Goal: Task Accomplishment & Management: Manage account settings

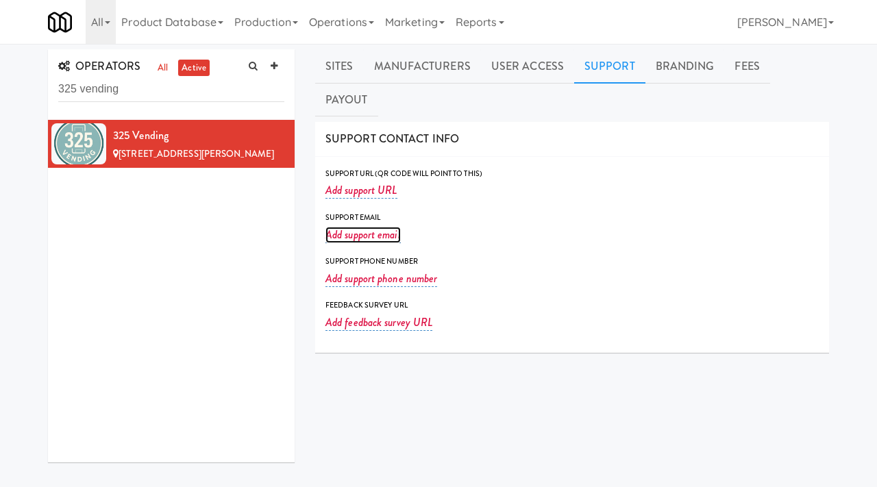
click at [378, 227] on link "Add support email" at bounding box center [362, 235] width 75 height 16
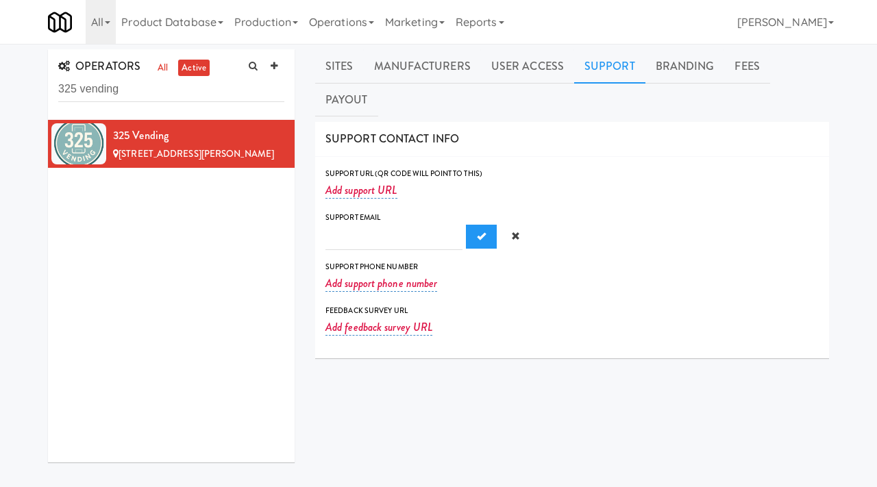
click at [355, 225] on input "text" at bounding box center [393, 237] width 137 height 25
type input "325vend@gmail.com"
click at [477, 232] on span "Submit" at bounding box center [481, 236] width 9 height 9
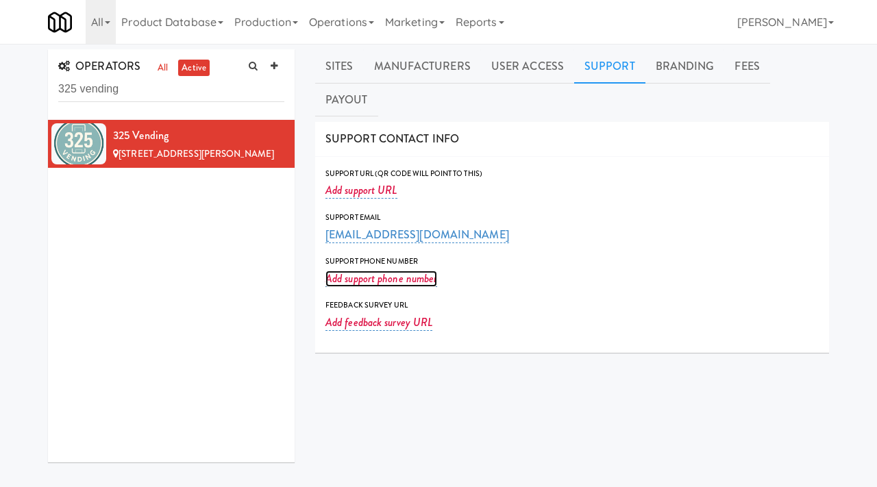
click at [384, 271] on link "Add support phone number" at bounding box center [381, 279] width 112 height 16
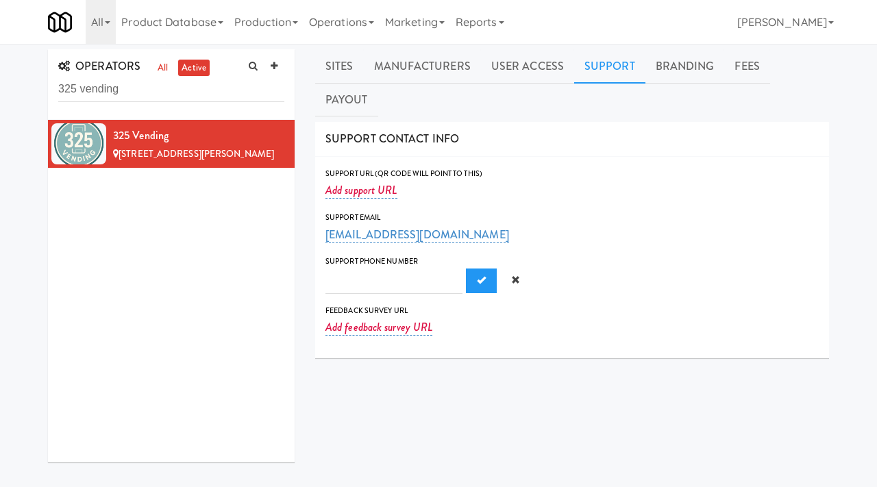
click at [366, 269] on input "text" at bounding box center [393, 281] width 137 height 25
type input "(325) 668-5049"
click at [477, 275] on span "Submit" at bounding box center [481, 279] width 9 height 9
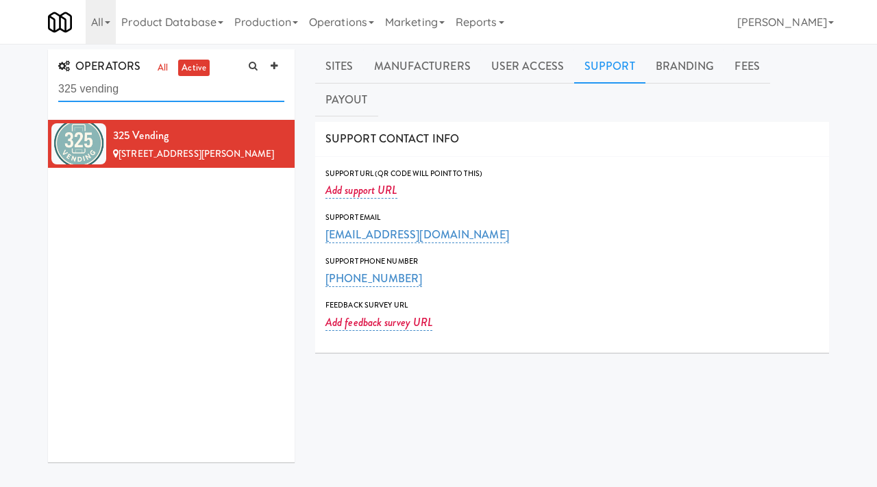
drag, startPoint x: 134, startPoint y: 93, endPoint x: 20, endPoint y: 87, distance: 113.9
click at [20, 87] on div "OPERATORS all active 325 vending 325 Vending 158 Garrett Ct, Tuscola TX Sites M…" at bounding box center [438, 342] width 877 height 587
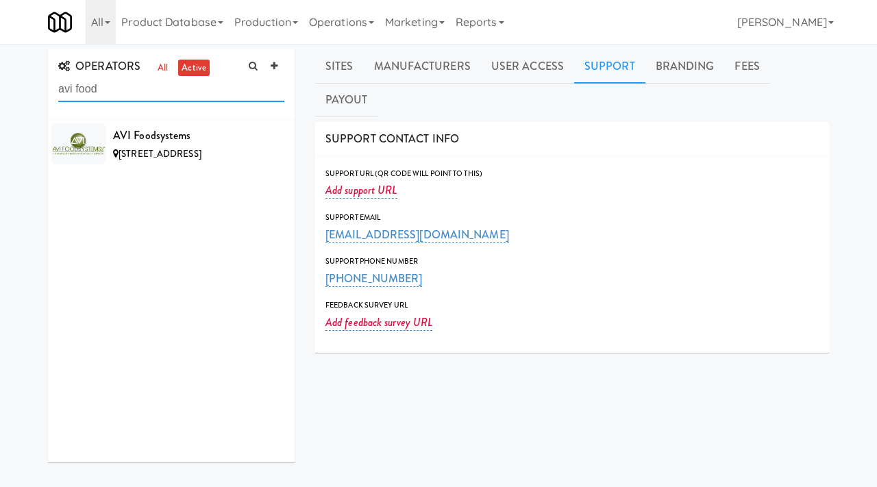
drag, startPoint x: 131, startPoint y: 89, endPoint x: 29, endPoint y: 88, distance: 102.1
click at [29, 88] on div "OPERATORS all active avi food AVI Foodsystems 1876 N River Rd NE, Warren OH Sit…" at bounding box center [438, 342] width 877 height 587
type input "stocked"
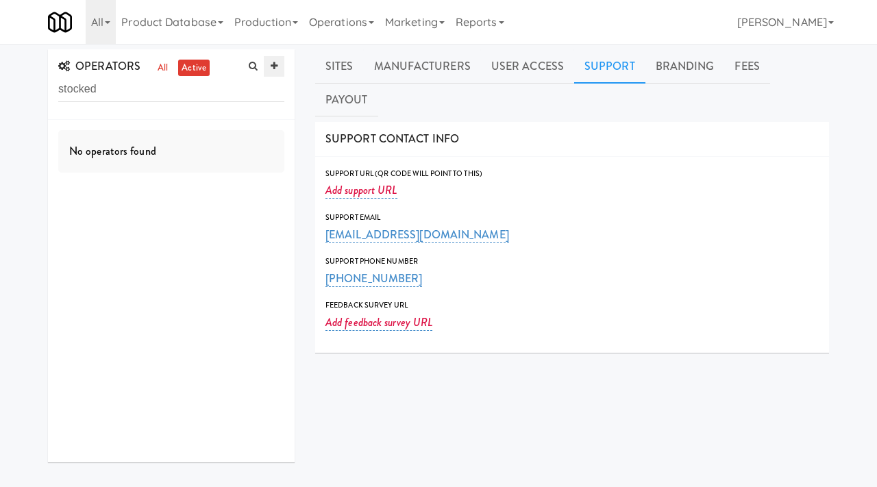
click at [268, 63] on link at bounding box center [274, 66] width 21 height 21
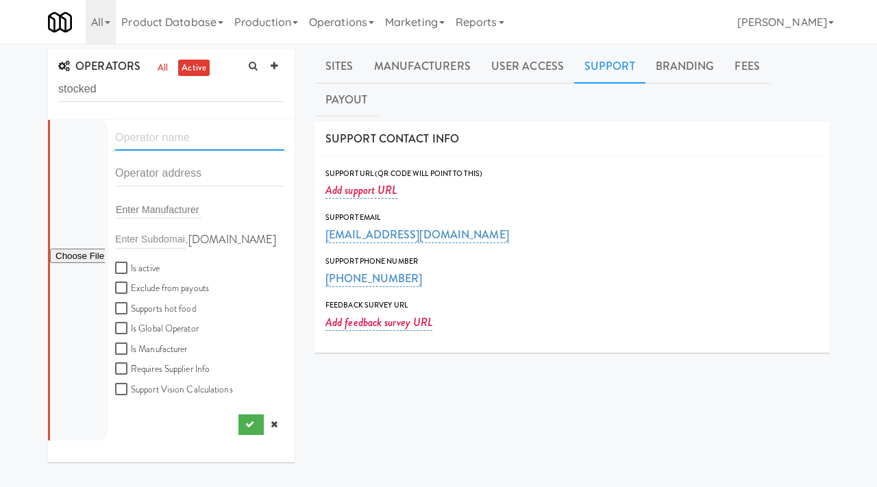
click at [145, 143] on input "text" at bounding box center [199, 137] width 169 height 25
paste input "StockedUp Vending"
type input "StockedUp Vending"
click at [151, 176] on input "text" at bounding box center [199, 173] width 169 height 25
paste input "PO Box 4700"
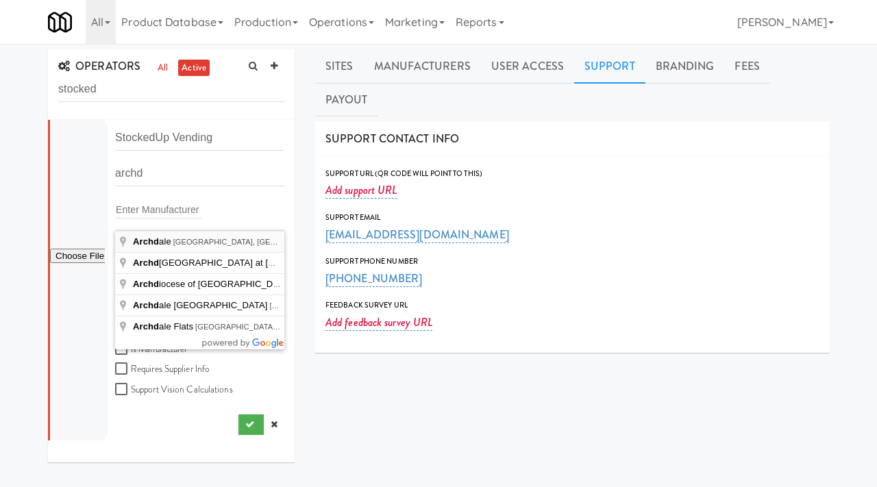
type input "Archdale, NC, USA"
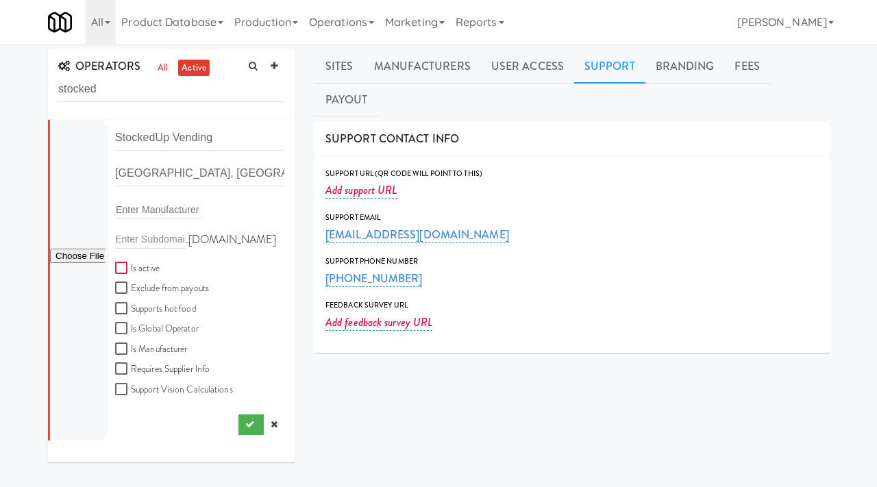
click at [121, 269] on input "Is active" at bounding box center [123, 268] width 16 height 11
checkbox input "true"
click at [65, 257] on input "file" at bounding box center [77, 256] width 55 height 17
type input "C:\fakepath\04a3a14b-ba50-4414-b547-4c999f1cb30c-0-2logo___dark_icon__270_x_270…"
click at [241, 423] on button "submit" at bounding box center [250, 425] width 25 height 21
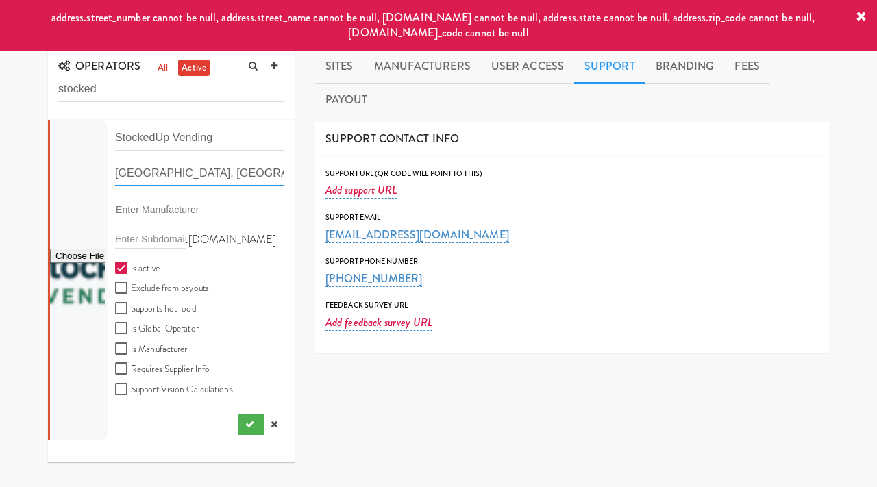
click at [115, 175] on input "Archdale, NC, USA" at bounding box center [199, 173] width 169 height 25
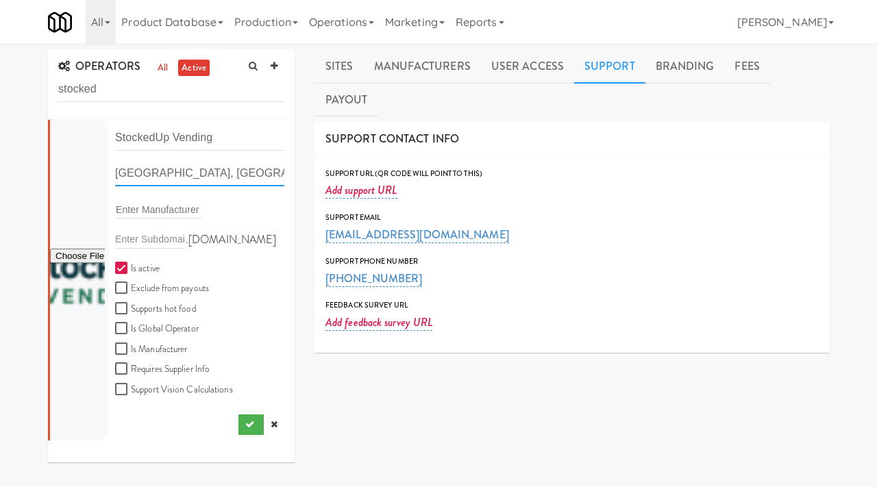
click at [225, 165] on input "Archdale, NC, USA" at bounding box center [199, 173] width 169 height 25
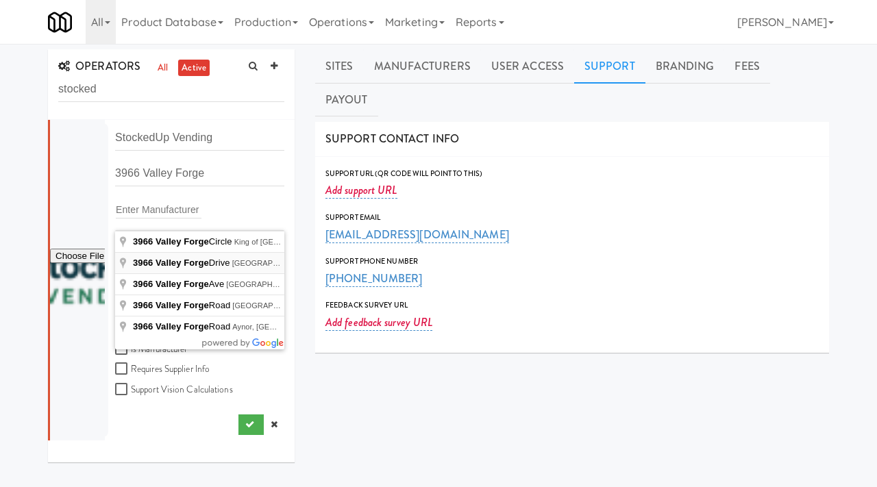
type input "3966 Valley Forge Drive, Trinity, NC, USA"
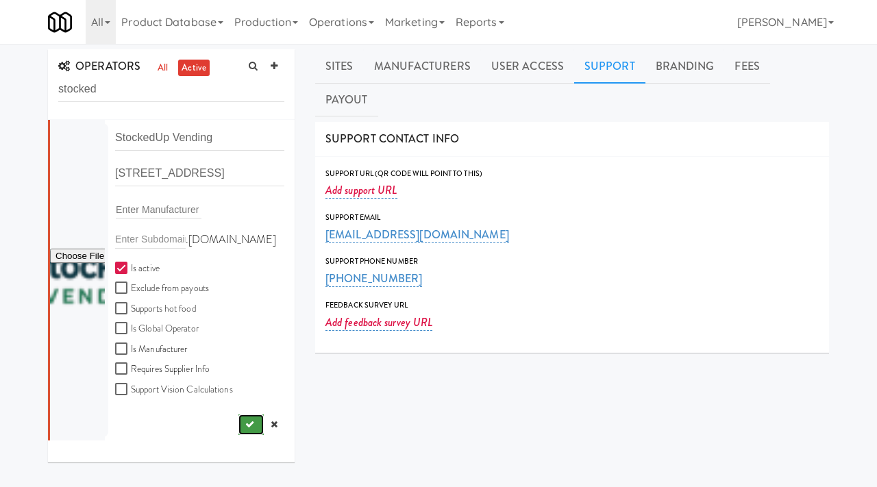
click at [240, 415] on button "submit" at bounding box center [250, 425] width 25 height 21
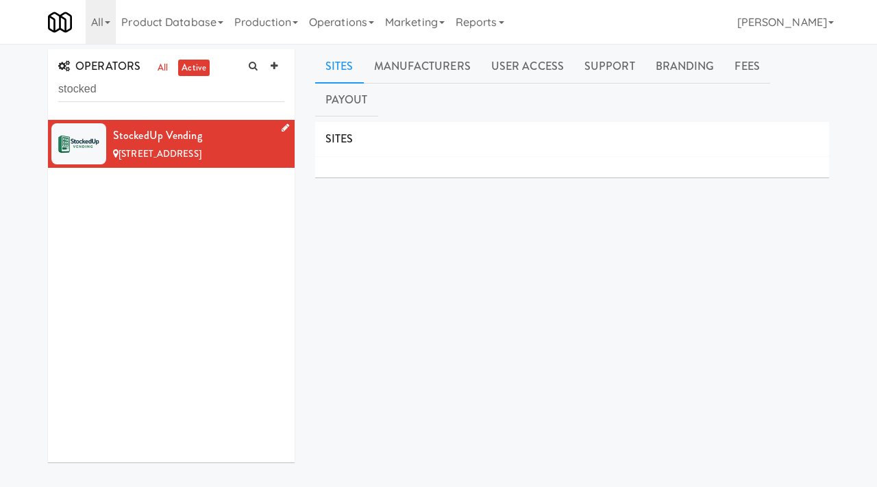
click at [280, 128] on link at bounding box center [282, 128] width 13 height 17
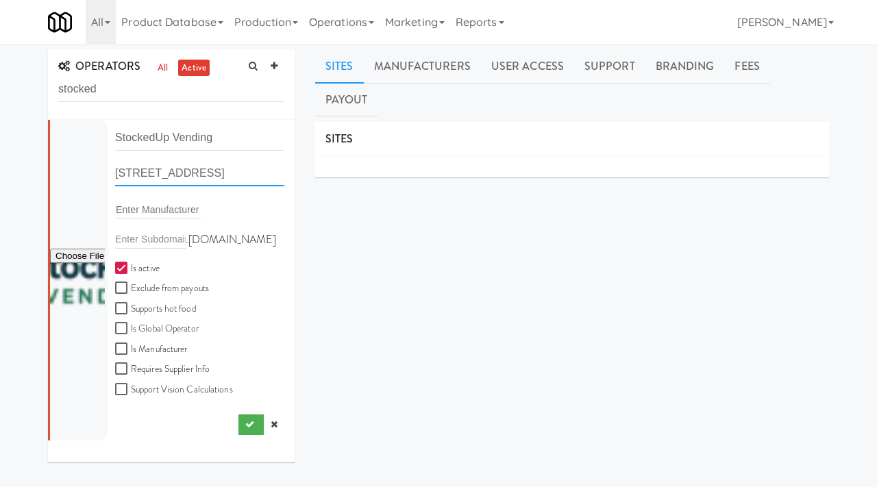
click at [177, 182] on input "3966 Valley Forge Dr, Trinity NC" at bounding box center [199, 173] width 169 height 25
paste input "PO Box 4700"
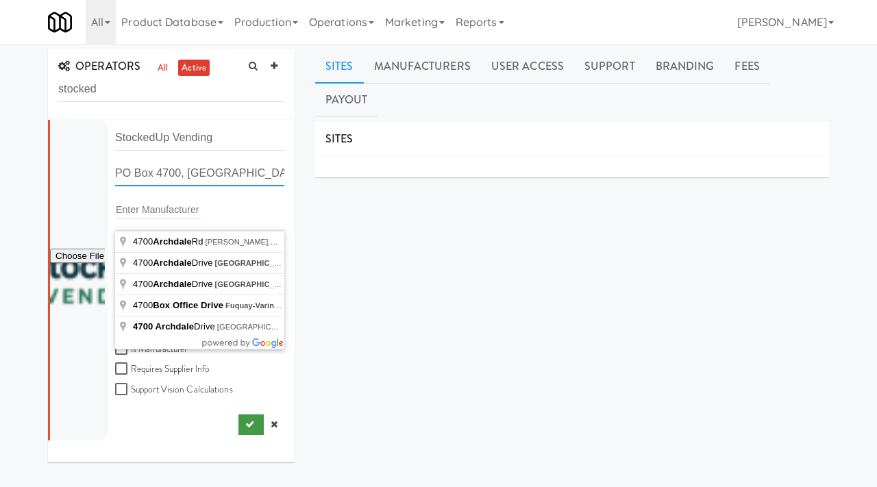
type input "PO Box 4700, Archdale, NC"
click at [242, 419] on button "submit" at bounding box center [250, 425] width 25 height 21
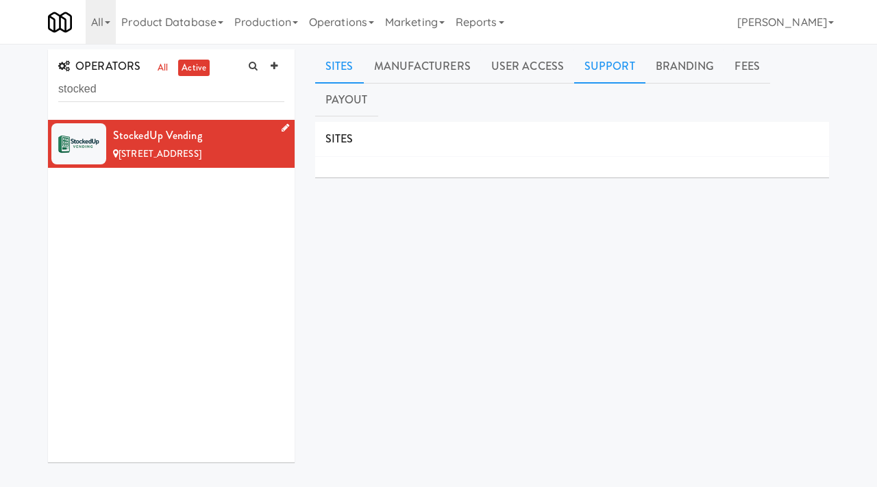
click at [605, 71] on link "Support" at bounding box center [609, 66] width 71 height 34
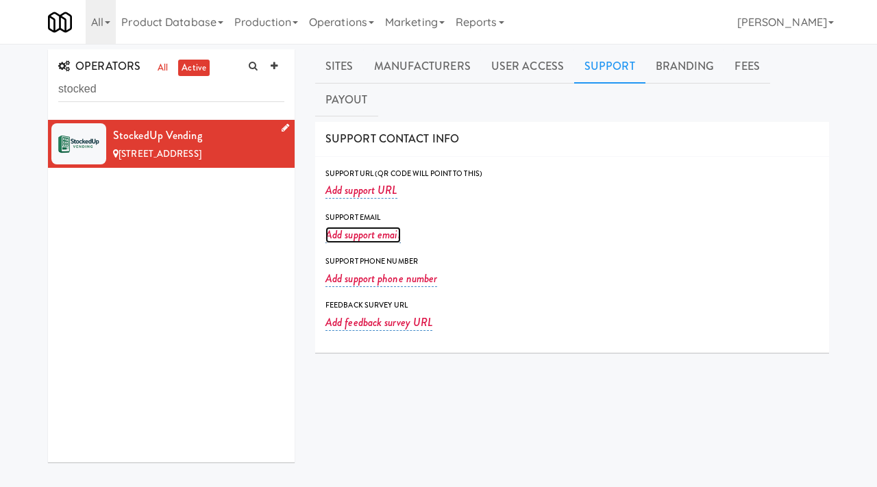
click at [388, 227] on link "Add support email" at bounding box center [362, 235] width 75 height 16
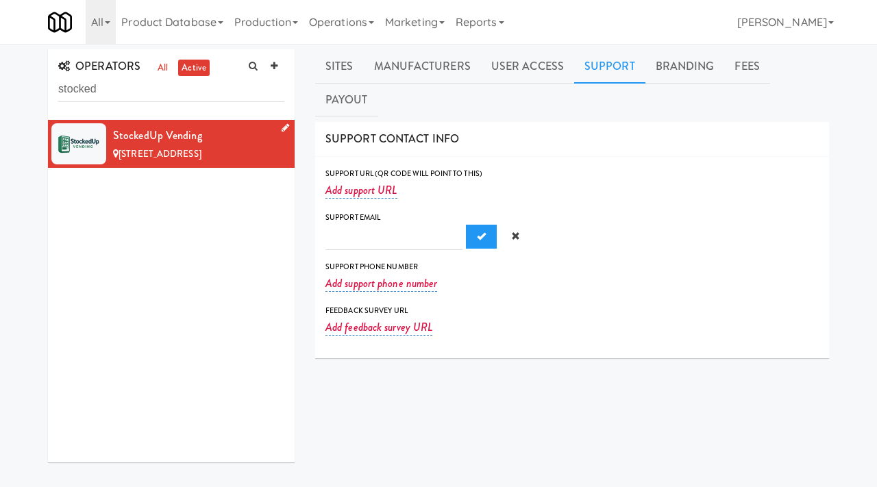
click at [367, 225] on input "text" at bounding box center [393, 237] width 137 height 25
type input "stockedupvending@gmail.com"
click at [477, 232] on span "Submit" at bounding box center [481, 236] width 9 height 9
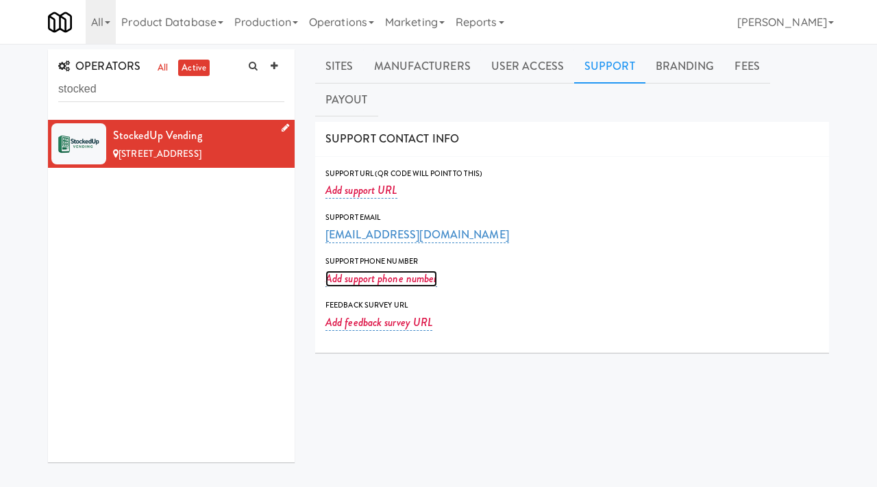
click at [374, 271] on link "Add support phone number" at bounding box center [381, 279] width 112 height 16
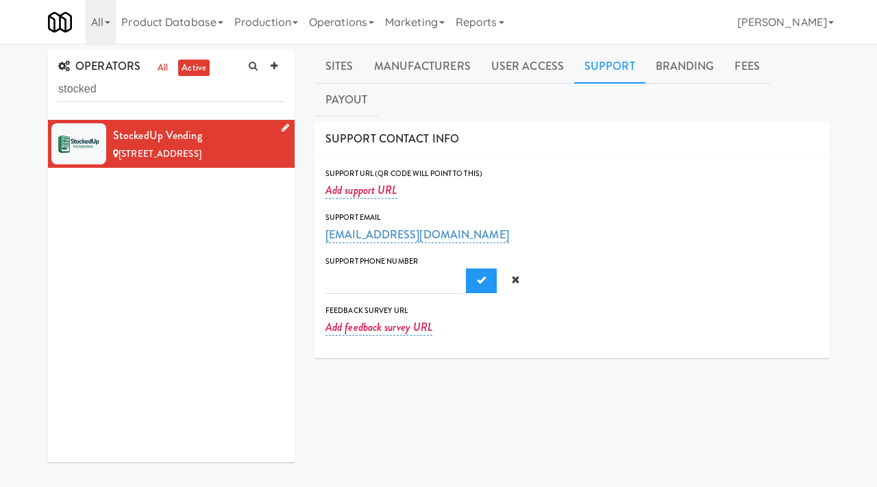
click at [359, 269] on input "text" at bounding box center [393, 281] width 137 height 25
type input "336-339-7706"
click at [467, 269] on button "Submit" at bounding box center [481, 281] width 31 height 25
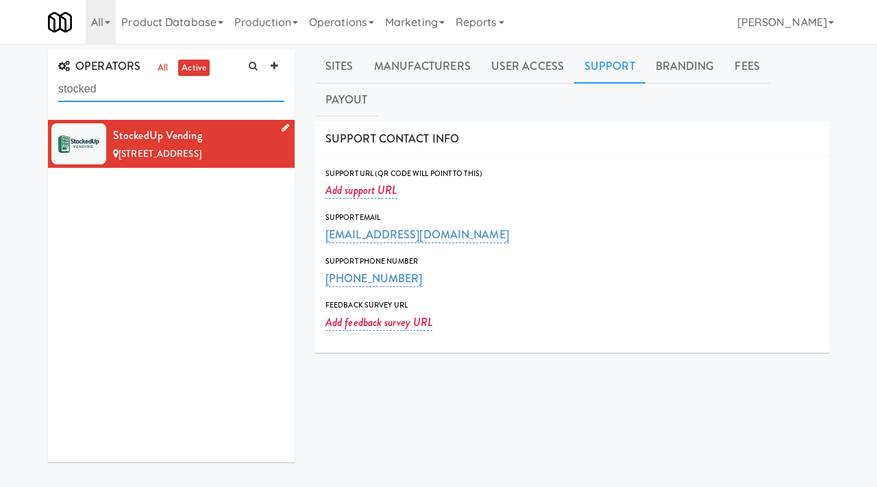
click at [157, 98] on input "stocked" at bounding box center [171, 89] width 226 height 25
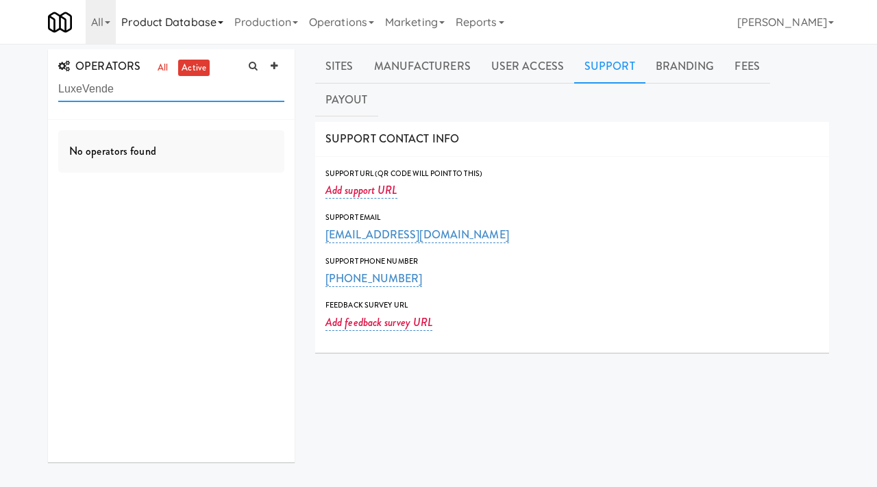
type input "LuxeVende"
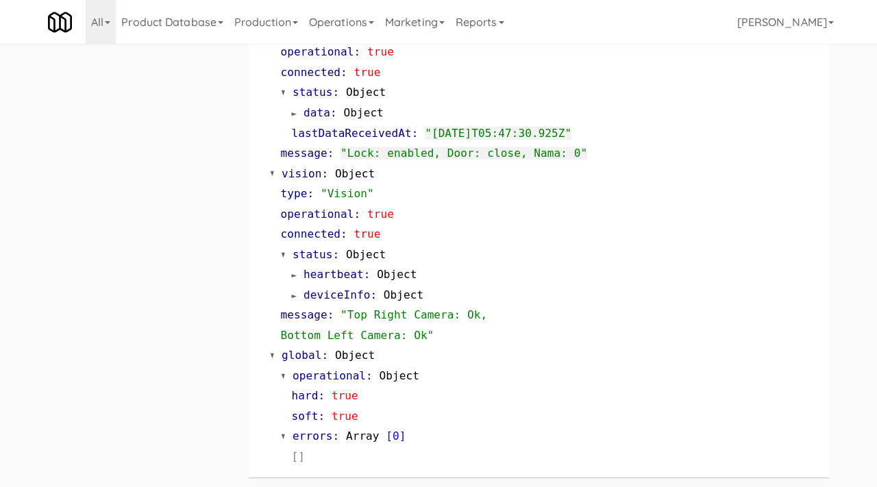
scroll to position [59, 0]
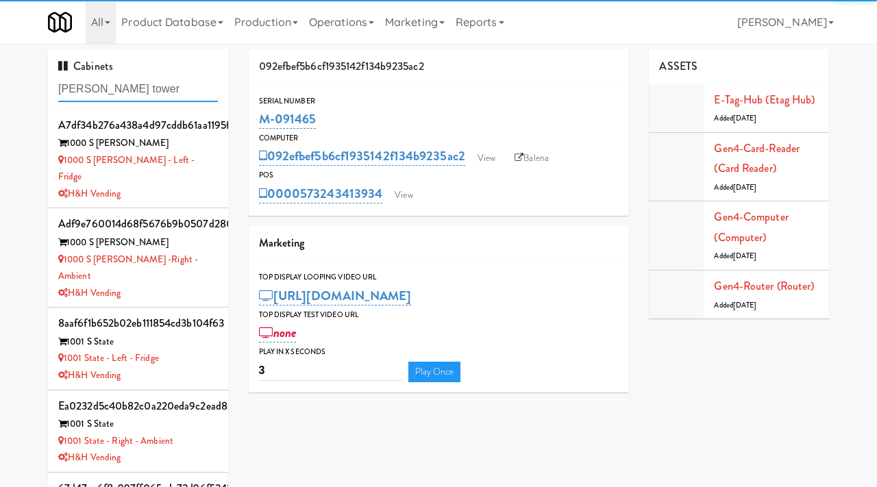
type input "archer tower"
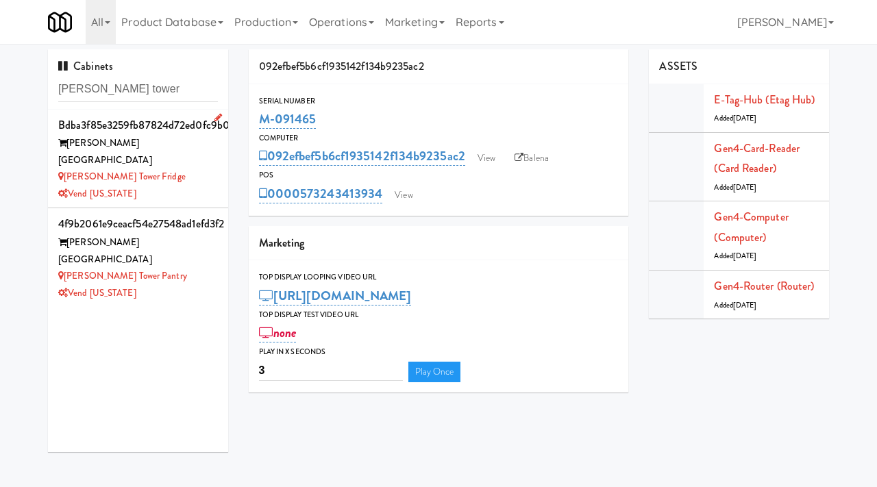
click at [170, 186] on div "Vend [US_STATE]" at bounding box center [138, 194] width 160 height 17
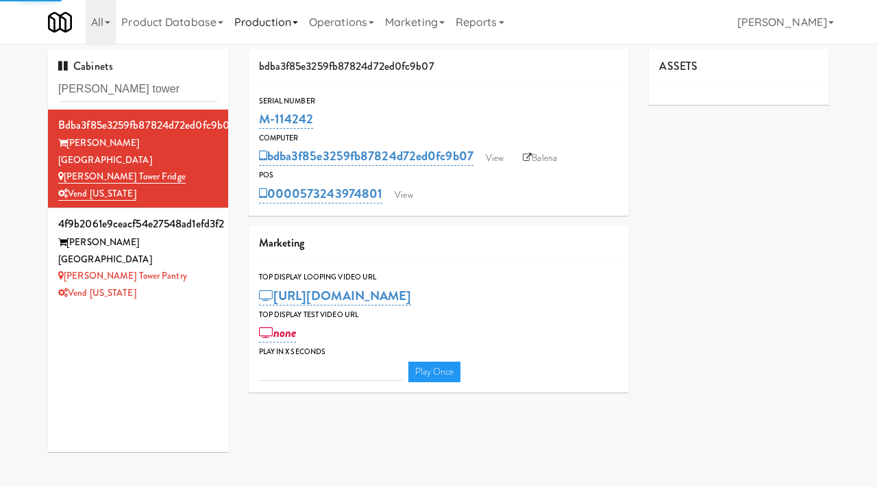
type input "3"
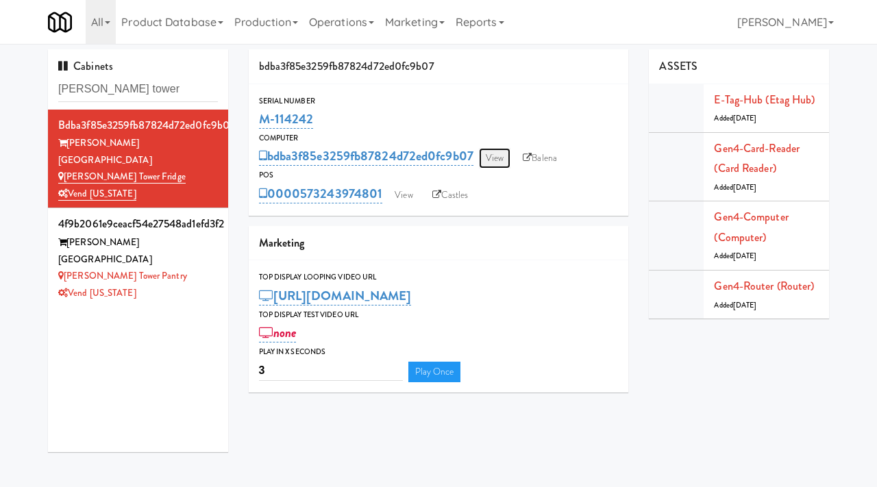
click at [498, 164] on link "View" at bounding box center [495, 158] width 32 height 21
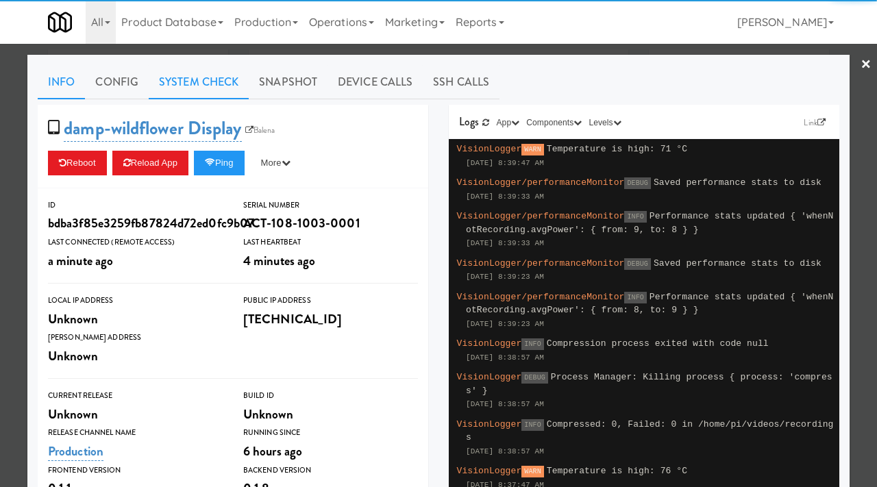
click at [198, 84] on link "System Check" at bounding box center [199, 82] width 100 height 34
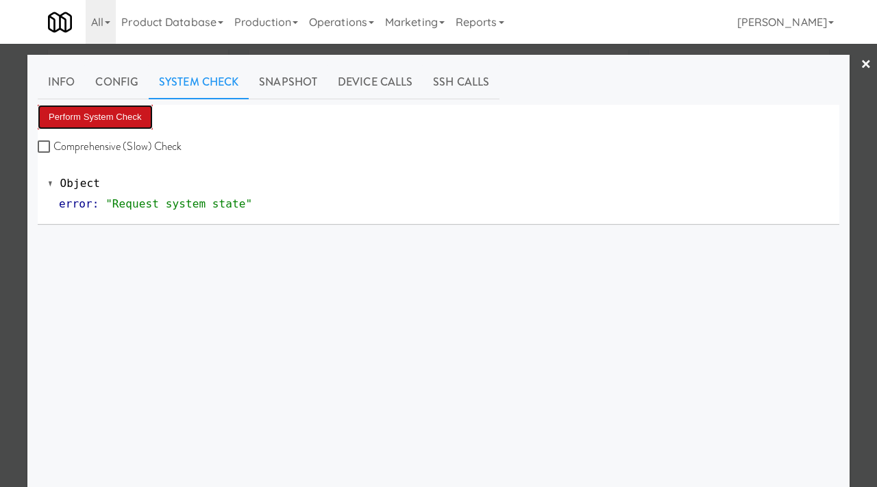
click at [103, 112] on button "Perform System Check" at bounding box center [95, 117] width 115 height 25
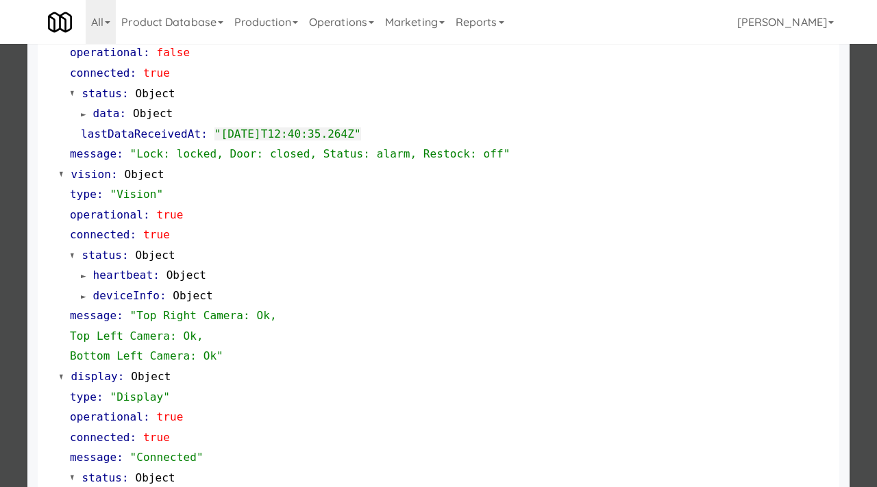
scroll to position [577, 0]
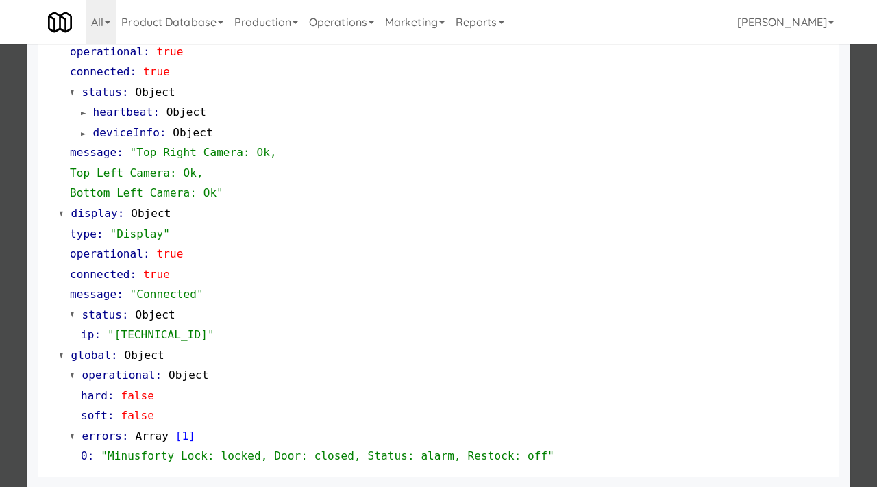
click at [3, 256] on div at bounding box center [438, 243] width 877 height 487
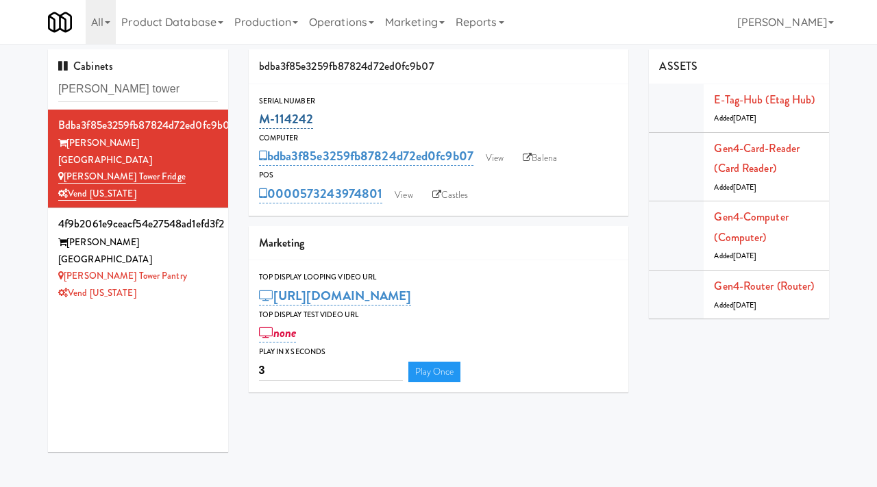
drag, startPoint x: 321, startPoint y: 121, endPoint x: 260, endPoint y: 119, distance: 61.0
click at [260, 119] on div "M-114242" at bounding box center [439, 119] width 360 height 23
copy link "M-114242"
click at [500, 153] on link "View" at bounding box center [495, 158] width 32 height 21
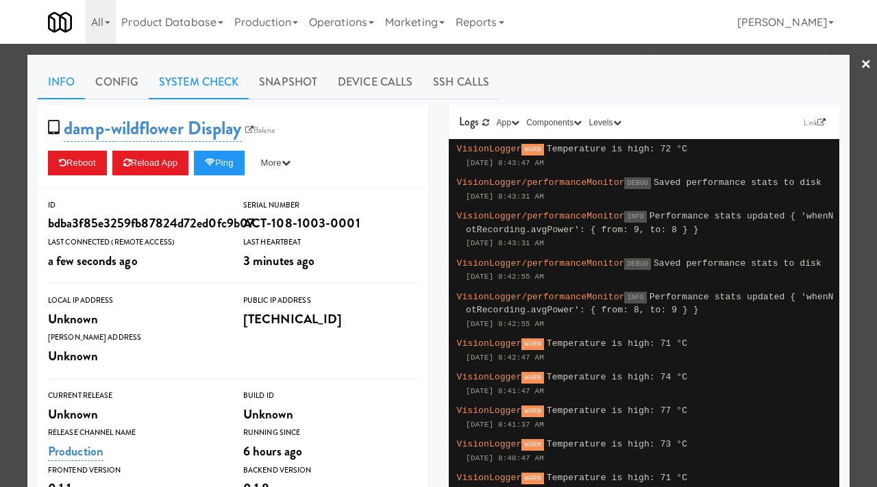
click at [199, 88] on link "System Check" at bounding box center [199, 82] width 100 height 34
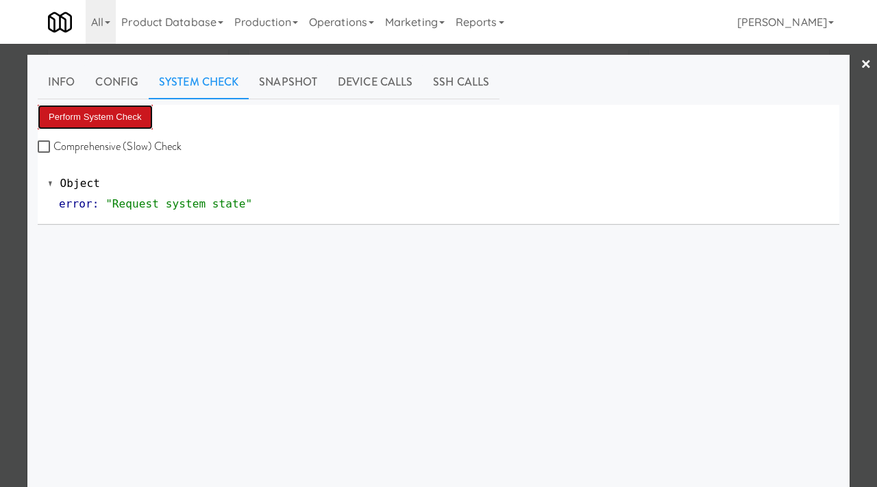
click at [105, 115] on button "Perform System Check" at bounding box center [95, 117] width 115 height 25
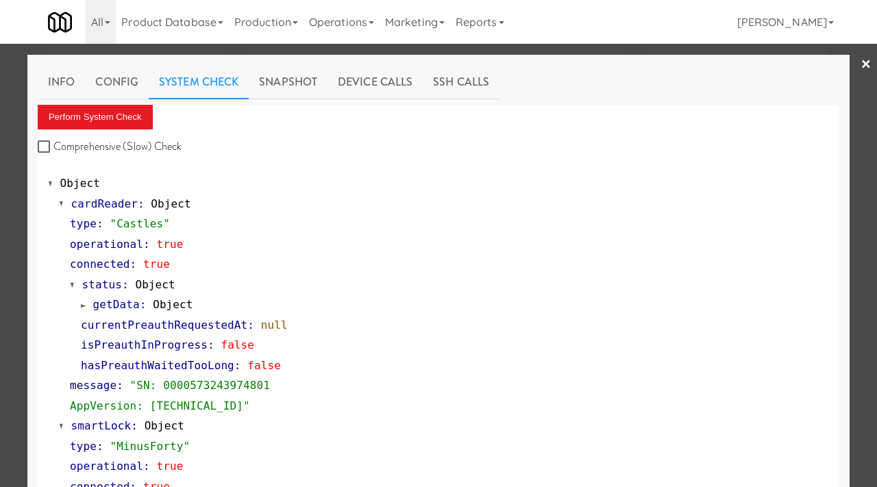
click at [0, 212] on div at bounding box center [438, 243] width 877 height 487
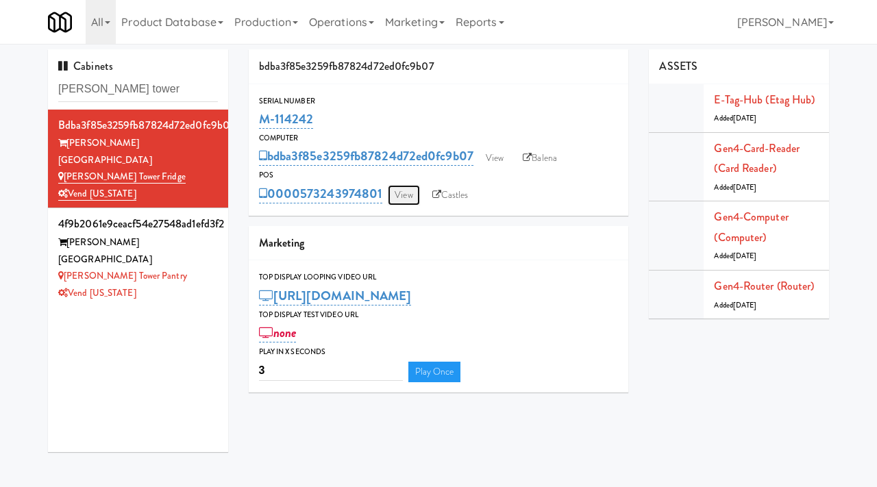
click at [407, 198] on link "View" at bounding box center [404, 195] width 32 height 21
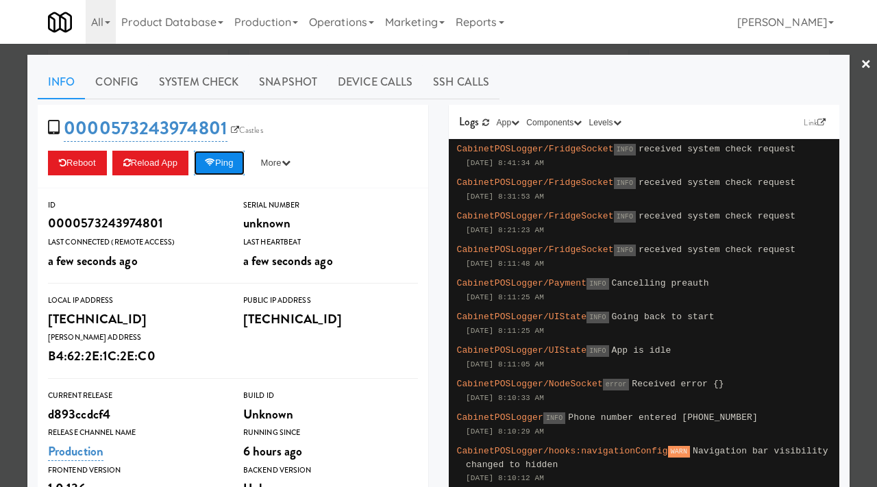
click at [215, 163] on icon at bounding box center [210, 162] width 10 height 9
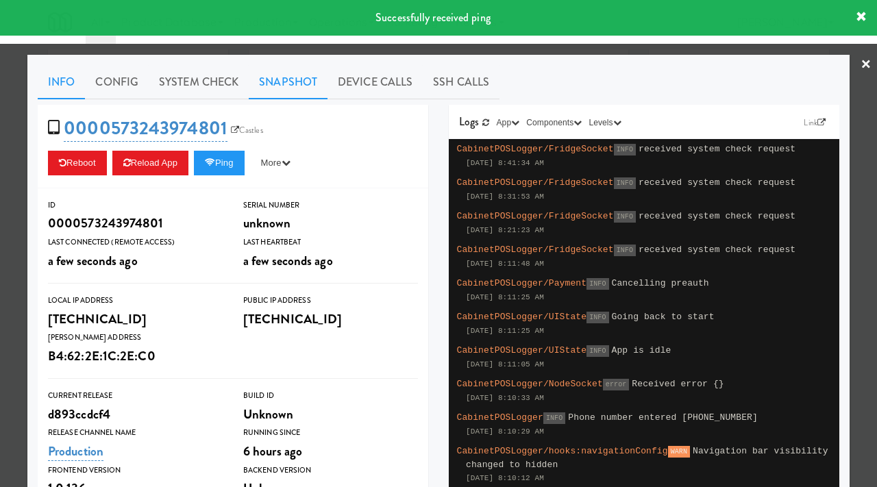
click at [277, 83] on link "Snapshot" at bounding box center [288, 82] width 79 height 34
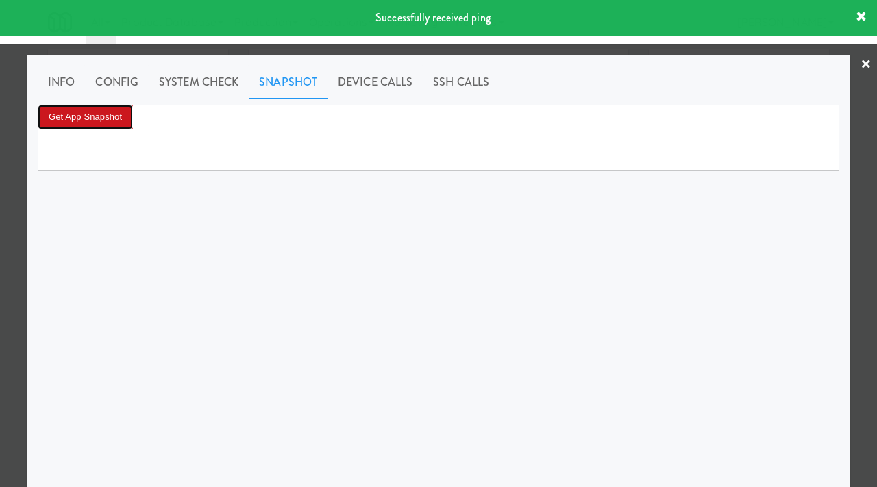
click at [124, 114] on button "Get App Snapshot" at bounding box center [85, 117] width 95 height 25
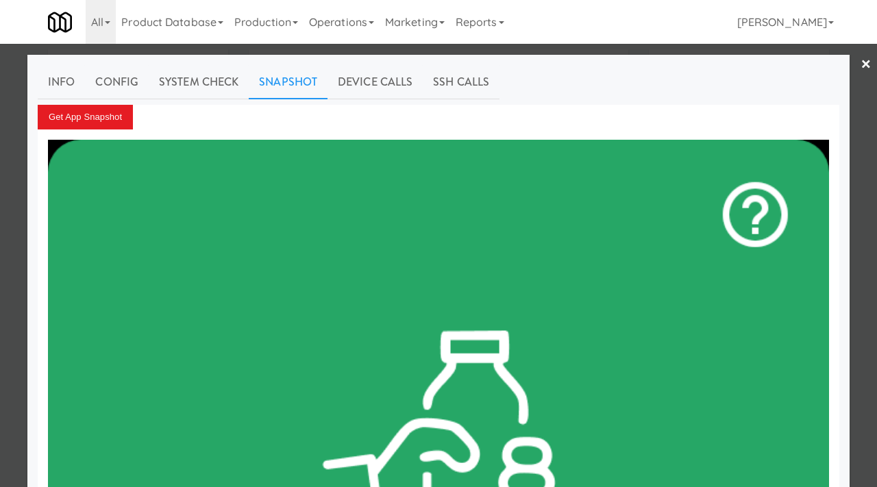
click at [18, 204] on div at bounding box center [438, 243] width 877 height 487
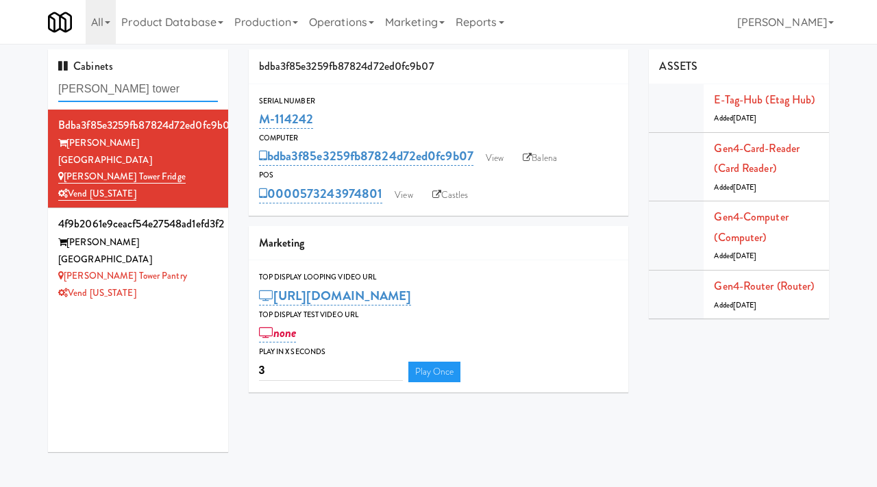
click at [146, 95] on input "archer tower" at bounding box center [138, 89] width 160 height 25
type input "park on first"
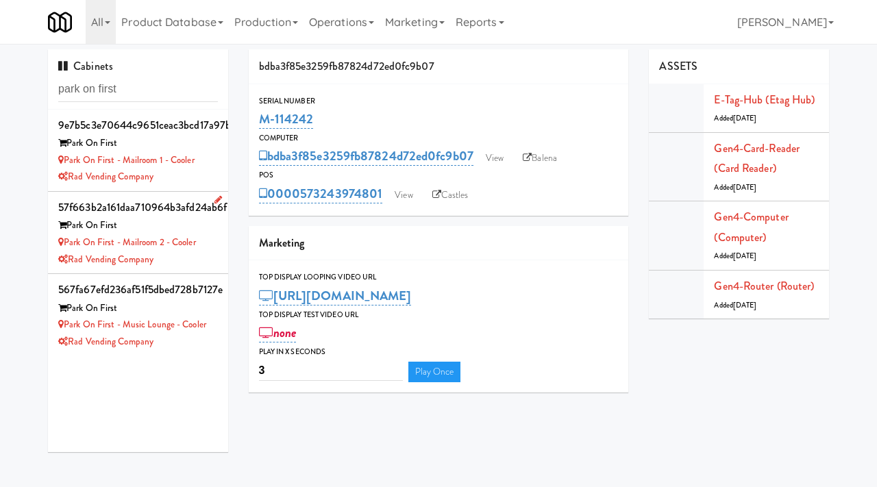
click at [196, 260] on div "Rad Vending Company" at bounding box center [138, 259] width 160 height 17
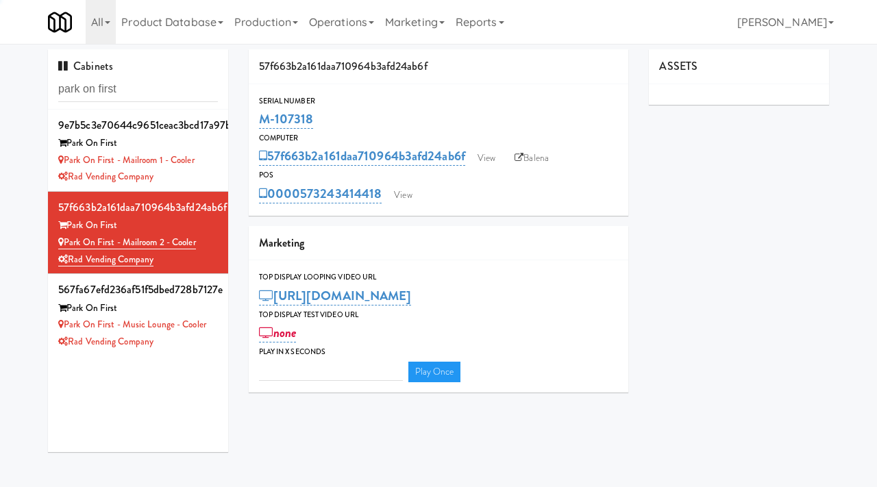
type input "3"
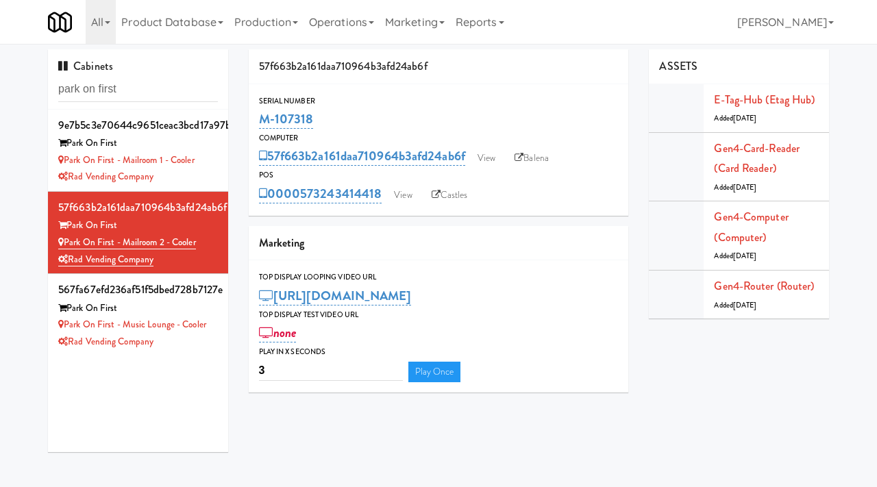
click at [493, 145] on div "57f663b2a161daa710964b3afd24ab6f View Balena" at bounding box center [439, 156] width 360 height 23
click at [488, 156] on link "View" at bounding box center [487, 158] width 32 height 21
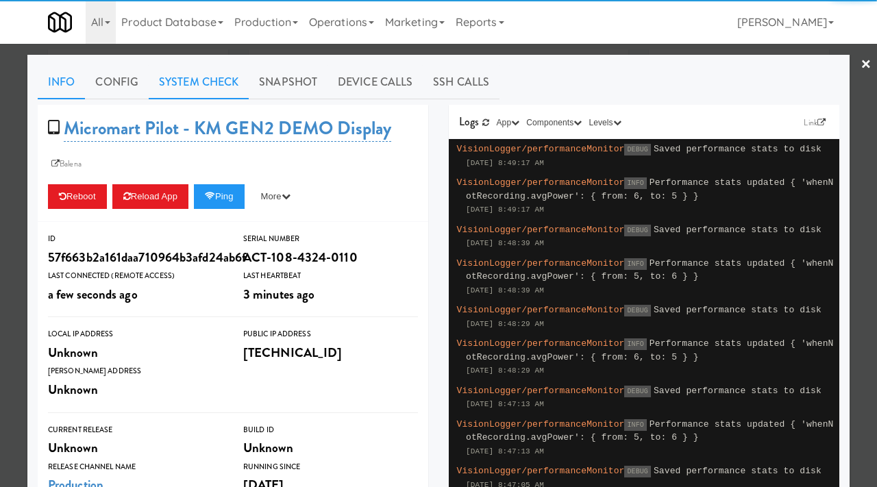
click at [197, 82] on link "System Check" at bounding box center [199, 82] width 100 height 34
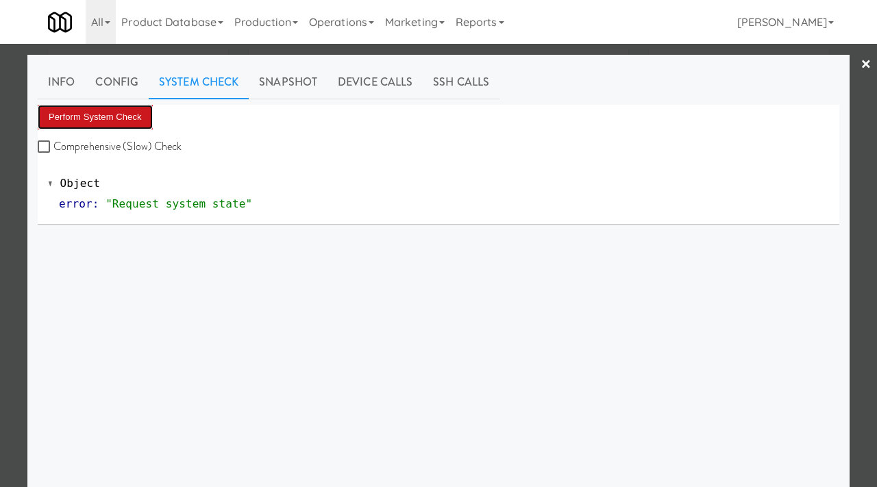
click at [110, 125] on button "Perform System Check" at bounding box center [95, 117] width 115 height 25
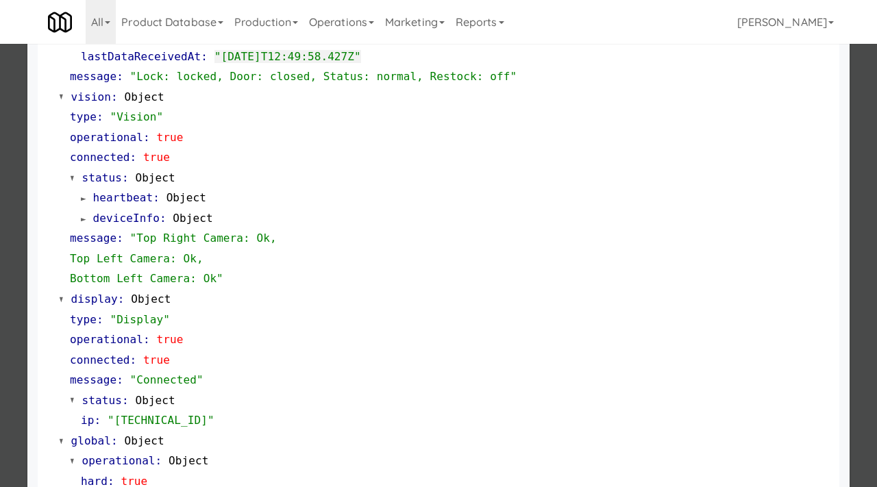
scroll to position [478, 0]
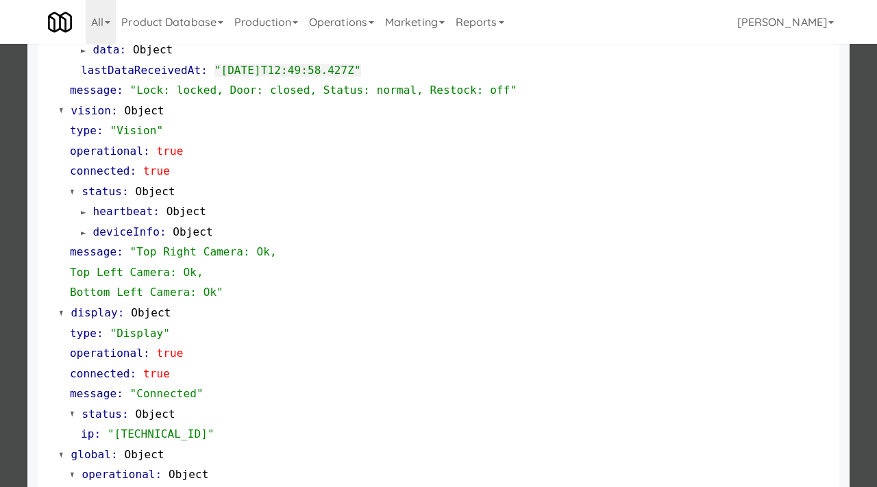
click at [27, 268] on div "Info Config System Check Snapshot Device Calls SSH Calls Perform System Check C…" at bounding box center [438, 81] width 822 height 1009
click at [8, 265] on div at bounding box center [438, 243] width 877 height 487
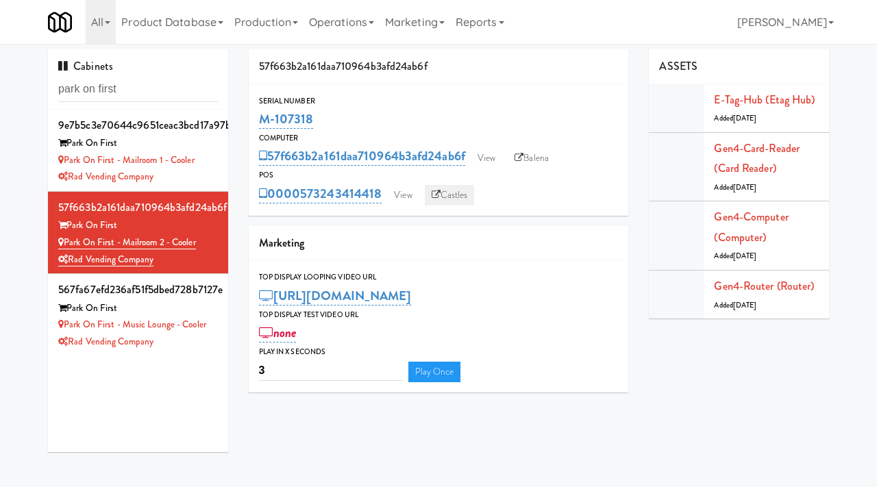
click at [458, 190] on link "Castles" at bounding box center [450, 195] width 50 height 21
click at [528, 151] on link "Balena" at bounding box center [532, 158] width 48 height 21
click at [129, 95] on input "park on first" at bounding box center [138, 89] width 160 height 25
paste input "The Mo - Pantry:"
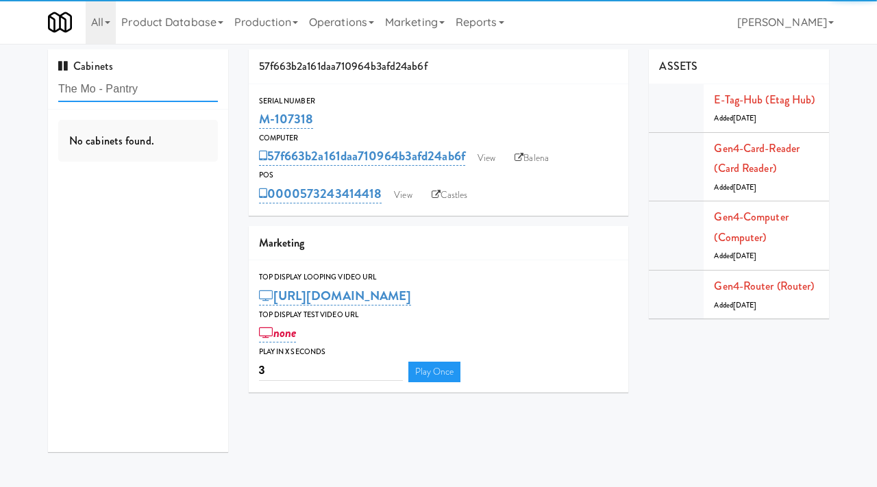
type input "The Mo - Pantry"
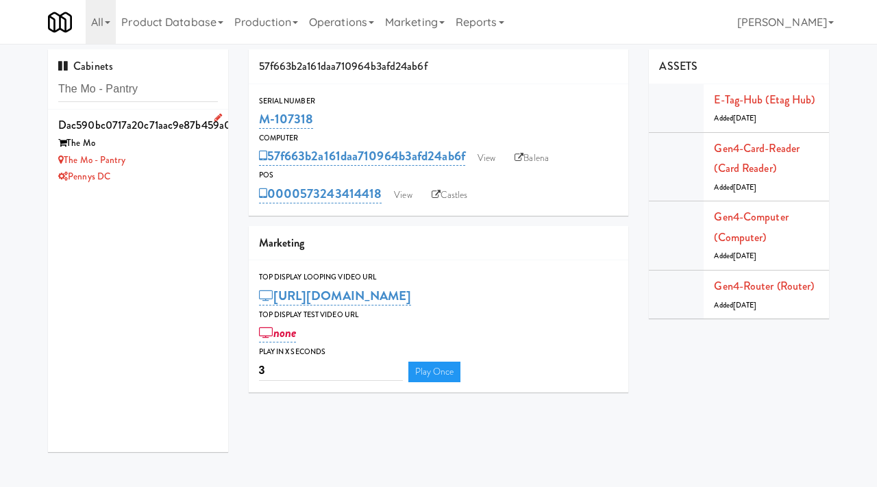
click at [171, 153] on div "The Mo - Pantry" at bounding box center [138, 160] width 160 height 17
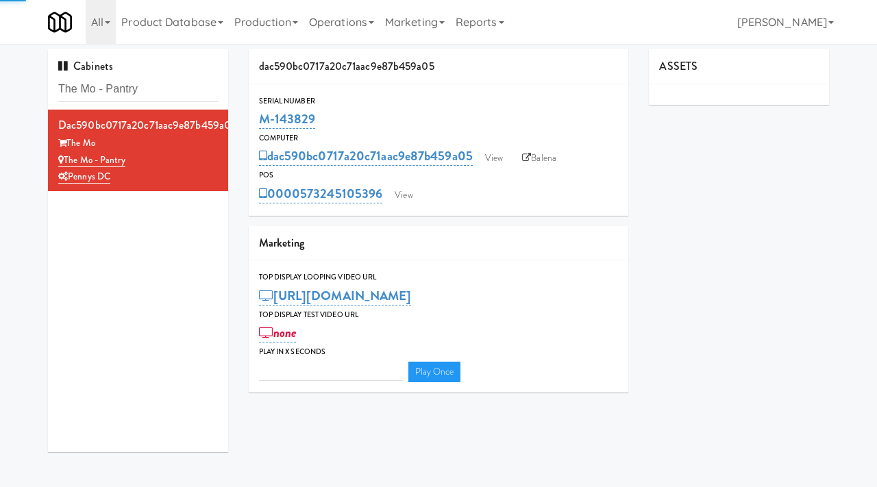
type input "3"
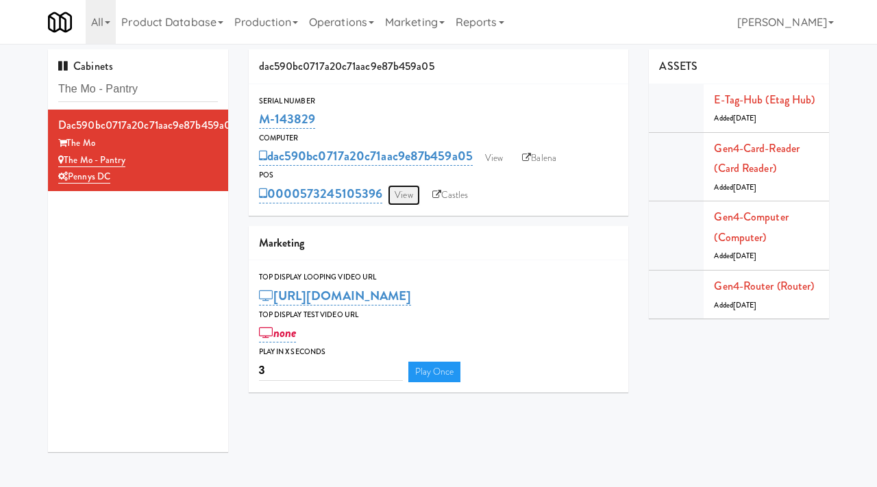
click at [417, 195] on link "View" at bounding box center [404, 195] width 32 height 21
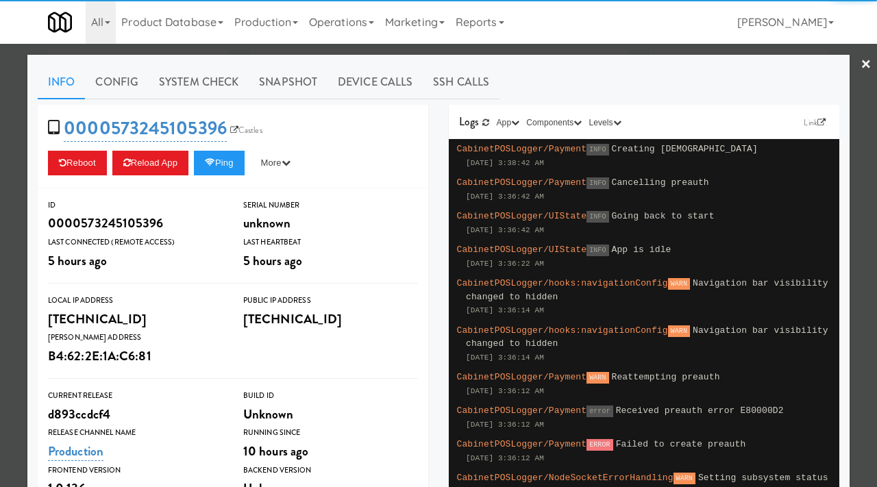
click at [864, 64] on link "×" at bounding box center [866, 65] width 11 height 42
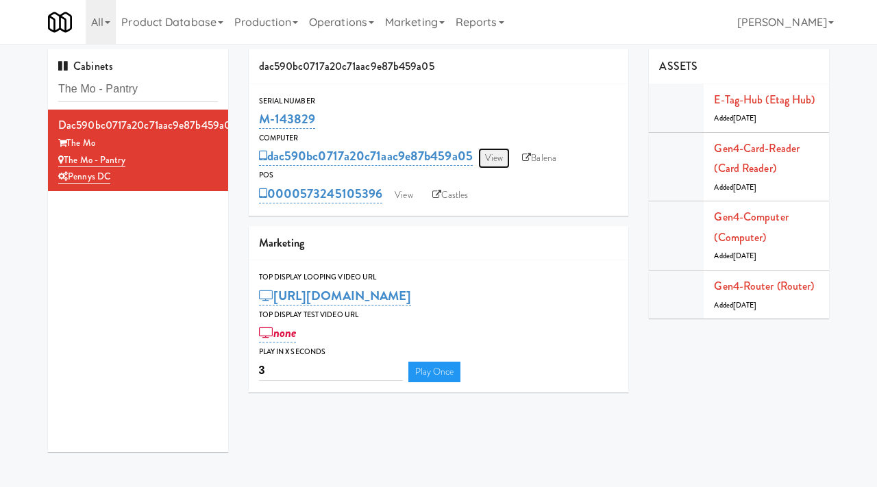
click at [495, 162] on link "View" at bounding box center [494, 158] width 32 height 21
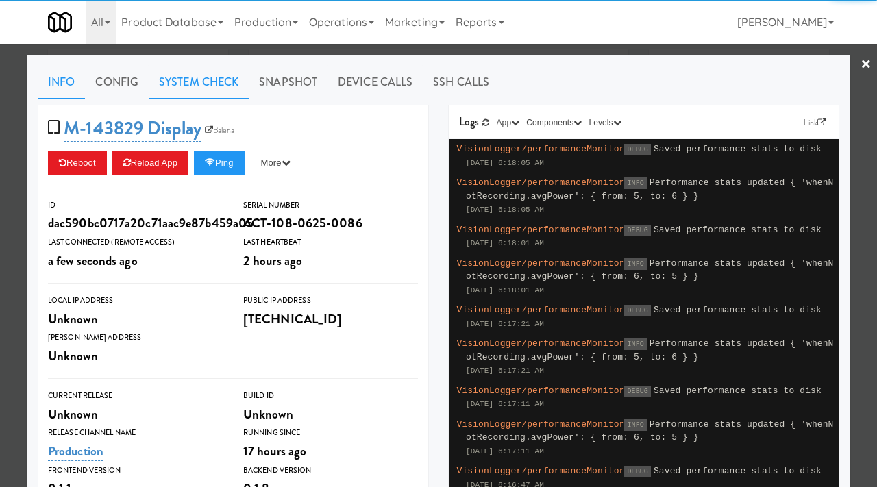
click at [201, 81] on link "System Check" at bounding box center [199, 82] width 100 height 34
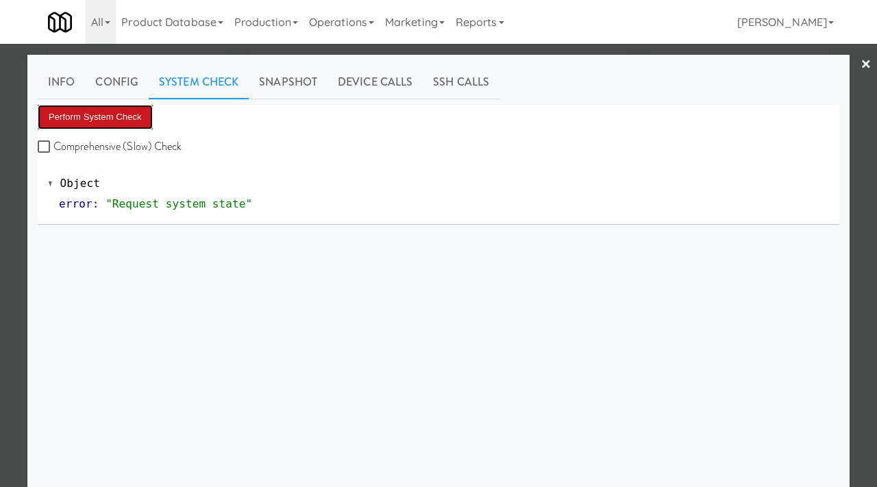
click at [106, 114] on button "Perform System Check" at bounding box center [95, 117] width 115 height 25
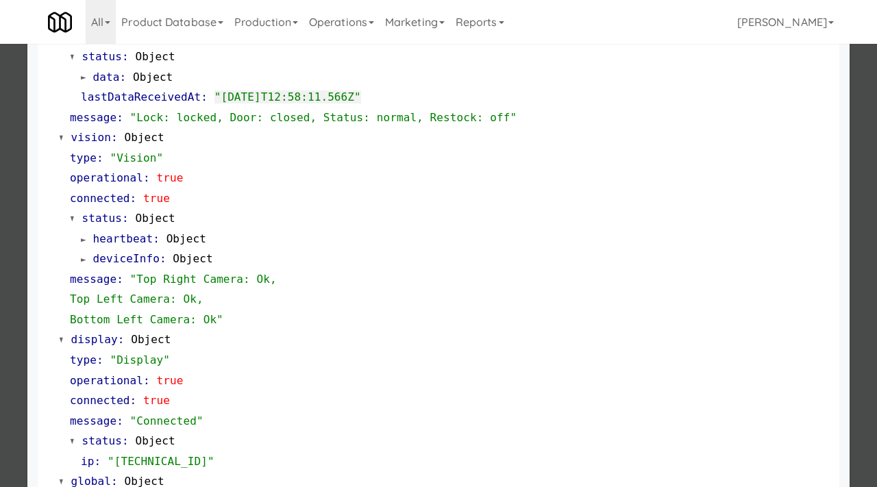
scroll to position [268, 0]
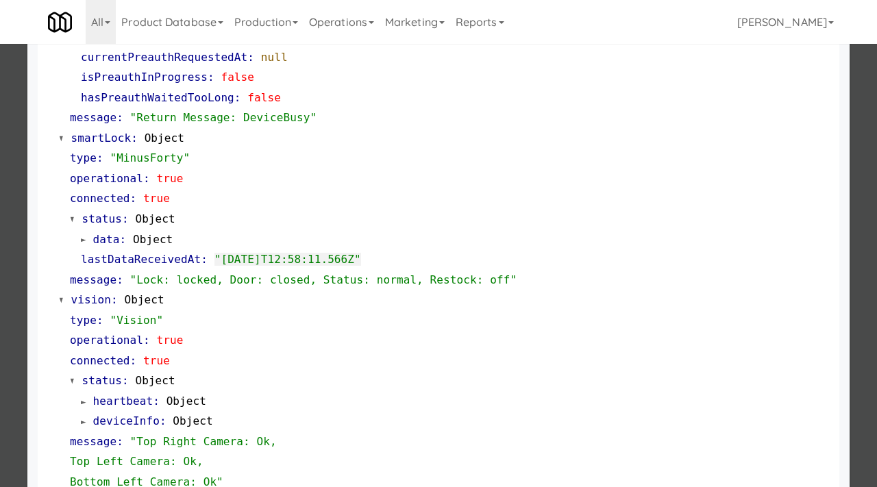
click at [0, 237] on div at bounding box center [438, 243] width 877 height 487
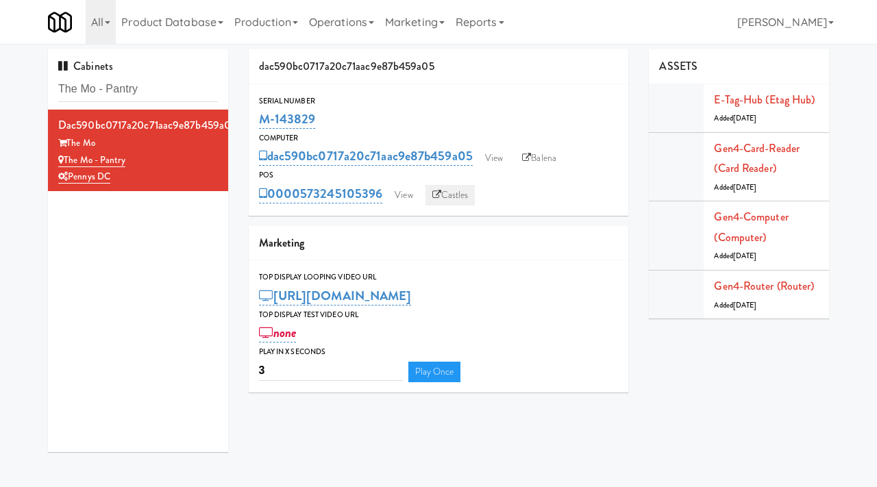
click at [461, 196] on link "Castles" at bounding box center [450, 195] width 50 height 21
click at [147, 101] on input "The Mo - Pantry" at bounding box center [138, 89] width 160 height 25
paste input "Kaseya 2nd Breakroom"
type input "Kaseya 2nd Breakroom"
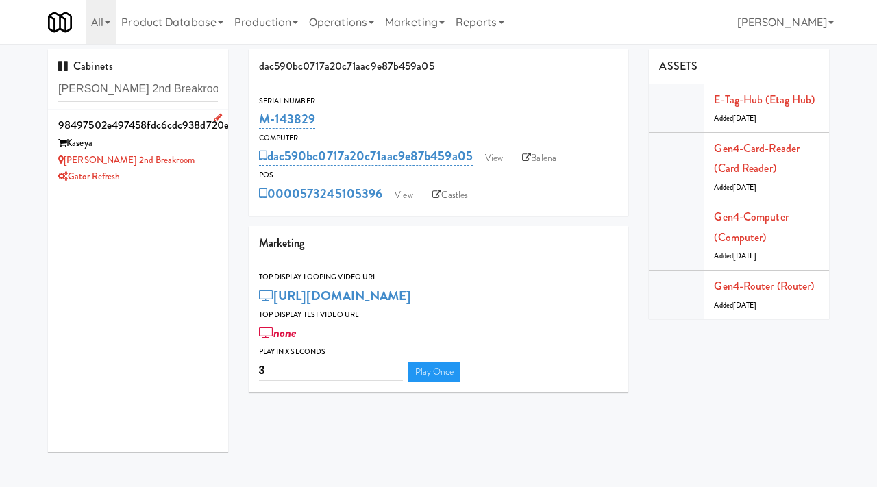
click at [175, 169] on div "Gator Refresh" at bounding box center [138, 177] width 160 height 17
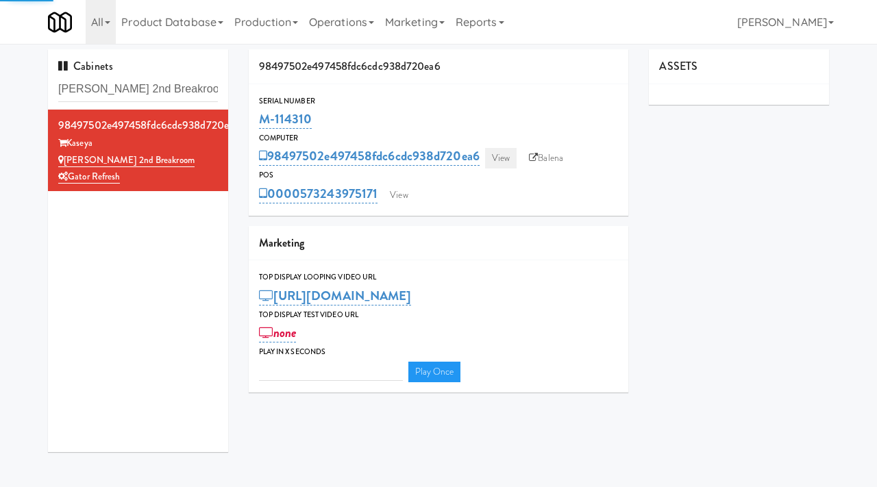
type input "3"
click at [497, 156] on link "View" at bounding box center [501, 158] width 32 height 21
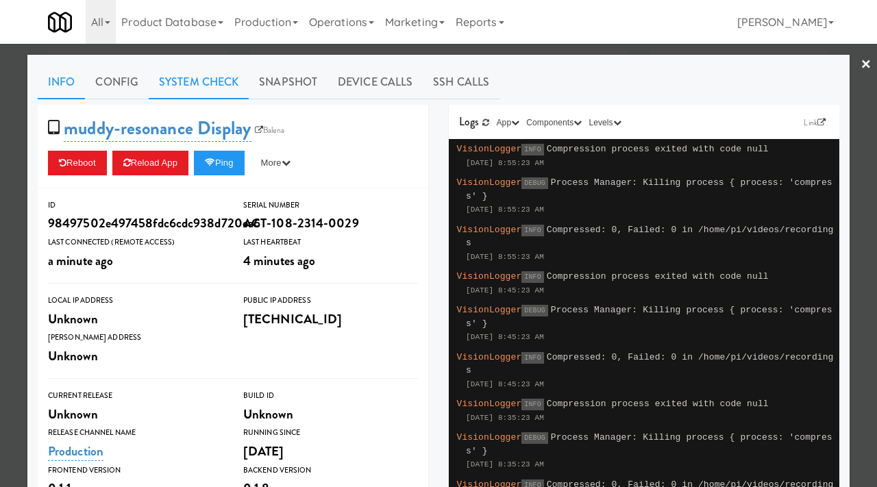
click at [174, 69] on link "System Check" at bounding box center [199, 82] width 100 height 34
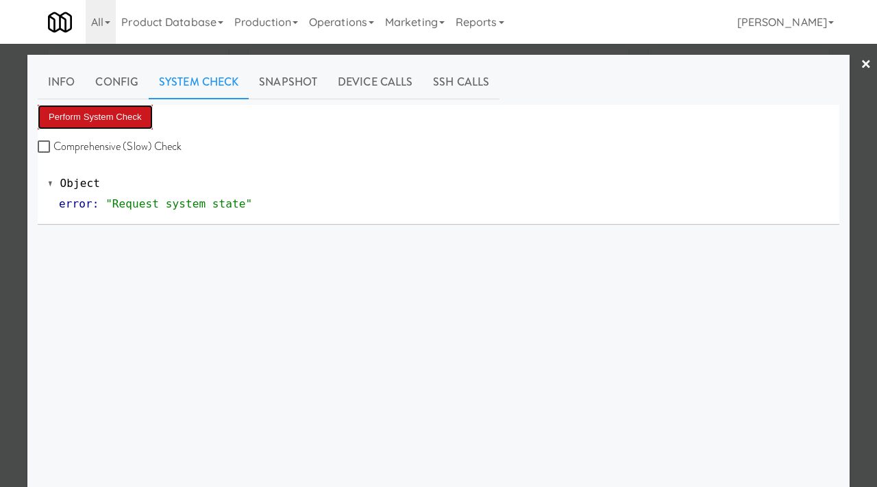
click at [111, 110] on button "Perform System Check" at bounding box center [95, 117] width 115 height 25
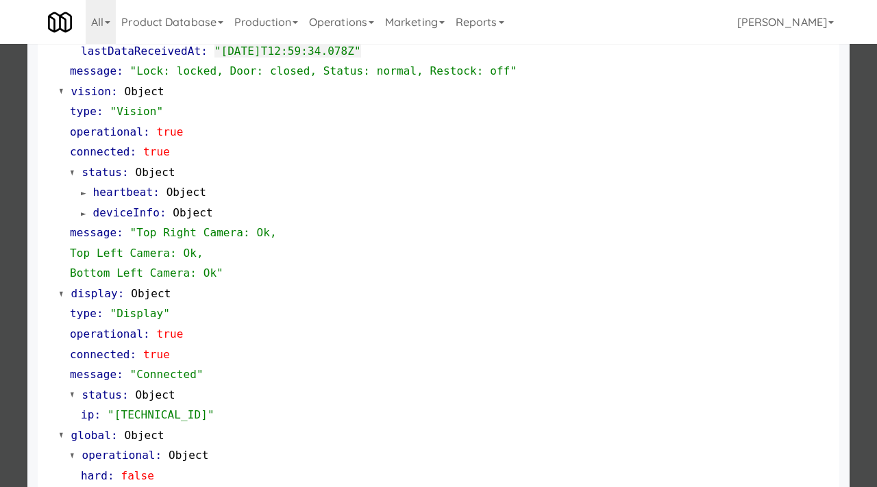
scroll to position [390, 0]
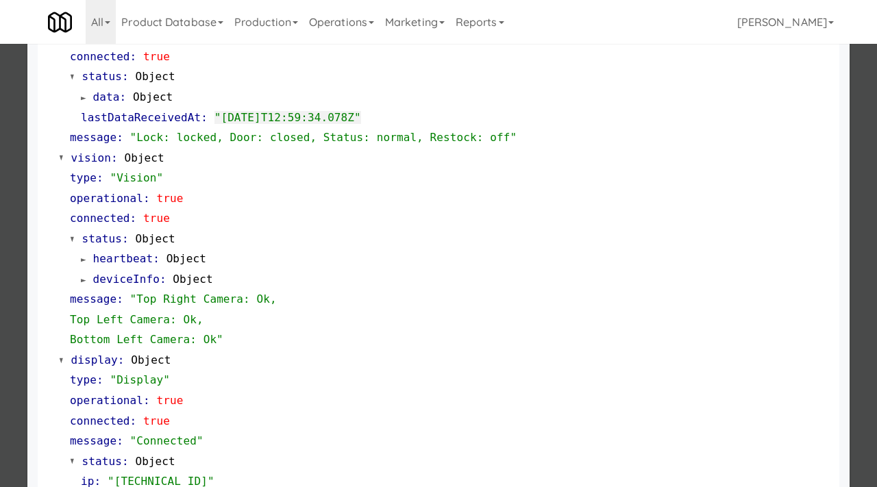
click at [18, 175] on div at bounding box center [438, 243] width 877 height 487
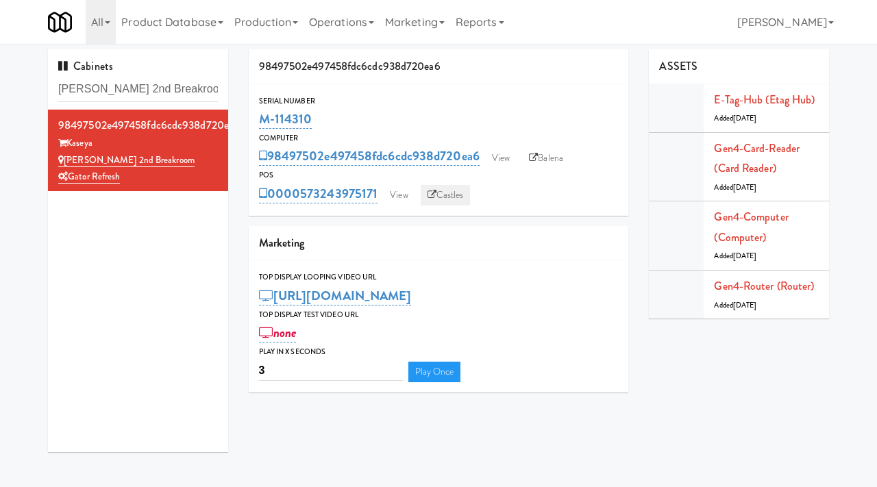
click at [441, 195] on link "Castles" at bounding box center [446, 195] width 50 height 21
drag, startPoint x: 317, startPoint y: 120, endPoint x: 256, endPoint y: 119, distance: 61.0
click at [256, 119] on div "Serial Number M-114310" at bounding box center [439, 113] width 380 height 37
copy link "M-114310"
drag, startPoint x: 186, startPoint y: 86, endPoint x: 50, endPoint y: 86, distance: 135.7
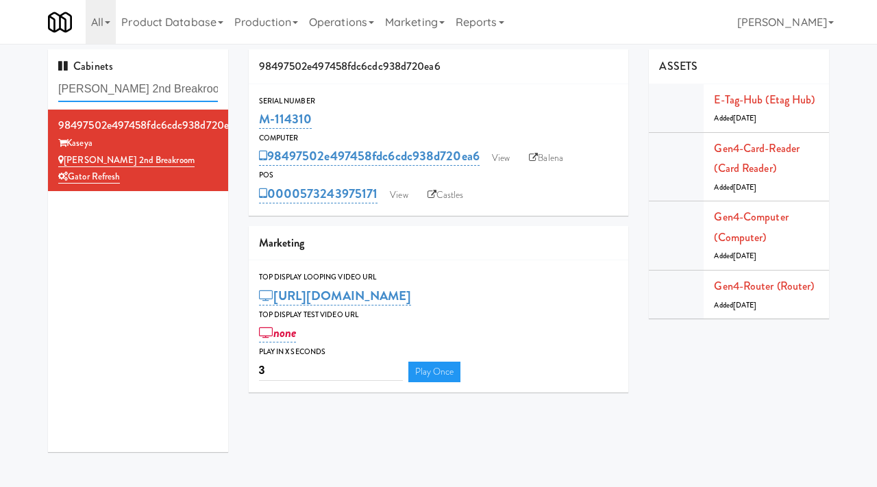
click at [50, 86] on div "Cabinets Kaseya 2nd Breakroom" at bounding box center [138, 79] width 180 height 60
paste input "Phase I - Drink Cooler"
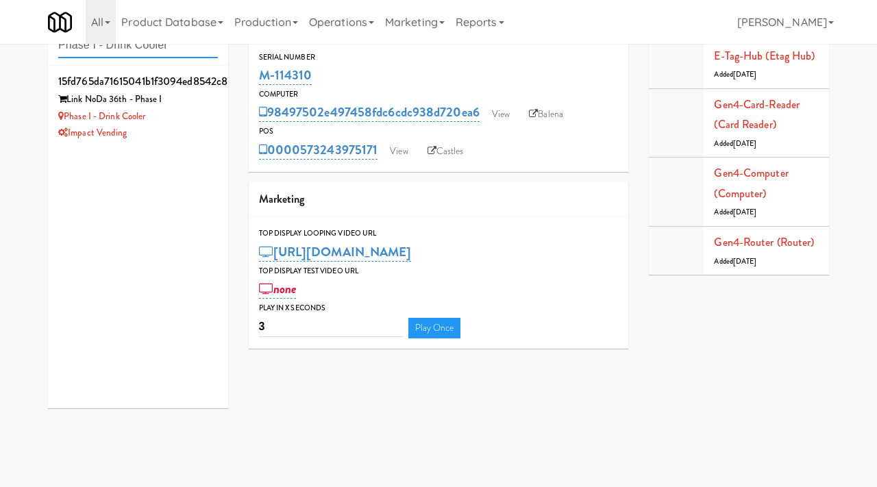
type input "Phase I - Drink Cooler"
click at [172, 119] on div "Phase I - Drink Cooler" at bounding box center [138, 116] width 160 height 17
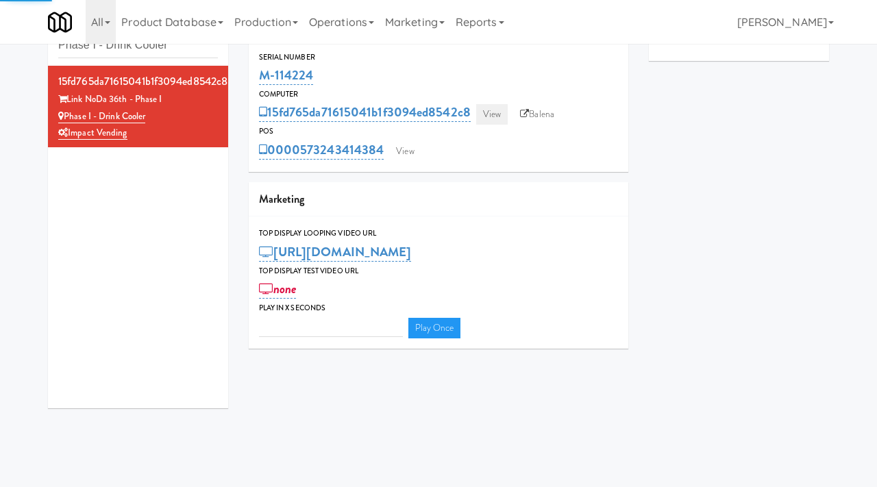
type input "3"
click at [500, 115] on link "View" at bounding box center [492, 114] width 32 height 21
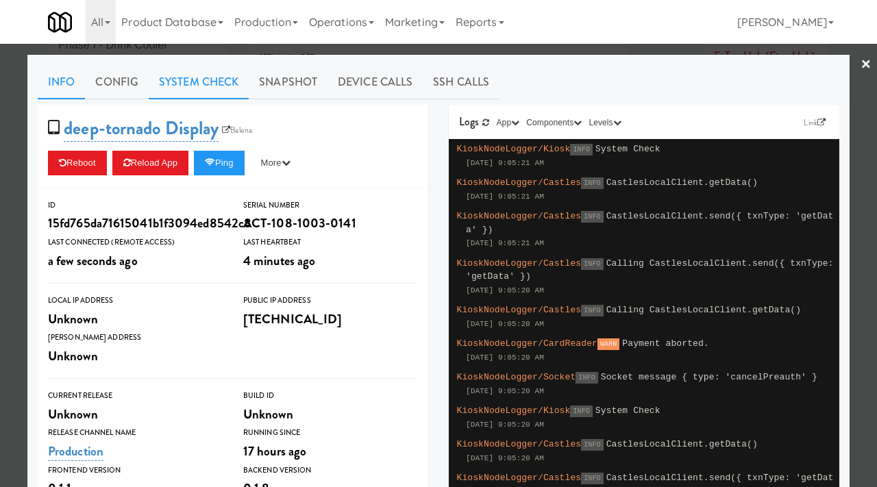
click at [214, 86] on link "System Check" at bounding box center [199, 82] width 100 height 34
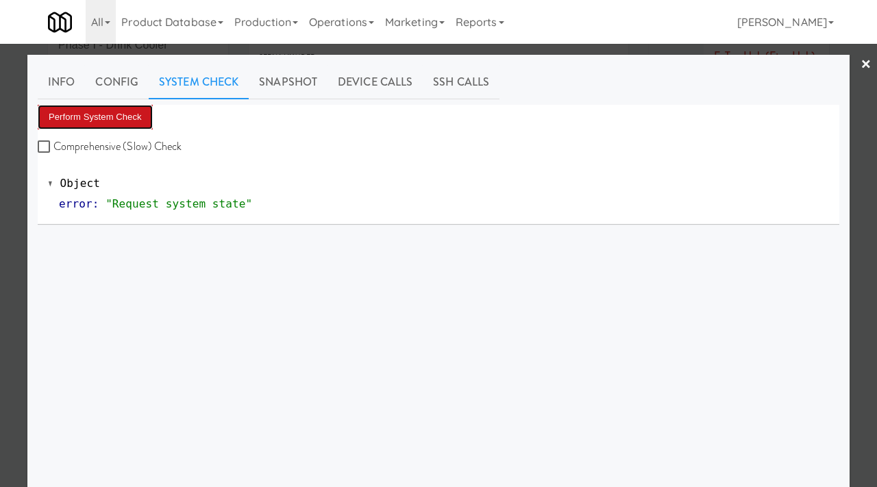
click at [107, 123] on button "Perform System Check" at bounding box center [95, 117] width 115 height 25
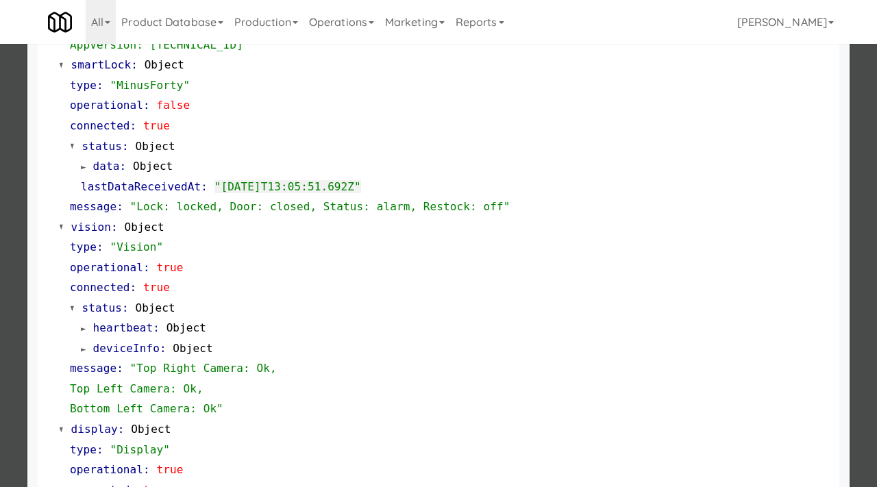
scroll to position [577, 0]
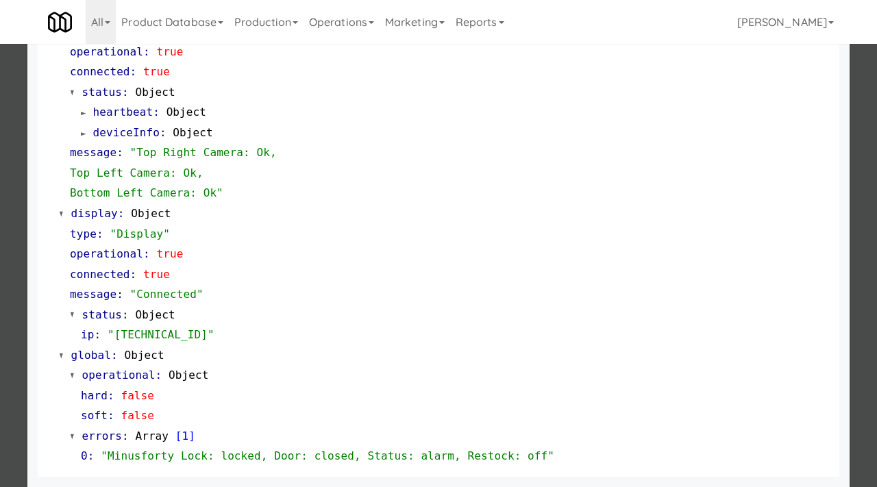
click at [0, 317] on div at bounding box center [438, 243] width 877 height 487
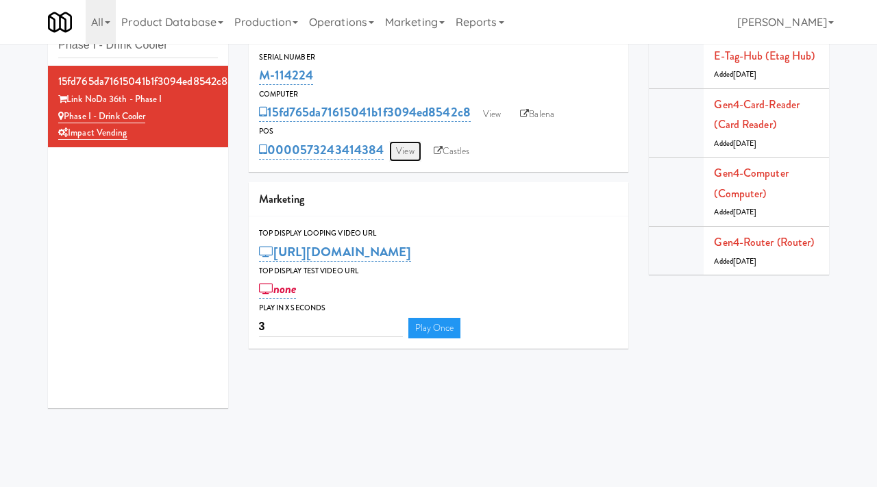
click at [397, 146] on link "View" at bounding box center [405, 151] width 32 height 21
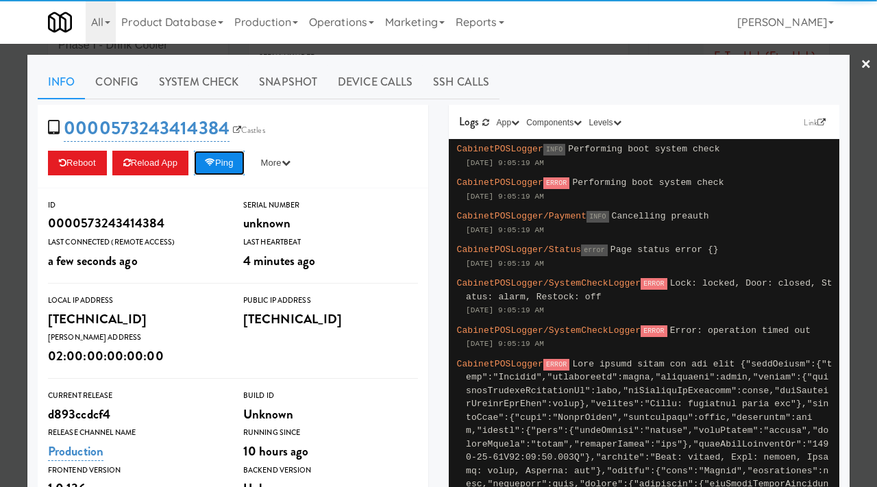
click at [234, 161] on button "Ping" at bounding box center [219, 163] width 51 height 25
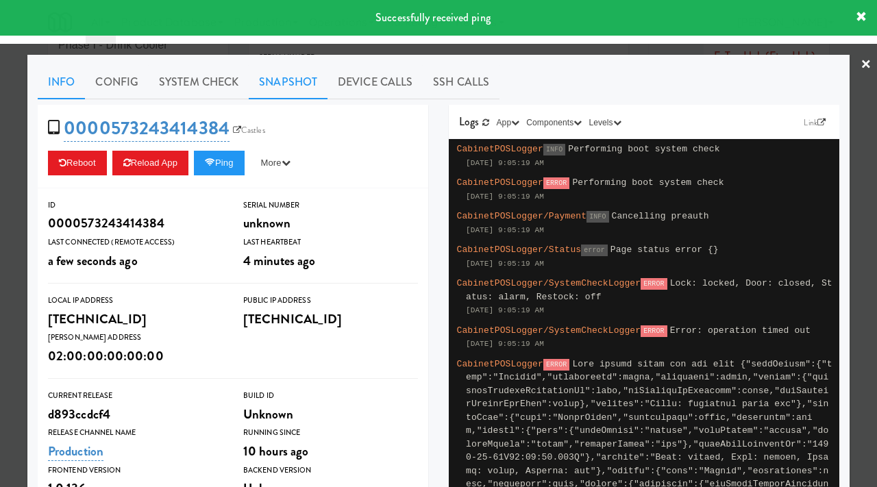
click at [295, 86] on link "Snapshot" at bounding box center [288, 82] width 79 height 34
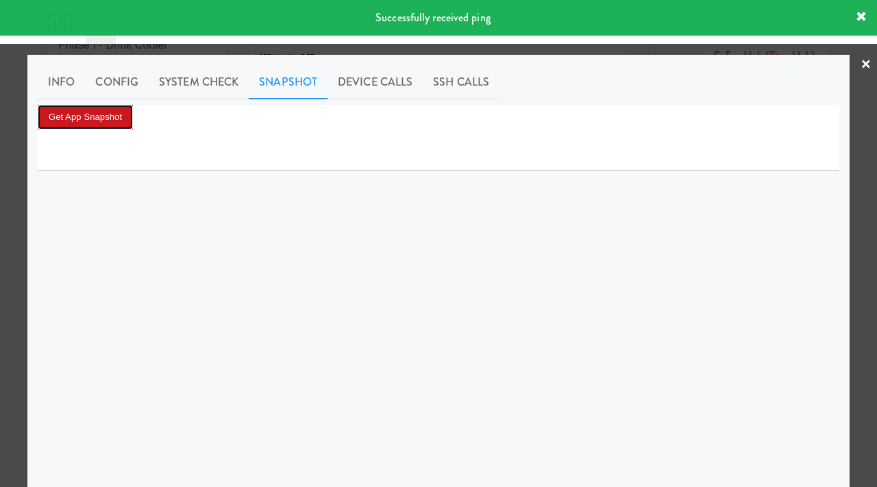
click at [108, 119] on button "Get App Snapshot" at bounding box center [85, 117] width 95 height 25
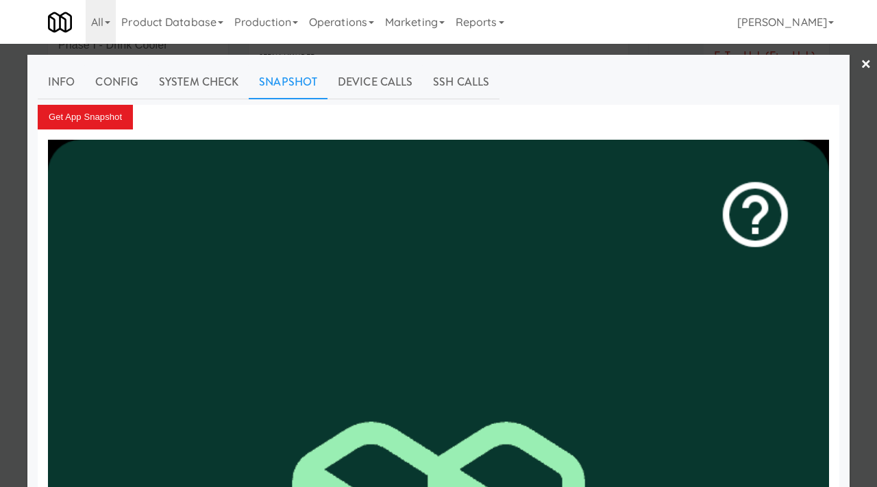
click at [0, 185] on div at bounding box center [438, 243] width 877 height 487
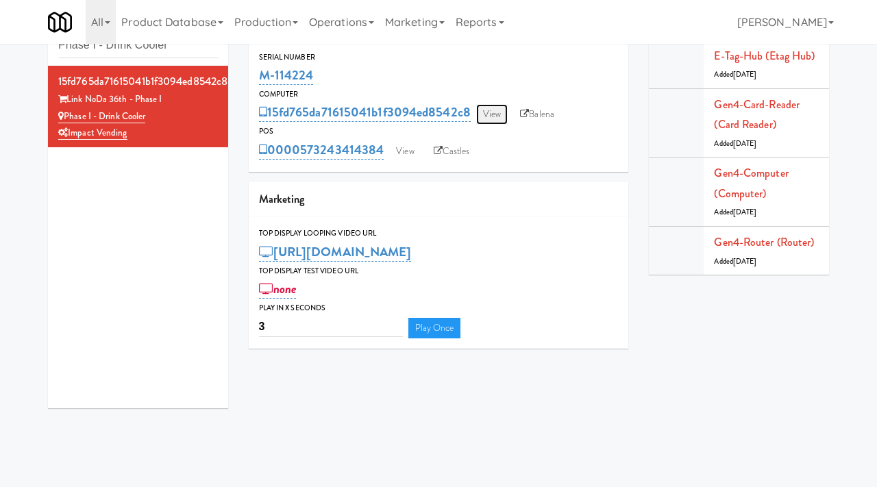
click at [486, 116] on link "View" at bounding box center [492, 114] width 32 height 21
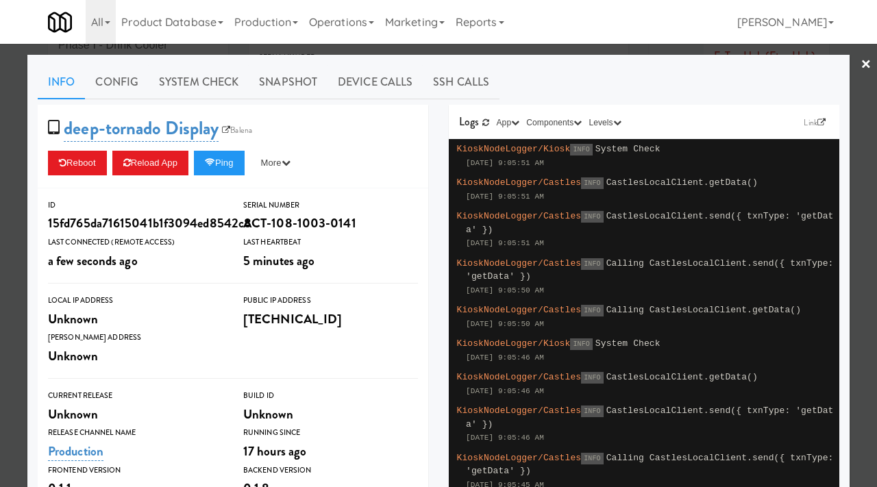
click at [410, 51] on div at bounding box center [438, 243] width 877 height 487
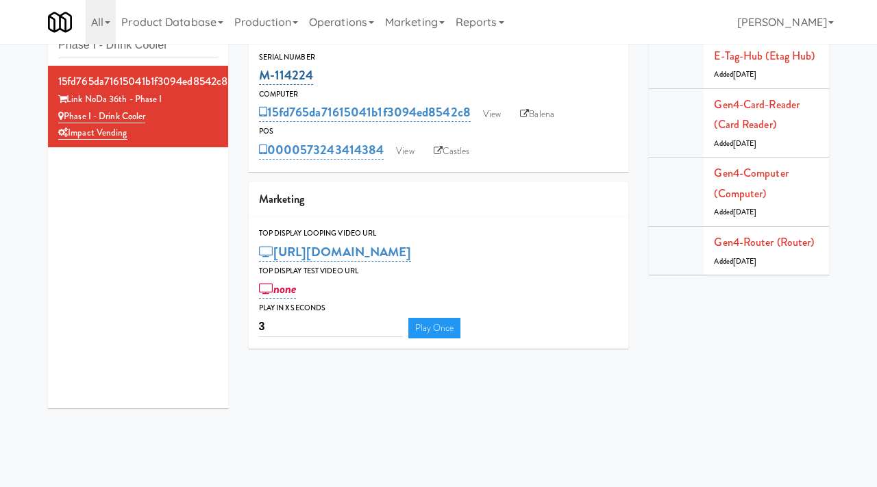
drag, startPoint x: 324, startPoint y: 78, endPoint x: 259, endPoint y: 75, distance: 65.2
click at [259, 75] on div "M-114224" at bounding box center [439, 75] width 360 height 23
copy link "M-114224"
click at [489, 114] on link "View" at bounding box center [492, 114] width 32 height 21
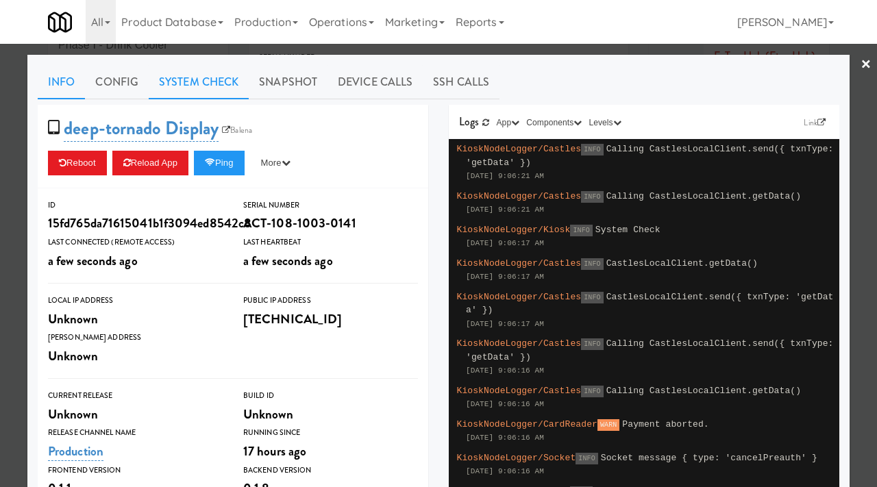
click at [214, 75] on link "System Check" at bounding box center [199, 82] width 100 height 34
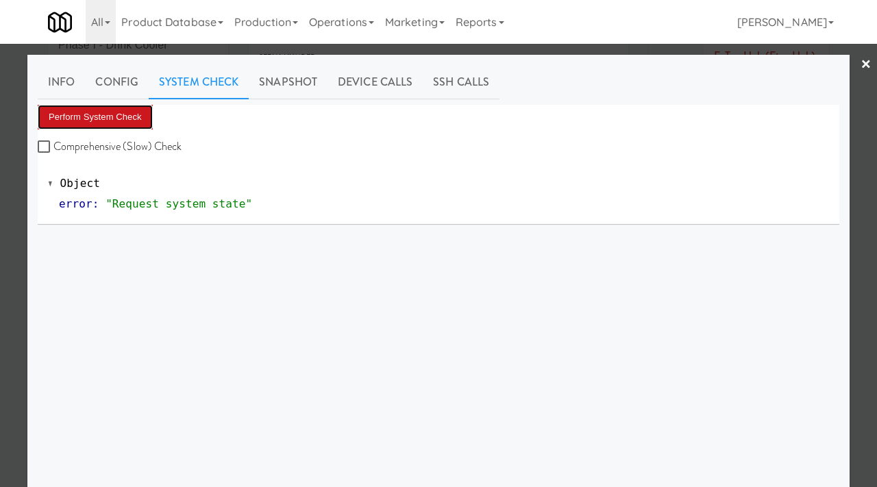
click at [116, 108] on button "Perform System Check" at bounding box center [95, 117] width 115 height 25
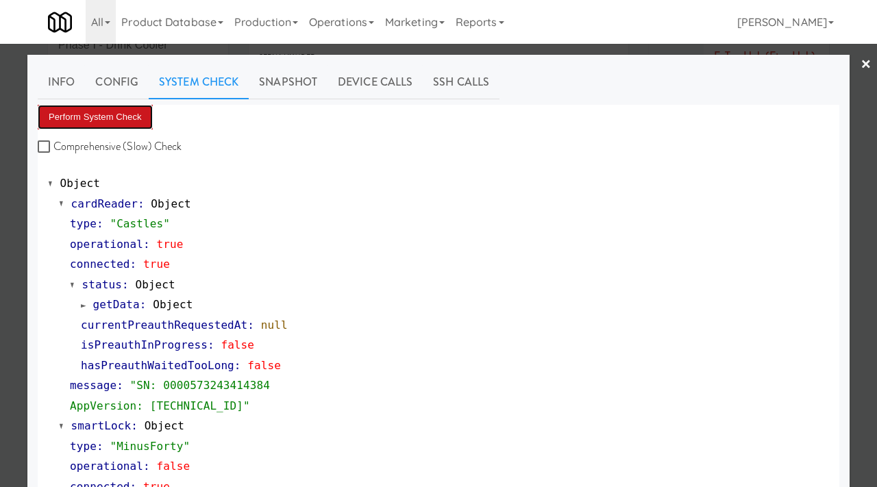
click at [115, 111] on button "Perform System Check" at bounding box center [95, 117] width 115 height 25
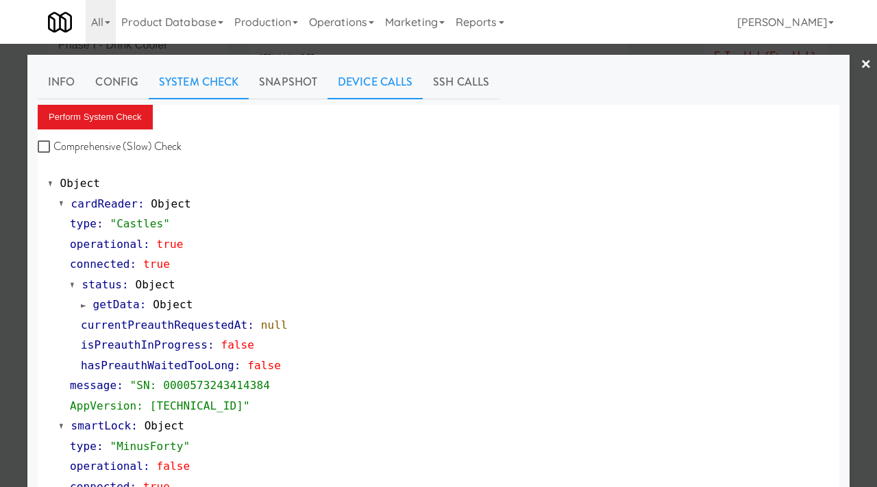
click at [363, 77] on link "Device Calls" at bounding box center [375, 82] width 95 height 34
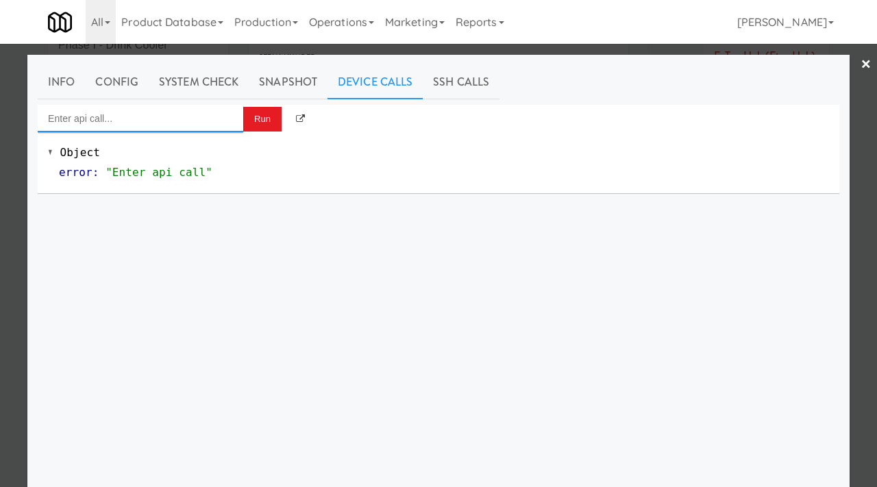
click at [169, 114] on input "Enter api call..." at bounding box center [141, 118] width 206 height 27
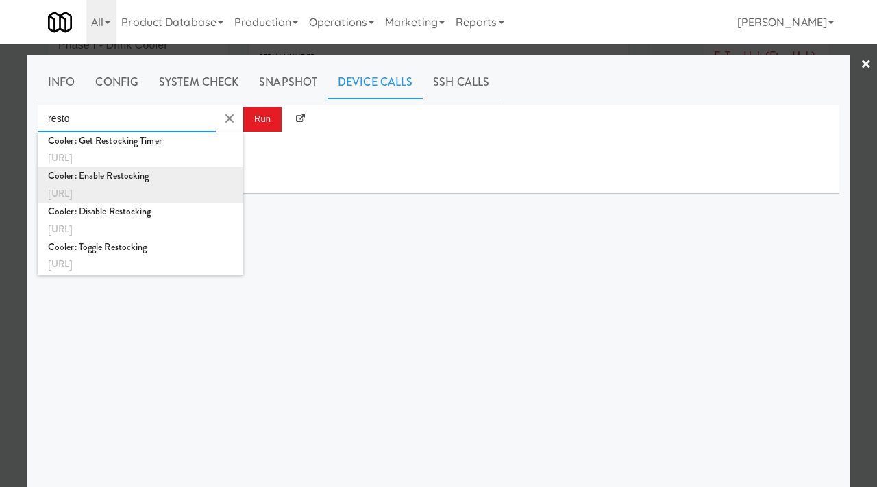
click at [118, 182] on div "Cooler: Enable Restocking" at bounding box center [140, 176] width 185 height 18
type input "Cooler: Enable Restocking"
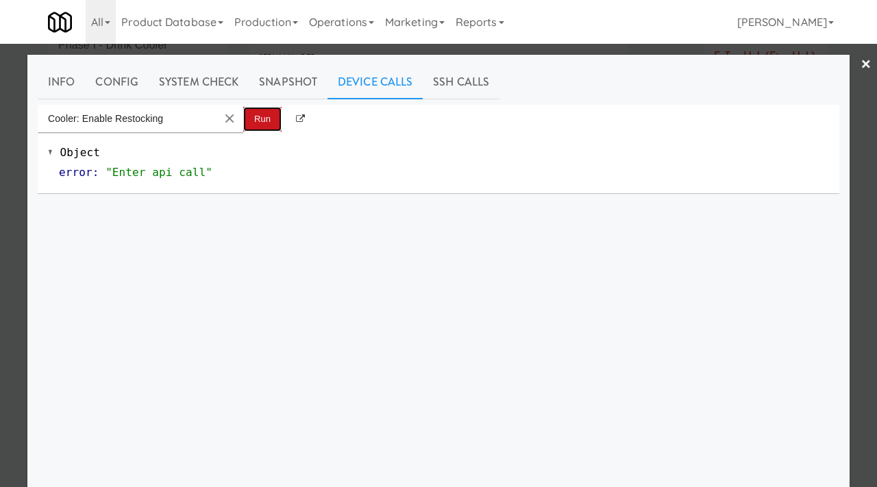
click at [254, 118] on button "Run" at bounding box center [262, 119] width 38 height 25
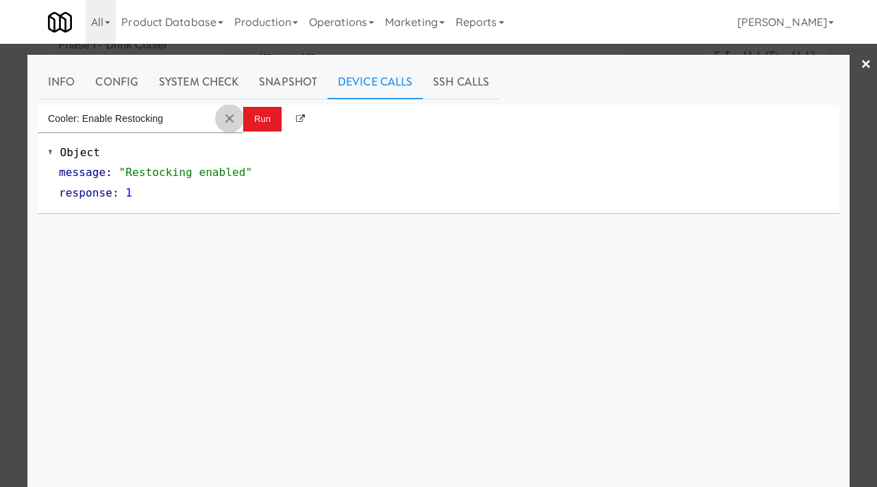
click at [232, 116] on md-icon "Clear Input" at bounding box center [229, 118] width 15 height 15
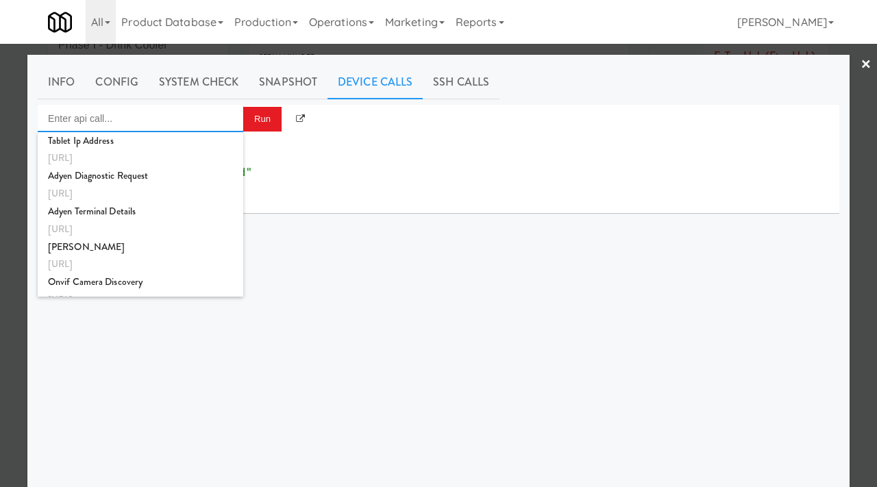
click at [154, 116] on input "Enter api call..." at bounding box center [141, 118] width 206 height 27
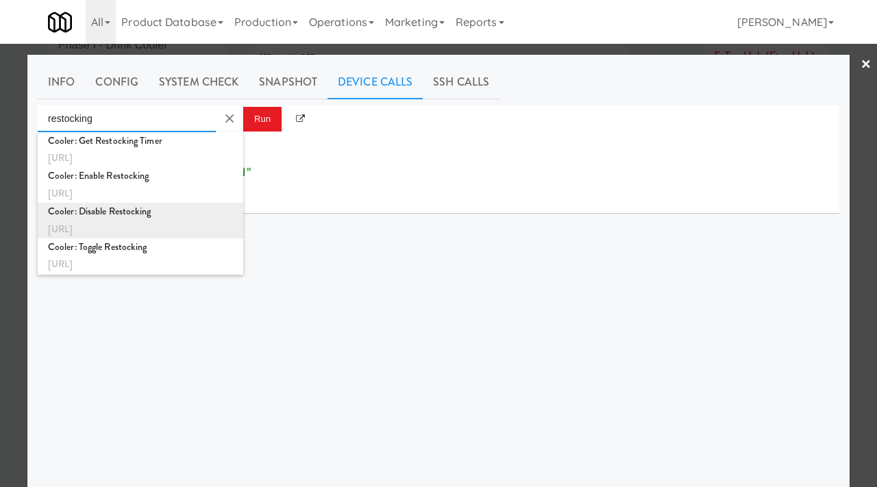
click at [138, 203] on div "Cooler: Disable Restocking" at bounding box center [140, 212] width 185 height 18
type input "Cooler: Disable Restocking"
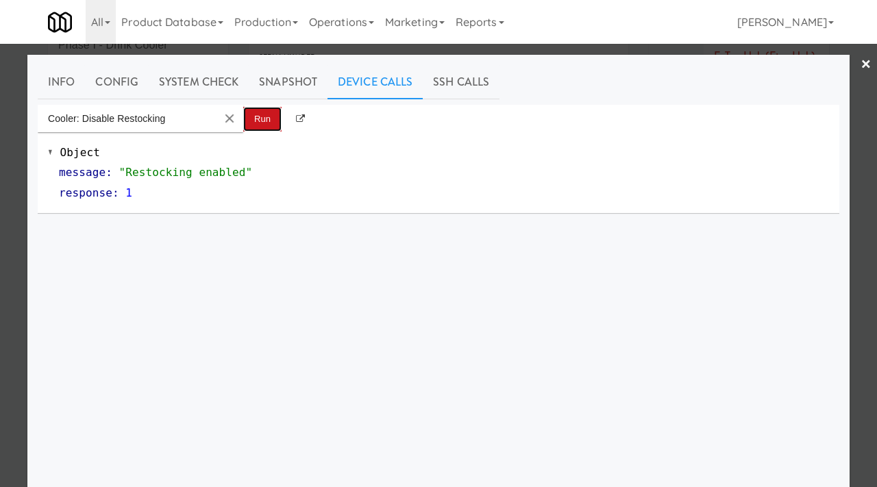
click at [260, 116] on button "Run" at bounding box center [262, 119] width 38 height 25
click at [219, 88] on link "System Check" at bounding box center [199, 82] width 100 height 34
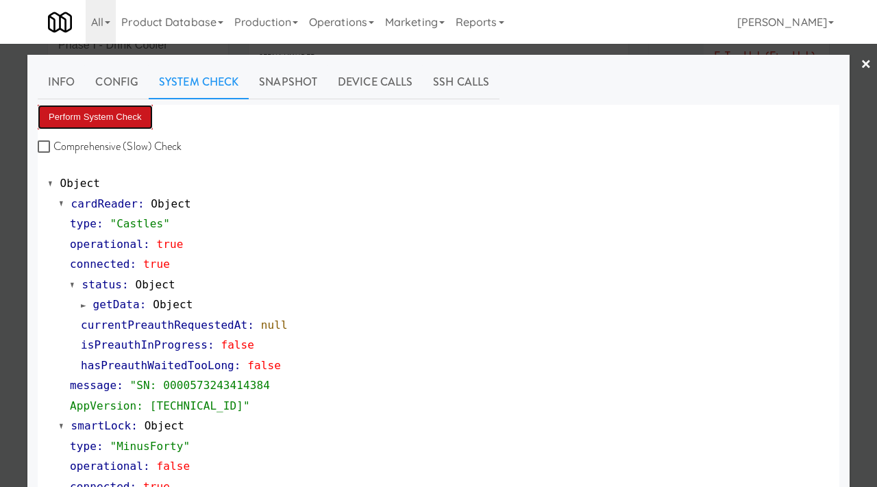
click at [114, 125] on button "Perform System Check" at bounding box center [95, 117] width 115 height 25
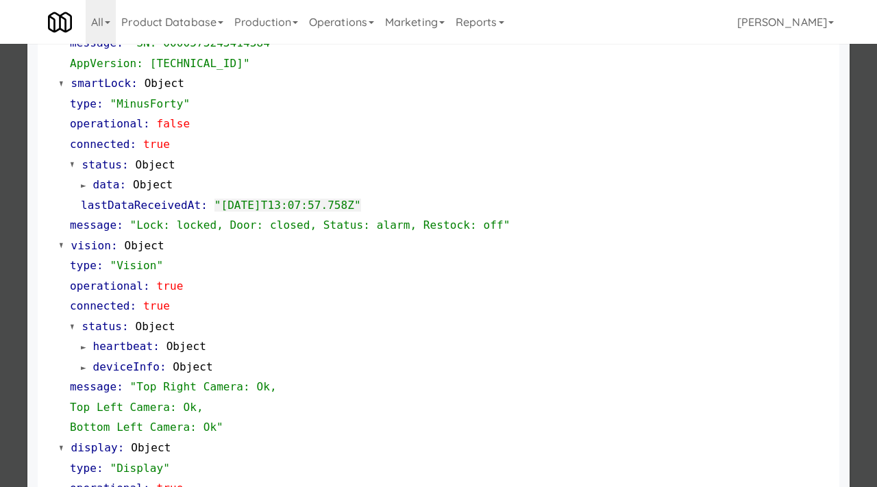
scroll to position [341, 0]
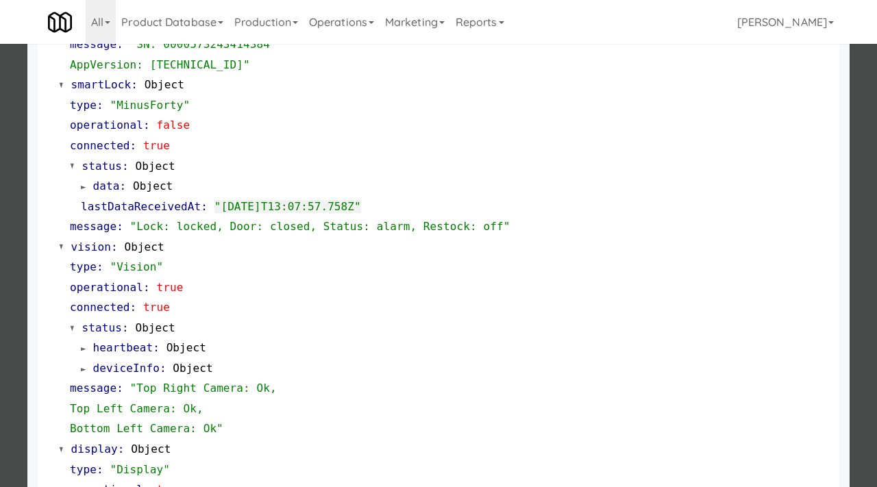
click at [0, 190] on div at bounding box center [438, 243] width 877 height 487
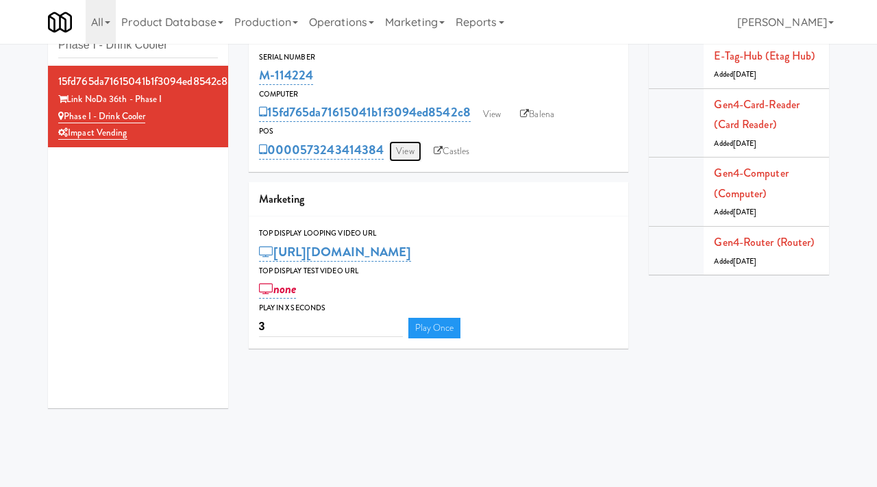
click at [410, 146] on link "View" at bounding box center [405, 151] width 32 height 21
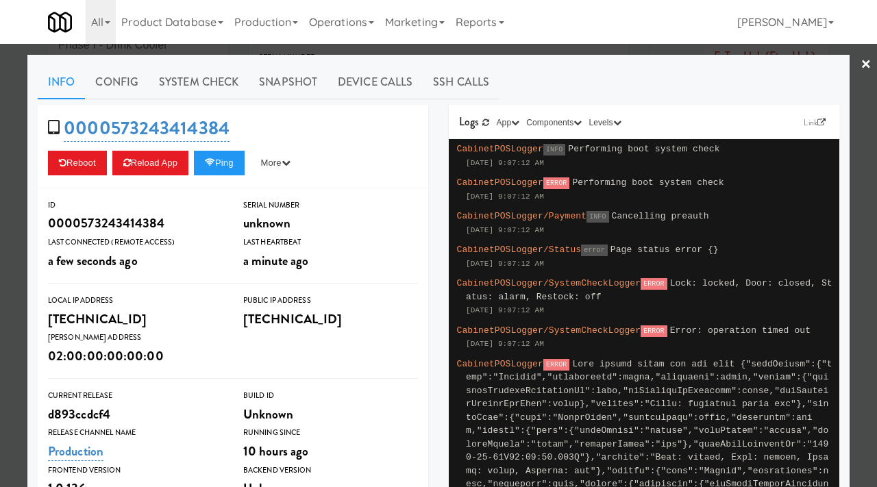
click at [0, 147] on div at bounding box center [438, 243] width 877 height 487
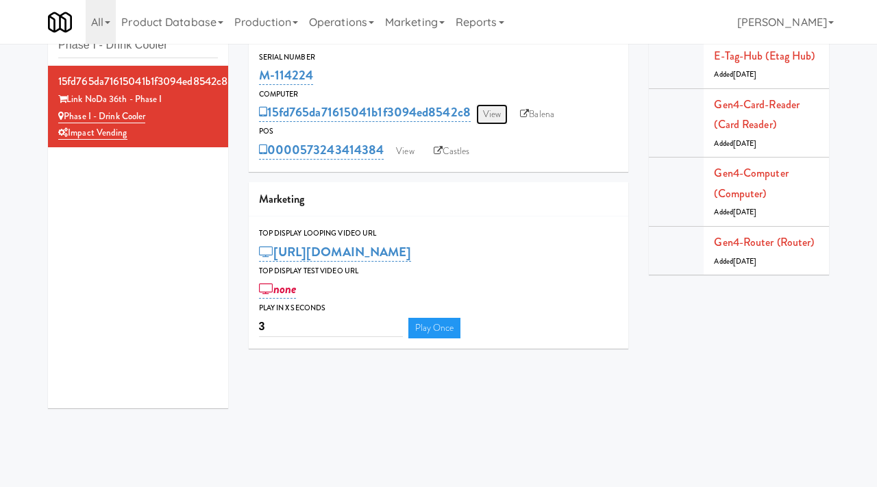
click at [492, 116] on link "View" at bounding box center [492, 114] width 32 height 21
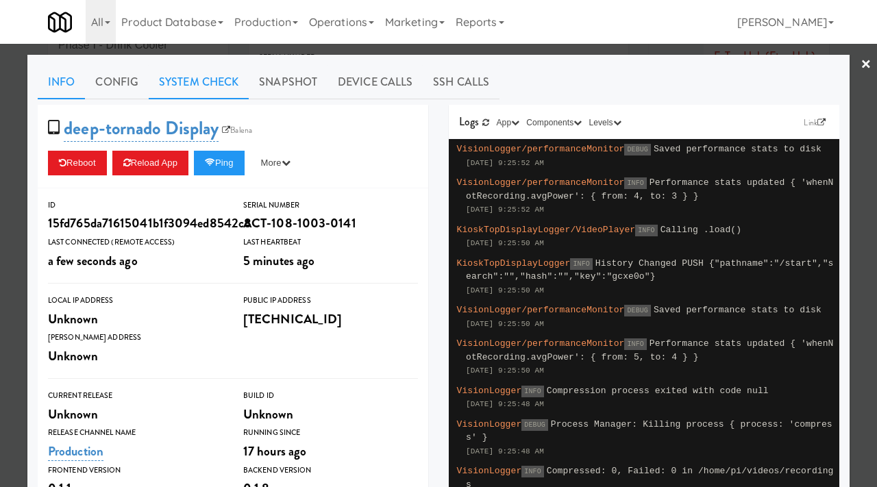
click at [203, 76] on link "System Check" at bounding box center [199, 82] width 100 height 34
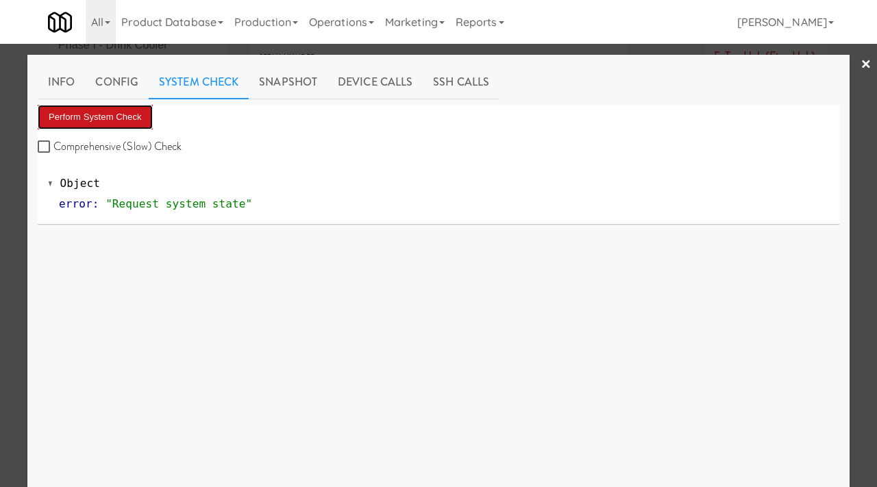
click at [106, 110] on button "Perform System Check" at bounding box center [95, 117] width 115 height 25
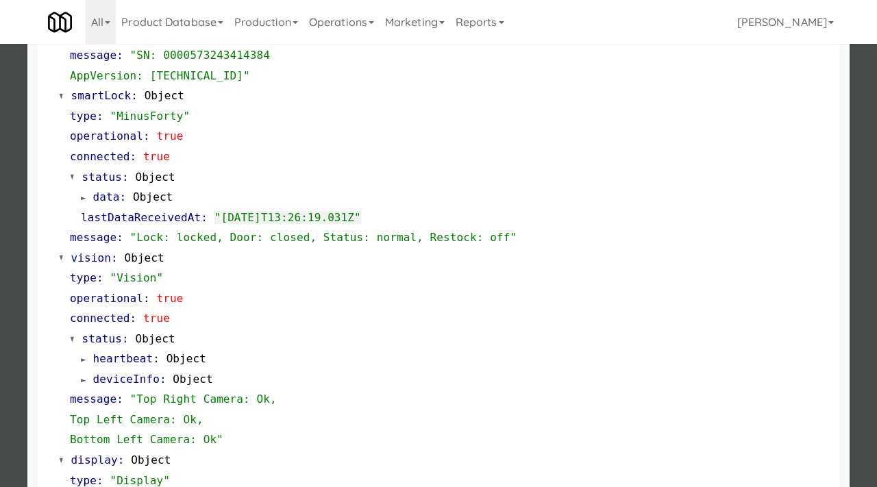
scroll to position [577, 0]
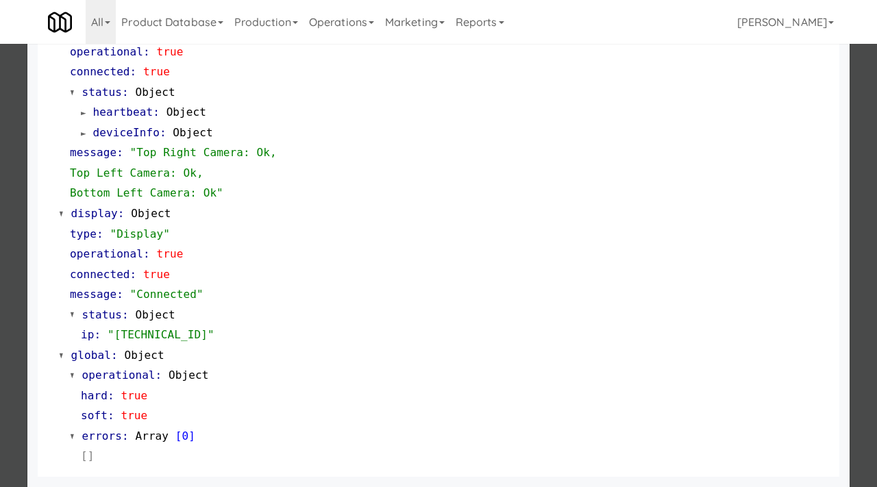
click at [0, 282] on div at bounding box center [438, 243] width 877 height 487
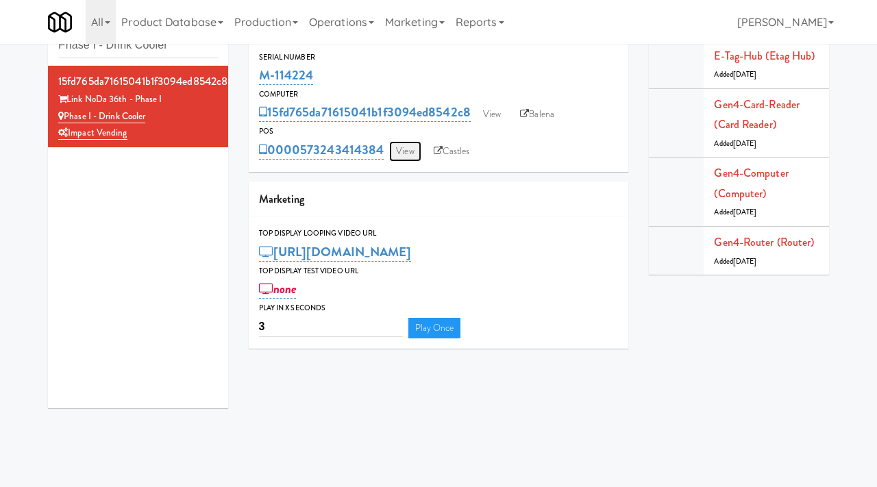
click at [410, 154] on link "View" at bounding box center [405, 151] width 32 height 21
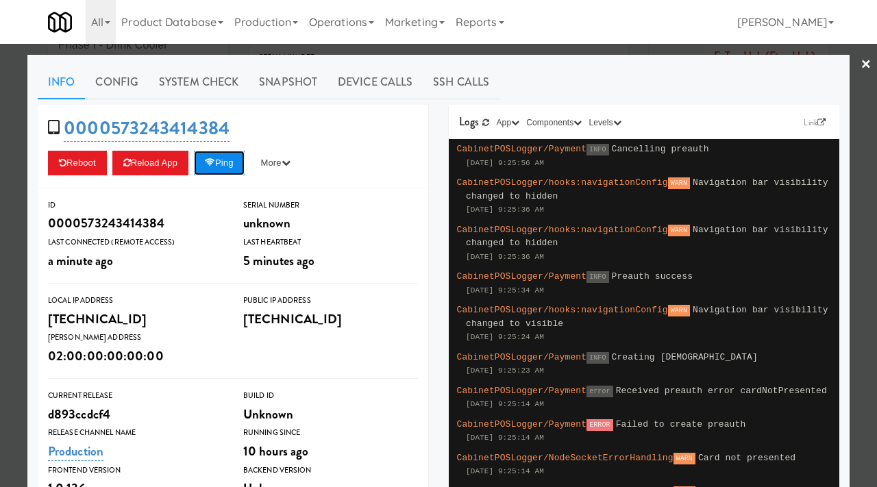
click at [215, 166] on icon at bounding box center [210, 162] width 10 height 9
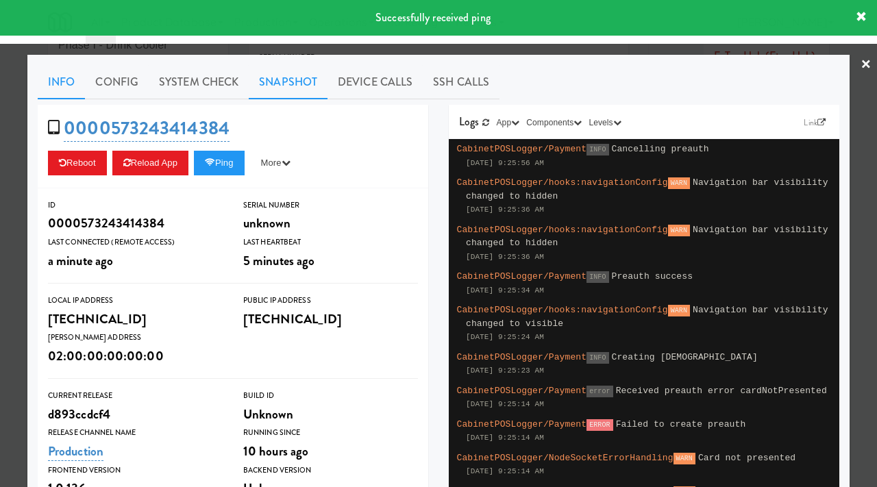
click at [296, 74] on link "Snapshot" at bounding box center [288, 82] width 79 height 34
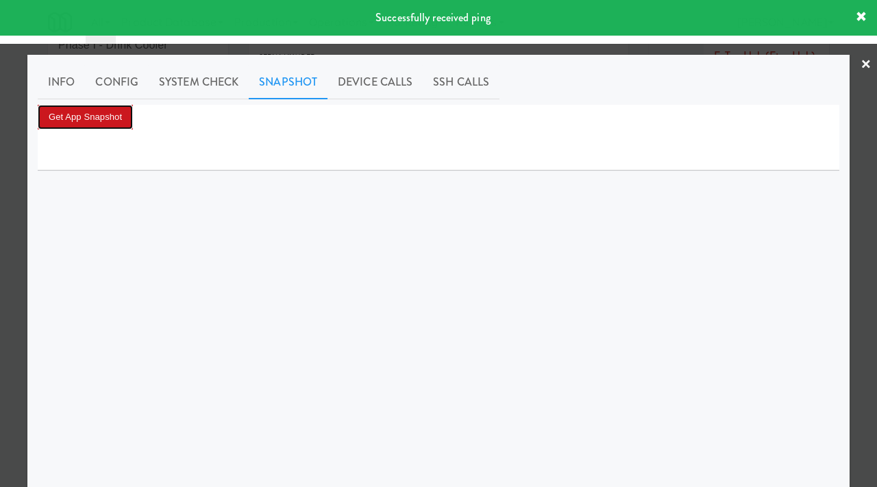
click at [106, 119] on button "Get App Snapshot" at bounding box center [85, 117] width 95 height 25
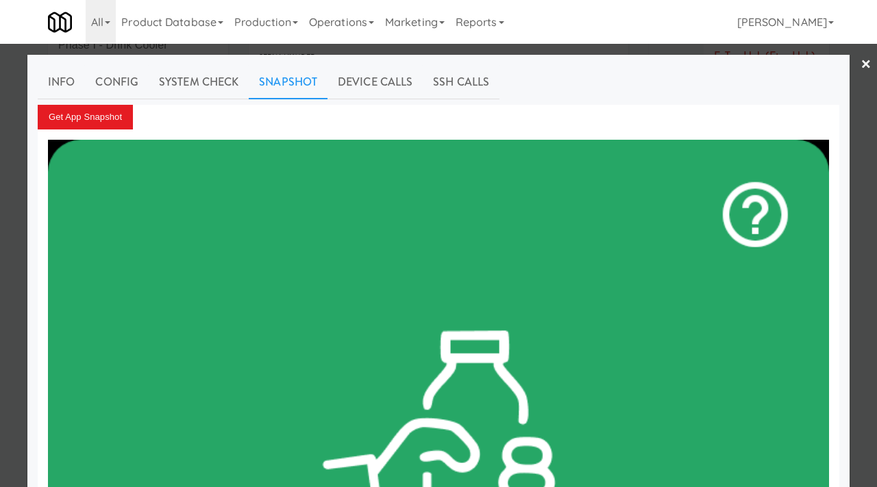
click at [1, 208] on div at bounding box center [438, 243] width 877 height 487
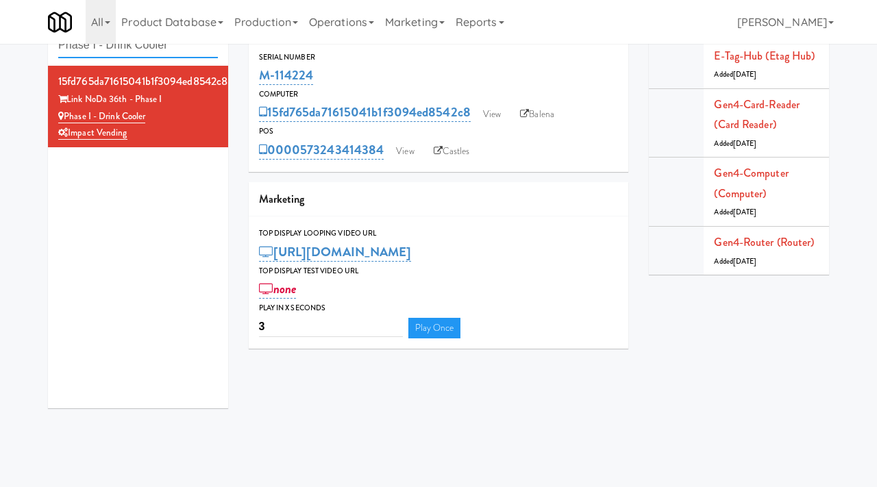
click at [178, 51] on input "Phase I - Drink Cooler" at bounding box center [138, 45] width 160 height 25
paste input "Arapahoe Square Fridge"
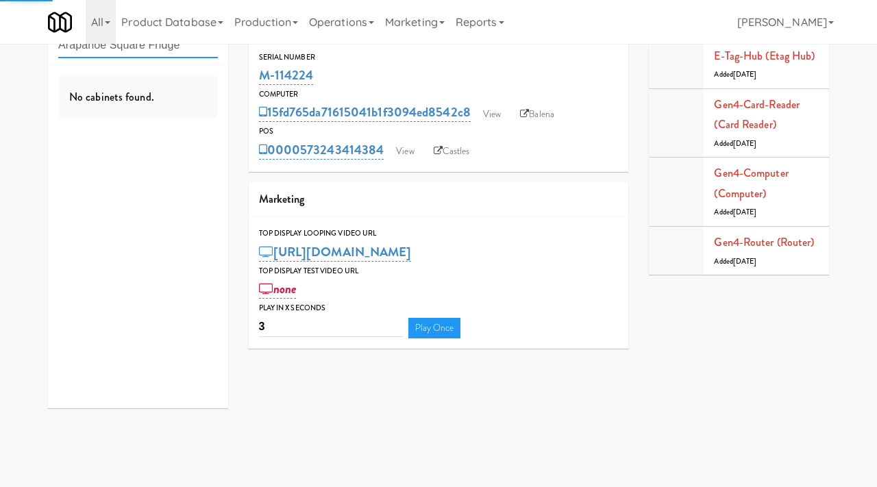
type input "Arapahoe Square Fridge"
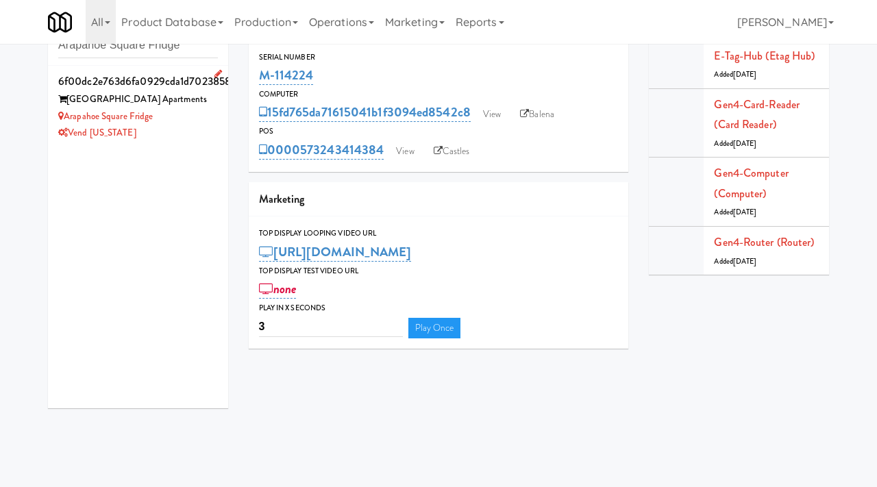
click at [199, 127] on div "Vend [US_STATE]" at bounding box center [138, 133] width 160 height 17
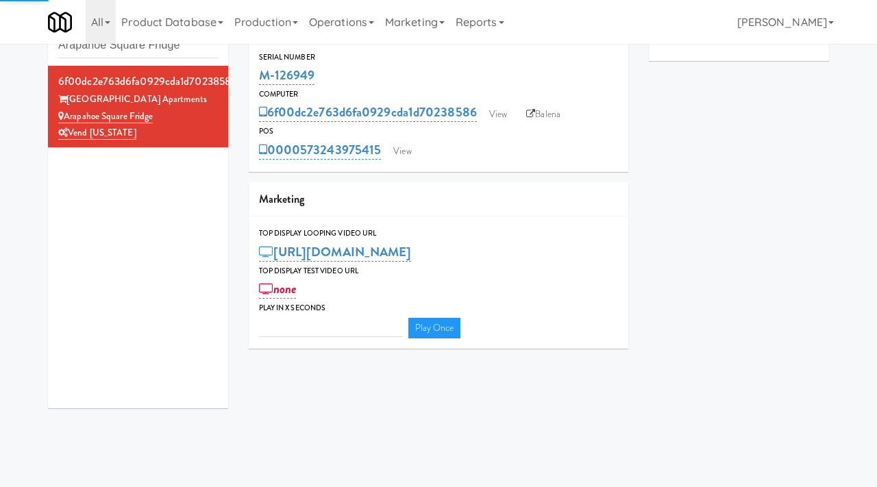
type input "3"
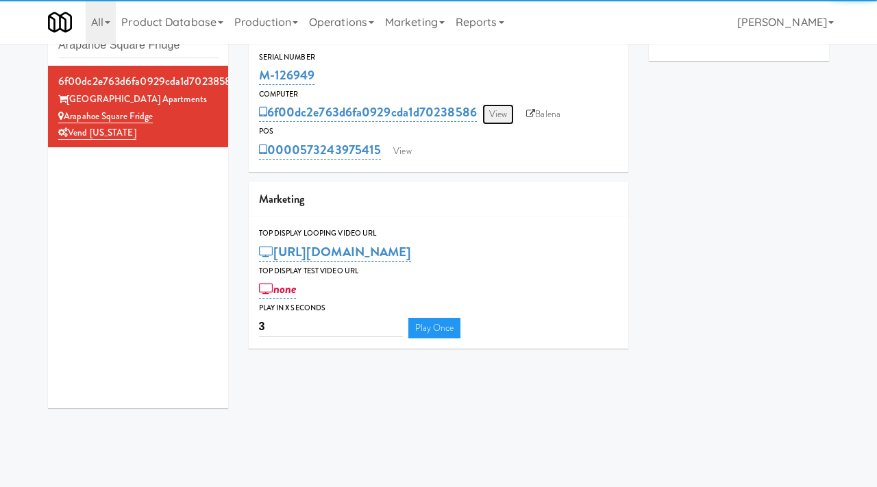
click at [501, 117] on link "View" at bounding box center [498, 114] width 32 height 21
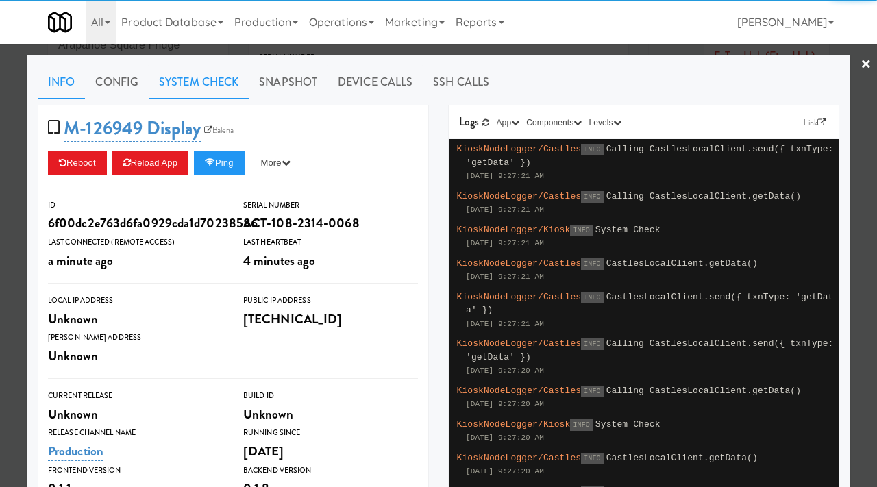
click at [214, 77] on link "System Check" at bounding box center [199, 82] width 100 height 34
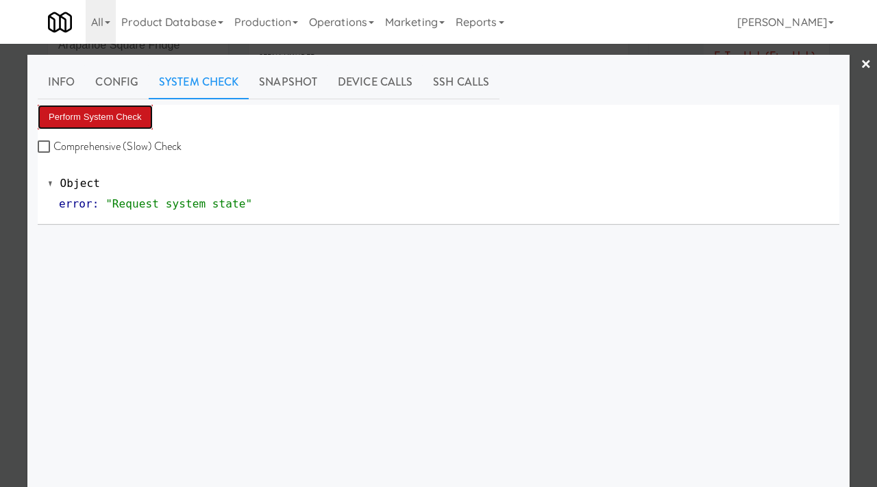
click at [96, 111] on button "Perform System Check" at bounding box center [95, 117] width 115 height 25
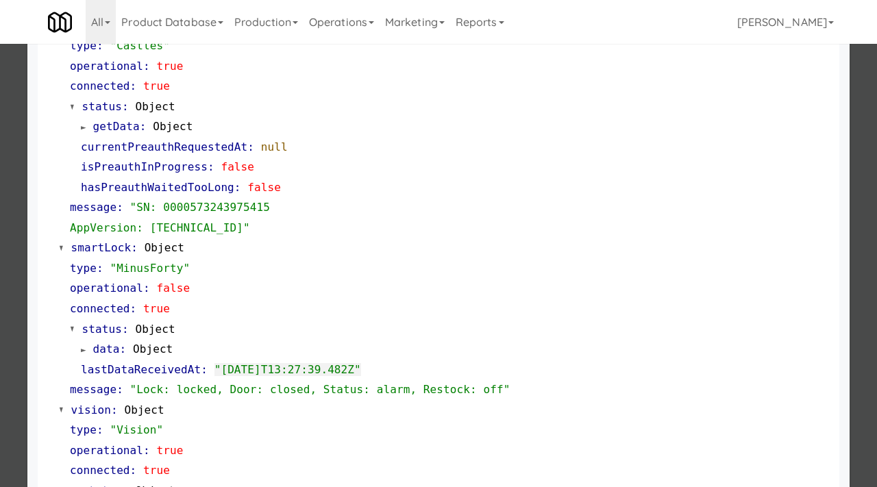
scroll to position [180, 0]
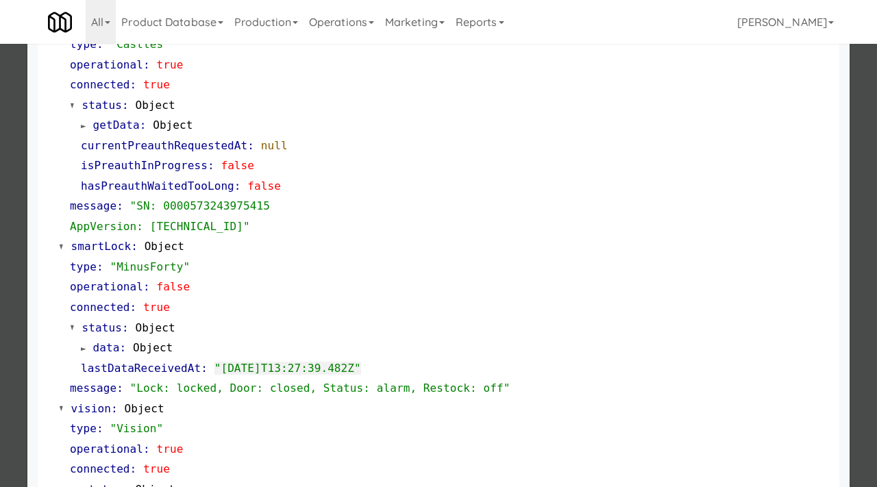
click at [0, 334] on div at bounding box center [438, 243] width 877 height 487
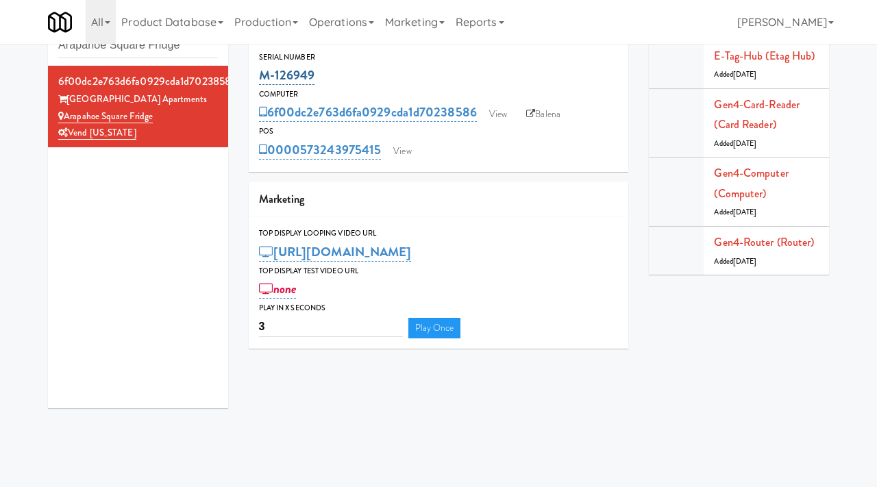
drag, startPoint x: 325, startPoint y: 75, endPoint x: 261, endPoint y: 73, distance: 64.5
click at [261, 73] on div "M-126949" at bounding box center [439, 75] width 360 height 23
copy link "M-126949"
click at [509, 116] on link "View" at bounding box center [498, 114] width 32 height 21
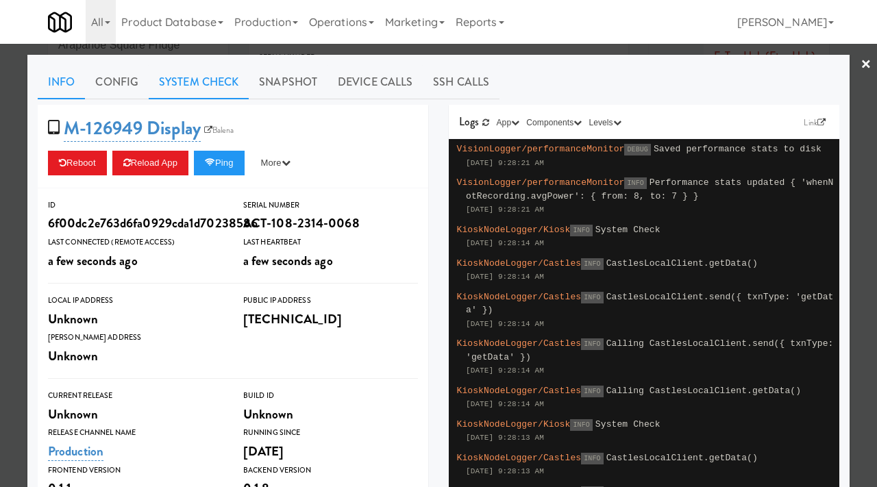
click at [211, 83] on link "System Check" at bounding box center [199, 82] width 100 height 34
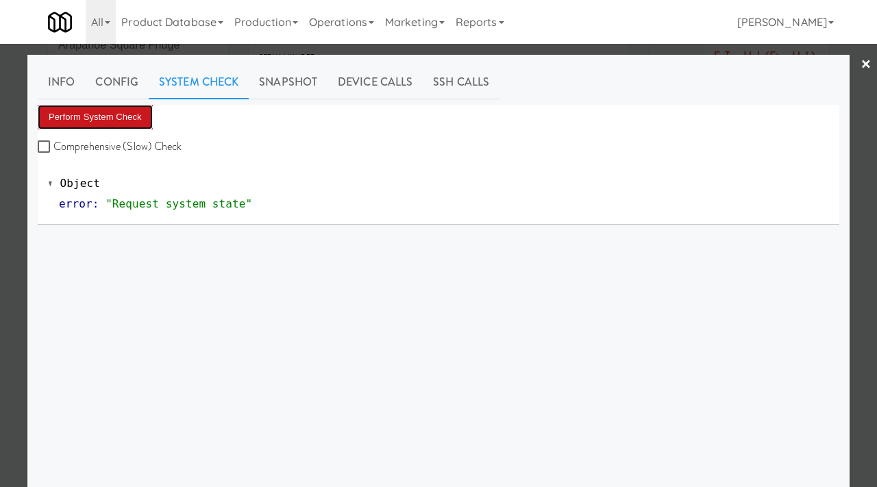
click at [112, 116] on button "Perform System Check" at bounding box center [95, 117] width 115 height 25
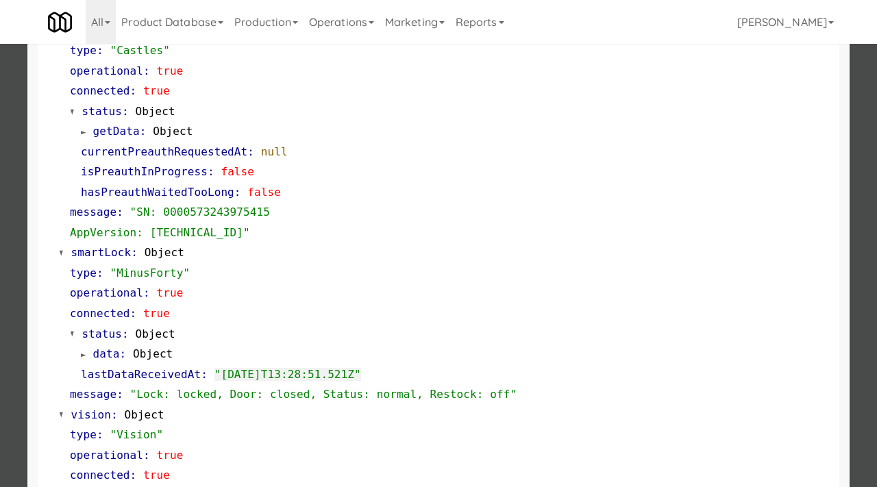
scroll to position [180, 0]
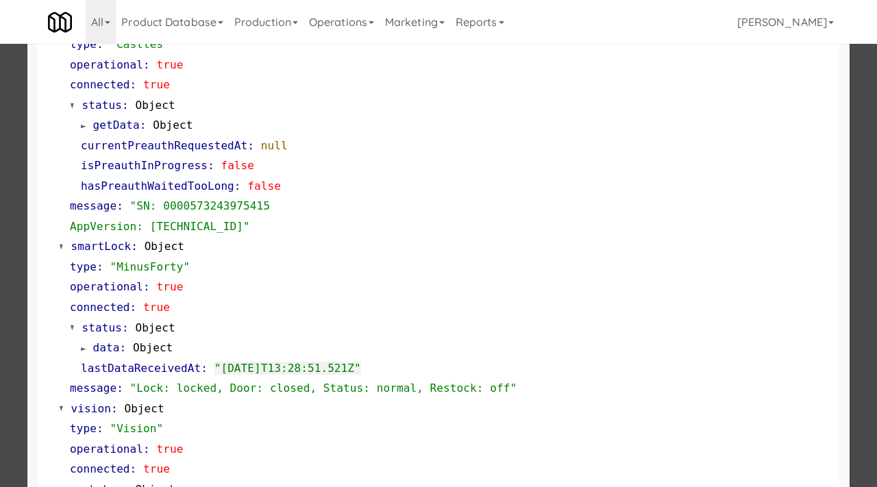
click at [0, 279] on div at bounding box center [438, 243] width 877 height 487
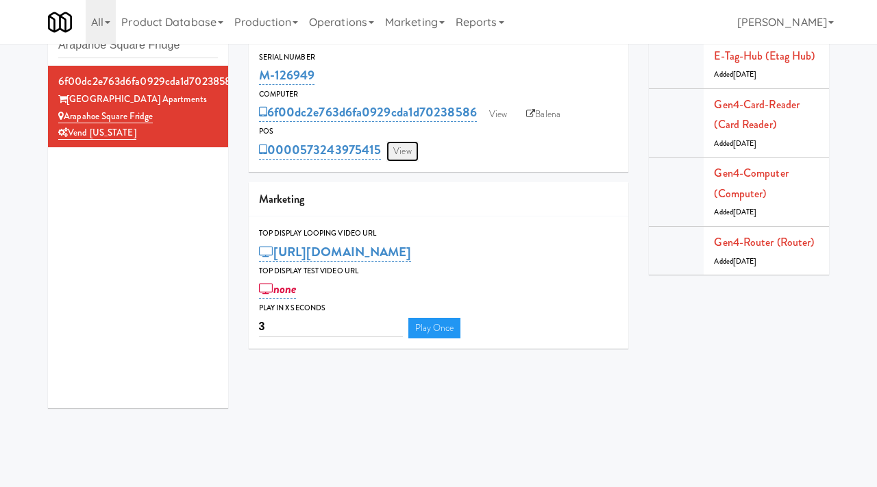
click at [402, 154] on link "View" at bounding box center [402, 151] width 32 height 21
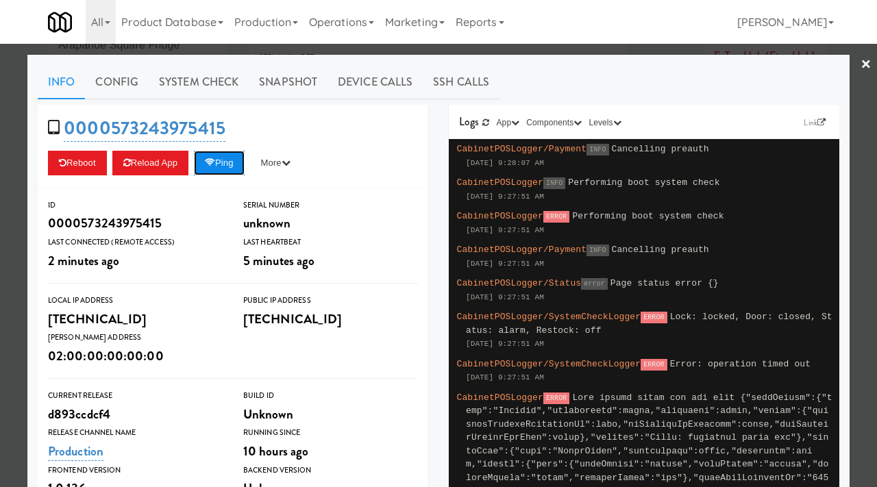
click at [224, 159] on button "Ping" at bounding box center [219, 163] width 51 height 25
click at [275, 84] on link "Snapshot" at bounding box center [288, 82] width 79 height 34
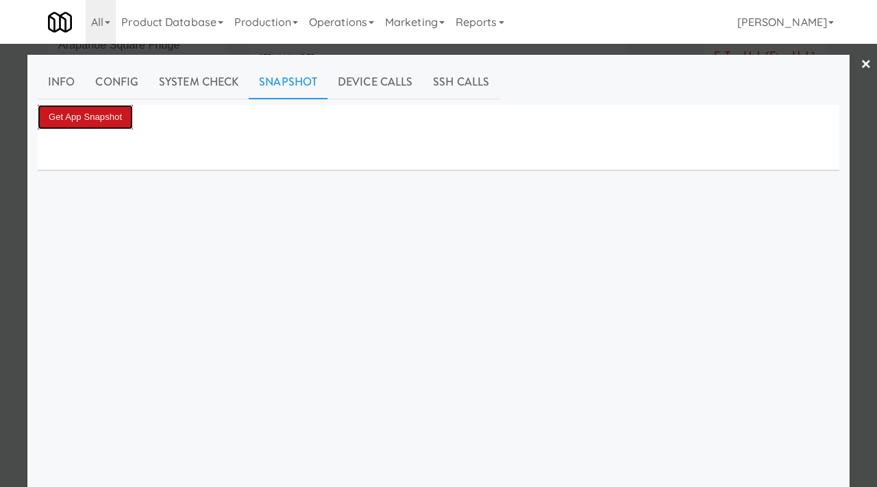
click at [114, 114] on button "Get App Snapshot" at bounding box center [85, 117] width 95 height 25
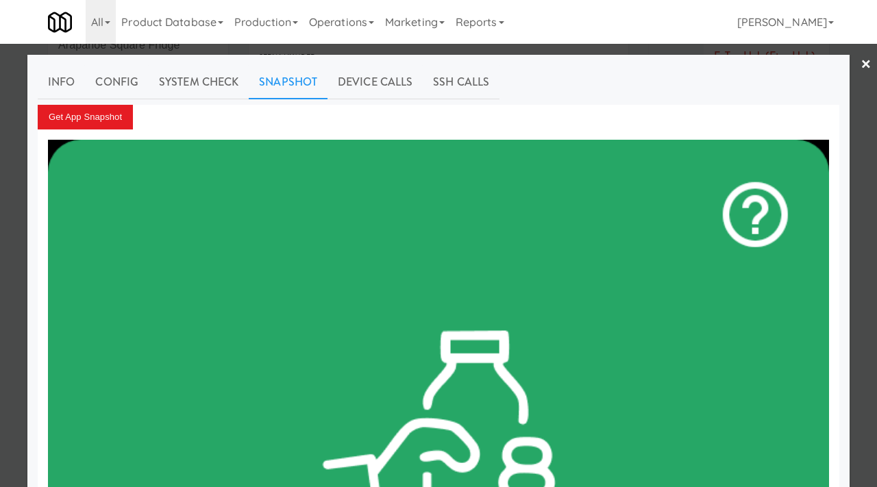
click at [13, 186] on div at bounding box center [438, 243] width 877 height 487
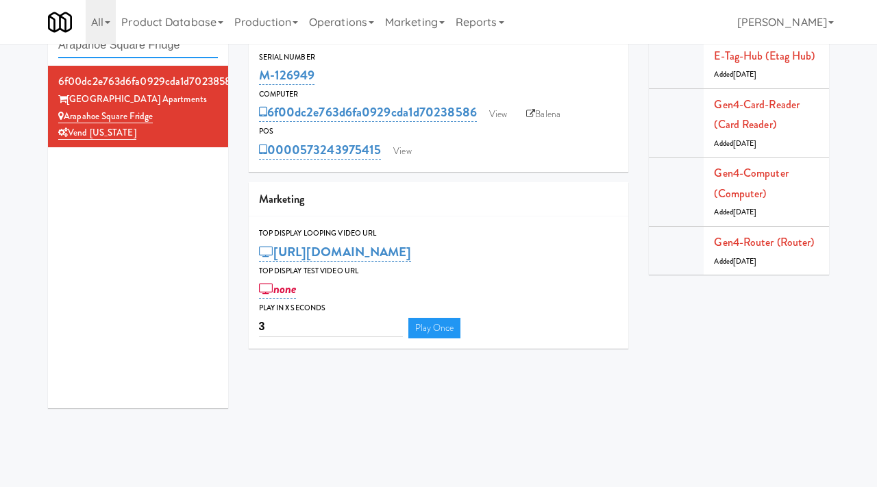
click at [183, 50] on input "Arapahoe Square Fridge" at bounding box center [138, 45] width 160 height 25
paste input "deline Luxury - Cooler 1"
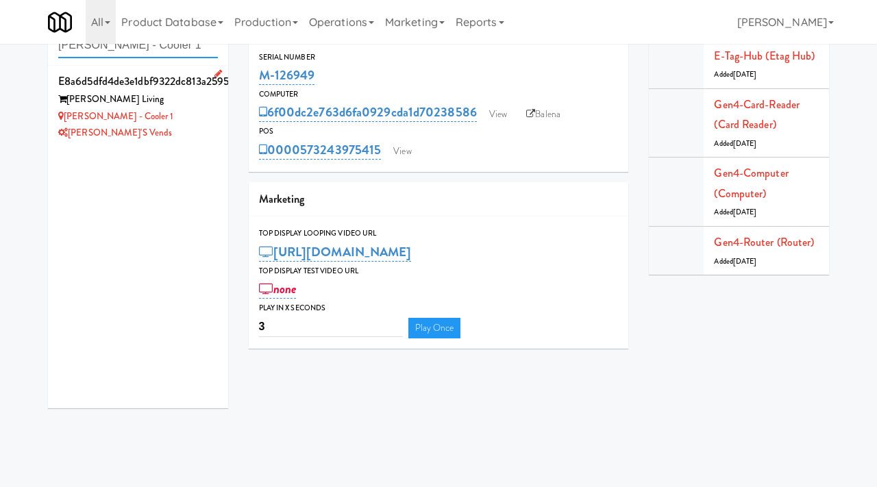
type input "Adeline Luxury - Cooler 1"
click at [195, 122] on div "Adeline Luxury - Cooler 1" at bounding box center [138, 116] width 160 height 17
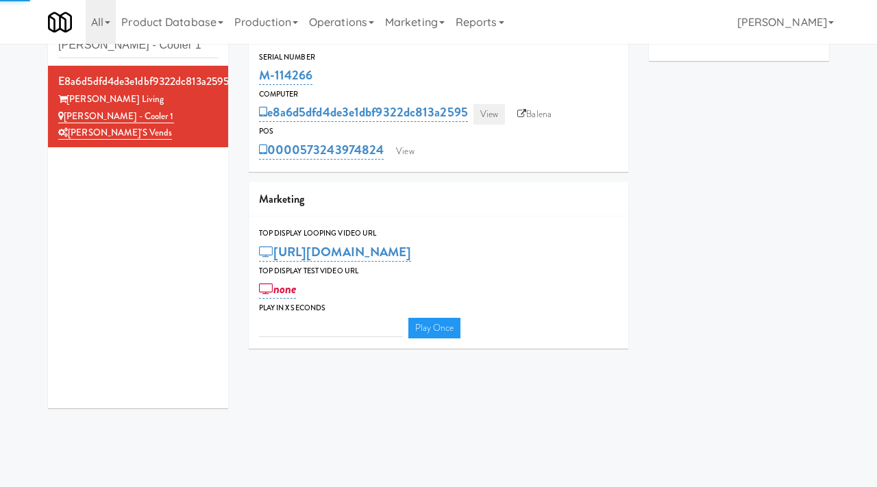
type input "3"
click at [494, 114] on link "View" at bounding box center [489, 114] width 32 height 21
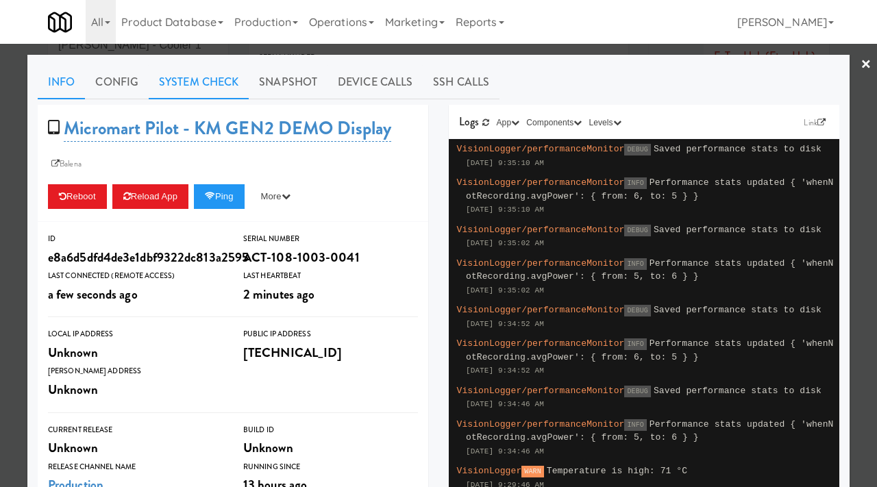
click at [229, 79] on link "System Check" at bounding box center [199, 82] width 100 height 34
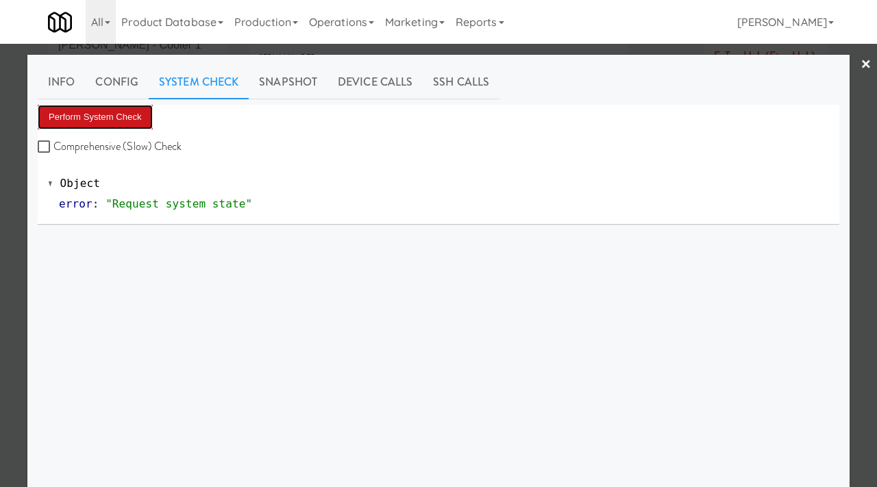
click at [130, 111] on button "Perform System Check" at bounding box center [95, 117] width 115 height 25
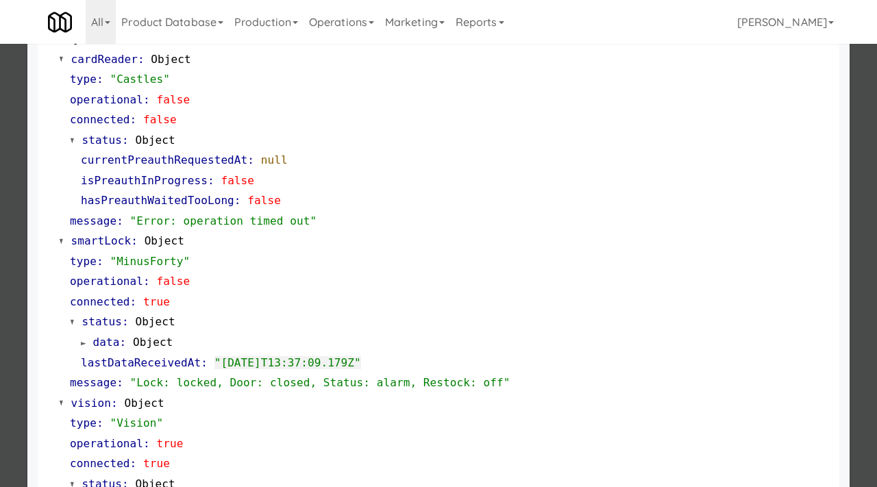
scroll to position [151, 0]
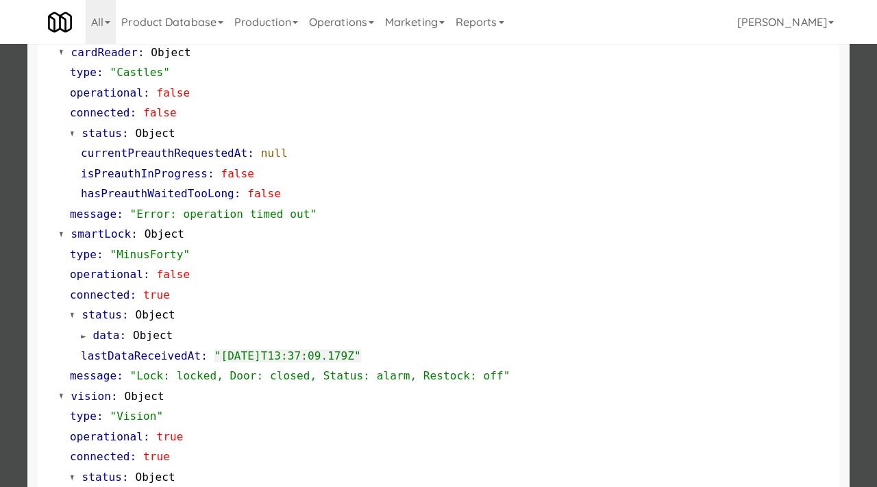
click at [9, 274] on div at bounding box center [438, 243] width 877 height 487
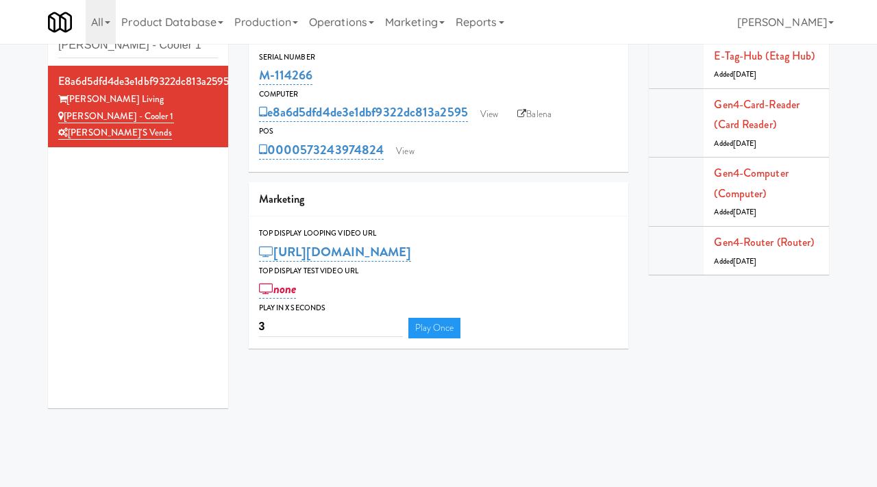
drag, startPoint x: 325, startPoint y: 84, endPoint x: 256, endPoint y: 75, distance: 69.0
click at [256, 75] on div "Serial Number M-114266" at bounding box center [439, 69] width 380 height 37
copy link "M-114266"
click at [502, 112] on link "View" at bounding box center [489, 114] width 32 height 21
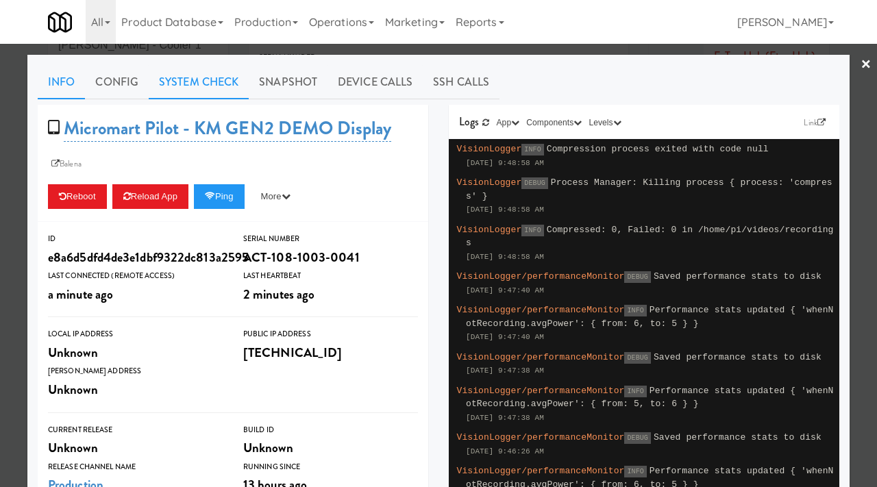
click at [207, 76] on link "System Check" at bounding box center [199, 82] width 100 height 34
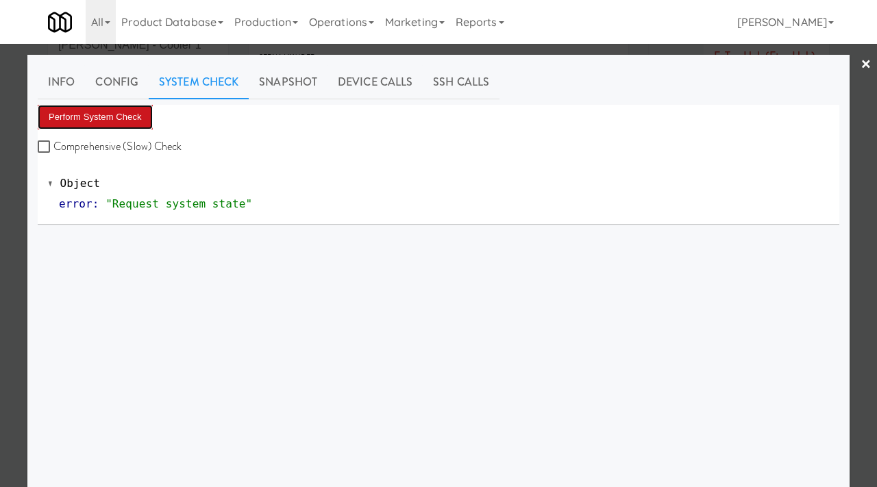
click at [119, 118] on button "Perform System Check" at bounding box center [95, 117] width 115 height 25
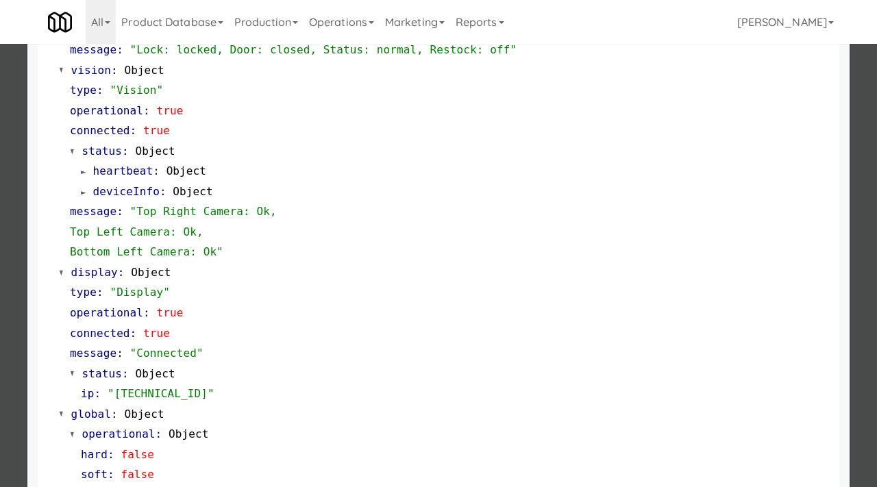
scroll to position [536, 0]
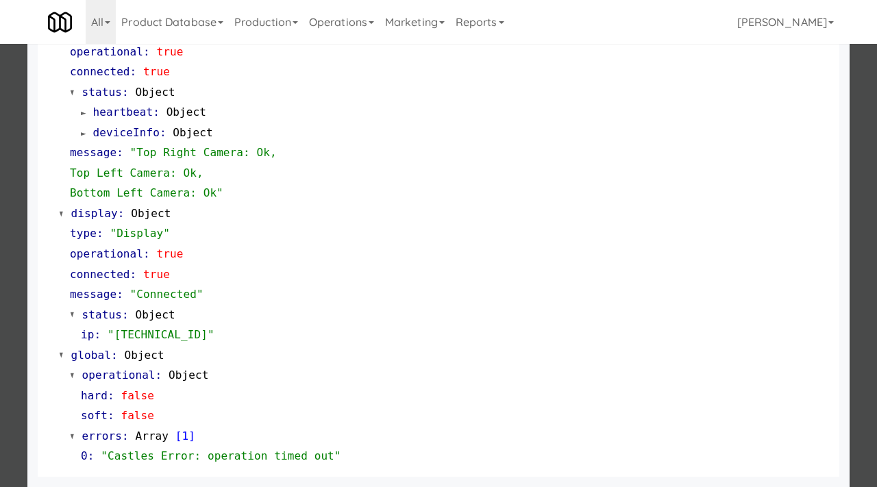
click at [0, 308] on div at bounding box center [438, 243] width 877 height 487
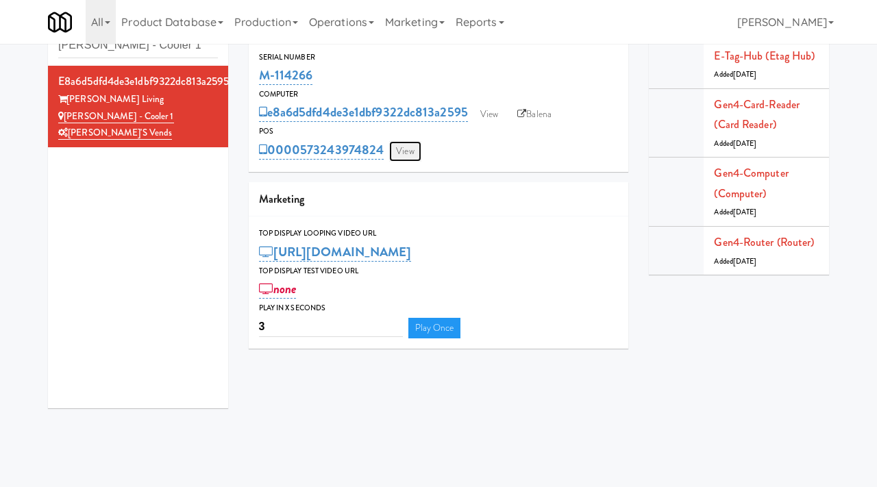
click at [406, 154] on link "View" at bounding box center [405, 151] width 32 height 21
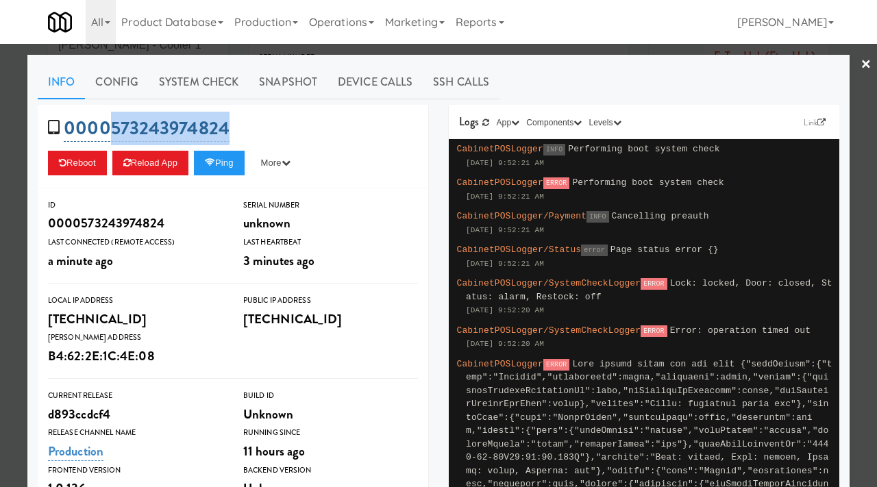
drag, startPoint x: 240, startPoint y: 129, endPoint x: 109, endPoint y: 127, distance: 130.9
click at [109, 127] on div "0000573243974824 Reboot Reload App Ping More Ping Server Restart Server Force R…" at bounding box center [233, 147] width 391 height 84
copy link "573243974824"
click at [241, 167] on button "Ping" at bounding box center [219, 163] width 51 height 25
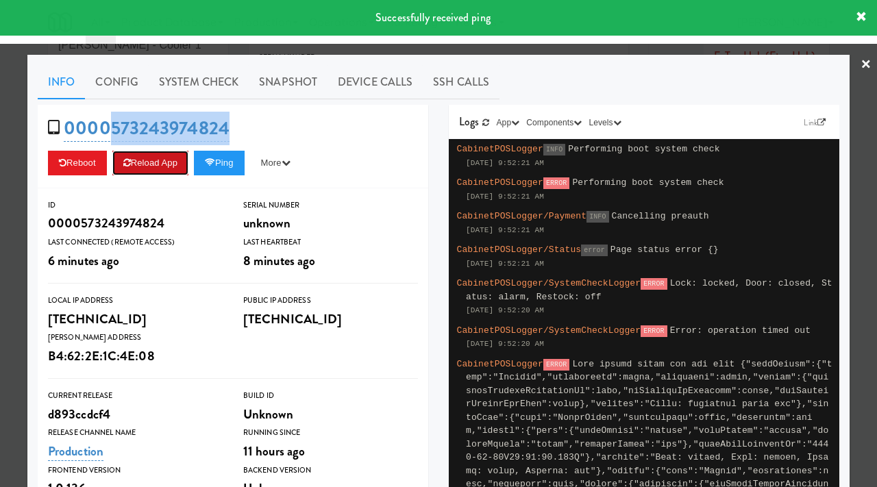
click at [154, 164] on button "Reload App" at bounding box center [150, 163] width 76 height 25
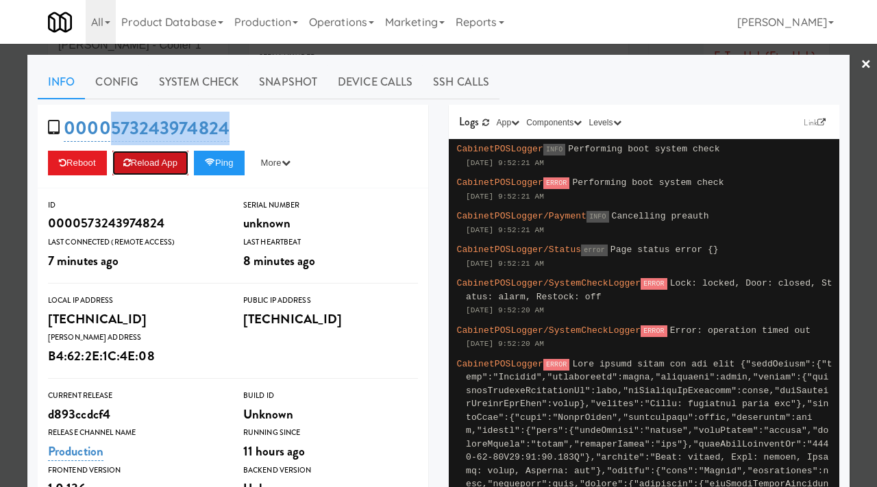
click at [149, 171] on button "Reload App" at bounding box center [150, 163] width 76 height 25
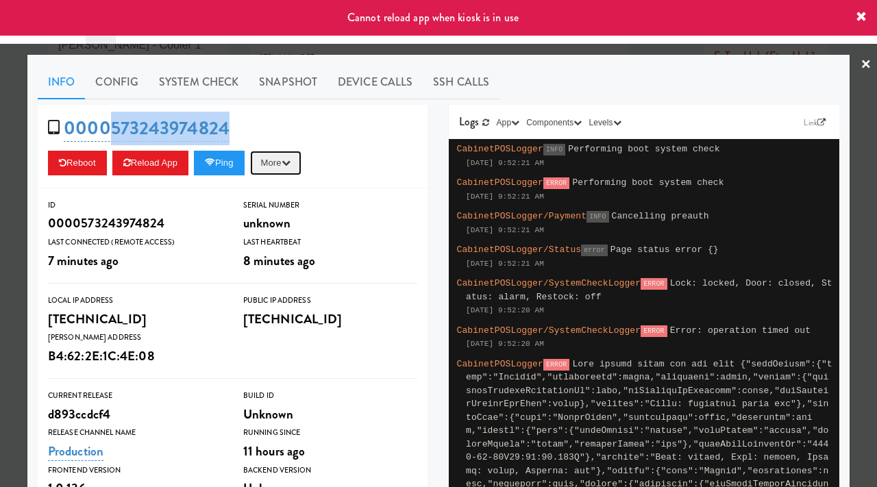
click at [285, 169] on button "More" at bounding box center [275, 163] width 51 height 25
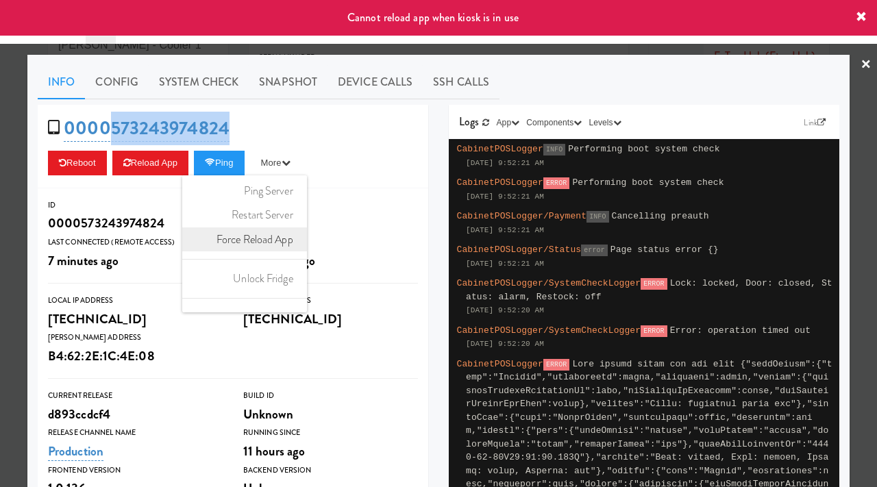
click at [278, 240] on link "Force Reload App" at bounding box center [244, 239] width 125 height 25
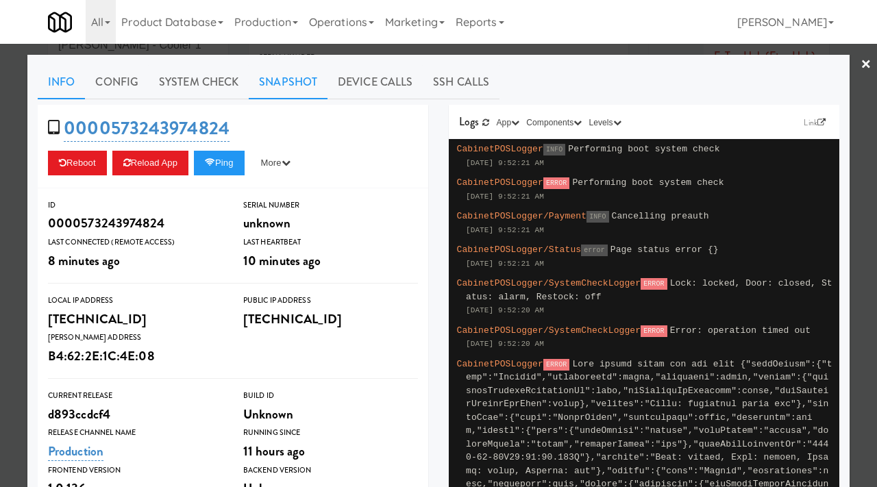
click at [284, 84] on link "Snapshot" at bounding box center [288, 82] width 79 height 34
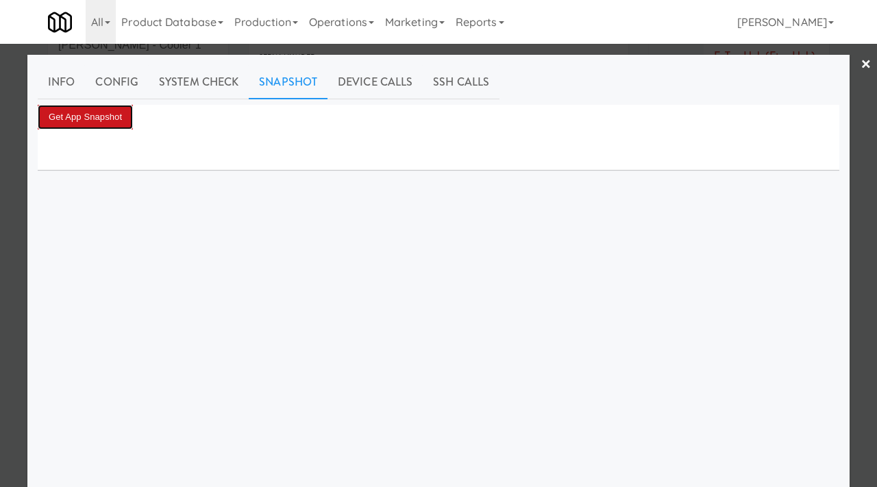
click at [111, 126] on button "Get App Snapshot" at bounding box center [85, 117] width 95 height 25
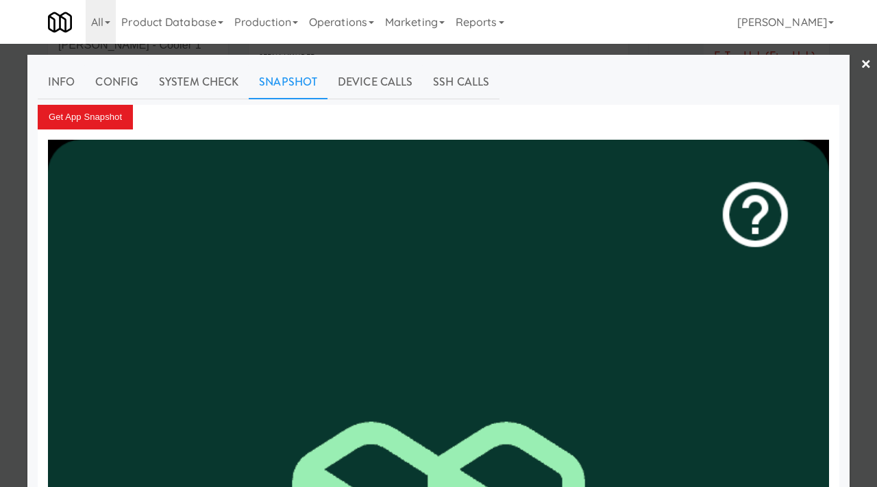
click at [865, 60] on link "×" at bounding box center [866, 65] width 11 height 42
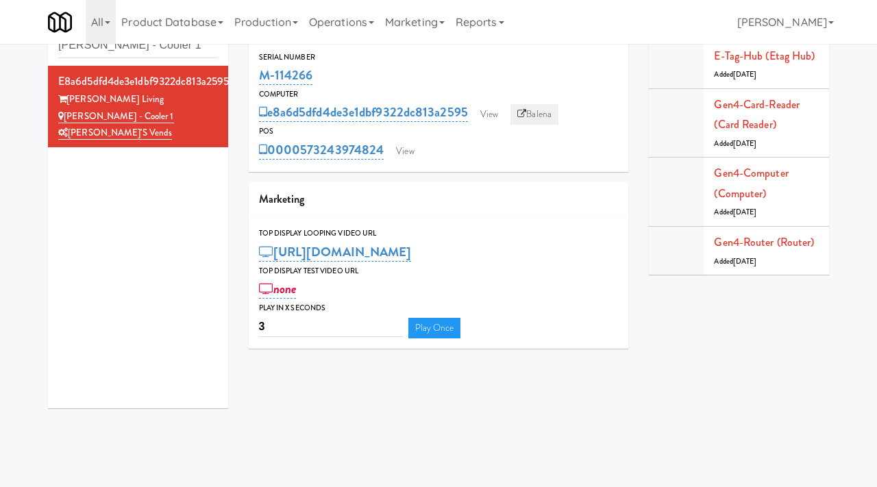
click at [543, 108] on link "Balena" at bounding box center [534, 114] width 48 height 21
click at [153, 47] on input "Adeline Luxury - Cooler 1" at bounding box center [138, 45] width 160 height 25
paste input "Pantry 101 @ Sentral Scottsdale"
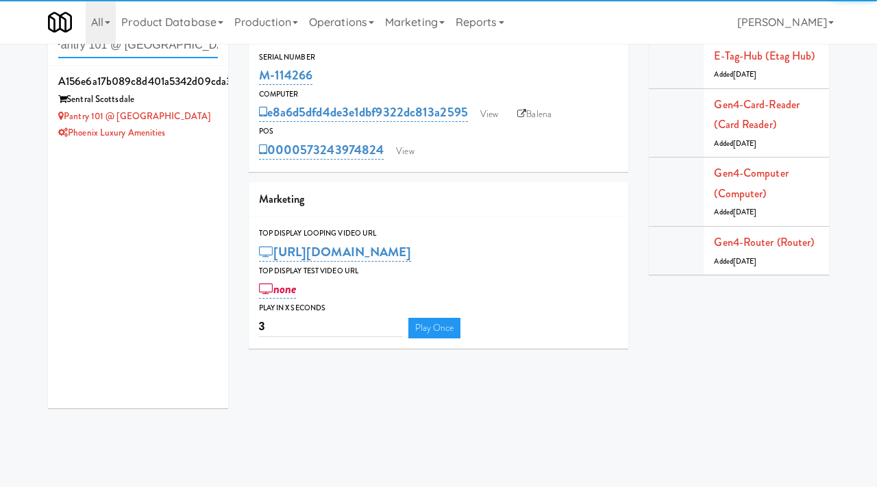
type input "Pantry 101 @ Sentral Scottsdale"
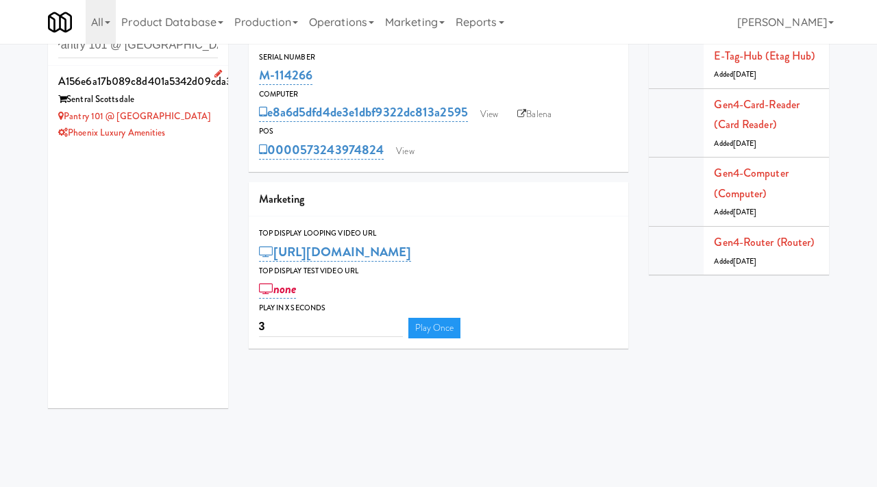
click at [202, 108] on div "Pantry 101 @ Sentral Scottsdale" at bounding box center [138, 116] width 160 height 17
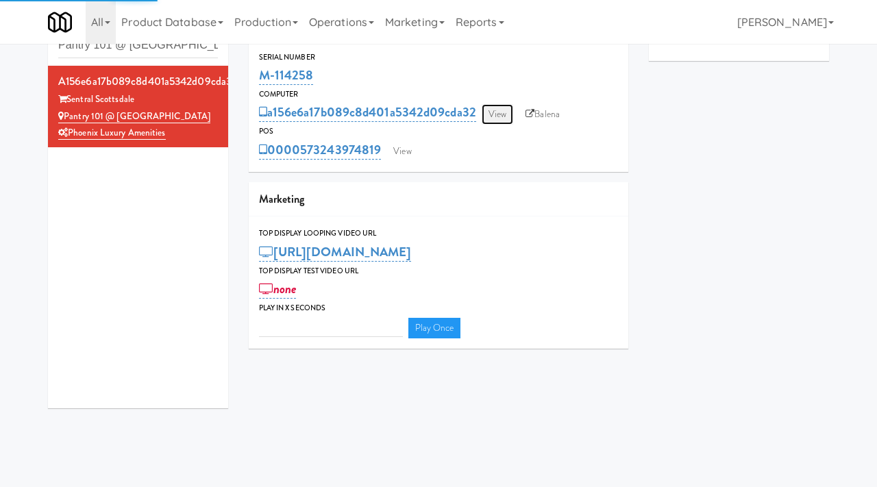
click at [499, 114] on link "View" at bounding box center [498, 114] width 32 height 21
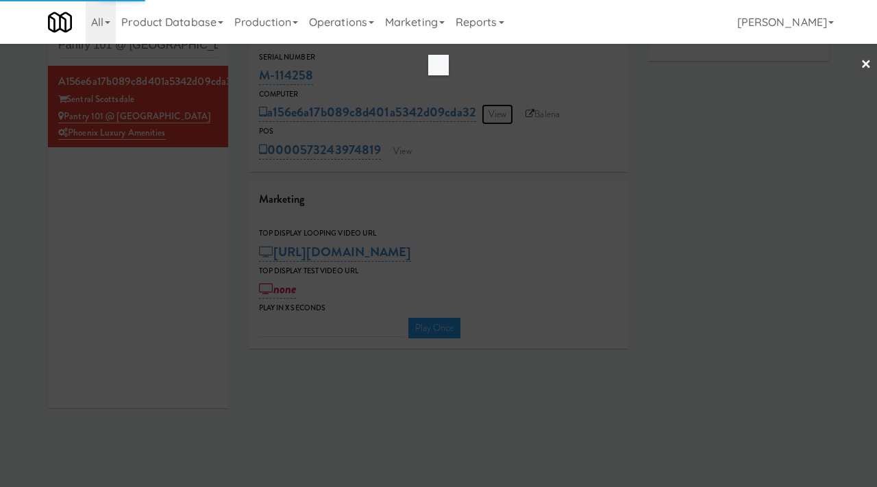
type input "3"
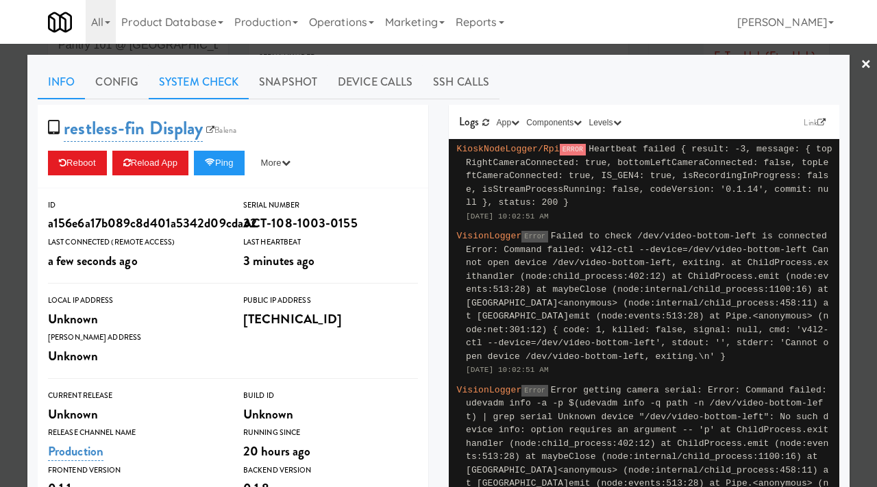
click at [217, 79] on link "System Check" at bounding box center [199, 82] width 100 height 34
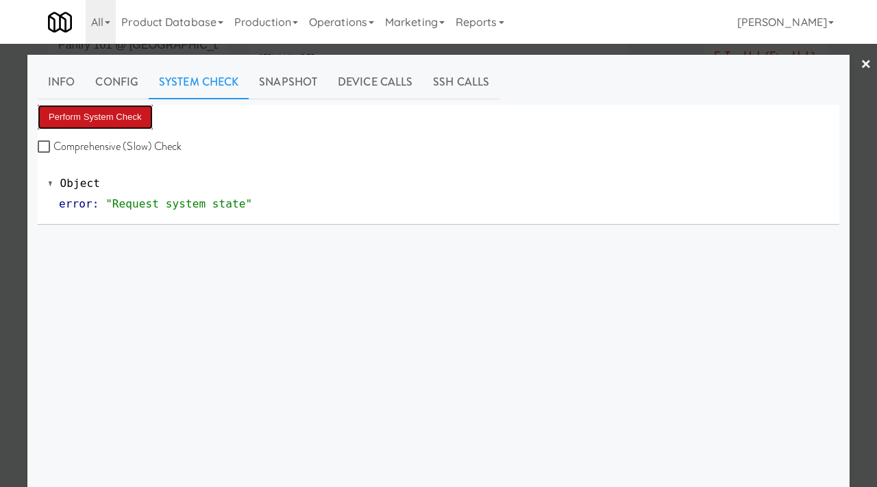
click at [99, 123] on button "Perform System Check" at bounding box center [95, 117] width 115 height 25
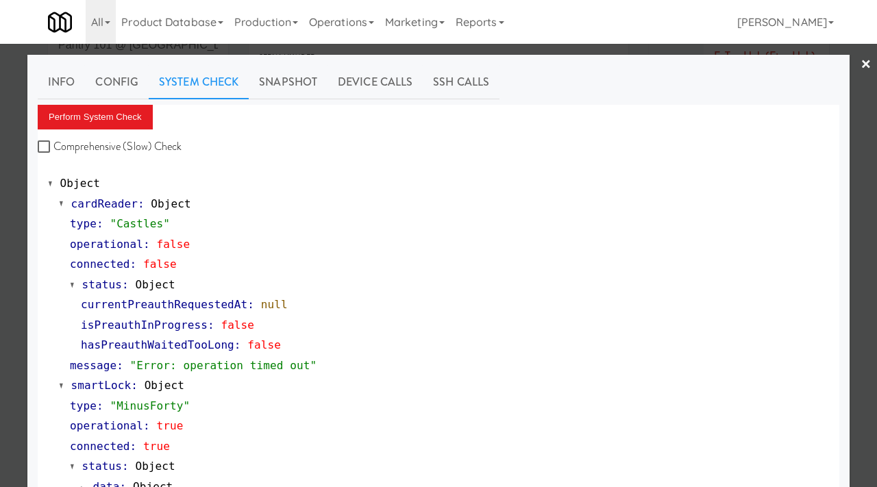
click at [0, 251] on div at bounding box center [438, 243] width 877 height 487
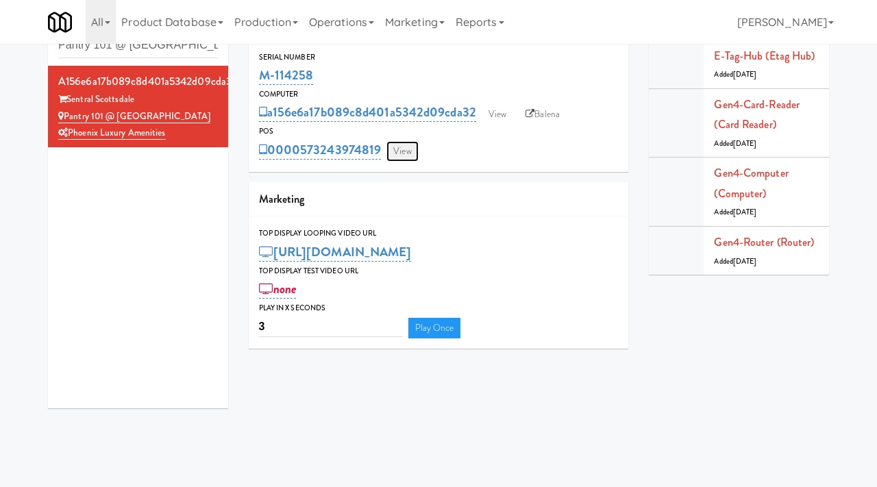
click at [405, 147] on link "View" at bounding box center [402, 151] width 32 height 21
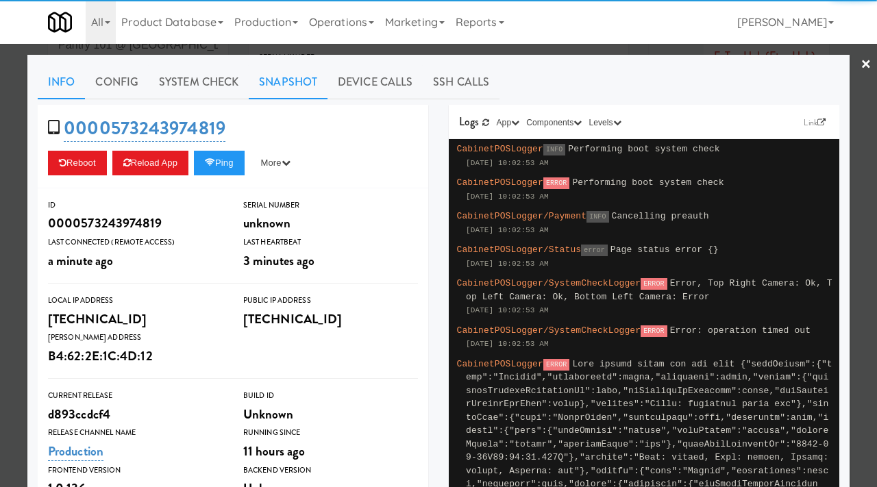
click at [269, 85] on link "Snapshot" at bounding box center [288, 82] width 79 height 34
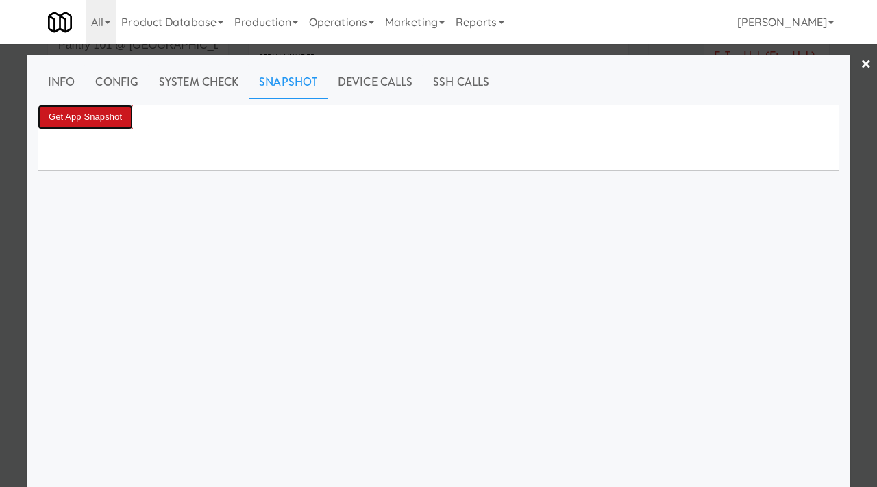
click at [118, 111] on button "Get App Snapshot" at bounding box center [85, 117] width 95 height 25
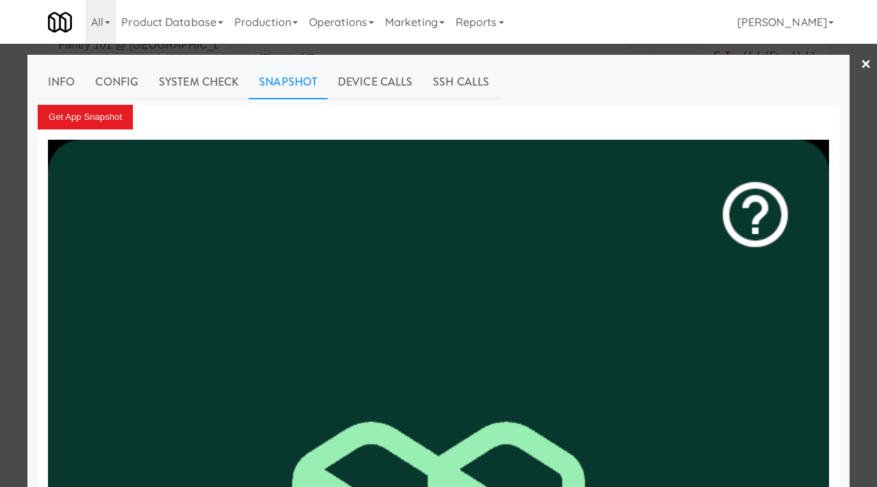
click at [0, 195] on div at bounding box center [438, 243] width 877 height 487
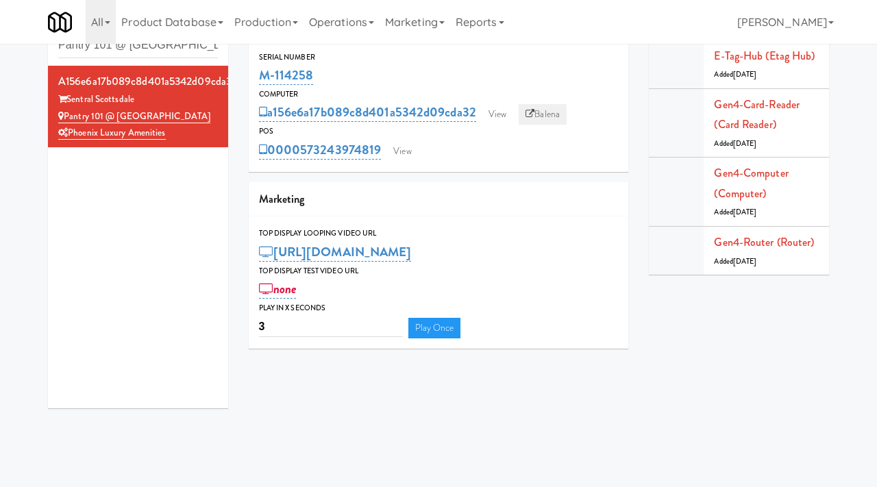
click at [550, 111] on link "Balena" at bounding box center [543, 114] width 48 height 21
click at [395, 146] on link "View" at bounding box center [402, 151] width 32 height 21
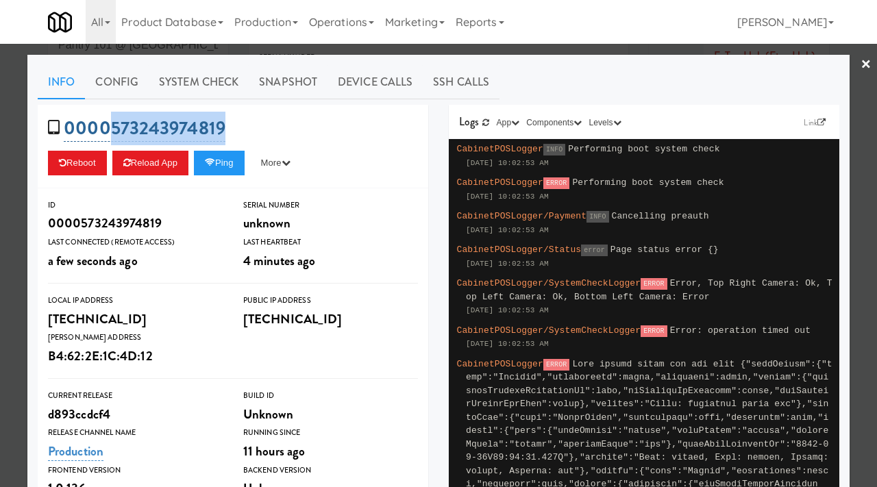
drag, startPoint x: 236, startPoint y: 127, endPoint x: 112, endPoint y: 123, distance: 123.4
click at [112, 123] on div "0000573243974819 Reboot Reload App Ping More Ping Server Restart Server Force R…" at bounding box center [233, 147] width 391 height 84
copy link "573243974819"
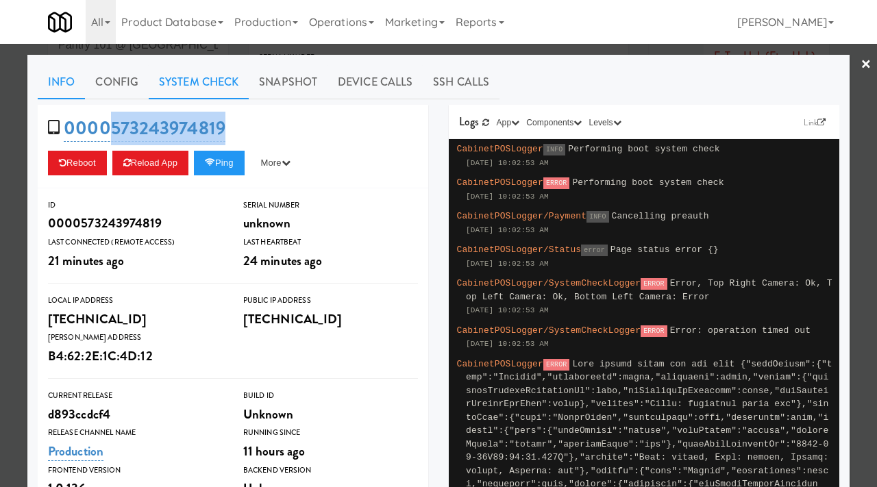
click at [223, 83] on link "System Check" at bounding box center [199, 82] width 100 height 34
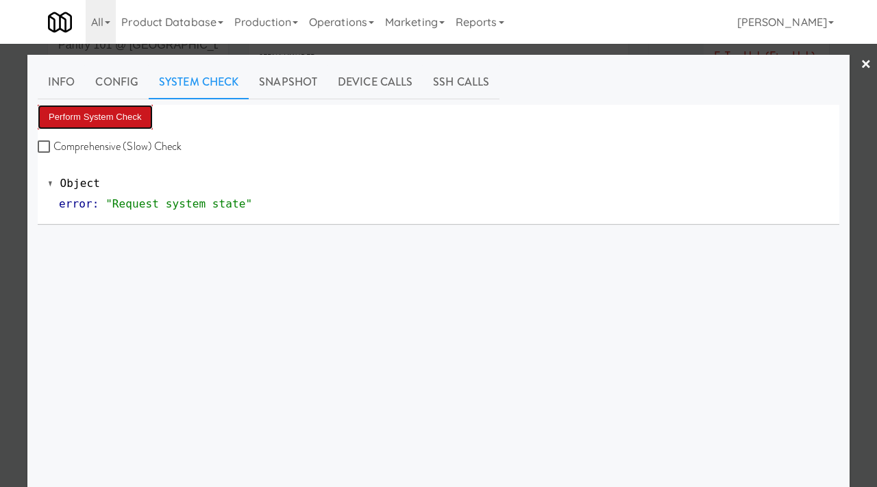
click at [103, 116] on button "Perform System Check" at bounding box center [95, 117] width 115 height 25
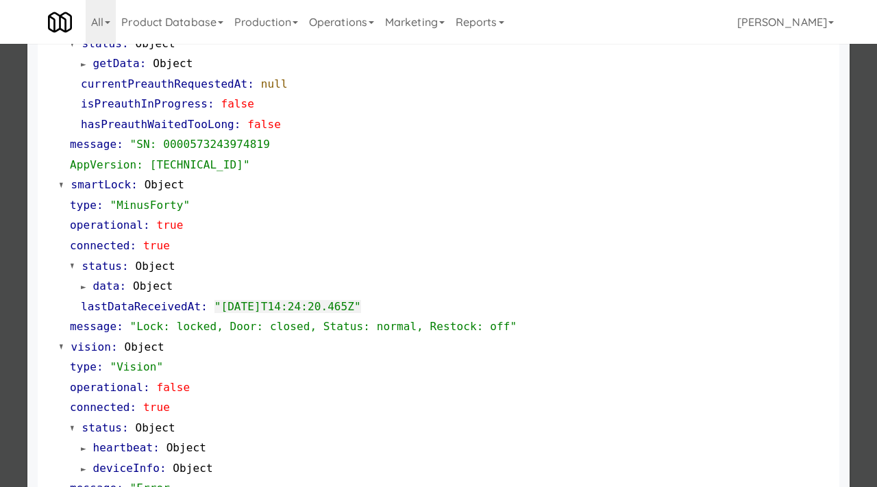
scroll to position [658, 0]
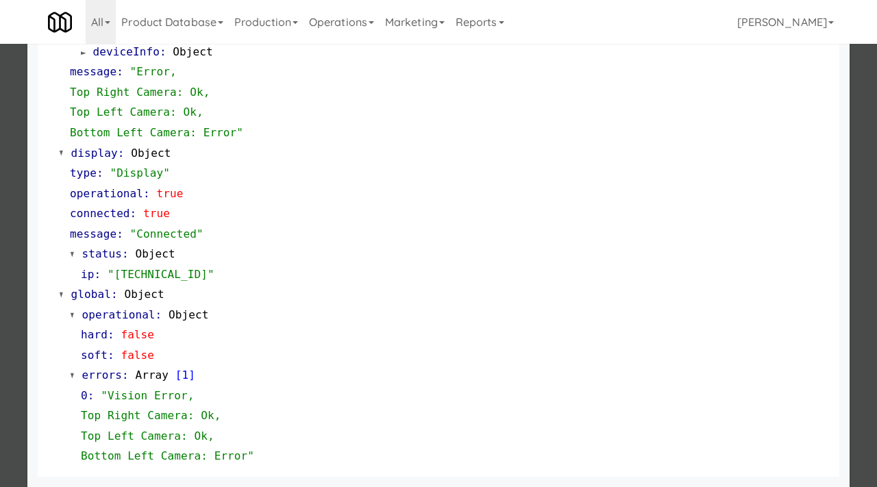
click at [0, 299] on div at bounding box center [438, 243] width 877 height 487
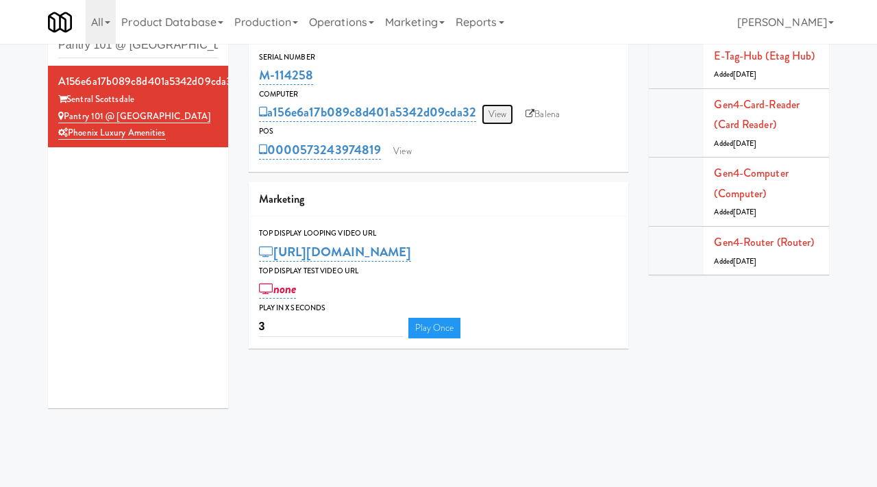
click at [497, 114] on link "View" at bounding box center [498, 114] width 32 height 21
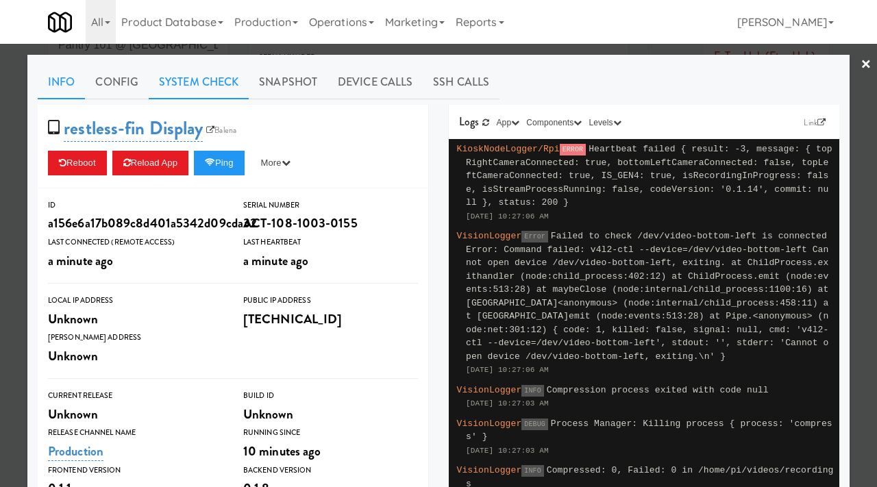
click at [203, 87] on link "System Check" at bounding box center [199, 82] width 100 height 34
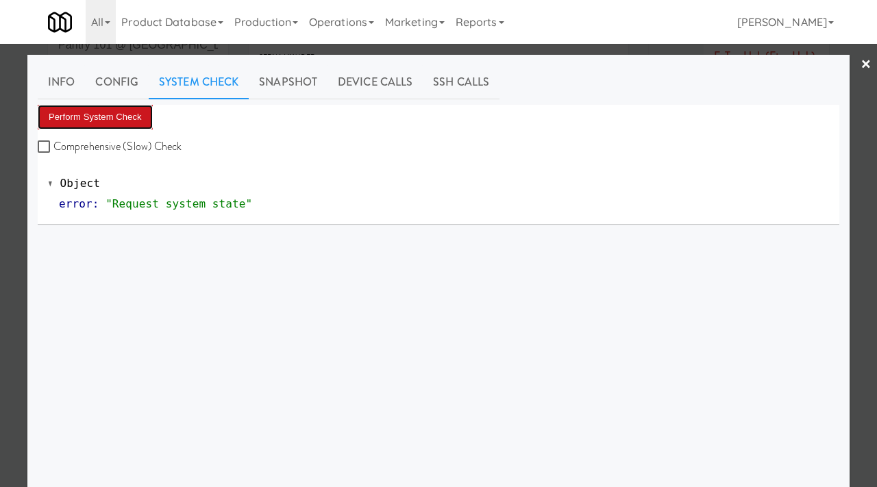
click at [108, 120] on button "Perform System Check" at bounding box center [95, 117] width 115 height 25
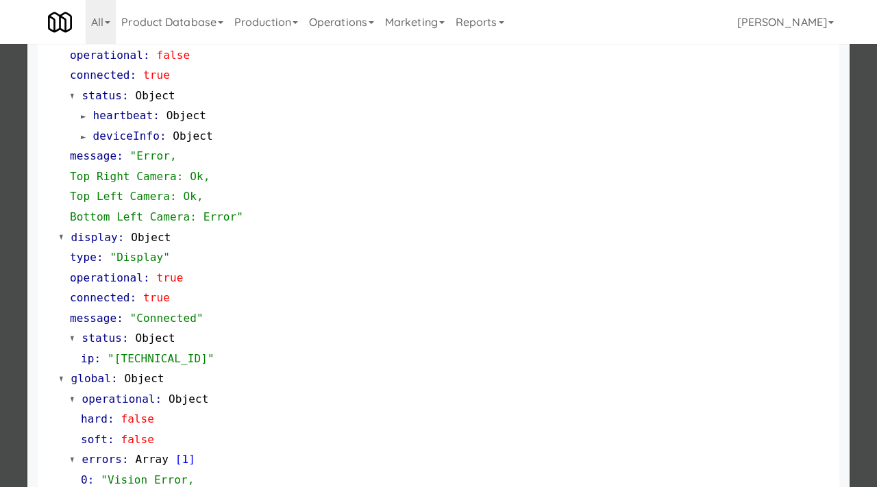
scroll to position [658, 0]
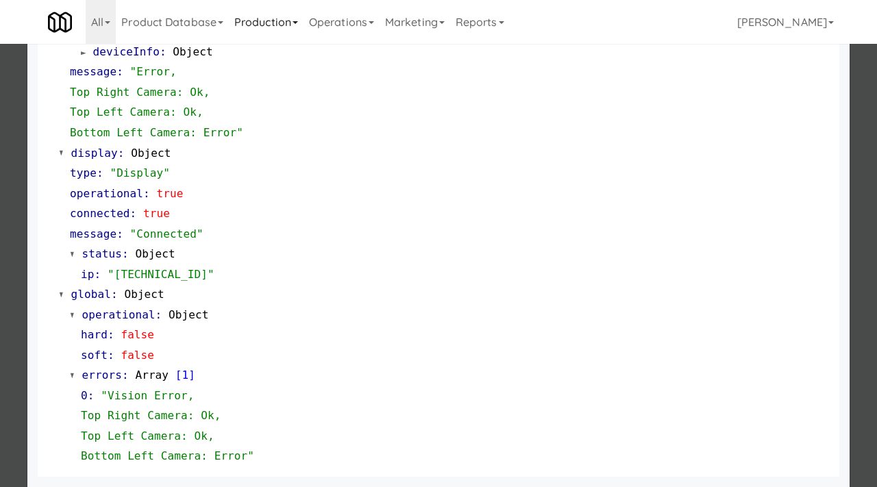
click at [0, 208] on div at bounding box center [438, 243] width 877 height 487
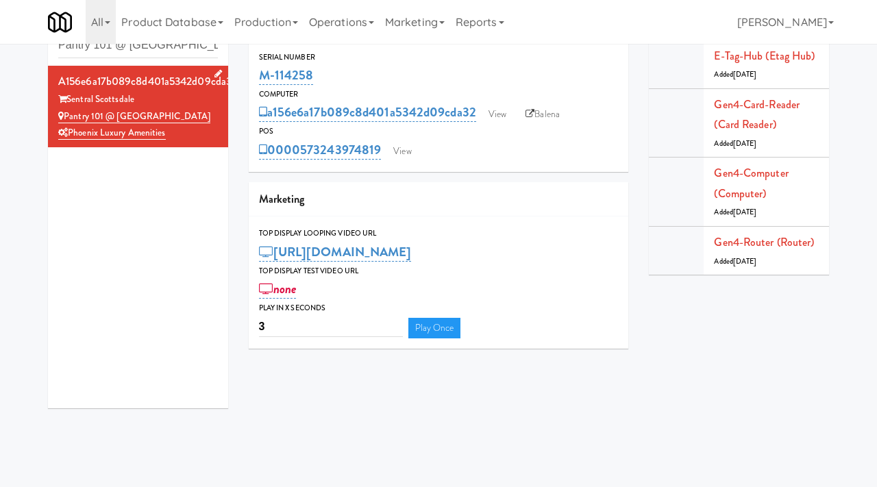
drag, startPoint x: 194, startPoint y: 117, endPoint x: 67, endPoint y: 115, distance: 126.8
click at [67, 115] on div "Pantry 101 @ Sentral Scottsdale" at bounding box center [138, 116] width 160 height 17
copy link "Pantry 101 @ Sentral Scottsdale"
click at [169, 53] on input "Pantry 101 @ Sentral Scottsdale" at bounding box center [138, 45] width 160 height 25
click at [164, 45] on input "Pantry 101 @ Sentral Scottsdale" at bounding box center [138, 45] width 160 height 25
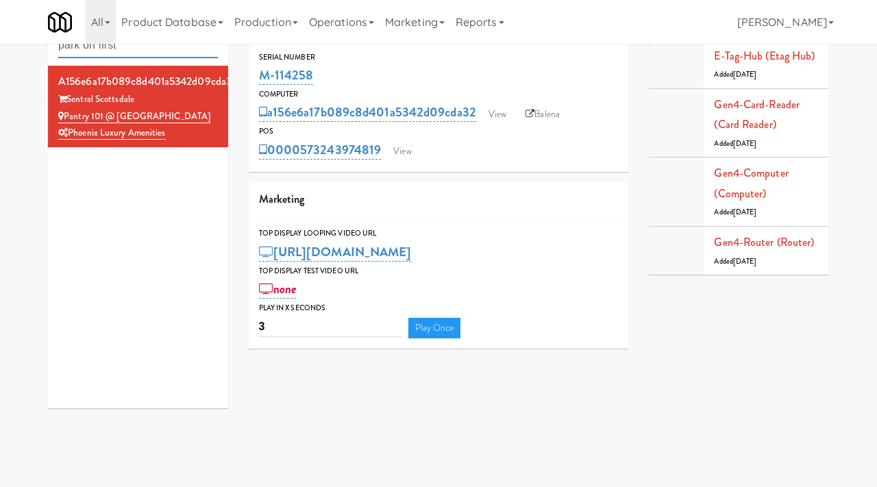
type input "park on first"
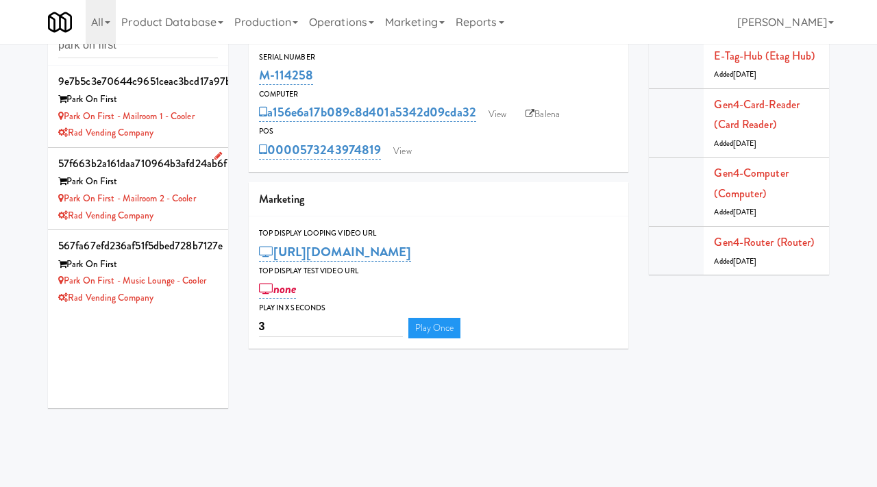
click at [195, 228] on li "57f663b2a161daa710964b3afd24ab6f Park On First Park on First - Mailroom 2 - Coo…" at bounding box center [138, 189] width 180 height 82
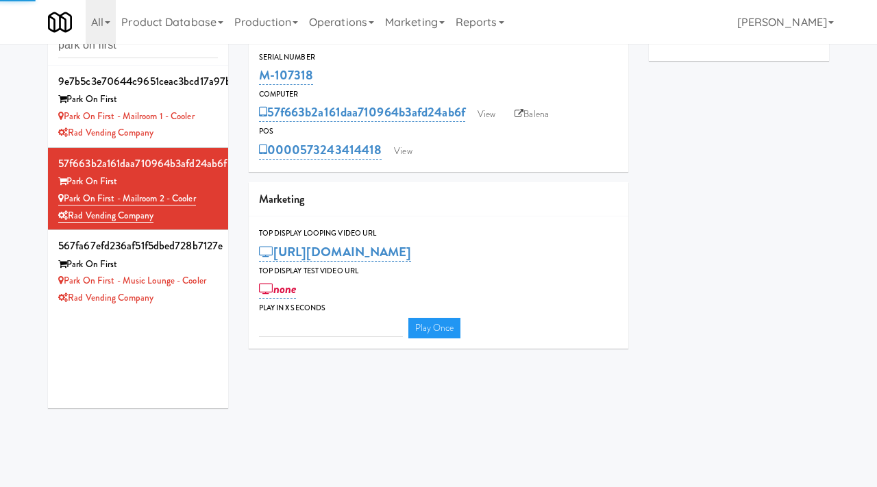
type input "3"
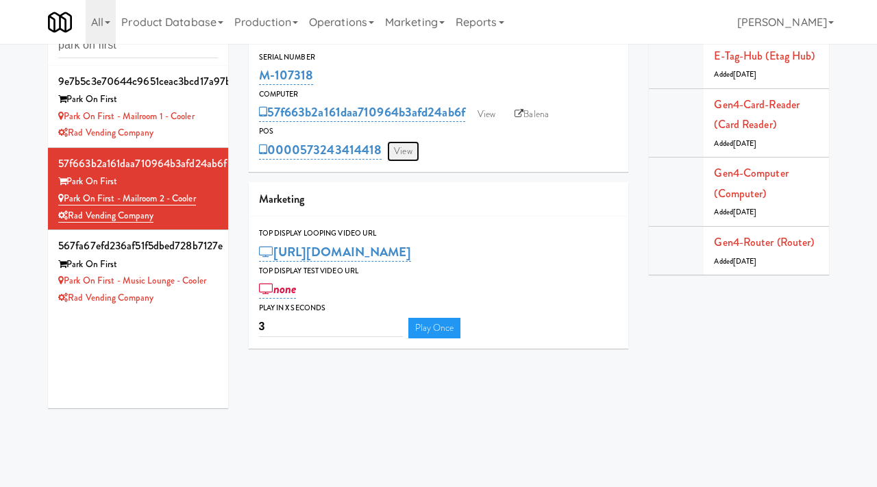
click at [412, 155] on link "View" at bounding box center [403, 151] width 32 height 21
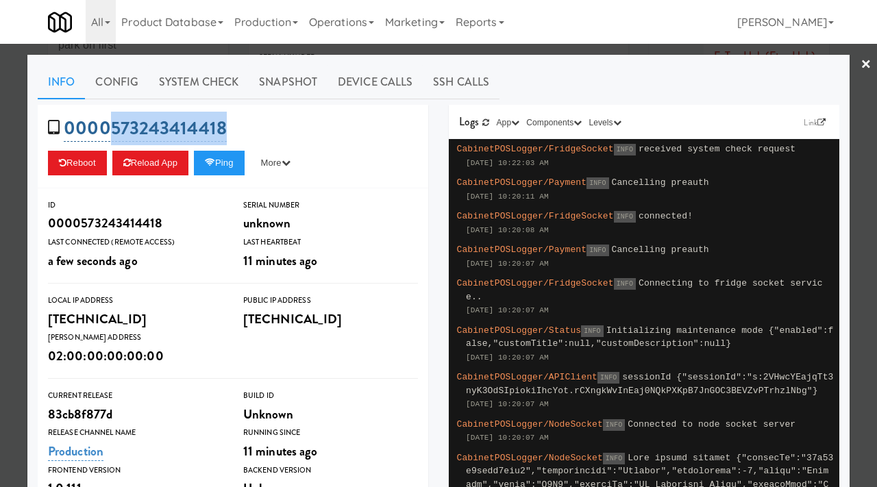
drag, startPoint x: 230, startPoint y: 123, endPoint x: 109, endPoint y: 127, distance: 121.3
click at [109, 127] on div "0000573243414418 Reboot Reload App Ping More Ping Server Restart Server Force R…" at bounding box center [233, 147] width 391 height 84
click at [0, 196] on div at bounding box center [438, 243] width 877 height 487
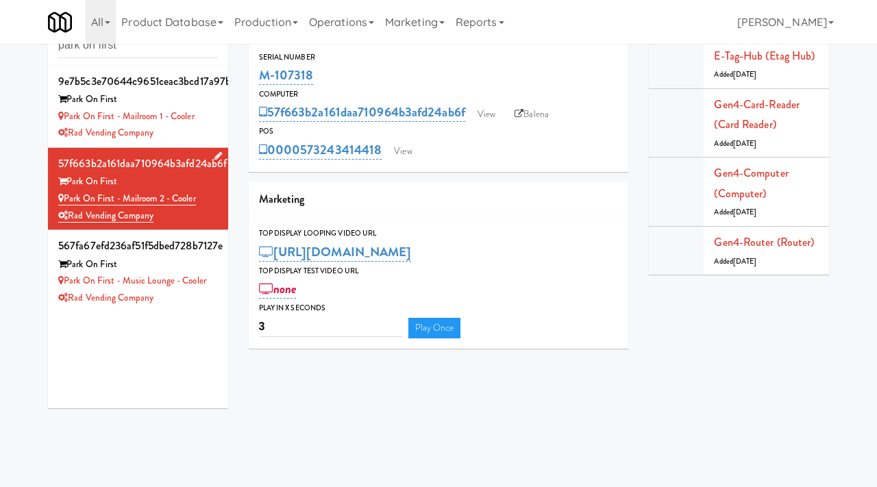
drag, startPoint x: 203, startPoint y: 200, endPoint x: 67, endPoint y: 204, distance: 136.4
click at [67, 204] on div "Park on First - Mailroom 2 - Cooler" at bounding box center [138, 198] width 160 height 17
click at [146, 55] on input "park on first" at bounding box center [138, 45] width 160 height 25
type input "sentral"
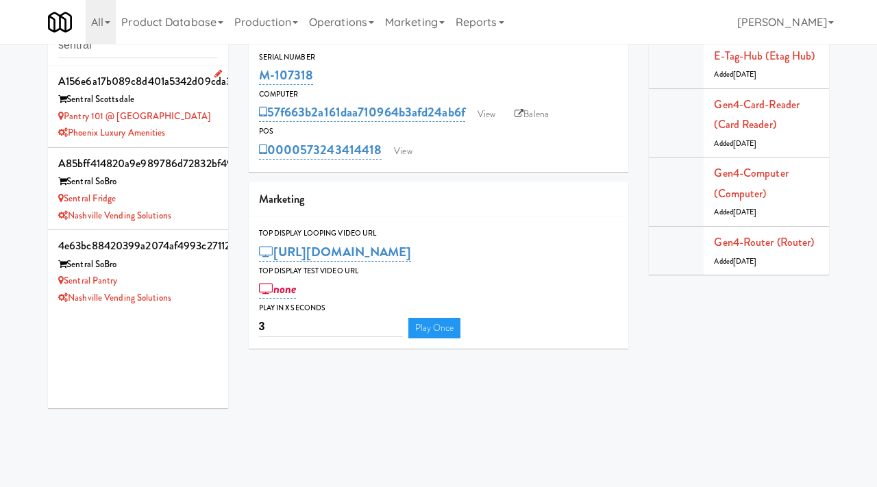
click at [197, 127] on div "Phoenix Luxury Amenities" at bounding box center [138, 133] width 160 height 17
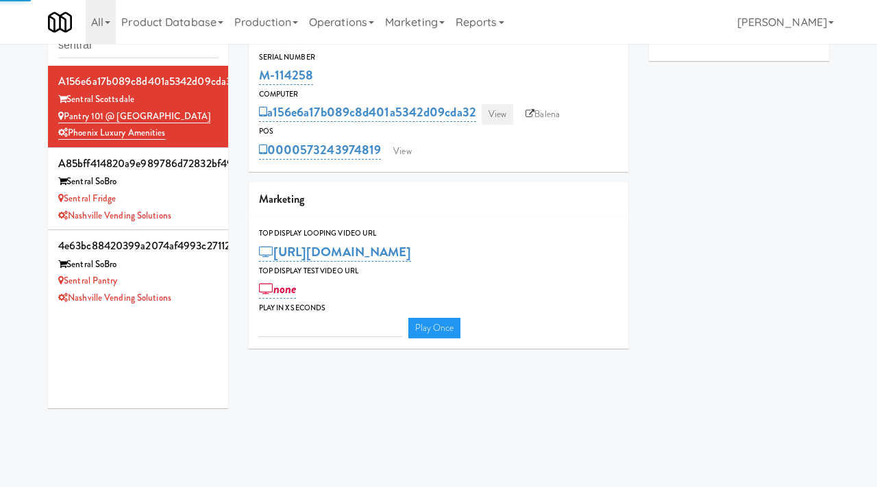
type input "3"
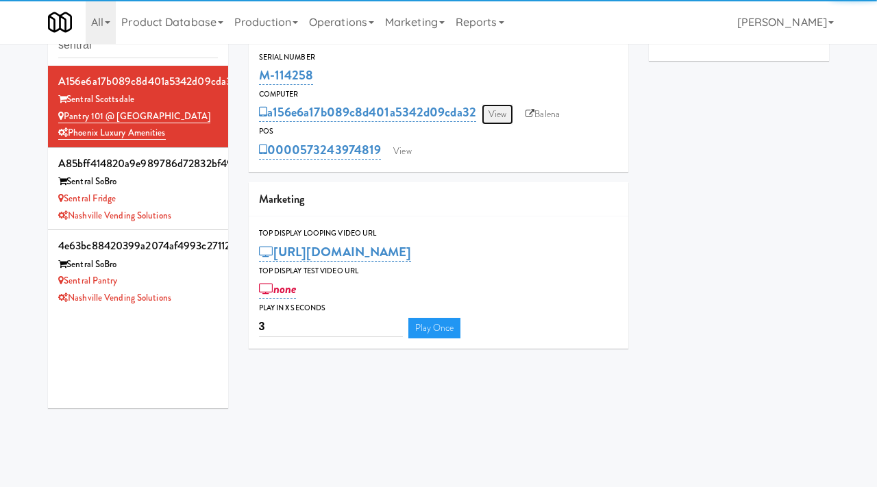
click at [491, 112] on link "View" at bounding box center [498, 114] width 32 height 21
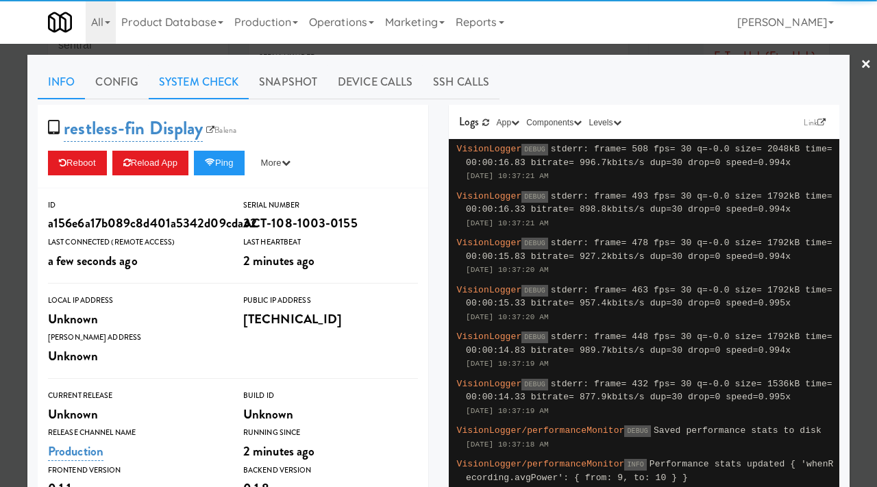
click at [221, 86] on link "System Check" at bounding box center [199, 82] width 100 height 34
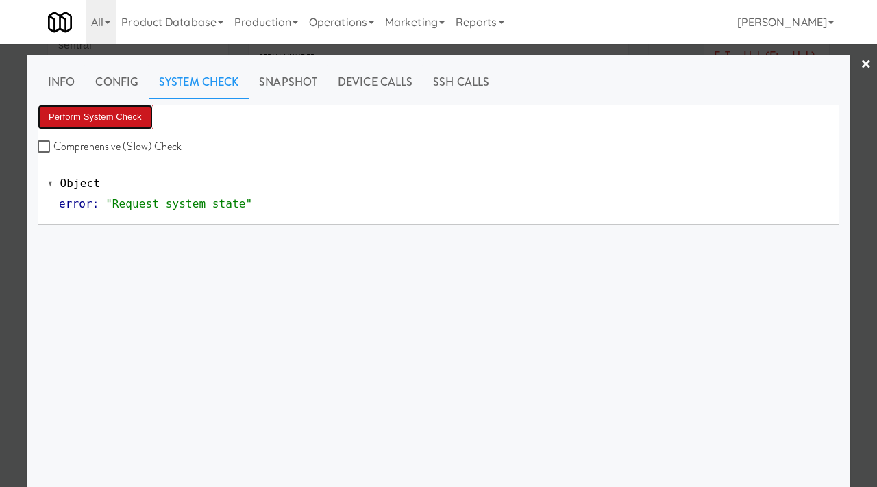
click at [78, 114] on button "Perform System Check" at bounding box center [95, 117] width 115 height 25
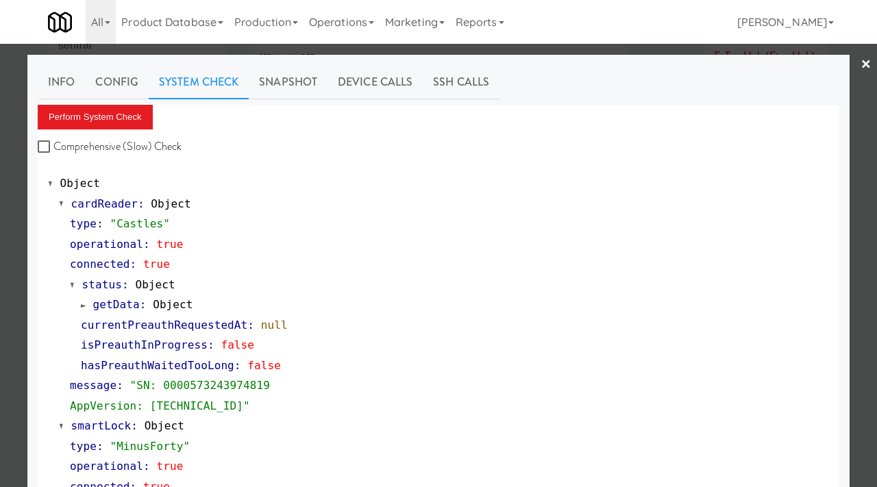
click at [0, 173] on div at bounding box center [438, 243] width 877 height 487
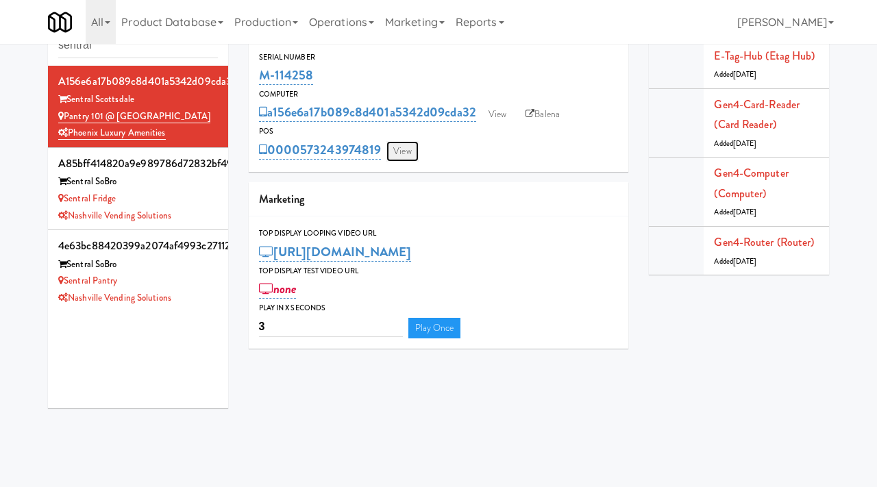
click at [409, 143] on link "View" at bounding box center [402, 151] width 32 height 21
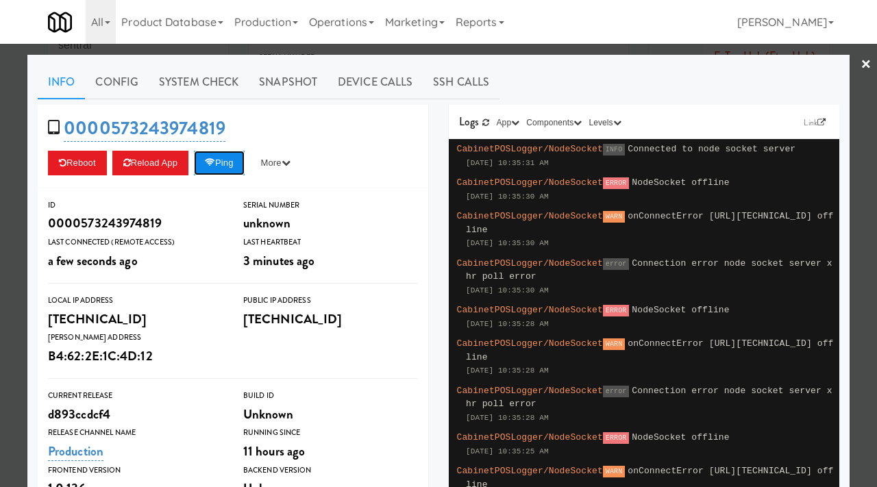
click at [236, 156] on button "Ping" at bounding box center [219, 163] width 51 height 25
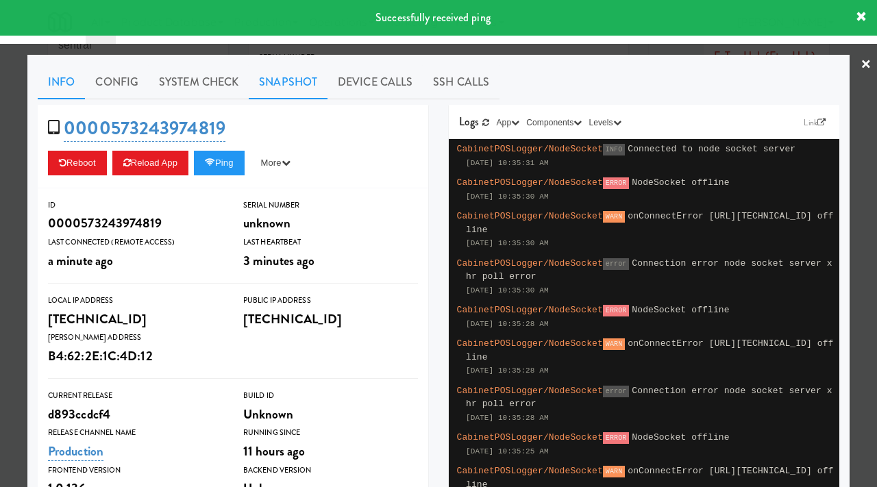
click at [295, 88] on link "Snapshot" at bounding box center [288, 82] width 79 height 34
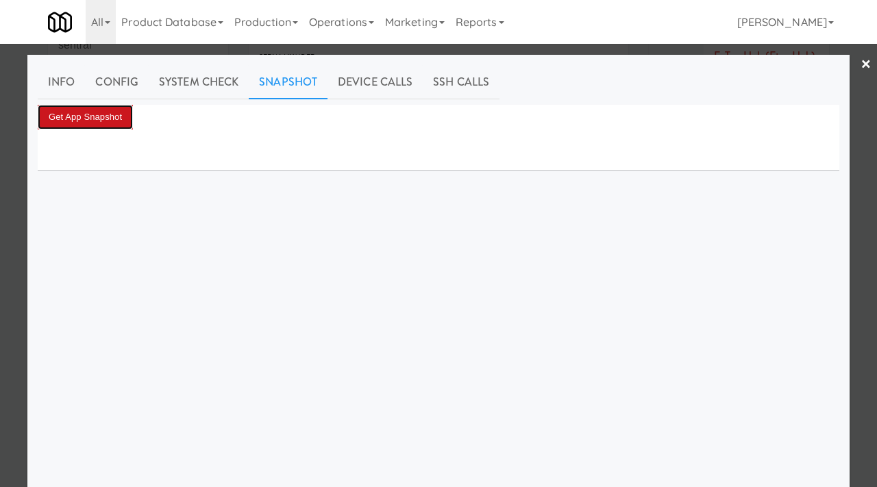
click at [99, 121] on button "Get App Snapshot" at bounding box center [85, 117] width 95 height 25
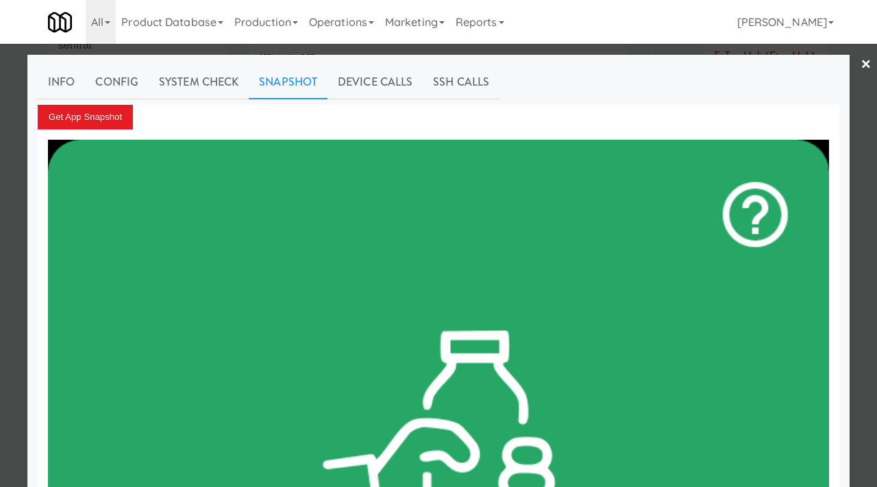
click at [7, 139] on div at bounding box center [438, 243] width 877 height 487
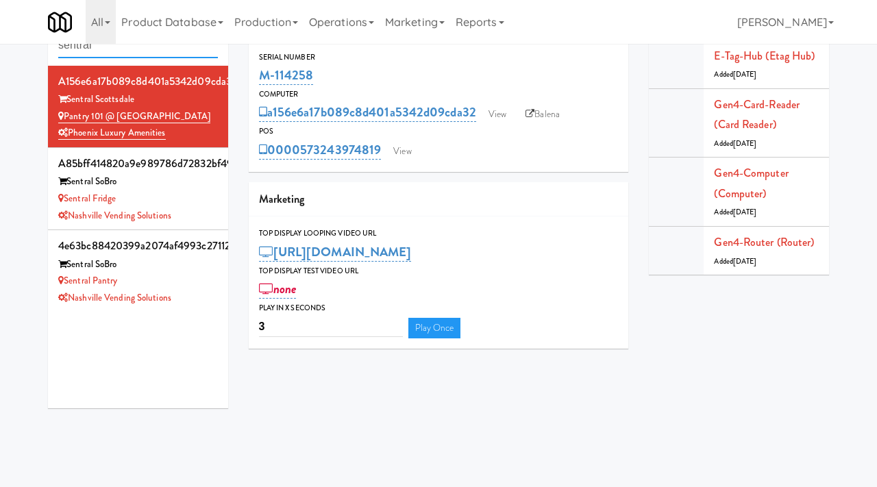
click at [120, 47] on input "sentral" at bounding box center [138, 45] width 160 height 25
paste input "Kaseya 2nd Breakroom"
type input "Kaseya 2nd Breakroom"
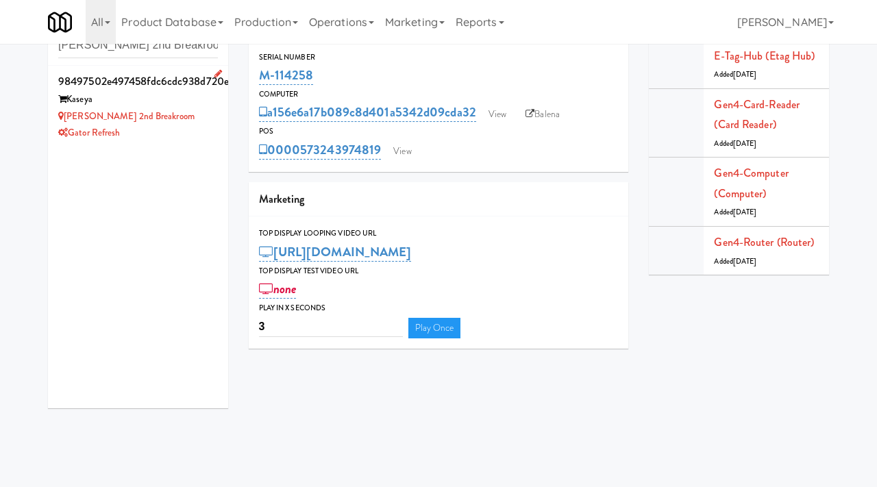
click at [171, 100] on div "Kaseya" at bounding box center [138, 99] width 160 height 17
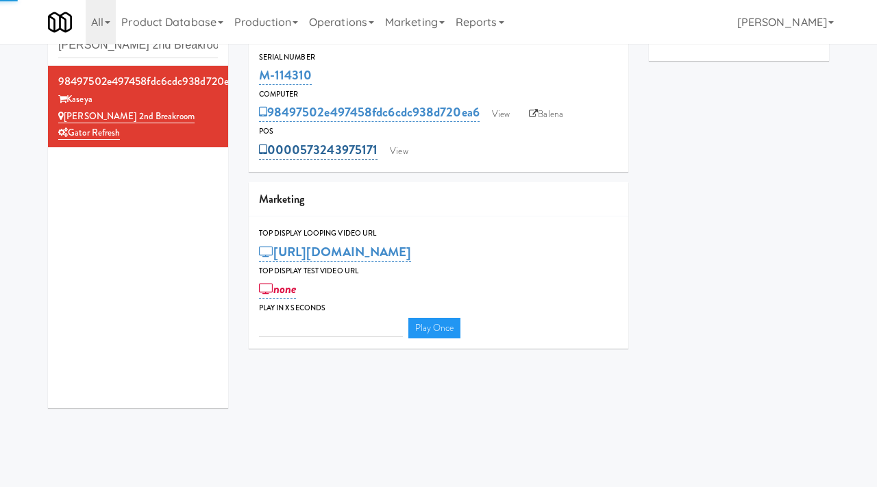
type input "3"
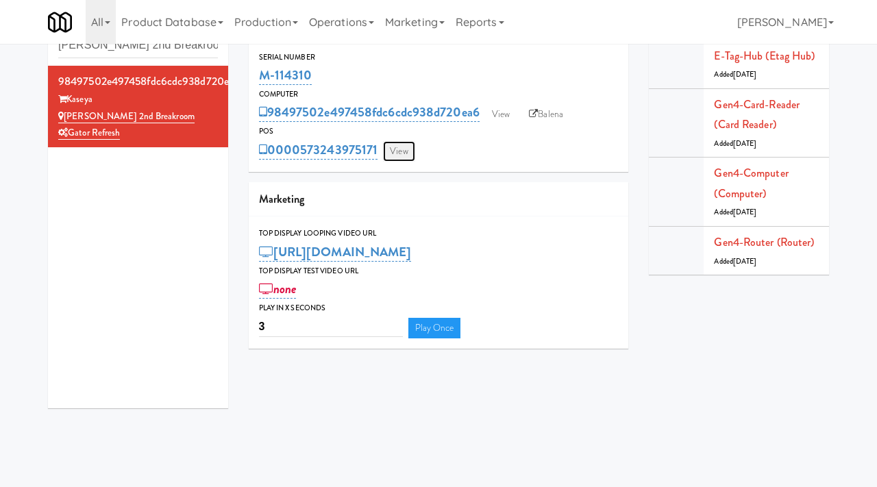
click at [393, 145] on link "View" at bounding box center [399, 151] width 32 height 21
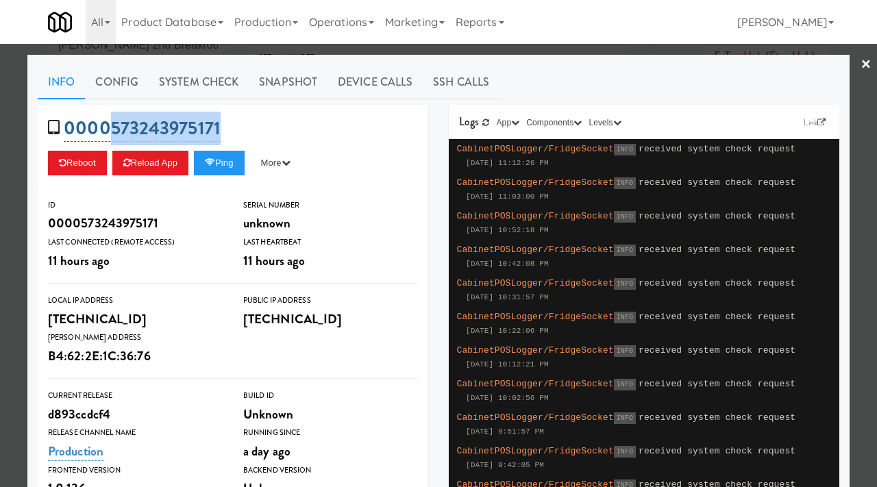
drag, startPoint x: 244, startPoint y: 128, endPoint x: 108, endPoint y: 127, distance: 135.7
click at [108, 127] on div "0000573243975171 Reboot Reload App Ping More Ping Server Restart Server Force R…" at bounding box center [233, 147] width 391 height 84
click at [0, 118] on div at bounding box center [438, 243] width 877 height 487
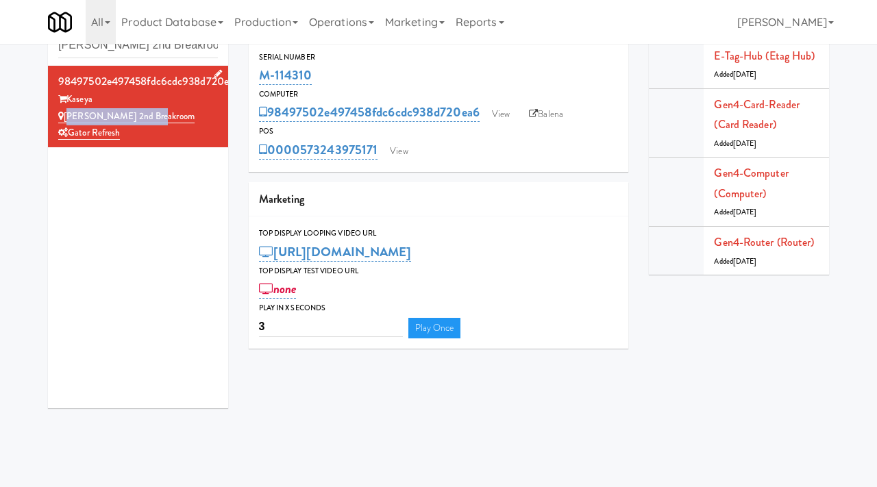
drag, startPoint x: 166, startPoint y: 118, endPoint x: 67, endPoint y: 111, distance: 98.9
click at [67, 111] on div "Kaseya 2nd Breakroom" at bounding box center [138, 116] width 160 height 17
click at [165, 53] on input "Kaseya 2nd Breakroom" at bounding box center [138, 45] width 160 height 25
paste input "Eight80 - Gym Cooler"
type input "Eight80 - Gym Cooler"
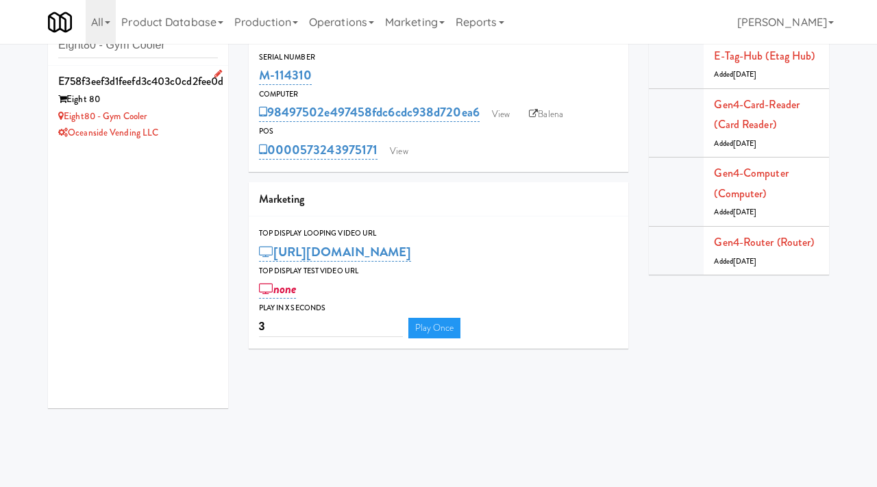
click at [209, 128] on div "Oceanside Vending LLC" at bounding box center [138, 133] width 160 height 17
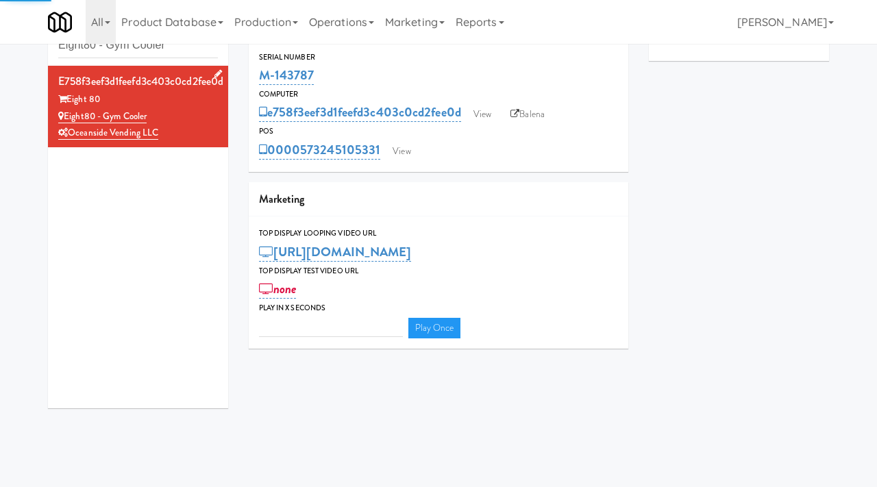
type input "3"
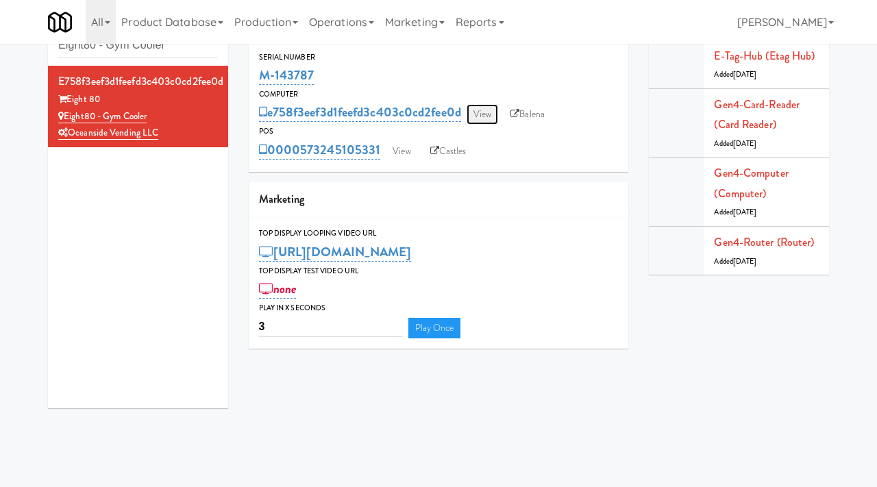
click at [484, 115] on link "View" at bounding box center [483, 114] width 32 height 21
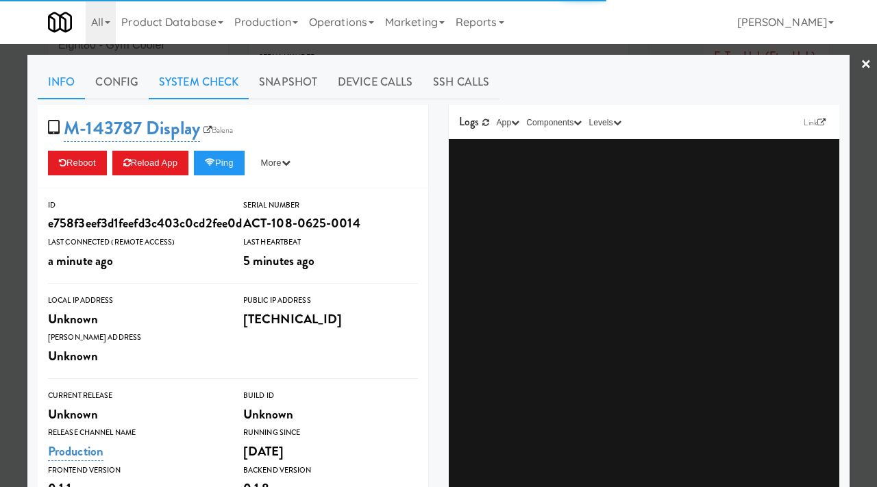
click at [229, 74] on link "System Check" at bounding box center [199, 82] width 100 height 34
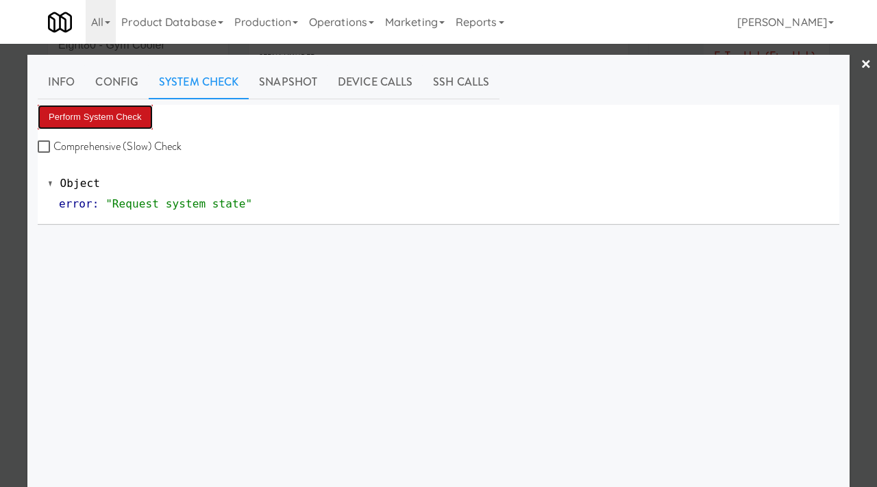
click at [120, 123] on button "Perform System Check" at bounding box center [95, 117] width 115 height 25
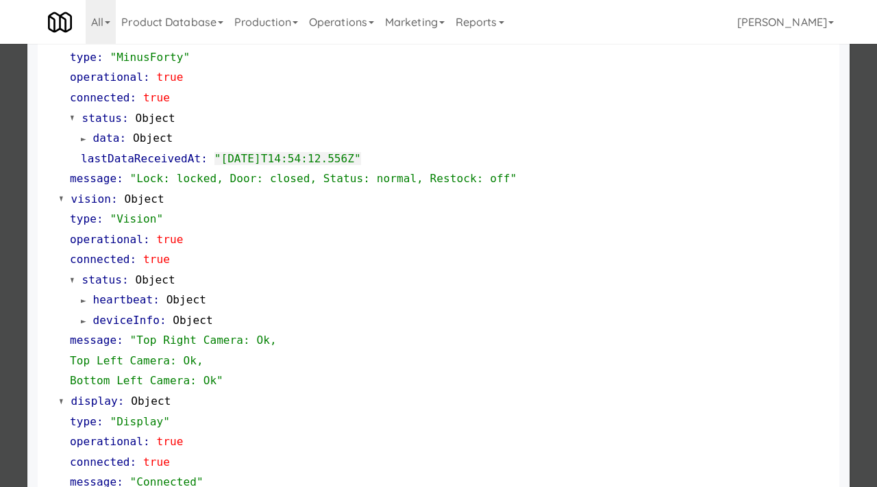
scroll to position [577, 0]
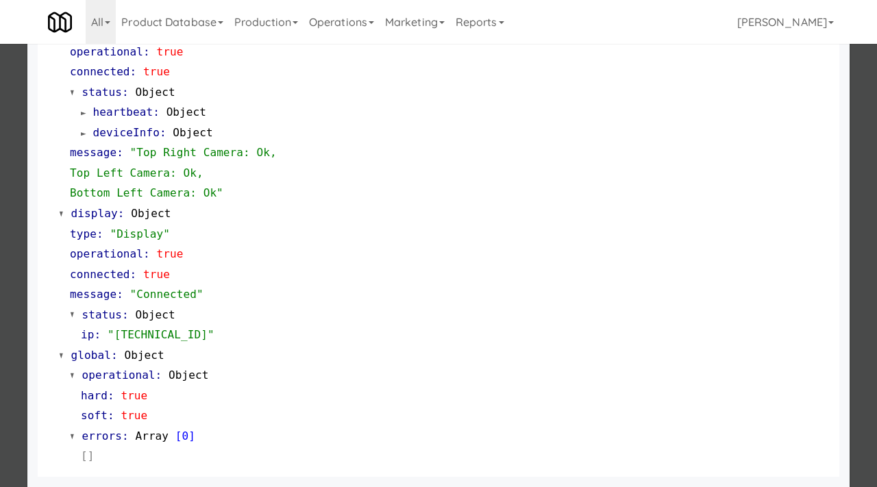
click at [0, 324] on div at bounding box center [438, 243] width 877 height 487
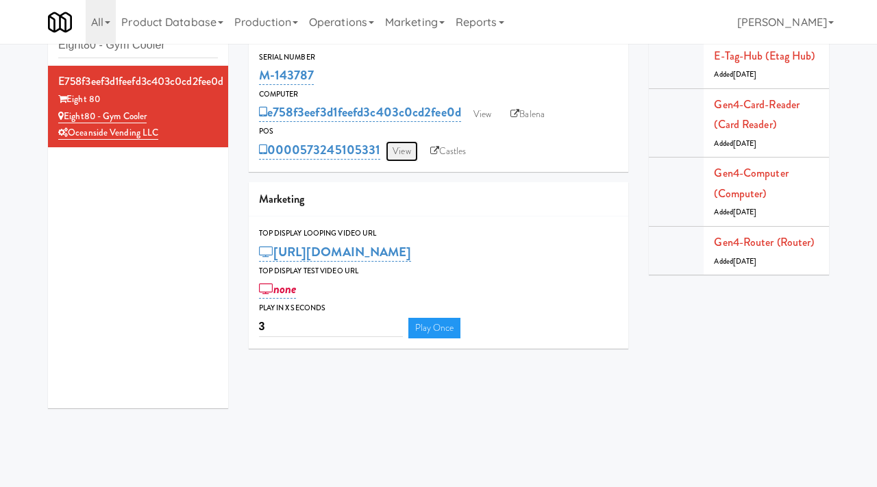
click at [400, 154] on link "View" at bounding box center [402, 151] width 32 height 21
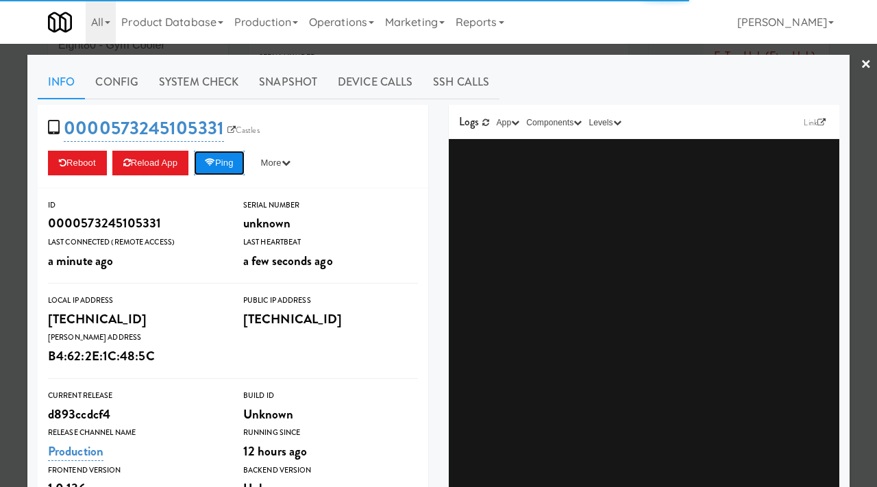
click at [214, 171] on button "Ping" at bounding box center [219, 163] width 51 height 25
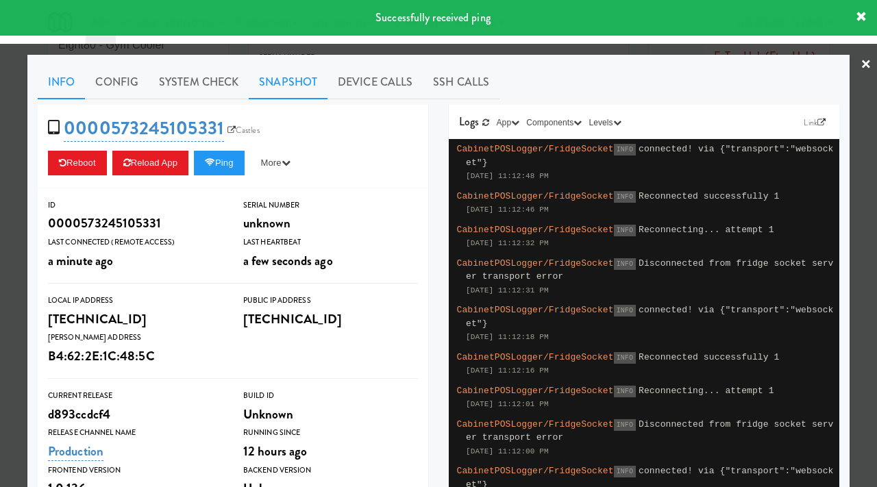
click at [285, 78] on link "Snapshot" at bounding box center [288, 82] width 79 height 34
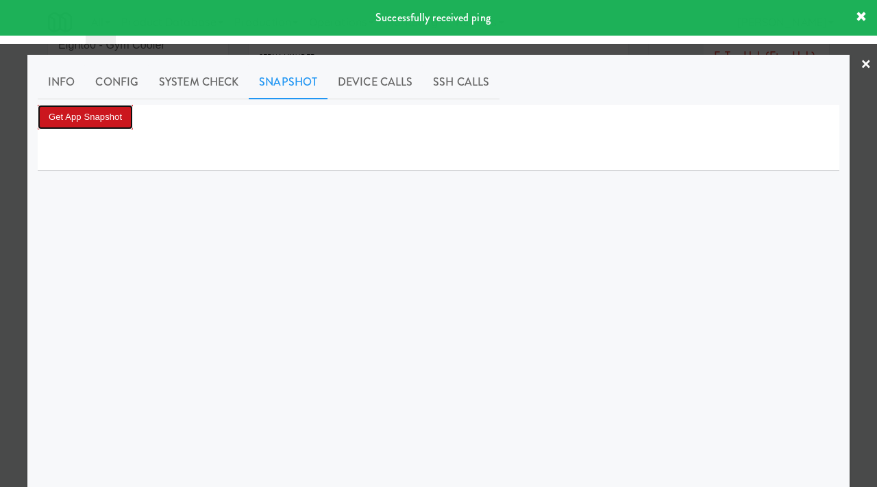
click at [128, 114] on button "Get App Snapshot" at bounding box center [85, 117] width 95 height 25
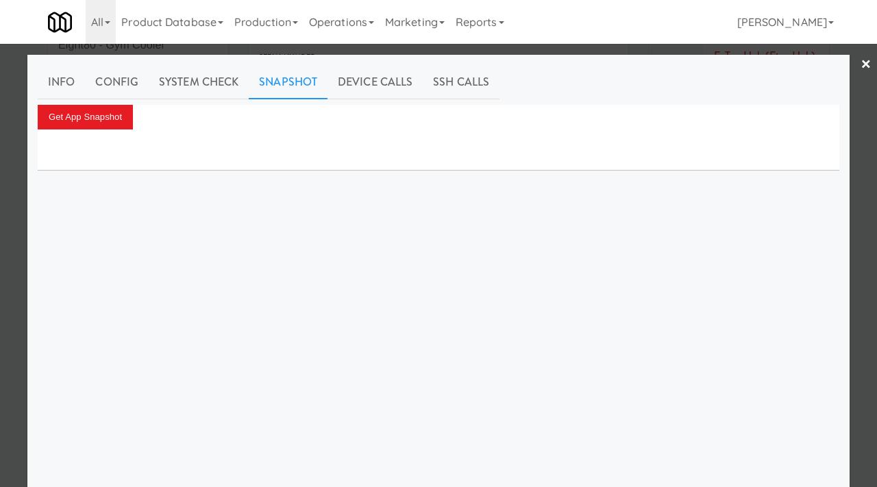
click at [0, 157] on div at bounding box center [438, 243] width 877 height 487
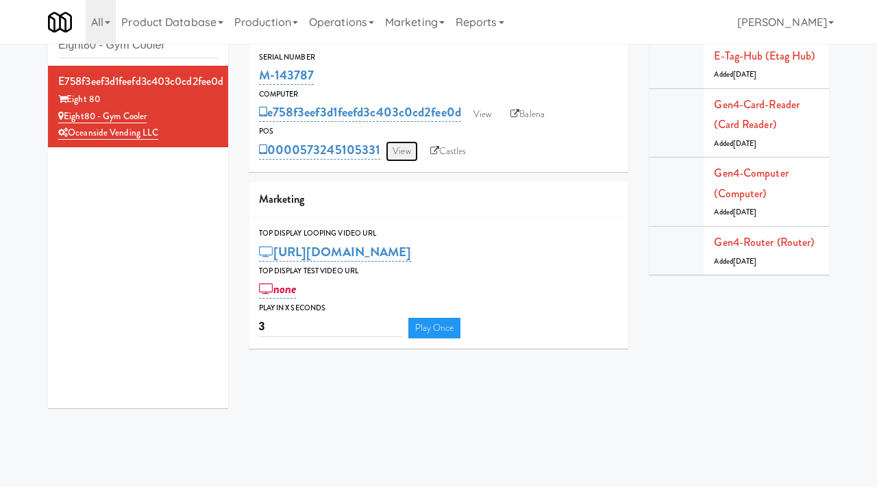
click at [417, 153] on link "View" at bounding box center [402, 151] width 32 height 21
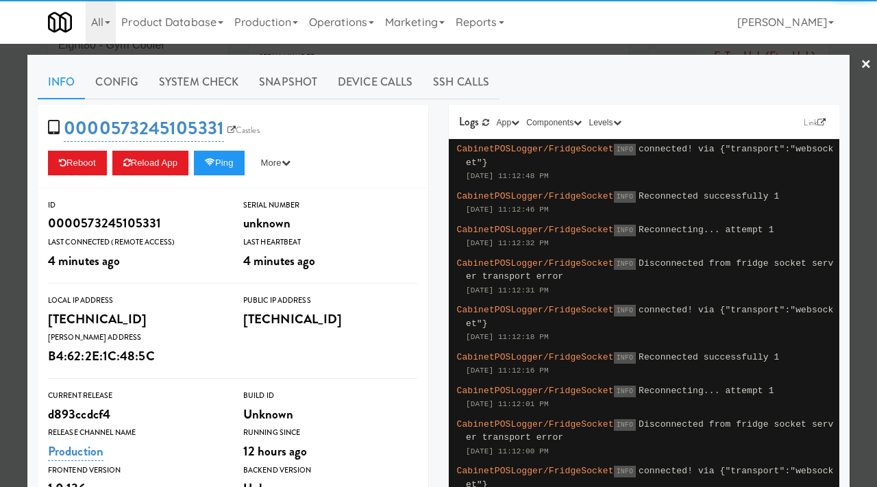
click at [0, 224] on div at bounding box center [438, 243] width 877 height 487
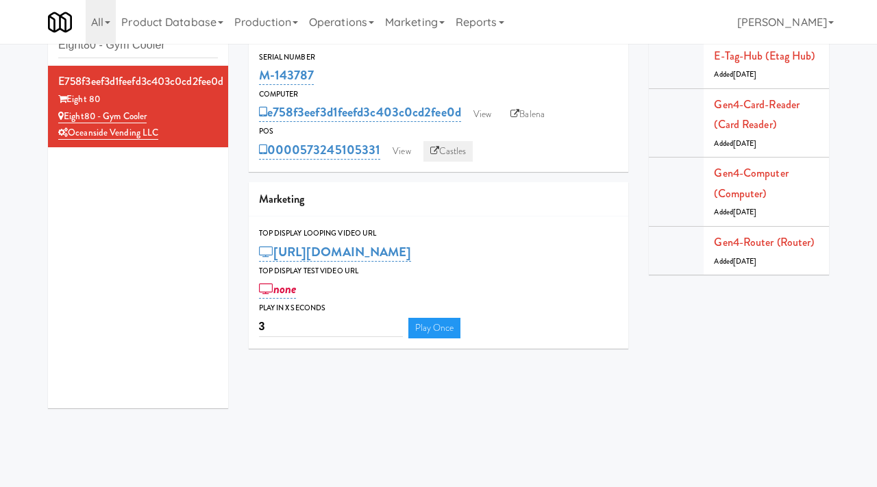
click at [441, 149] on link "Castles" at bounding box center [448, 151] width 50 height 21
click at [183, 52] on input "Eight80 - Gym Cooler" at bounding box center [138, 45] width 160 height 25
paste input "Gallery 64 - Pantry - V2"
type input "Gallery 64 - Pantry - V2"
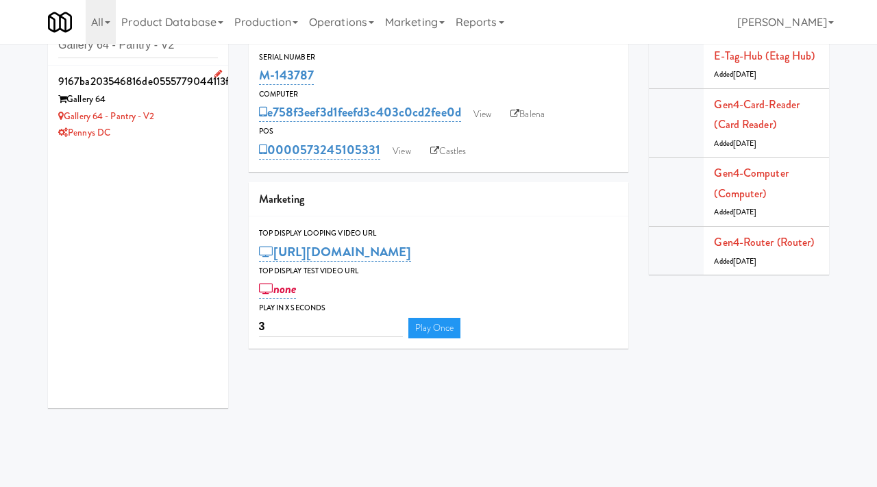
click at [184, 114] on div "Gallery 64 - Pantry - V2" at bounding box center [138, 116] width 160 height 17
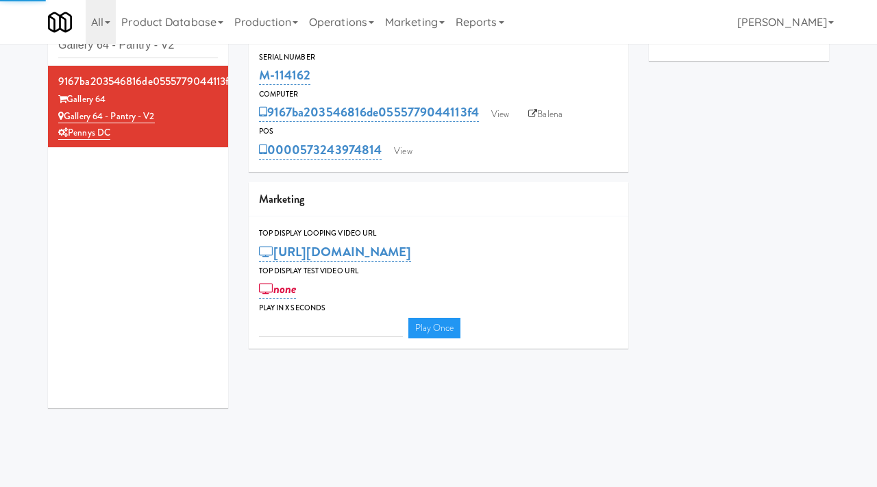
type input "3"
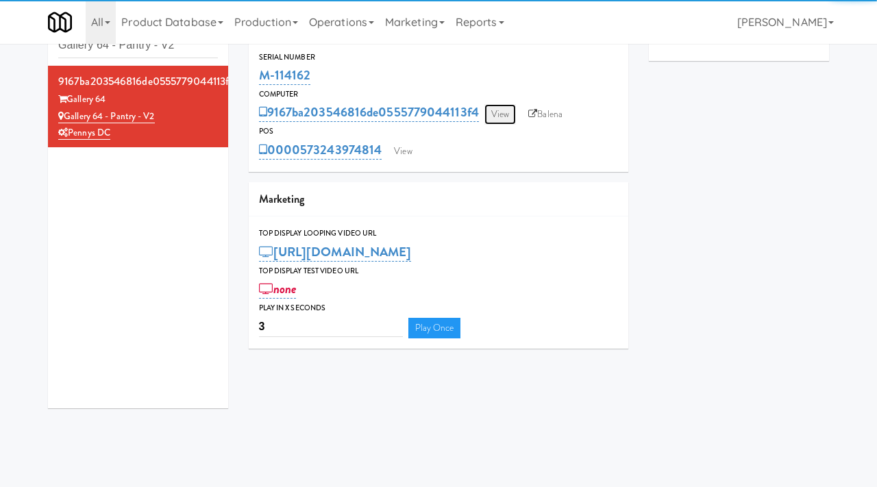
click at [497, 110] on link "View" at bounding box center [500, 114] width 32 height 21
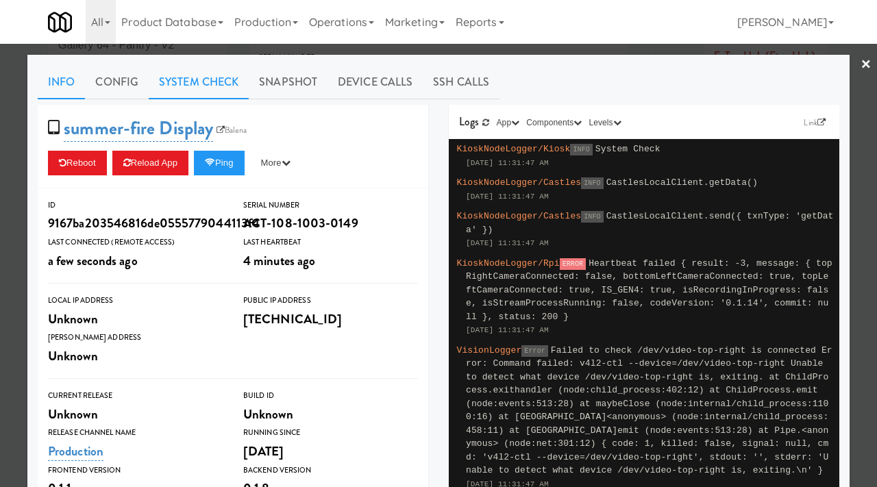
click at [222, 86] on link "System Check" at bounding box center [199, 82] width 100 height 34
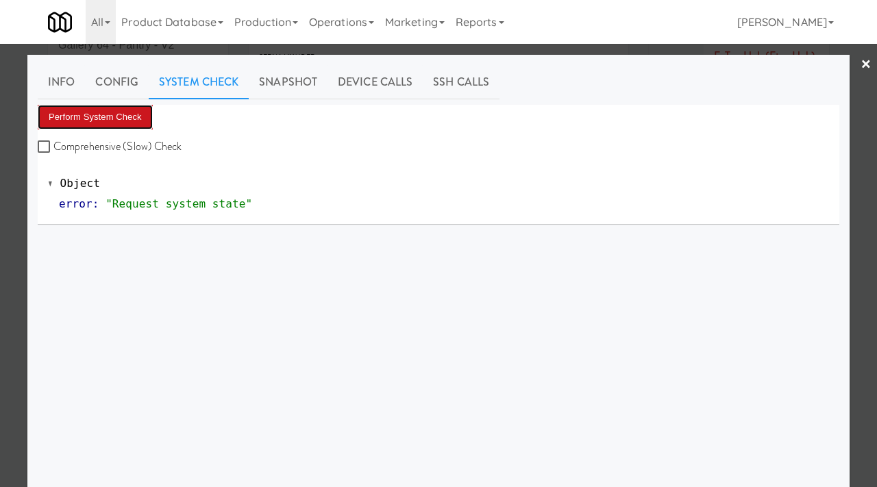
click at [83, 121] on button "Perform System Check" at bounding box center [95, 117] width 115 height 25
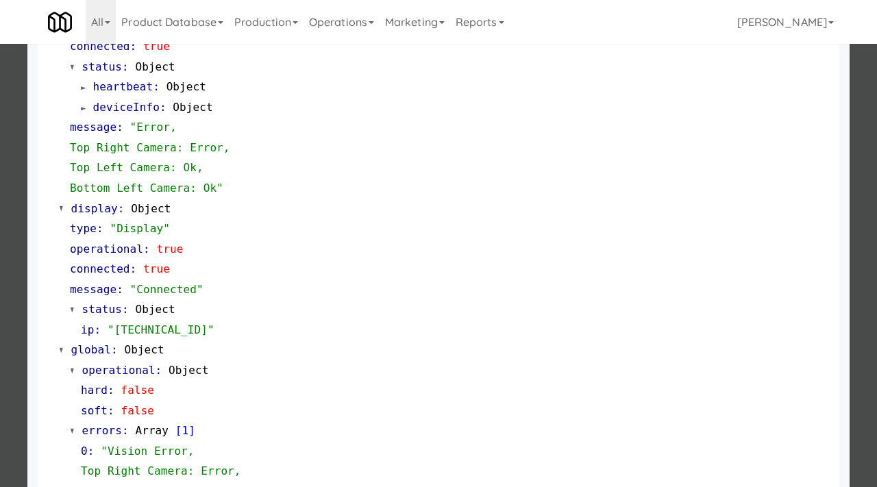
scroll to position [658, 0]
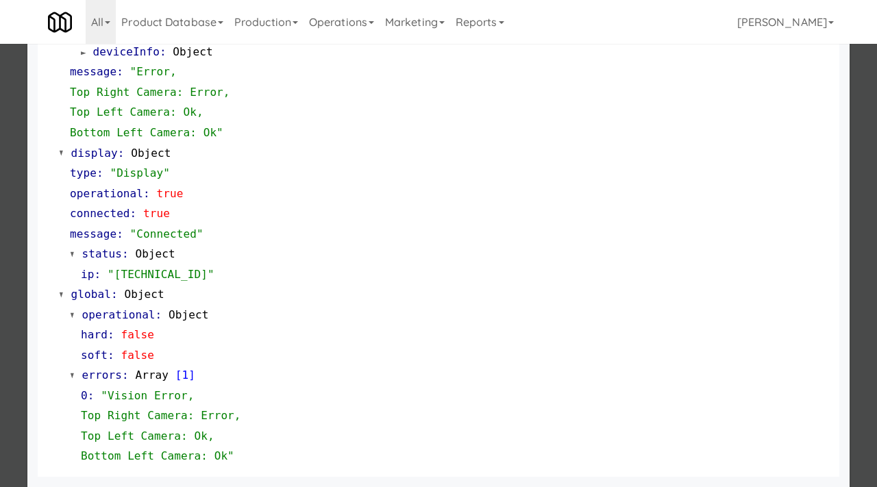
click at [0, 249] on div at bounding box center [438, 243] width 877 height 487
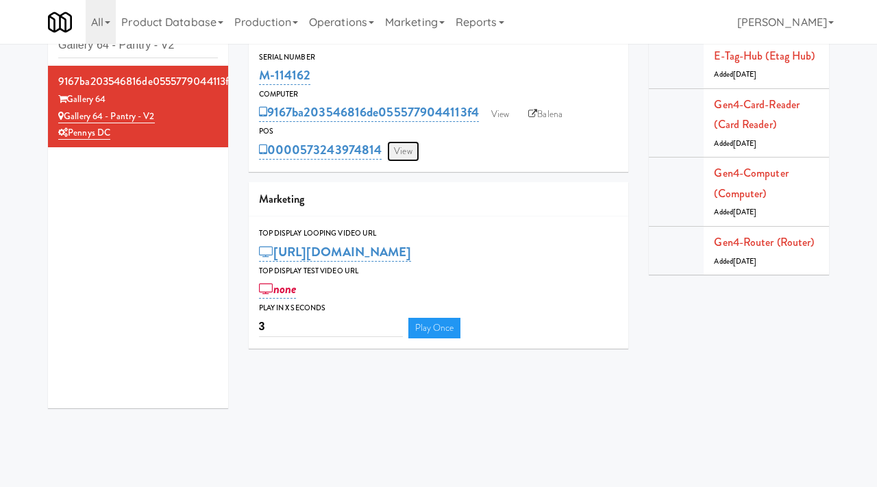
click at [408, 157] on link "View" at bounding box center [403, 151] width 32 height 21
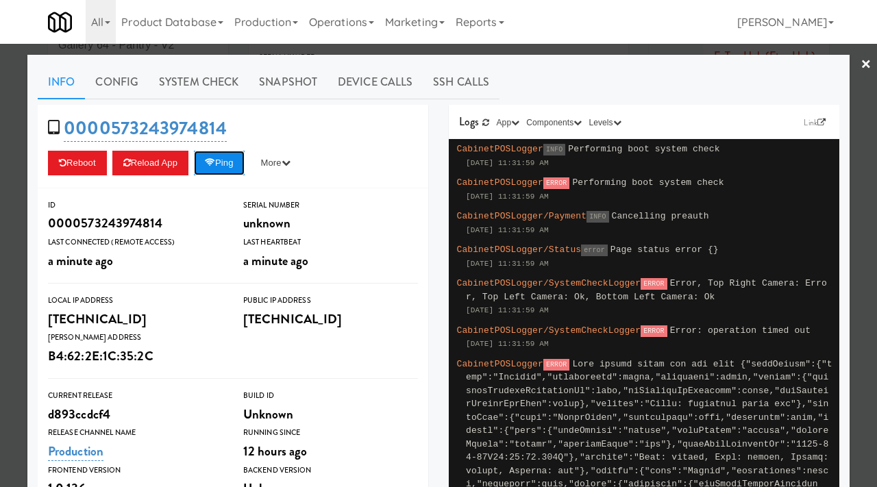
click at [230, 160] on button "Ping" at bounding box center [219, 163] width 51 height 25
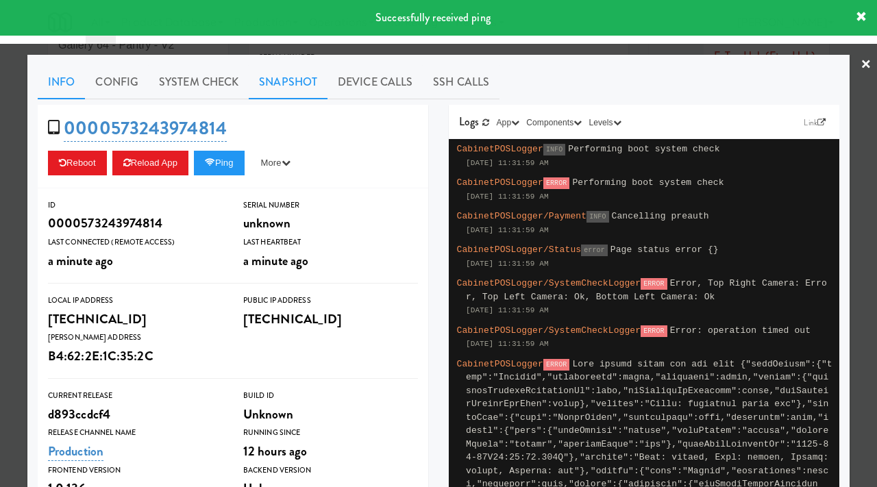
click at [292, 88] on link "Snapshot" at bounding box center [288, 82] width 79 height 34
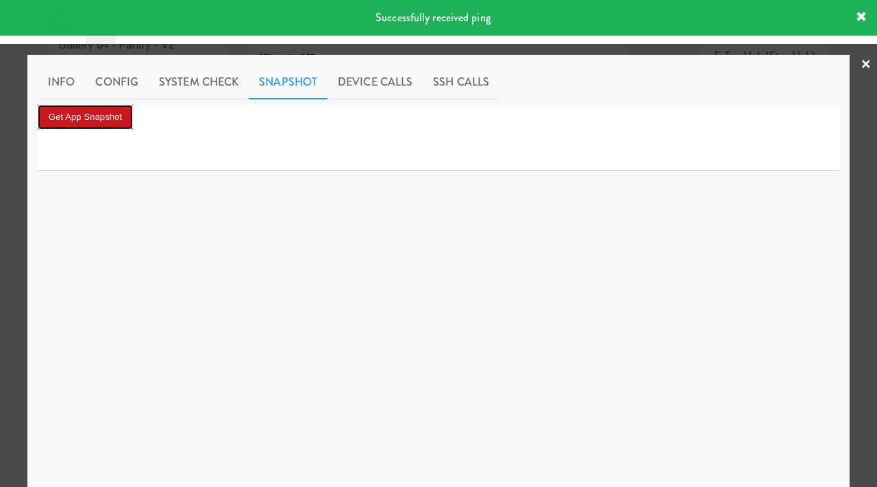
click at [94, 116] on button "Get App Snapshot" at bounding box center [85, 117] width 95 height 25
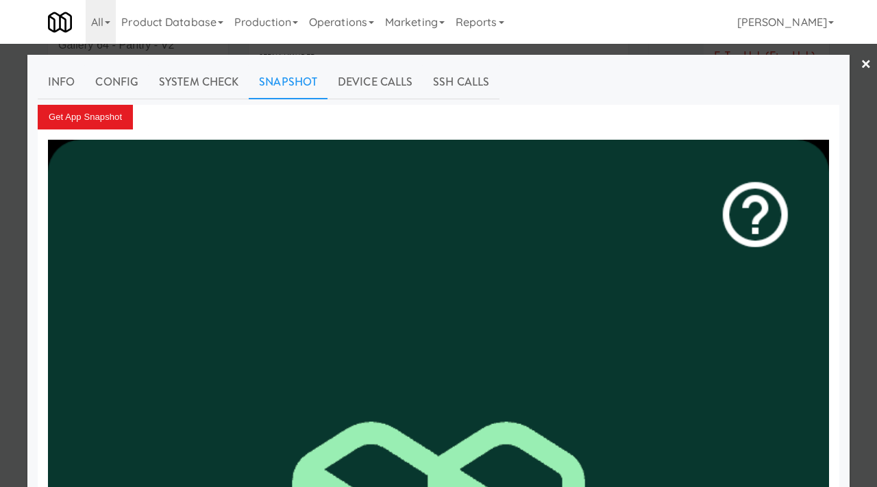
click at [0, 245] on div at bounding box center [438, 243] width 877 height 487
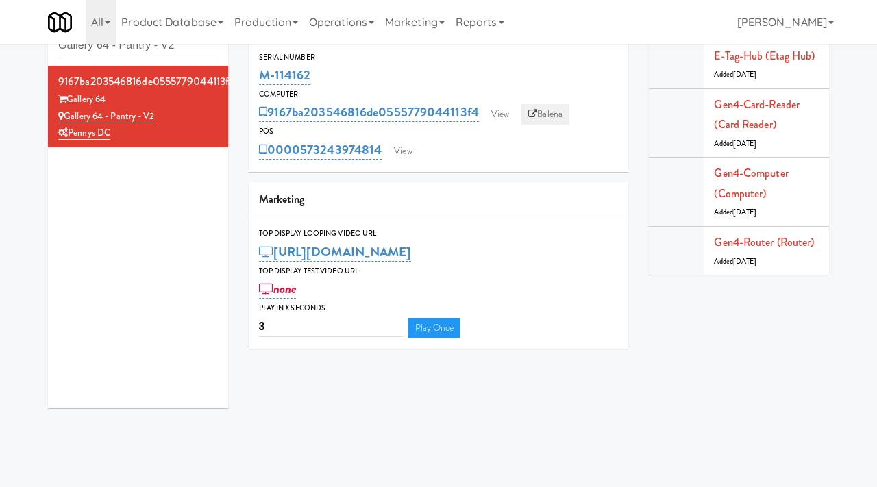
click at [541, 113] on link "Balena" at bounding box center [545, 114] width 48 height 21
click at [409, 153] on link "View" at bounding box center [403, 151] width 32 height 21
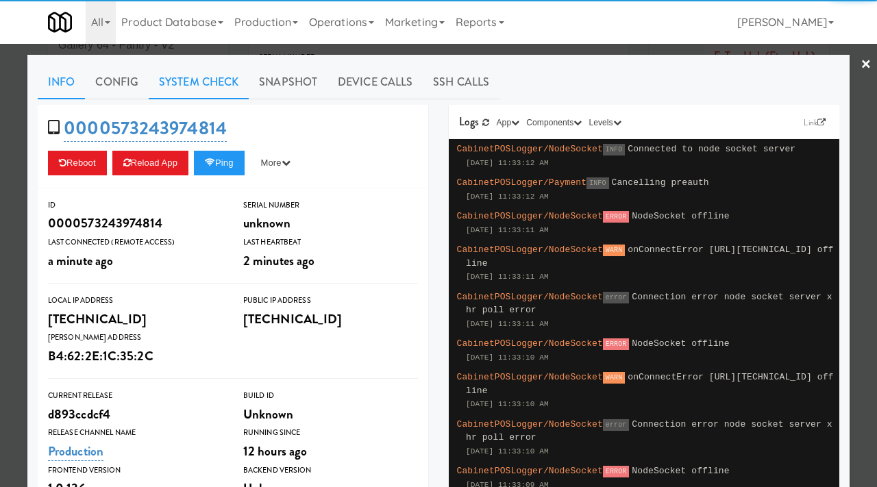
click at [213, 82] on link "System Check" at bounding box center [199, 82] width 100 height 34
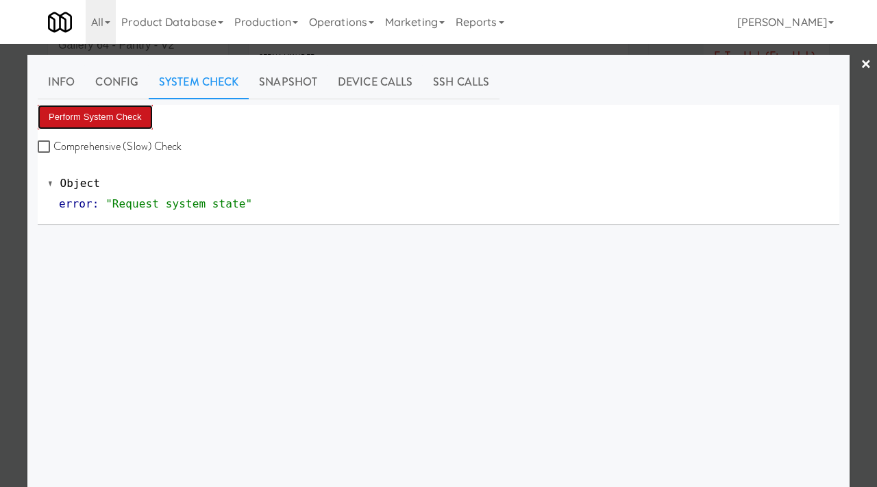
click at [90, 115] on button "Perform System Check" at bounding box center [95, 117] width 115 height 25
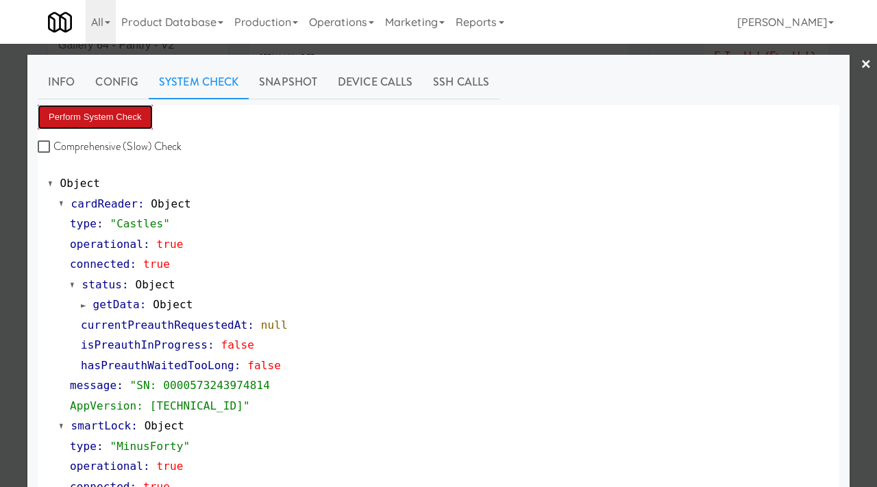
click at [94, 114] on button "Perform System Check" at bounding box center [95, 117] width 115 height 25
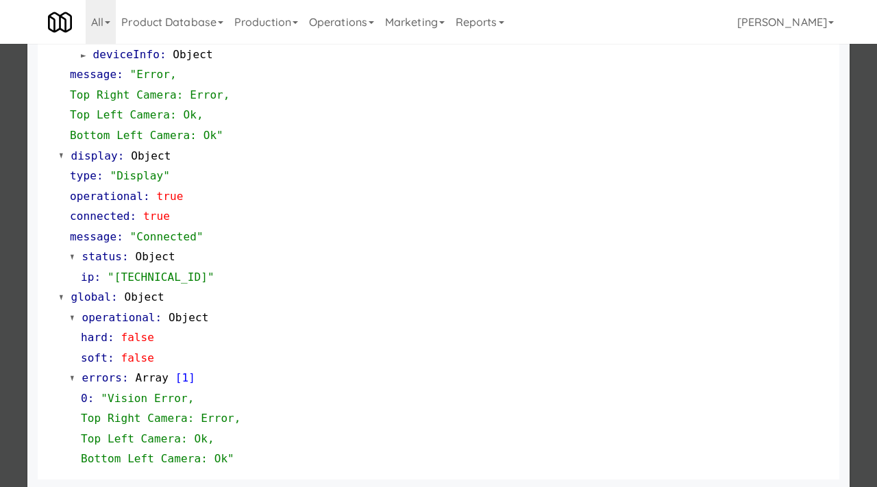
scroll to position [658, 0]
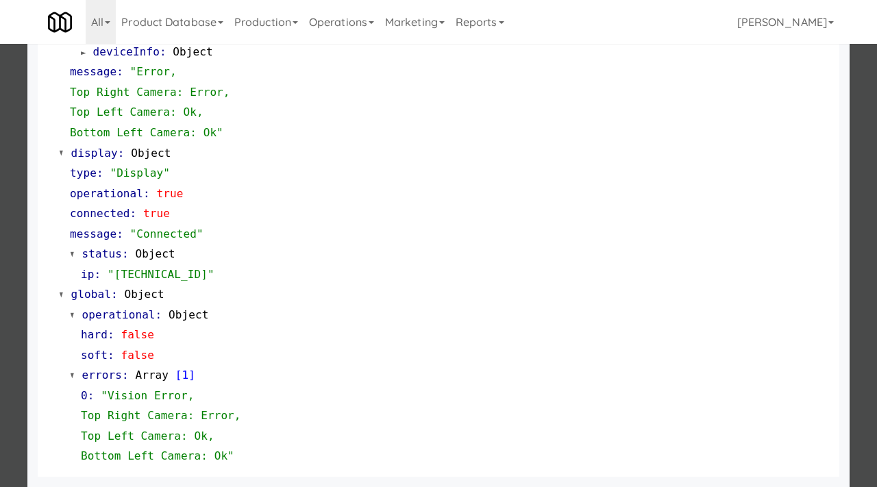
click at [26, 280] on div at bounding box center [438, 243] width 877 height 487
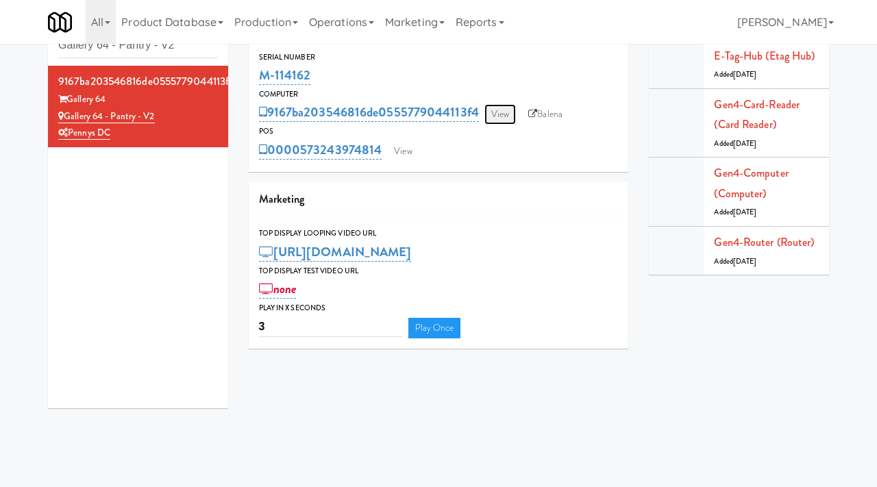
click at [506, 110] on link "View" at bounding box center [500, 114] width 32 height 21
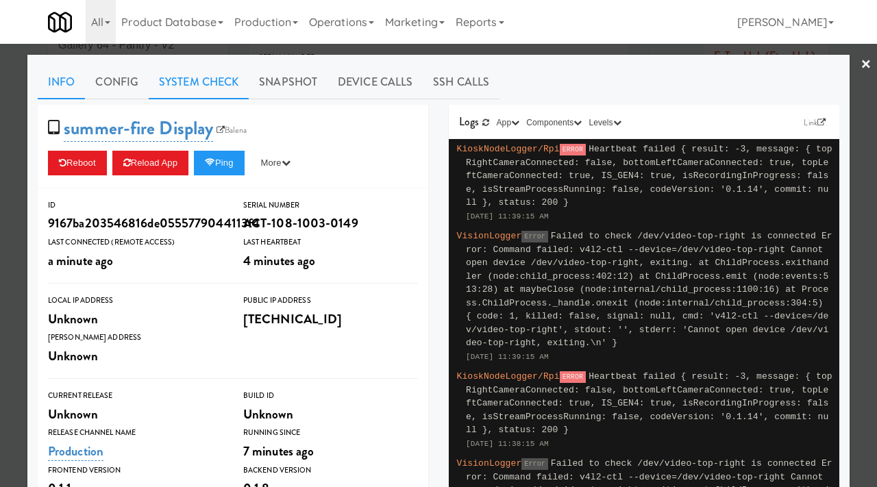
click at [217, 70] on link "System Check" at bounding box center [199, 82] width 100 height 34
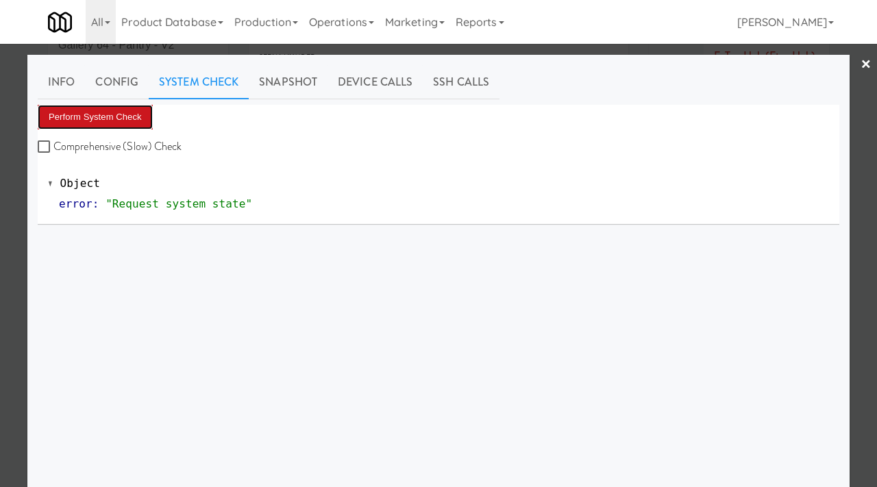
click at [93, 116] on button "Perform System Check" at bounding box center [95, 117] width 115 height 25
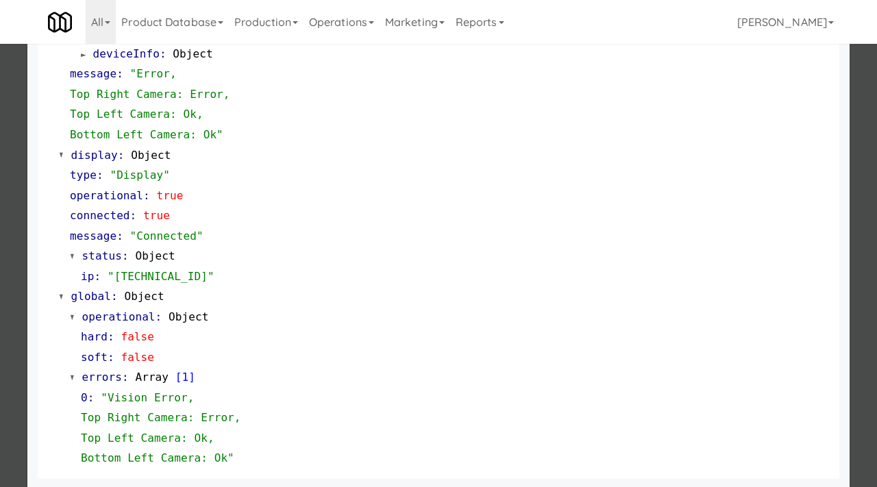
scroll to position [658, 0]
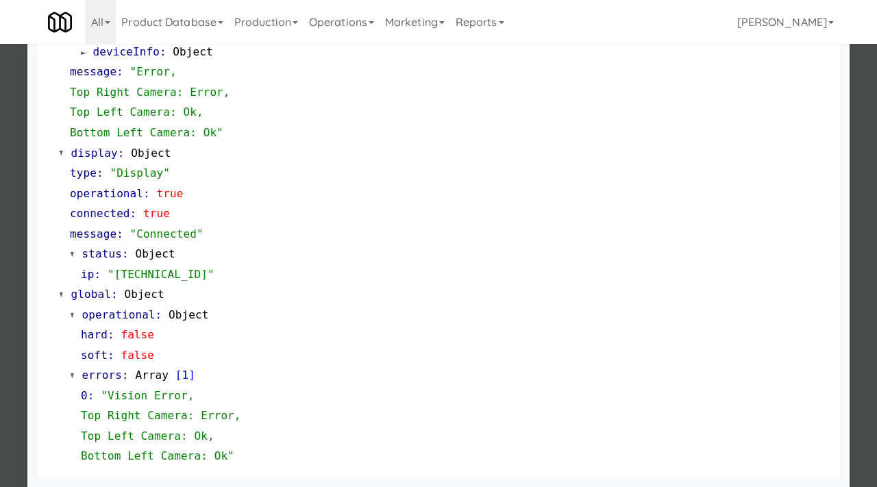
click at [1, 248] on div at bounding box center [438, 243] width 877 height 487
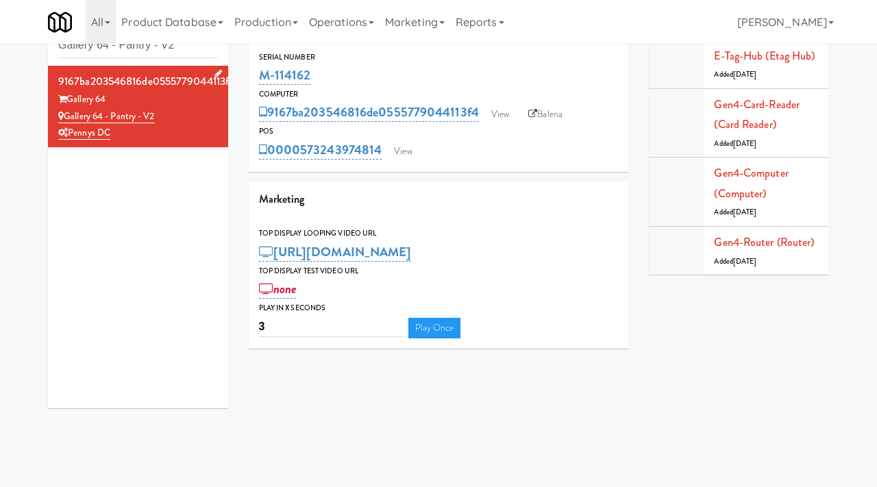
drag, startPoint x: 159, startPoint y: 117, endPoint x: 66, endPoint y: 116, distance: 92.5
click at [66, 116] on div "Gallery 64 - Pantry - V2" at bounding box center [138, 116] width 160 height 17
click at [140, 50] on input "Gallery 64 - Pantry - V2" at bounding box center [138, 45] width 160 height 25
paste input "Route #5"
type input "Route #5"
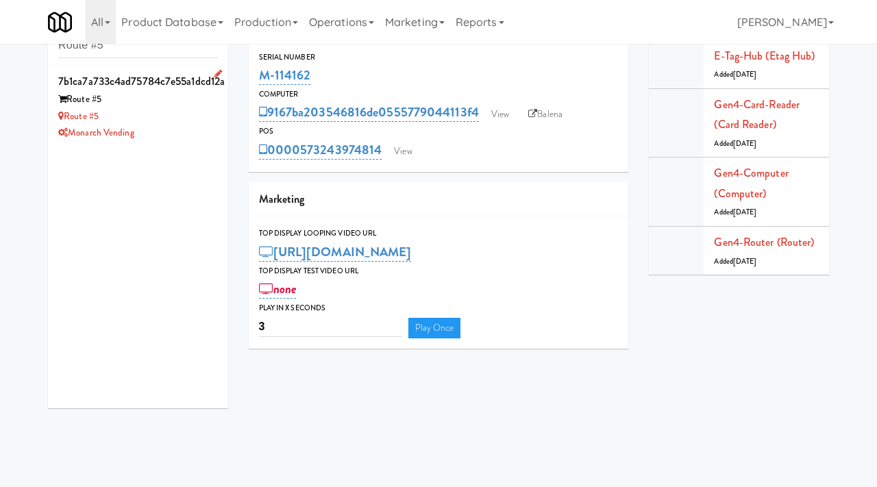
click at [165, 103] on div "Route #5" at bounding box center [138, 99] width 160 height 17
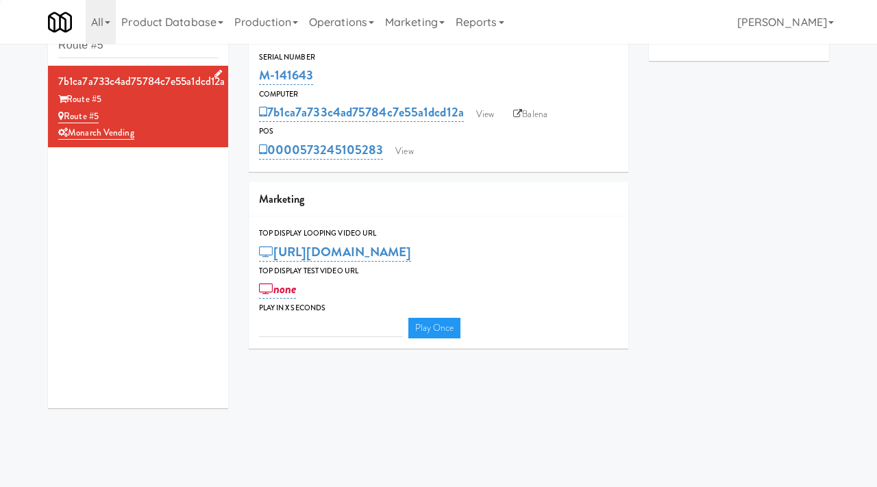
type input "3"
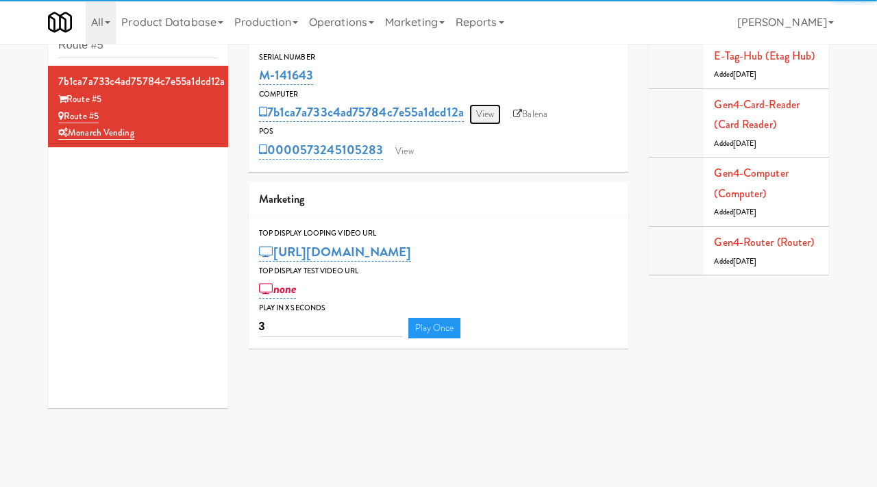
click at [487, 116] on link "View" at bounding box center [485, 114] width 32 height 21
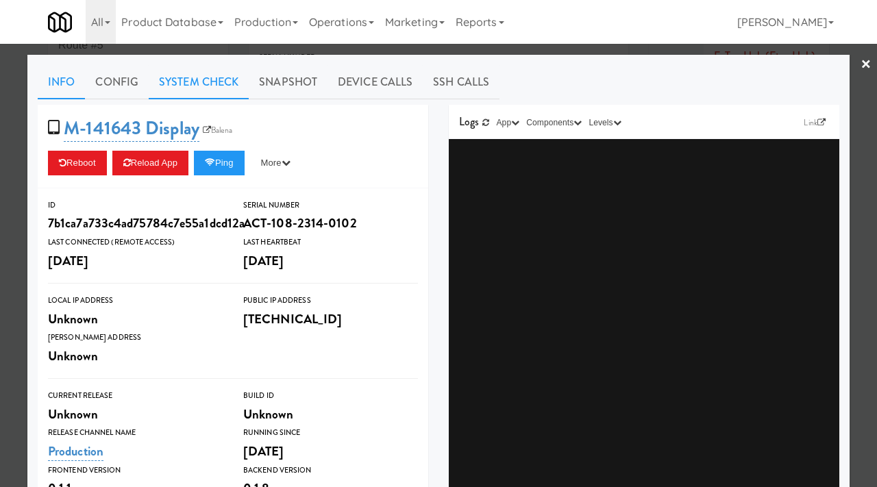
click at [210, 89] on link "System Check" at bounding box center [199, 82] width 100 height 34
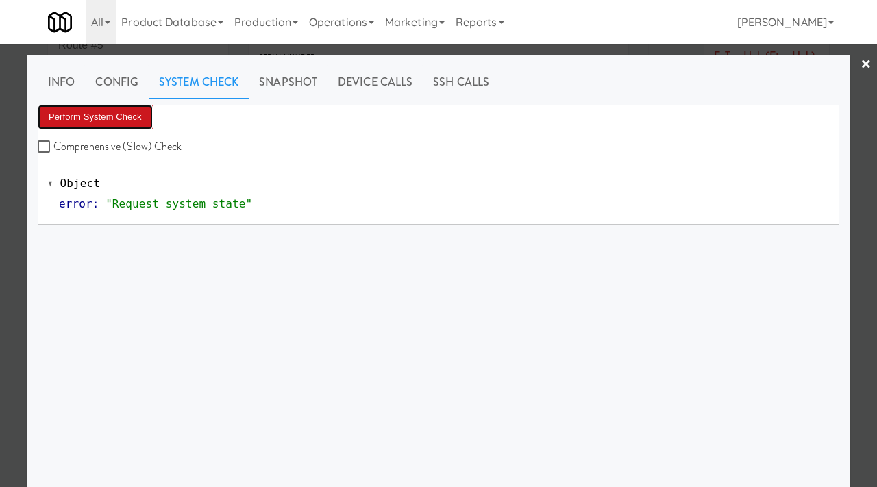
click at [115, 119] on button "Perform System Check" at bounding box center [95, 117] width 115 height 25
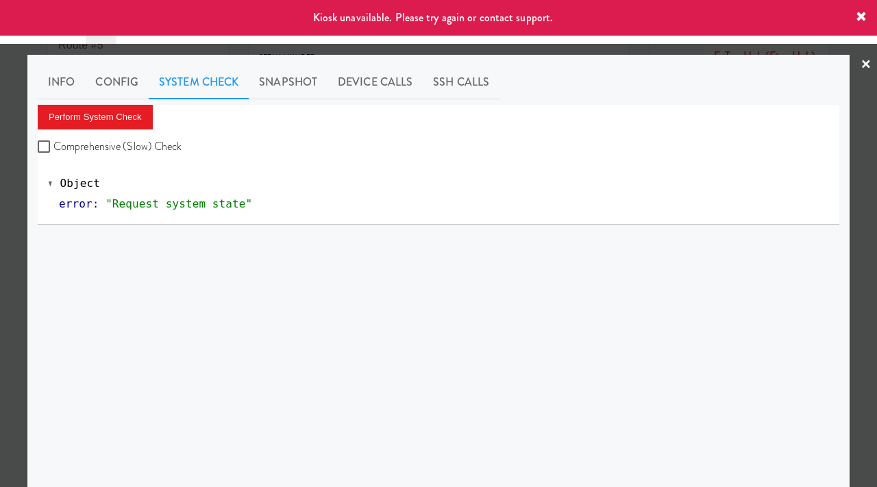
click at [6, 171] on div at bounding box center [438, 243] width 877 height 487
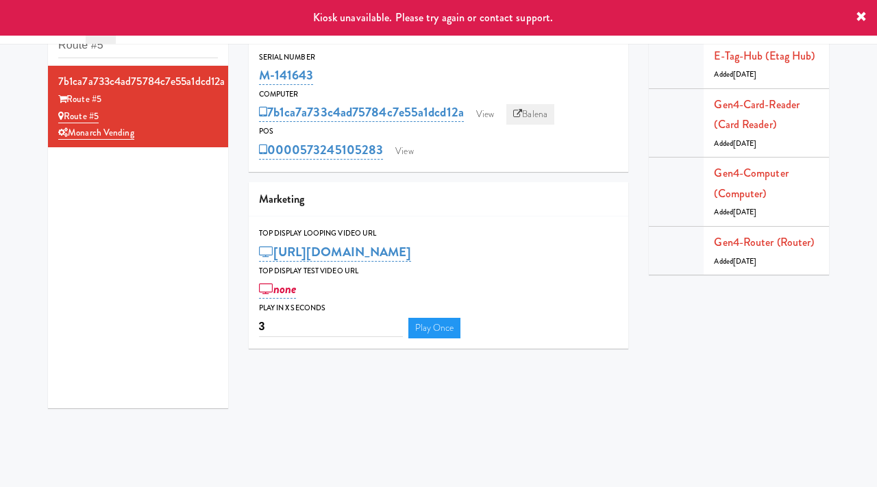
click at [515, 111] on icon at bounding box center [517, 114] width 9 height 9
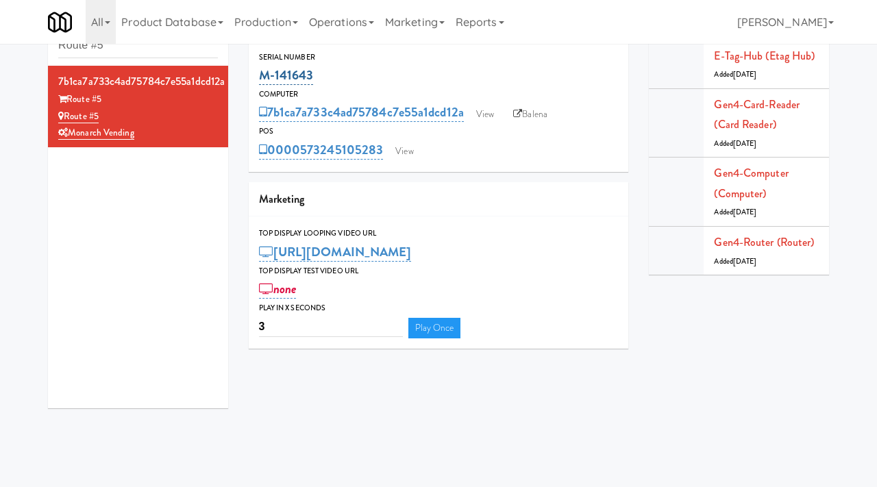
drag, startPoint x: 323, startPoint y: 72, endPoint x: 260, endPoint y: 75, distance: 62.4
click at [260, 75] on div "M-141643" at bounding box center [439, 75] width 360 height 23
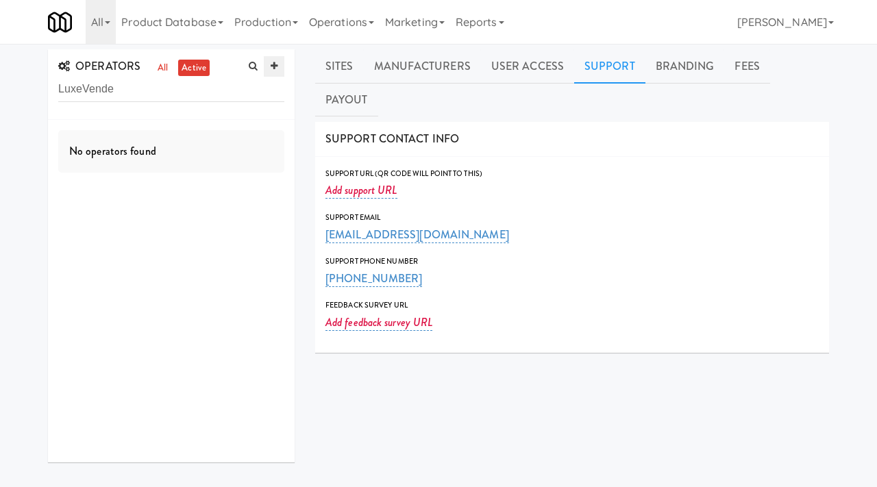
click at [273, 72] on link at bounding box center [274, 66] width 21 height 21
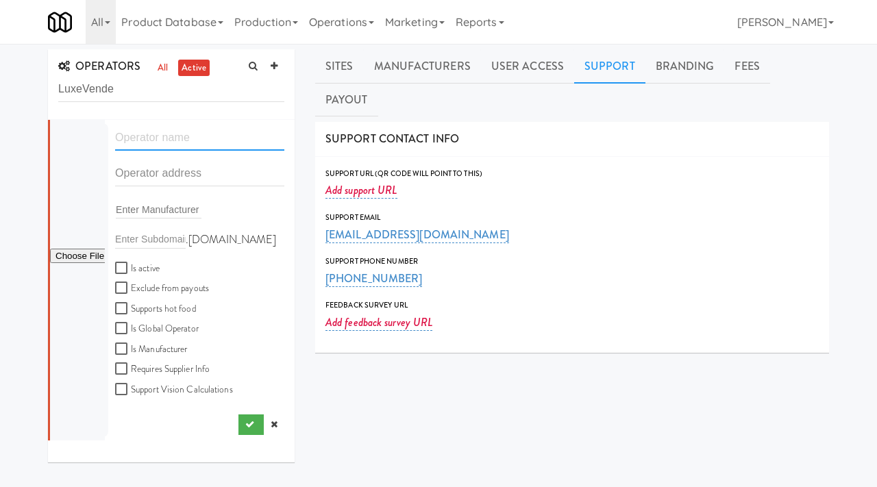
click at [146, 136] on input "text" at bounding box center [199, 137] width 169 height 25
type input "LuxeVende"
click at [161, 180] on input "text" at bounding box center [199, 173] width 169 height 25
paste input "90 Park Ave"
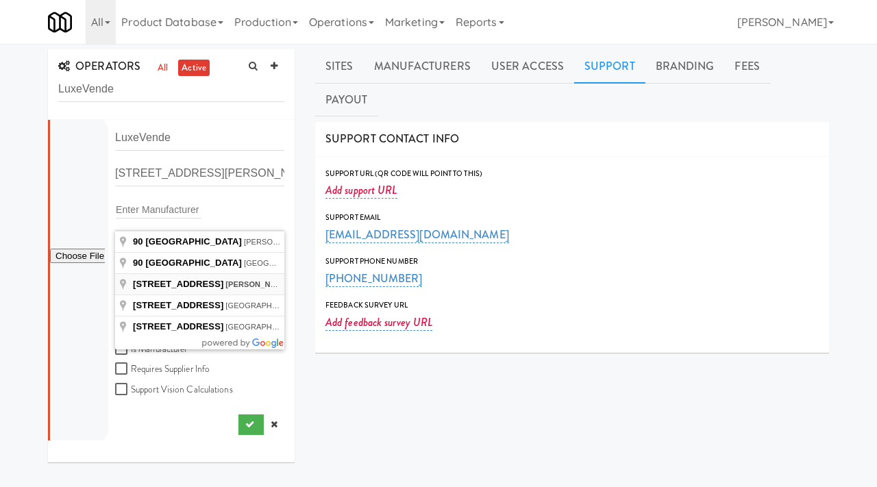
type input "90 Park Ave, Florham Park, NJ, USA"
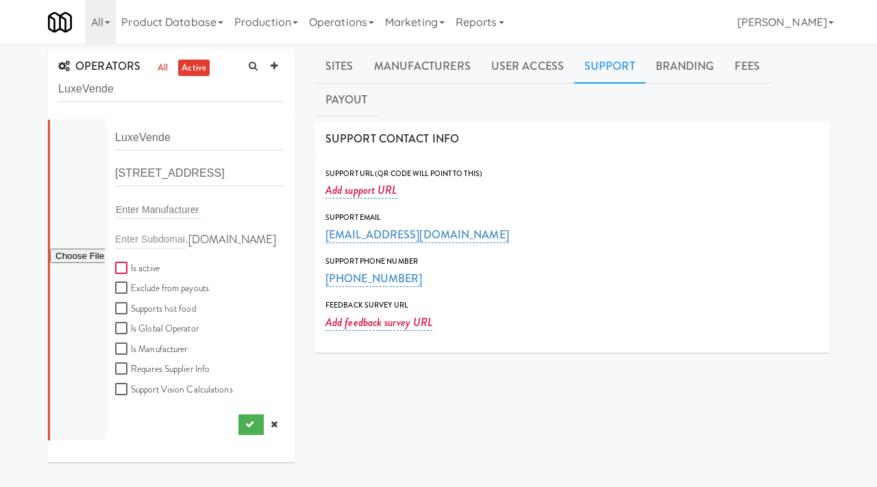
click at [124, 271] on input "Is active" at bounding box center [123, 268] width 16 height 11
checkbox input "true"
click at [254, 428] on button "submit" at bounding box center [250, 425] width 25 height 21
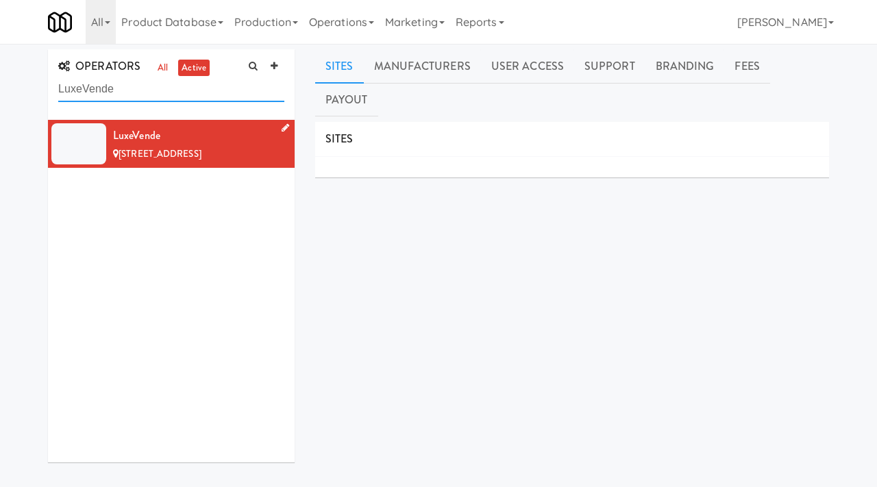
click at [125, 95] on input "LuxeVende" at bounding box center [171, 89] width 226 height 25
type input "luxe"
click at [273, 66] on icon at bounding box center [274, 66] width 7 height 9
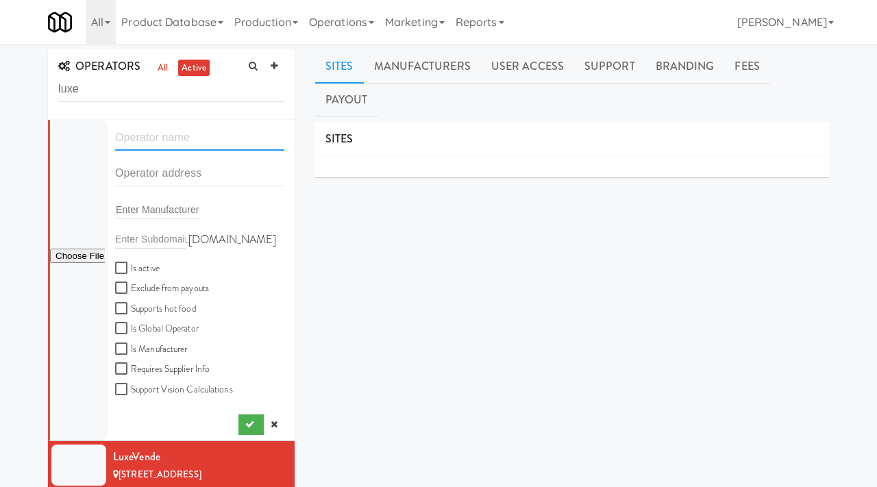
click at [149, 138] on input "text" at bounding box center [199, 137] width 169 height 25
paste input "Luxe Micro Markets"
type input "Luxe Micro Markets"
click at [139, 167] on input "text" at bounding box center [199, 173] width 169 height 25
paste input "3516 S Cook St"
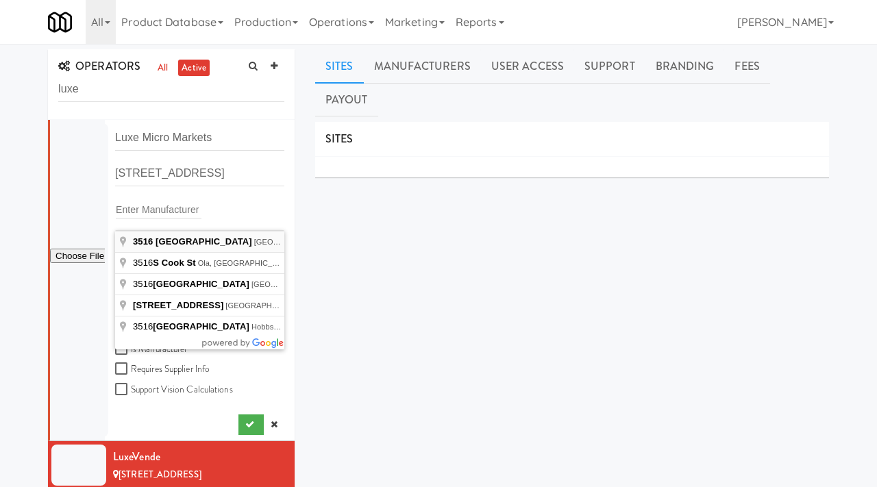
type input "3516 South Cook Street, Spokane, WA, USA"
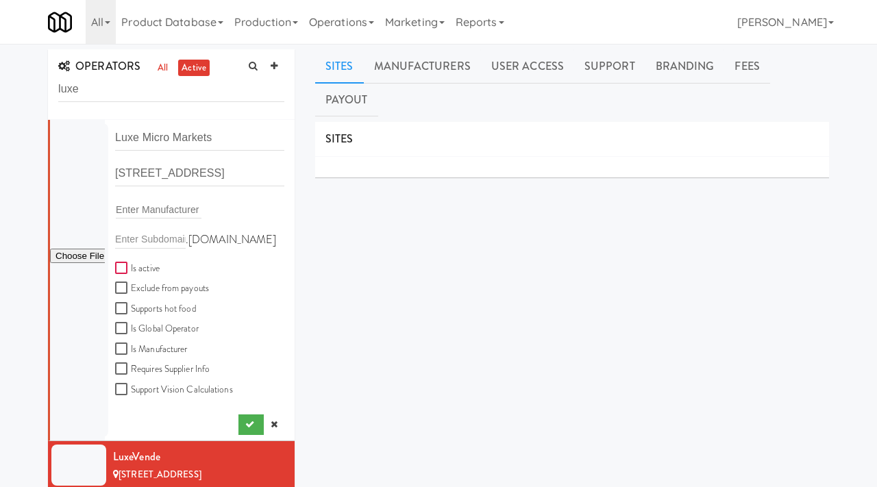
click at [122, 267] on input "Is active" at bounding box center [123, 268] width 16 height 11
checkbox input "true"
click at [84, 254] on input "file" at bounding box center [77, 256] width 55 height 17
type input "C:\fakepath\8233c488-c0c0-4552-ac9e-682f3f351829-0-2logo___dark_icon__270_x_270…"
click at [249, 424] on icon "submit" at bounding box center [249, 424] width 9 height 9
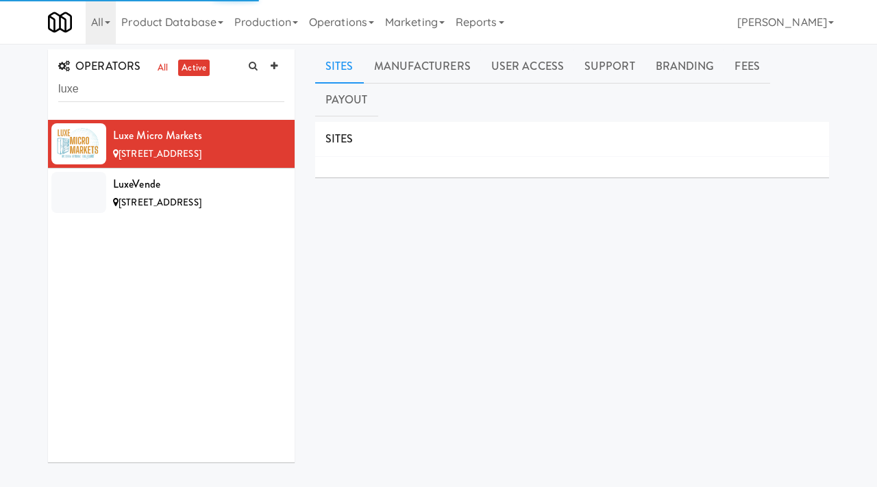
click at [618, 66] on link "Support" at bounding box center [609, 66] width 71 height 34
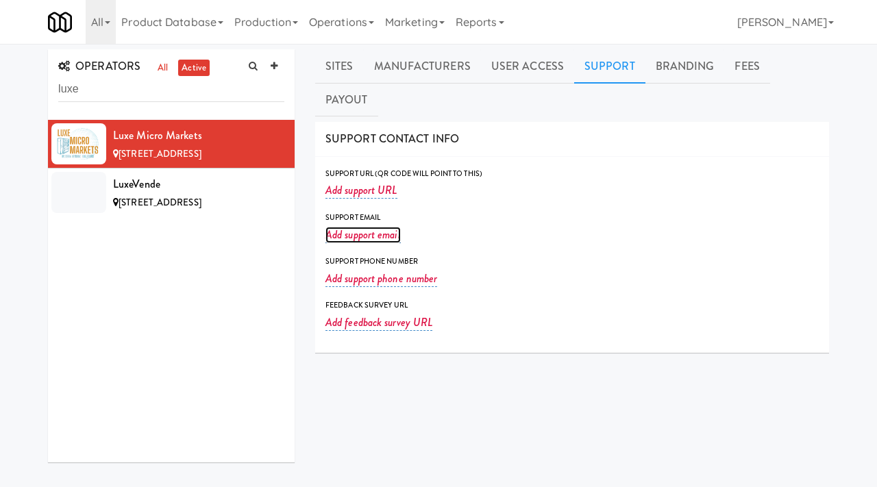
click at [343, 227] on link "Add support email" at bounding box center [362, 235] width 75 height 16
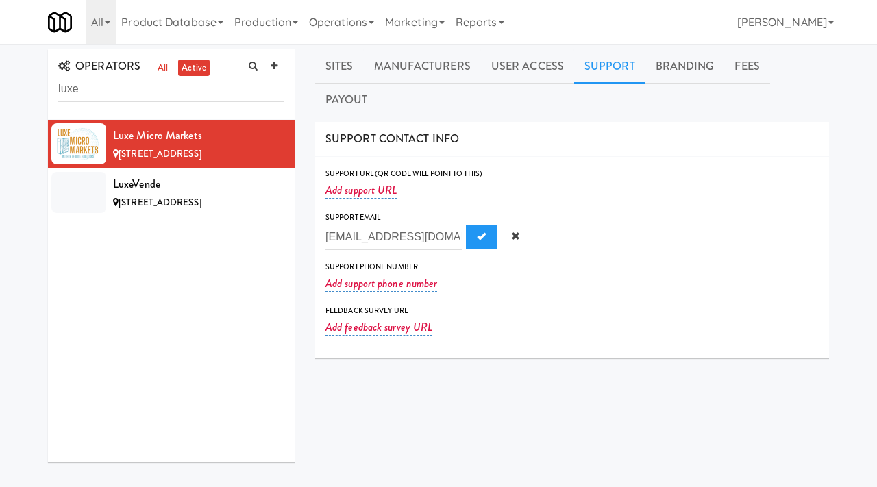
scroll to position [0, 22]
type input "info@luxemicromarkets.com"
click at [477, 232] on span "Submit" at bounding box center [481, 236] width 9 height 9
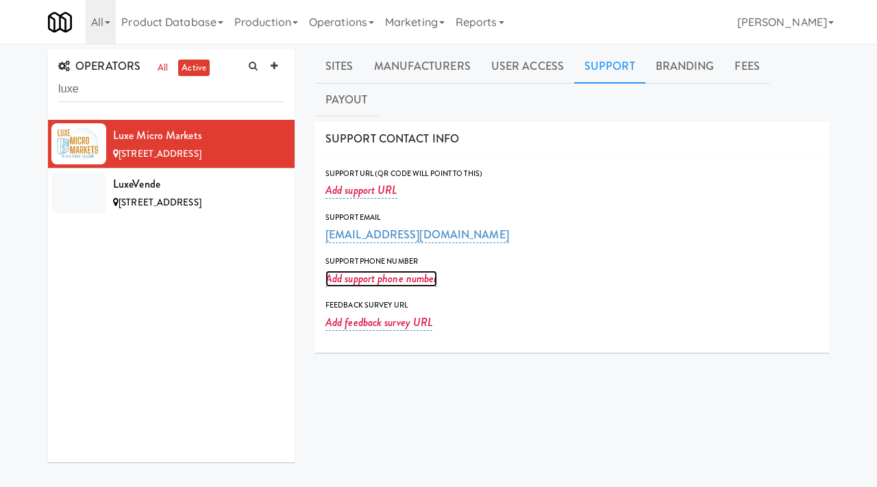
click at [344, 271] on link "Add support phone number" at bounding box center [381, 279] width 112 height 16
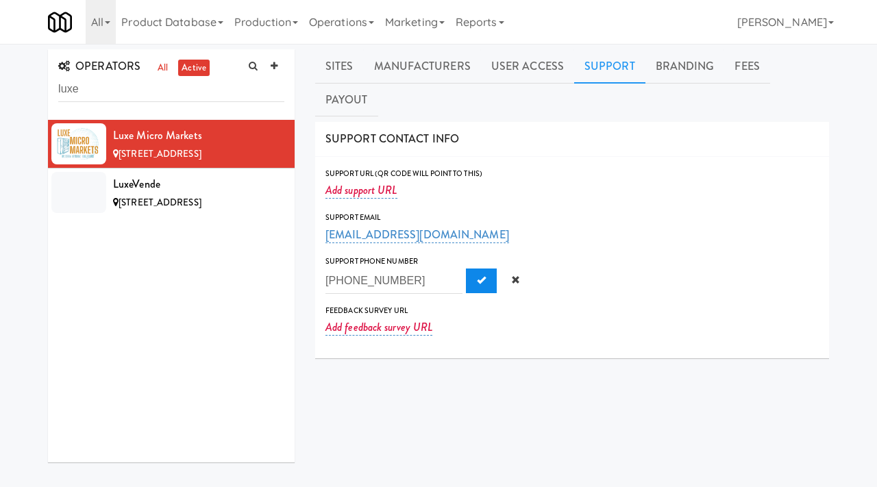
type input "509-743-6208"
click at [466, 269] on button "Submit" at bounding box center [481, 281] width 31 height 25
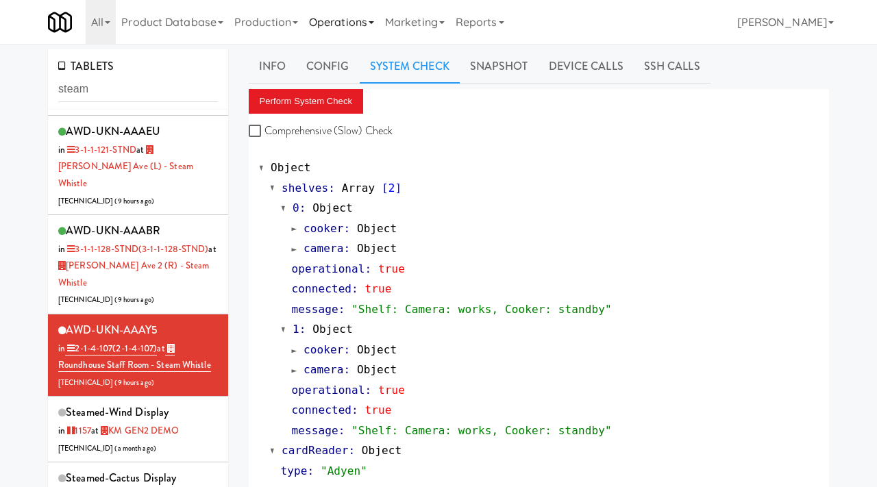
click at [360, 22] on link "Operations" at bounding box center [342, 22] width 76 height 44
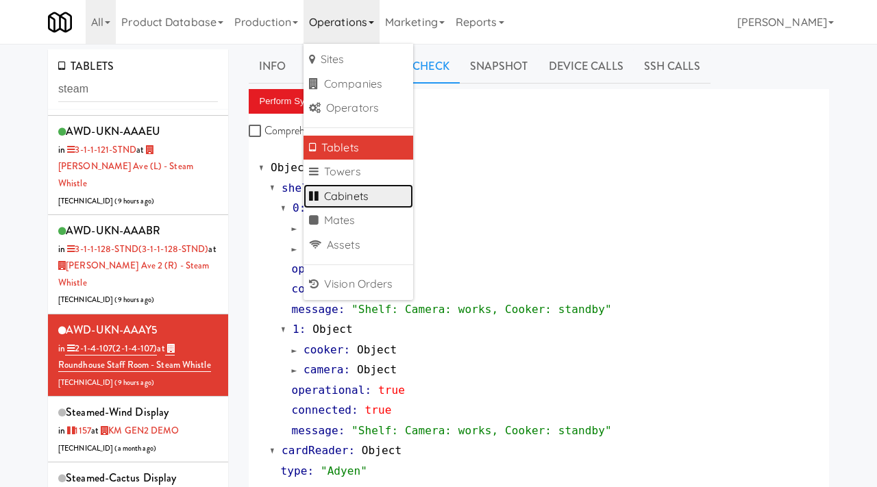
click at [341, 193] on link "Cabinets" at bounding box center [359, 196] width 110 height 25
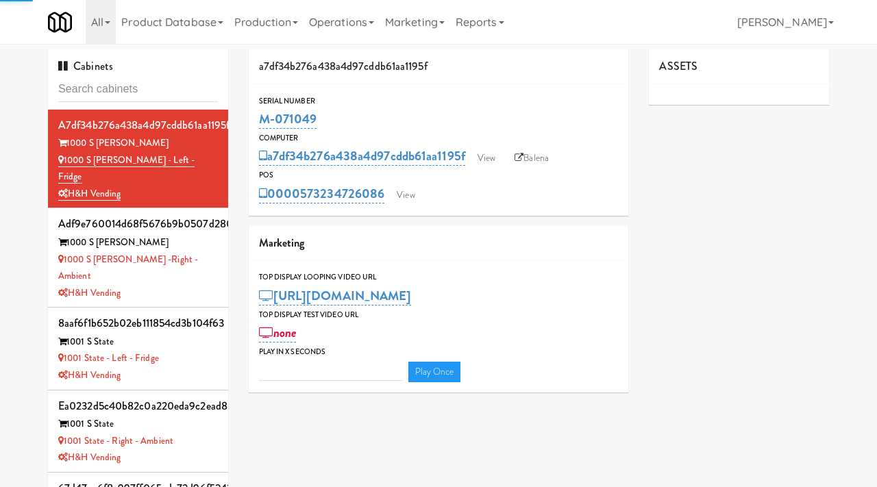
type input "3"
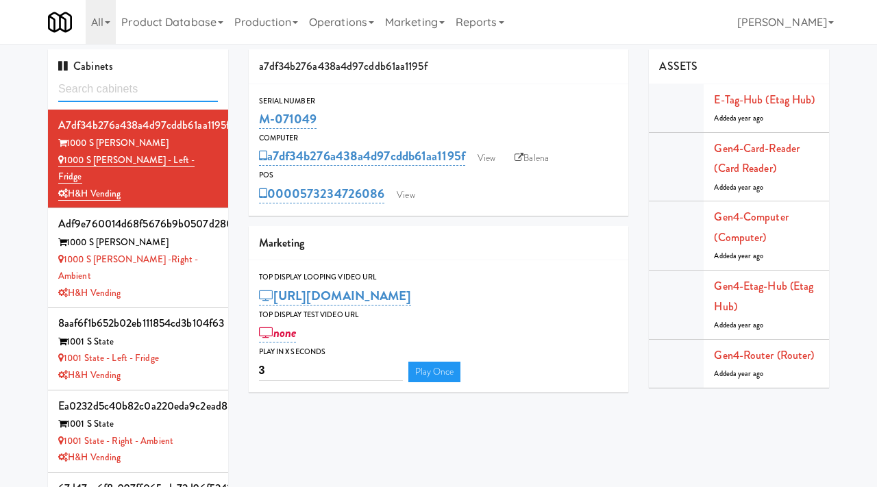
click at [118, 86] on input "text" at bounding box center [138, 89] width 160 height 25
type input "eLofts"
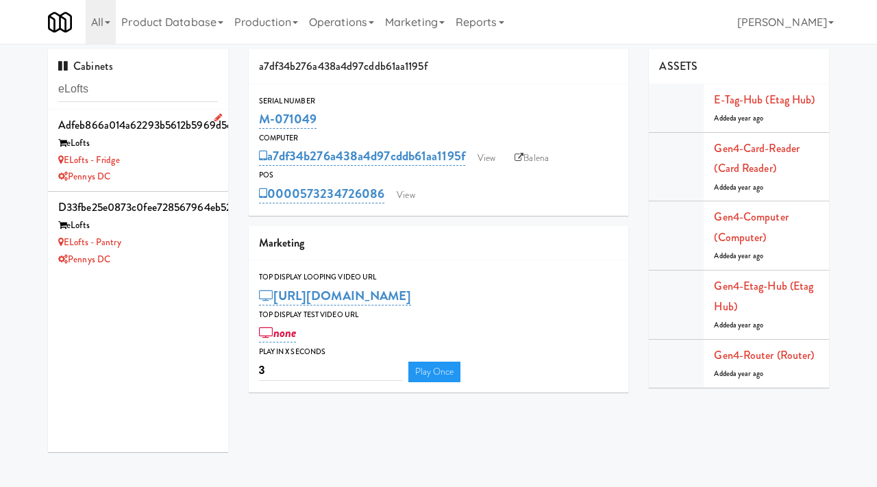
click at [168, 174] on div "Pennys DC" at bounding box center [138, 177] width 160 height 17
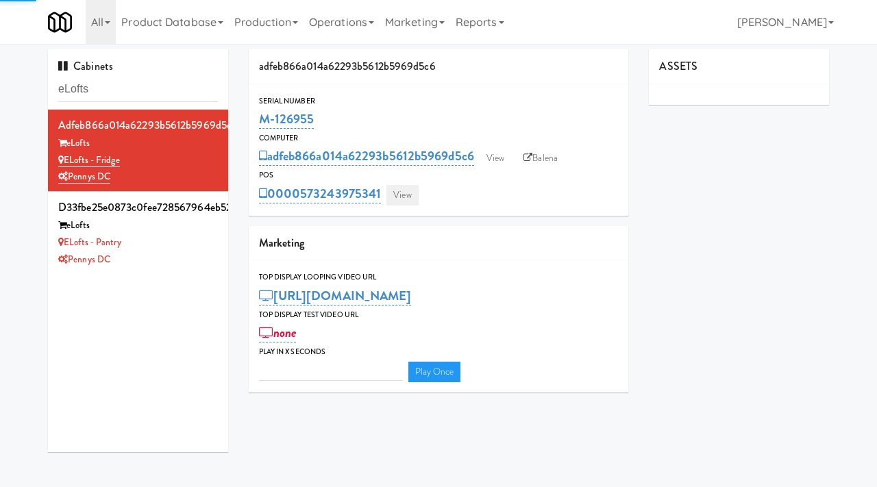
type input "3"
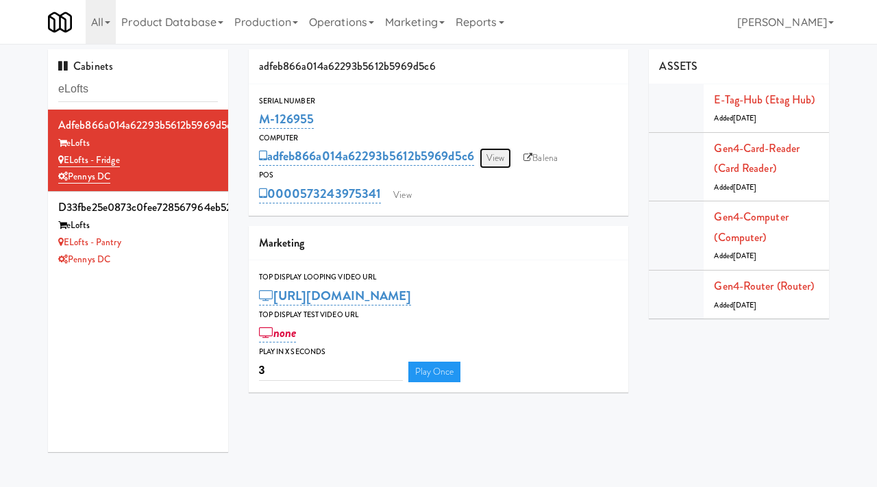
click at [501, 158] on link "View" at bounding box center [496, 158] width 32 height 21
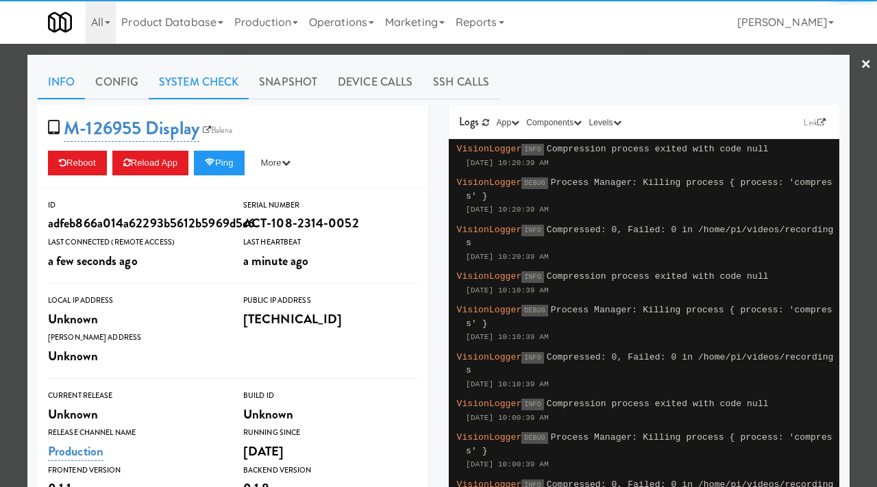
click at [192, 79] on link "System Check" at bounding box center [199, 82] width 100 height 34
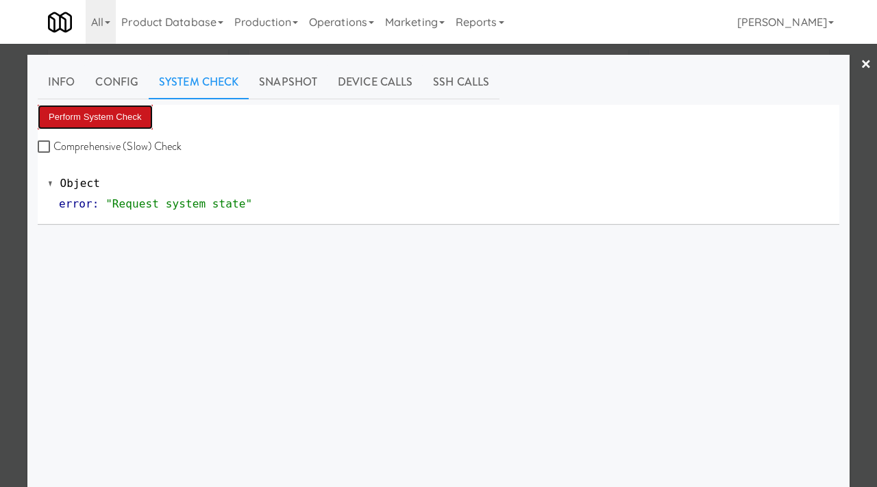
click at [111, 127] on button "Perform System Check" at bounding box center [95, 117] width 115 height 25
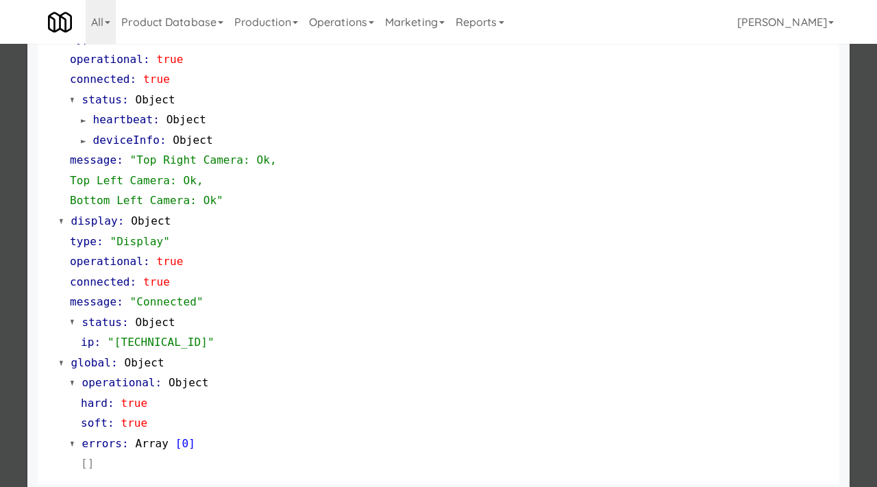
scroll to position [577, 0]
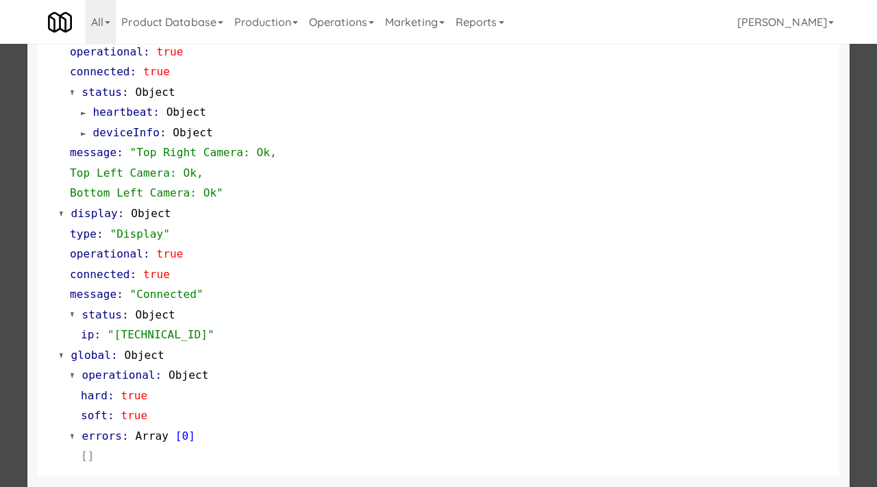
click at [0, 228] on div at bounding box center [438, 243] width 877 height 487
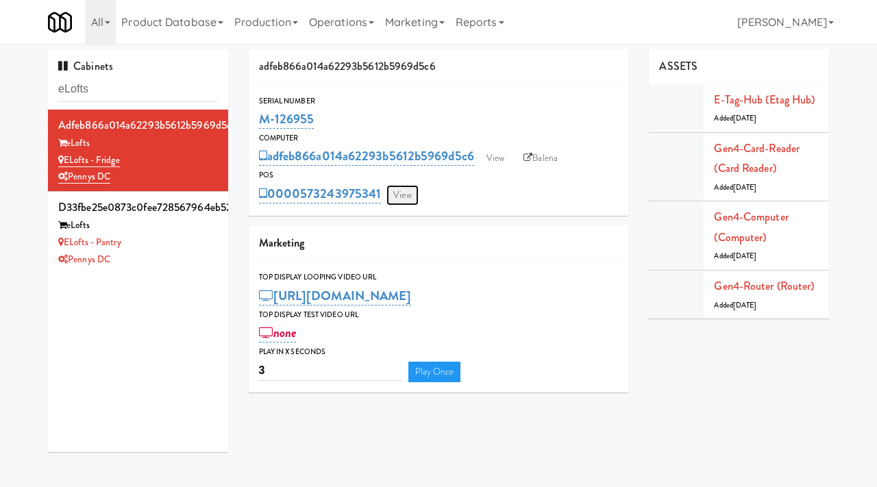
click at [401, 195] on link "View" at bounding box center [402, 195] width 32 height 21
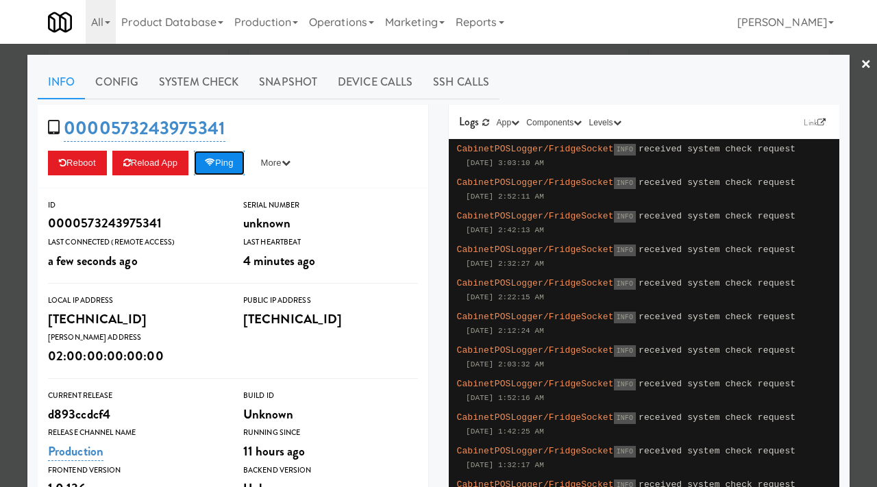
click at [213, 164] on icon at bounding box center [210, 162] width 10 height 9
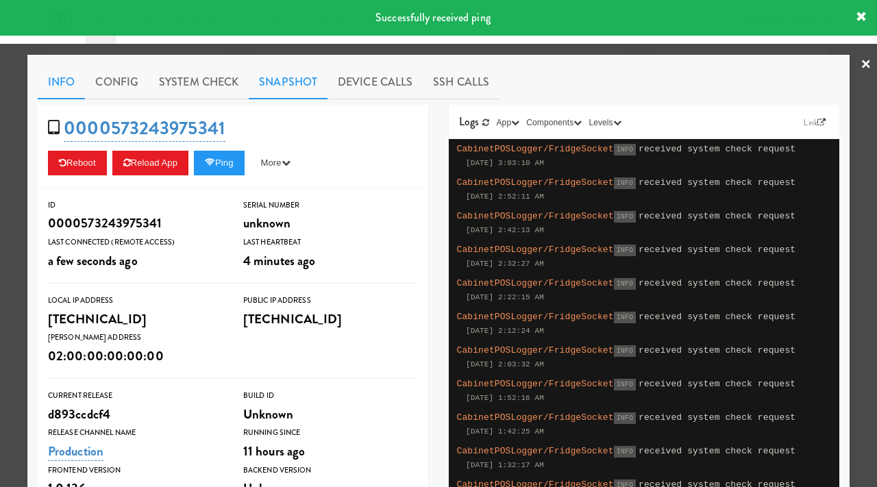
click at [278, 88] on link "Snapshot" at bounding box center [288, 82] width 79 height 34
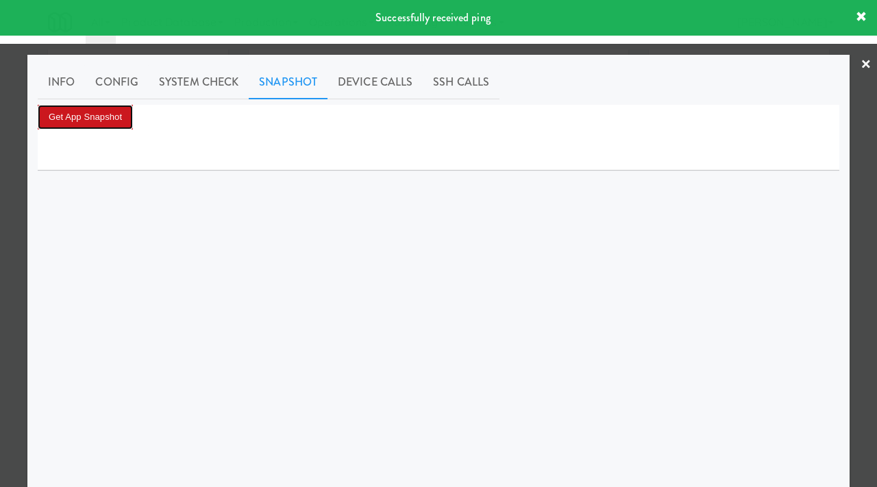
click at [129, 117] on button "Get App Snapshot" at bounding box center [85, 117] width 95 height 25
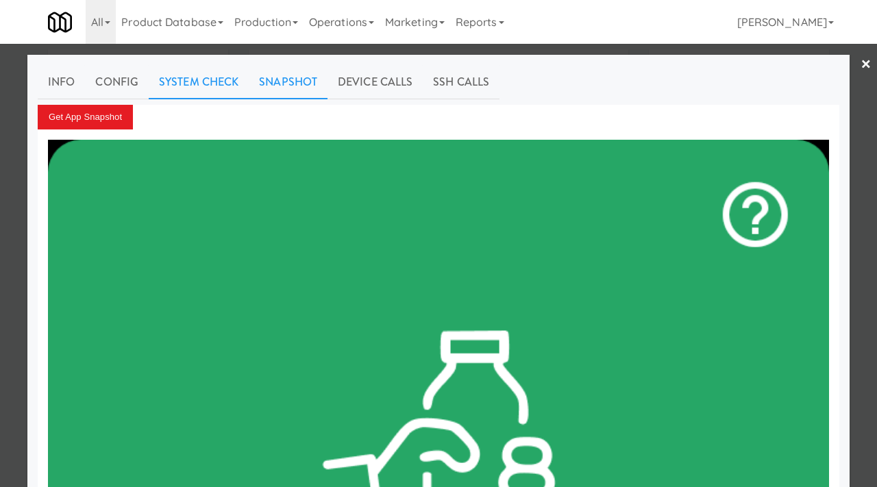
click at [241, 72] on link "System Check" at bounding box center [199, 82] width 100 height 34
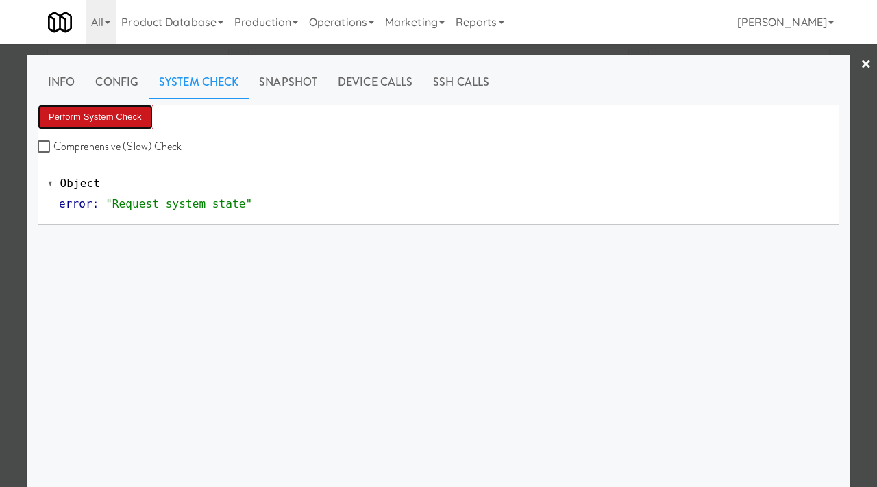
click at [119, 117] on button "Perform System Check" at bounding box center [95, 117] width 115 height 25
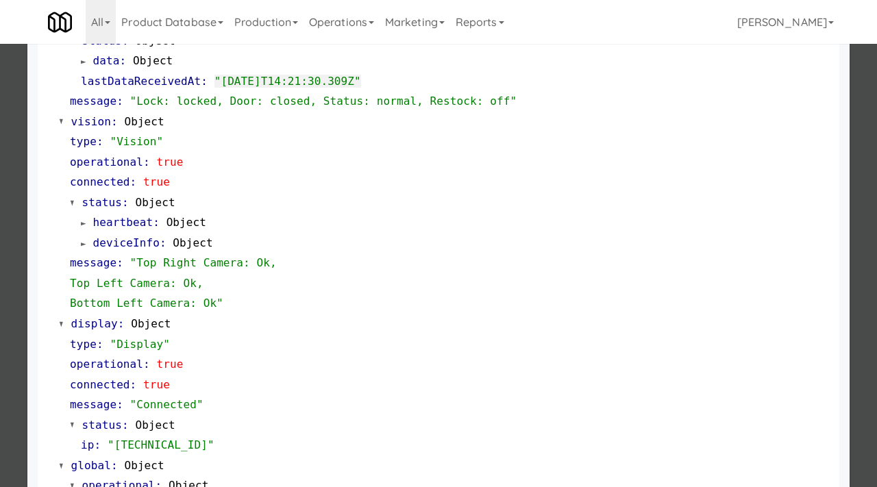
scroll to position [469, 0]
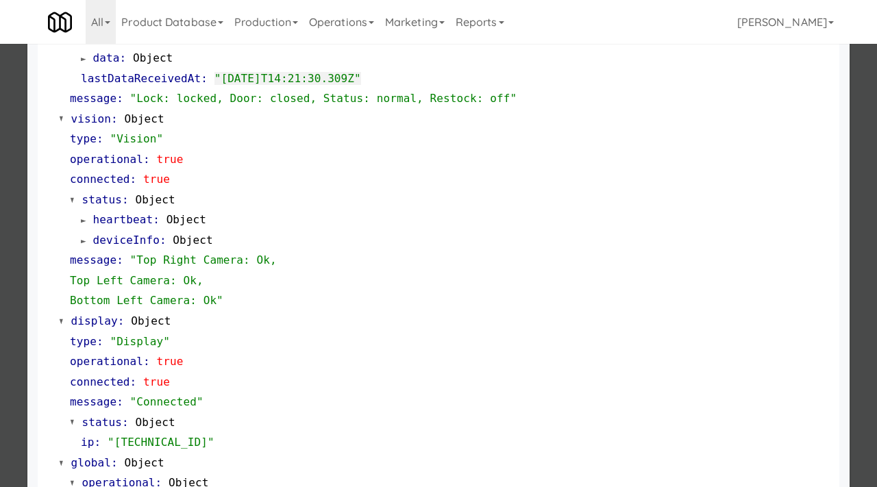
click at [0, 290] on div at bounding box center [438, 243] width 877 height 487
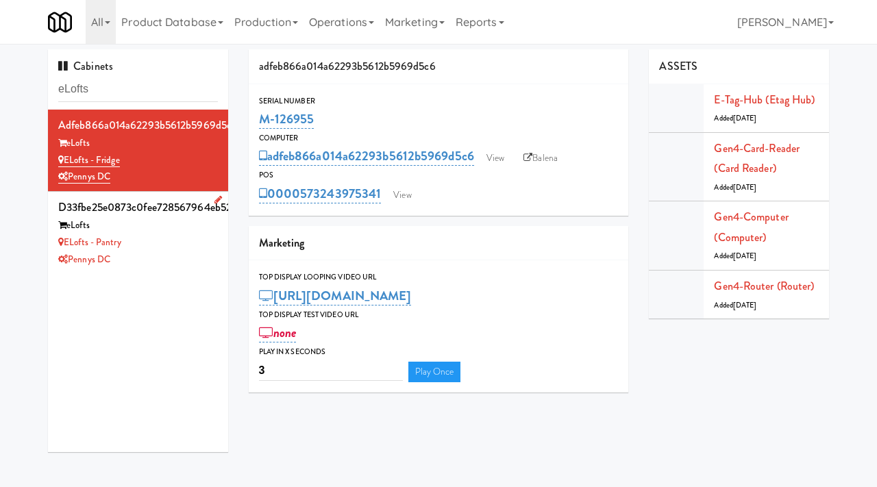
click at [147, 247] on div "eLofts - Pantry" at bounding box center [138, 242] width 160 height 17
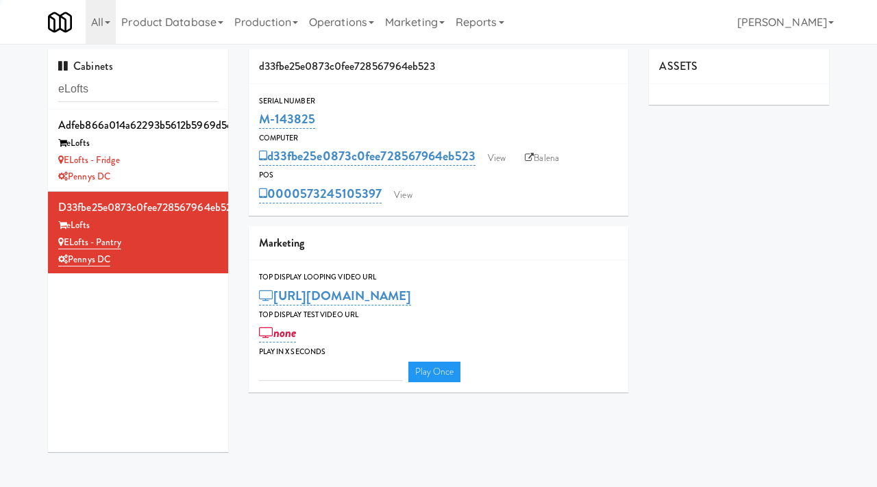
type input "3"
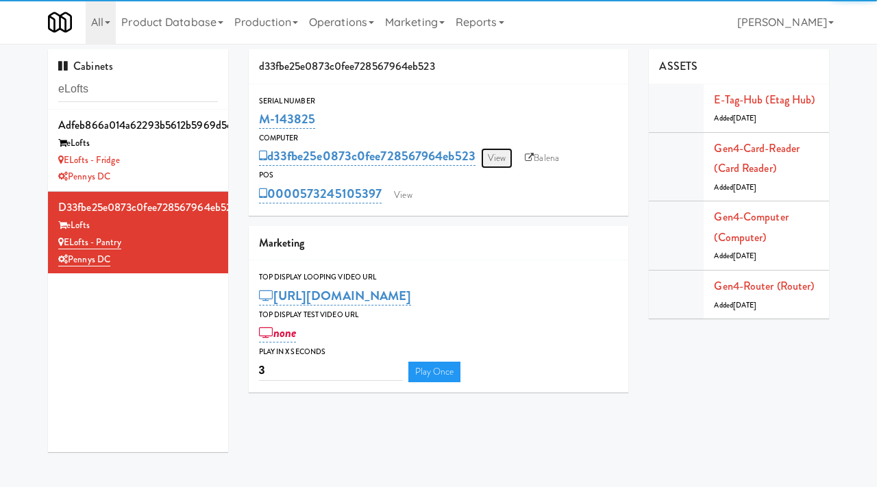
click at [493, 156] on link "View" at bounding box center [497, 158] width 32 height 21
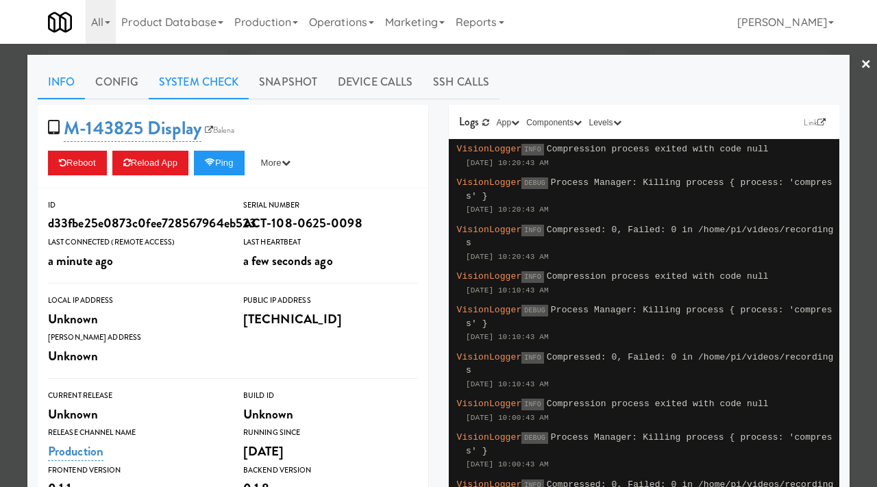
click at [235, 81] on link "System Check" at bounding box center [199, 82] width 100 height 34
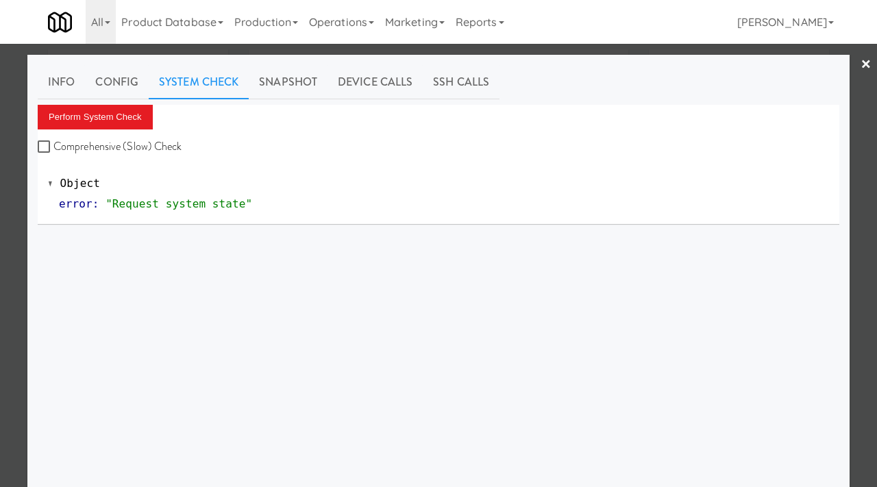
click at [107, 130] on div "Perform System Check Comprehensive (Slow) Check" at bounding box center [439, 131] width 802 height 52
click at [101, 121] on button "Perform System Check" at bounding box center [95, 117] width 115 height 25
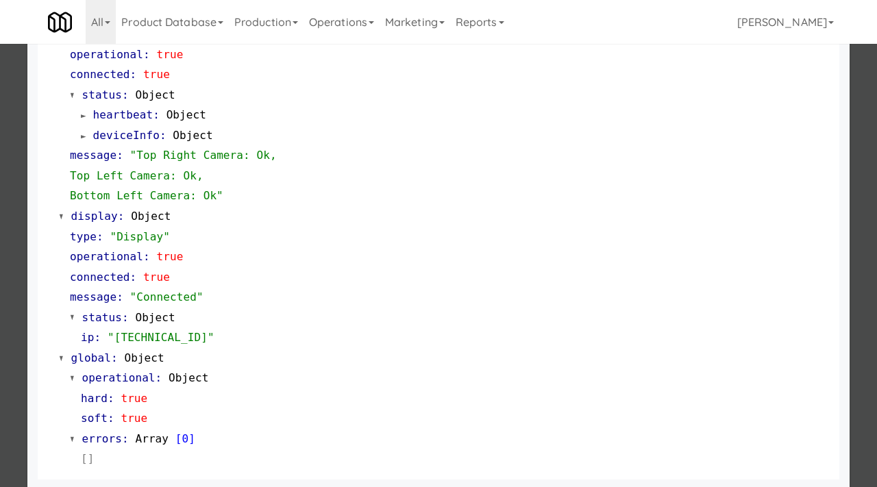
scroll to position [577, 0]
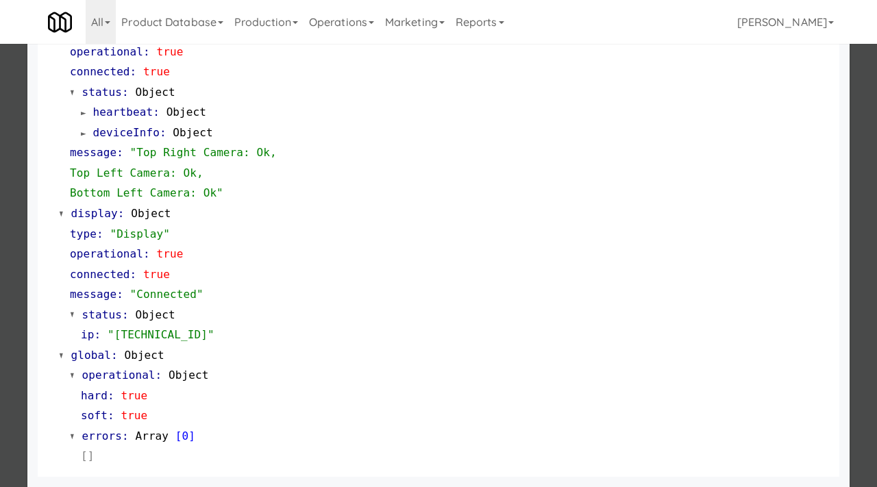
click at [12, 219] on div at bounding box center [438, 243] width 877 height 487
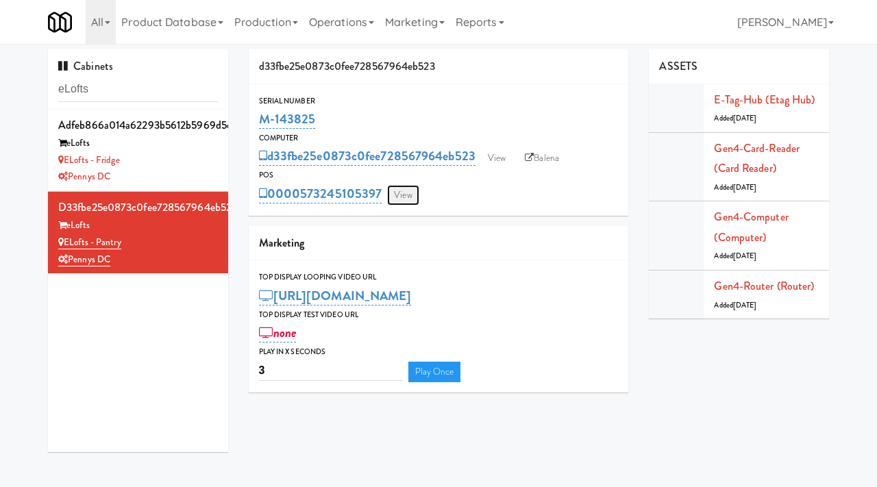
click at [406, 197] on link "View" at bounding box center [403, 195] width 32 height 21
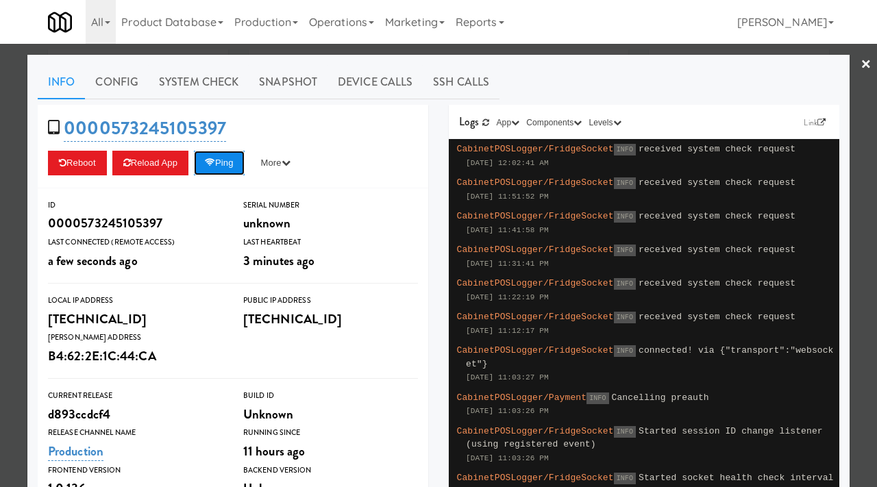
click at [224, 157] on button "Ping" at bounding box center [219, 163] width 51 height 25
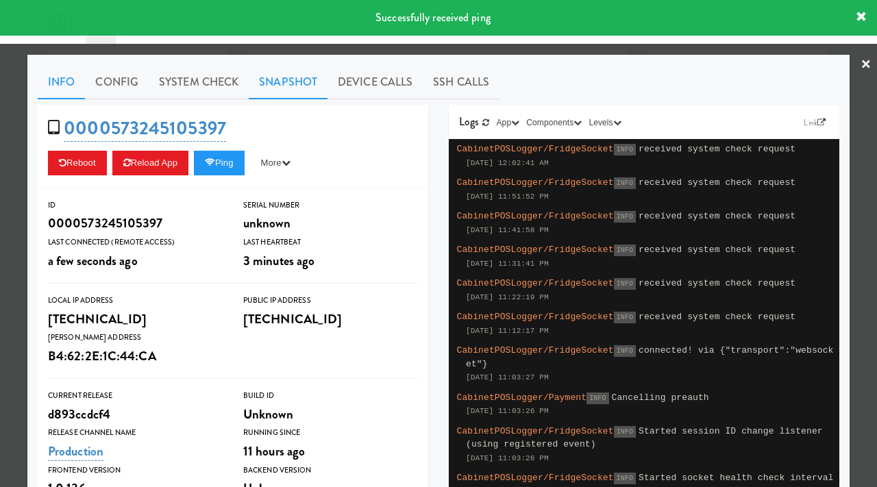
click at [270, 80] on link "Snapshot" at bounding box center [288, 82] width 79 height 34
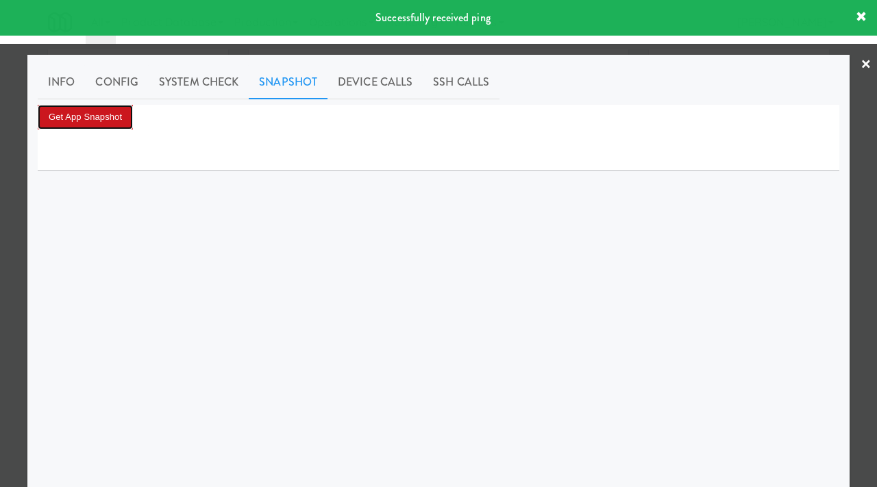
click at [109, 122] on button "Get App Snapshot" at bounding box center [85, 117] width 95 height 25
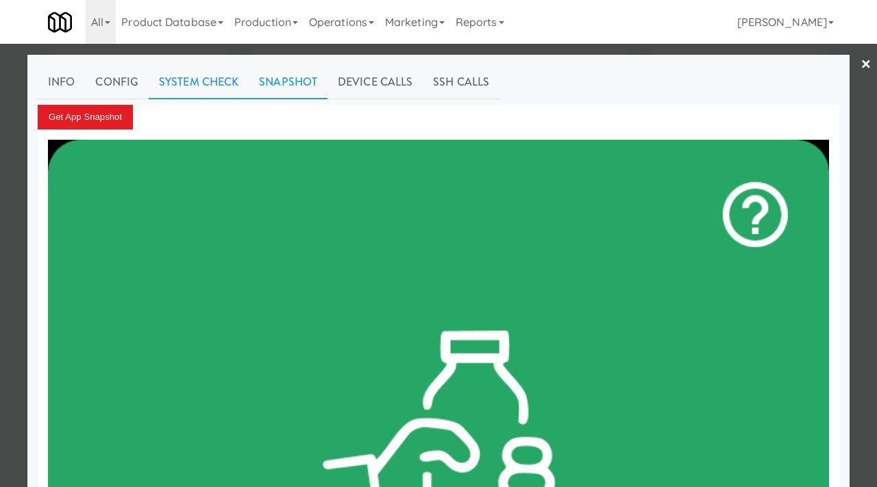
click at [194, 84] on link "System Check" at bounding box center [199, 82] width 100 height 34
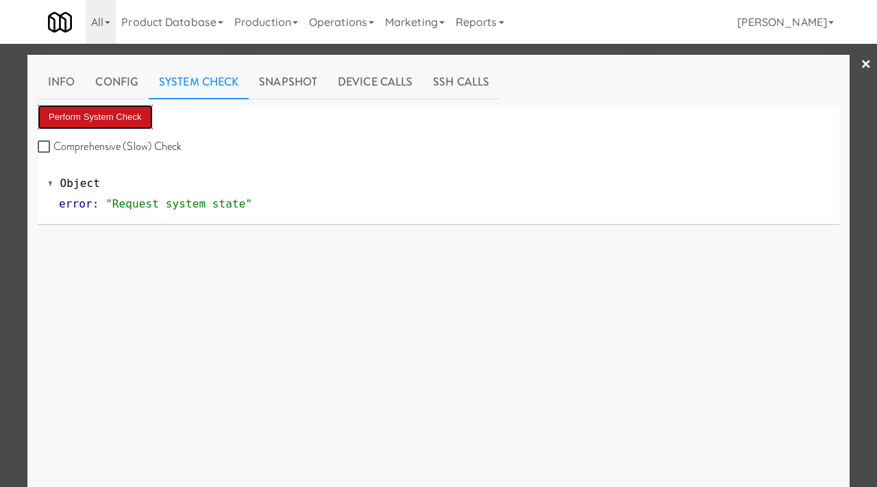
click at [121, 112] on button "Perform System Check" at bounding box center [95, 117] width 115 height 25
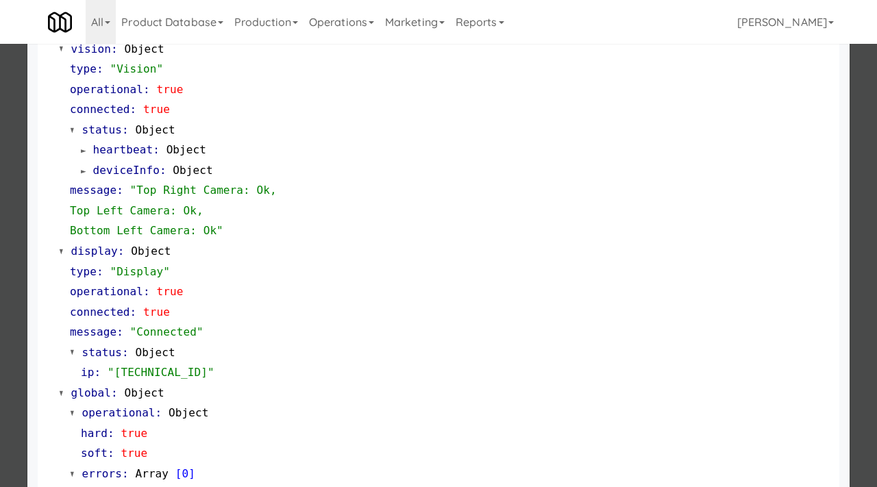
scroll to position [577, 0]
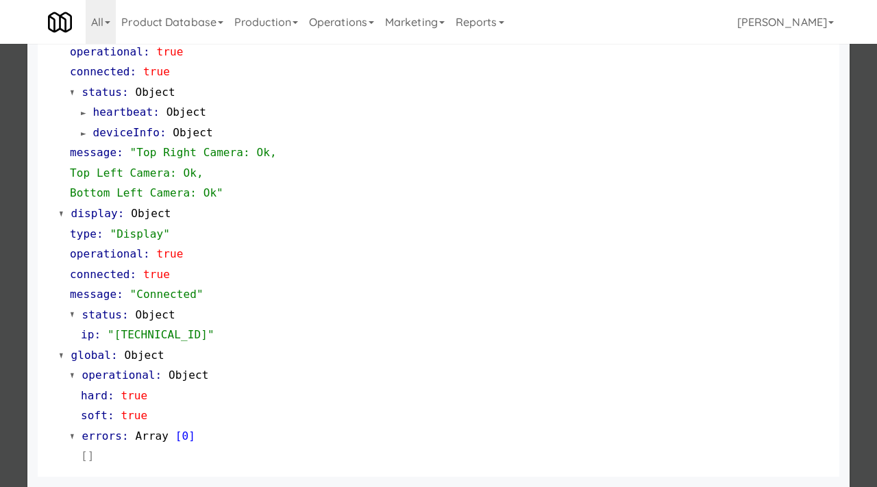
click at [4, 197] on div at bounding box center [438, 243] width 877 height 487
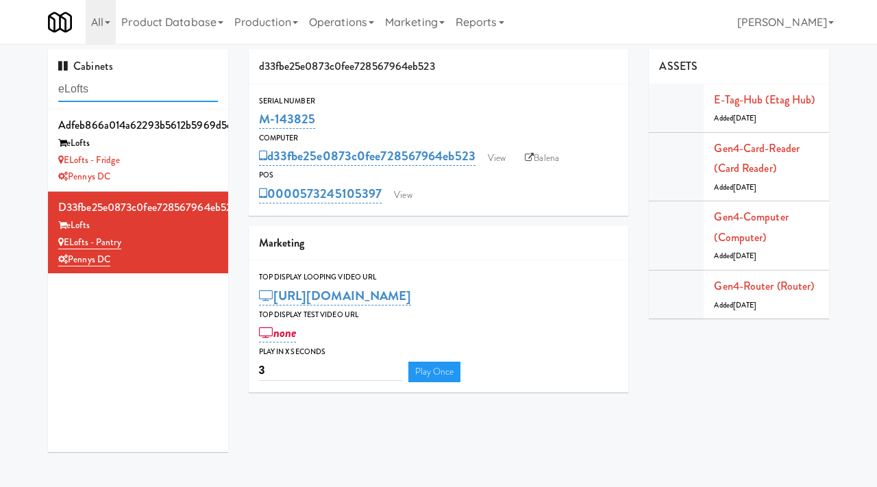
click at [142, 94] on input "eLofts" at bounding box center [138, 89] width 160 height 25
paste input "Haw River 01"
type input "Haw River 01"
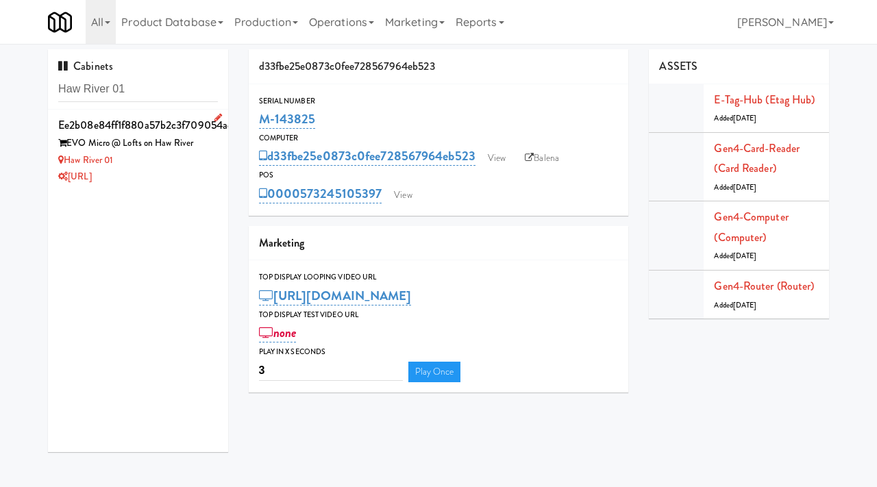
click at [143, 168] on div "Haw River 01" at bounding box center [138, 160] width 160 height 17
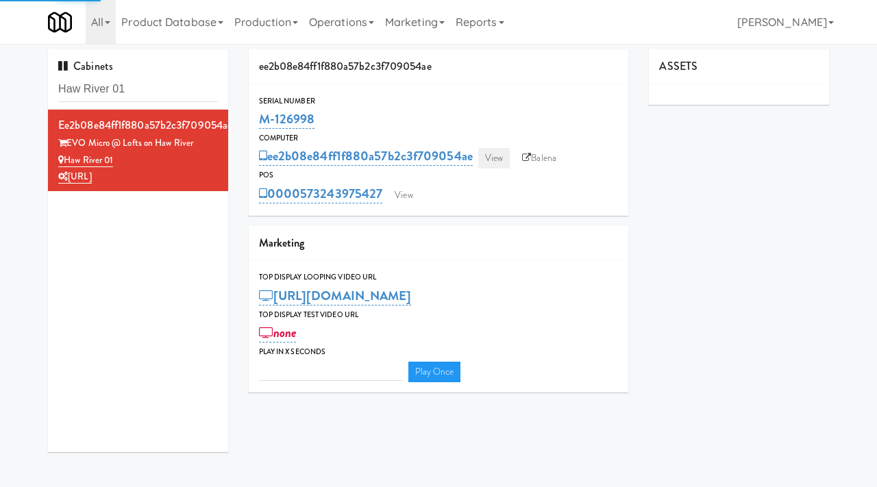
type input "3"
click at [489, 157] on link "View" at bounding box center [494, 158] width 32 height 21
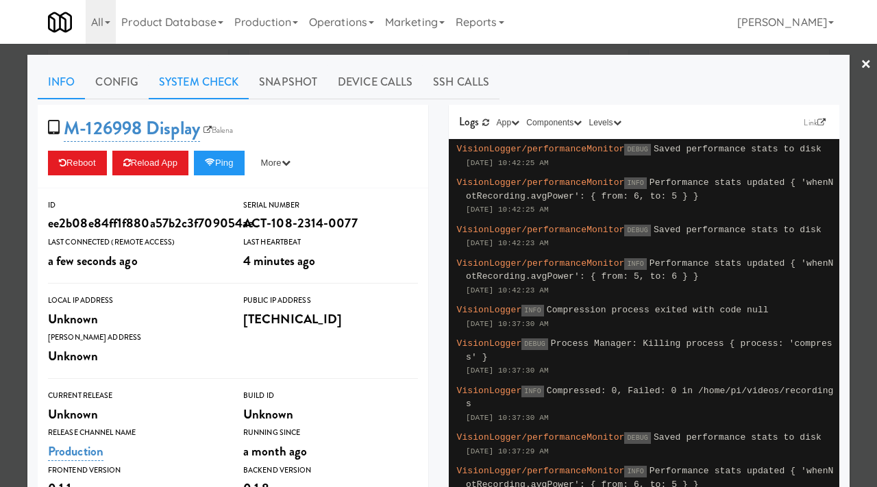
click at [229, 79] on link "System Check" at bounding box center [199, 82] width 100 height 34
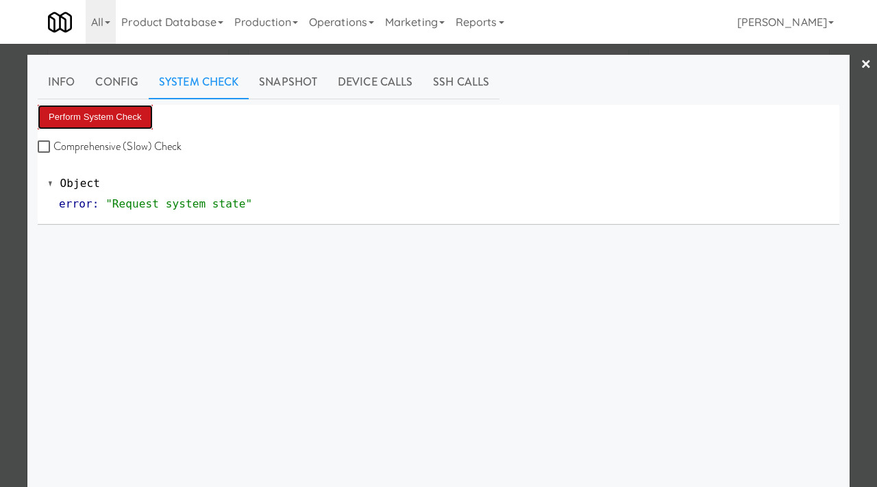
click at [113, 117] on button "Perform System Check" at bounding box center [95, 117] width 115 height 25
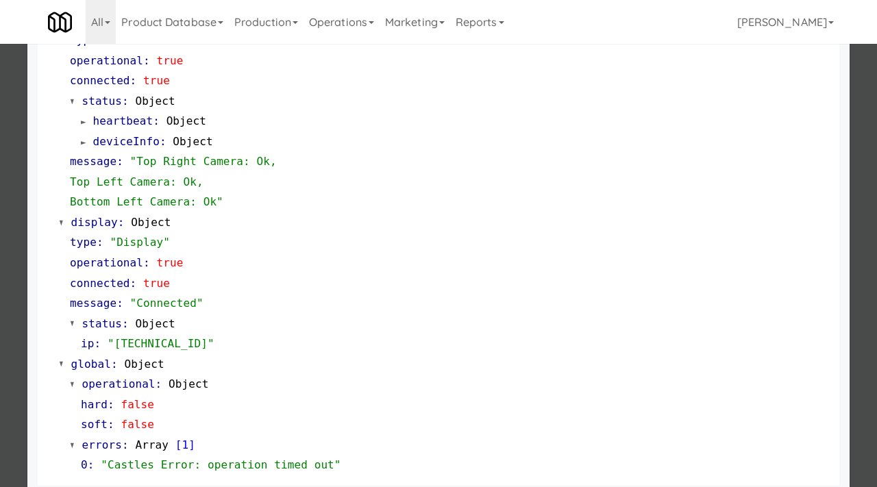
scroll to position [536, 0]
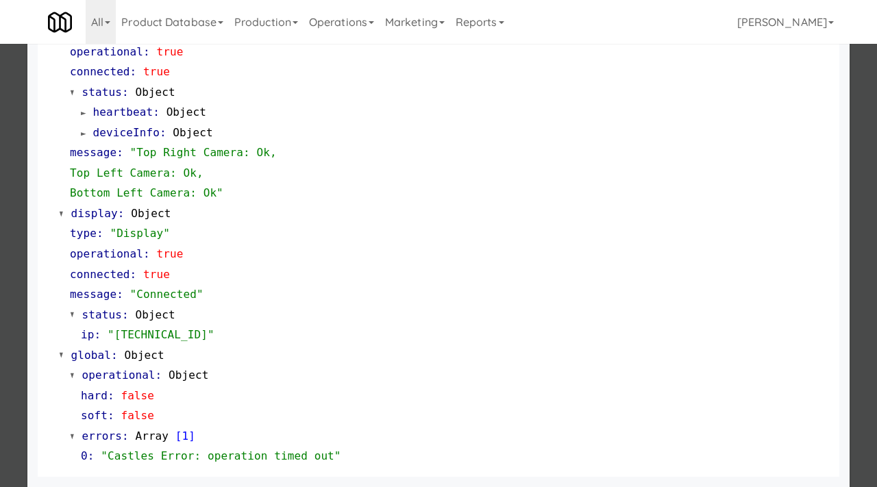
click at [18, 315] on div at bounding box center [438, 243] width 877 height 487
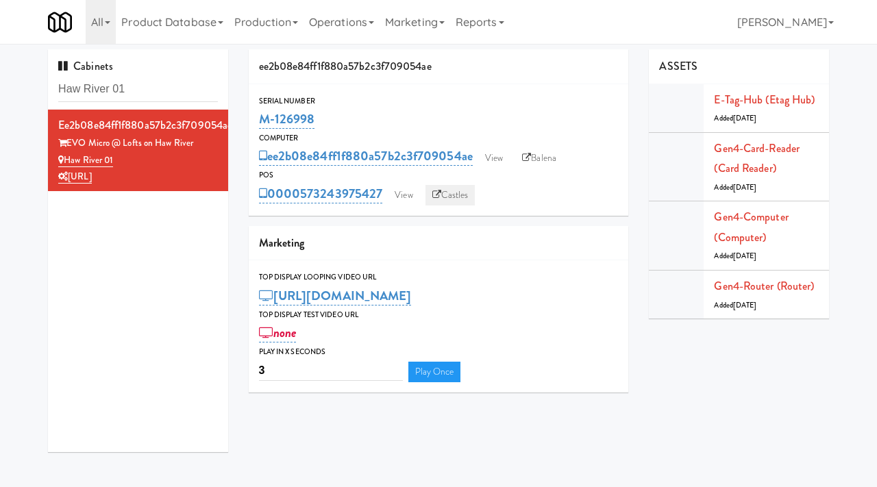
click at [456, 188] on link "Castles" at bounding box center [450, 195] width 50 height 21
drag, startPoint x: 202, startPoint y: 142, endPoint x: 71, endPoint y: 146, distance: 130.9
click at [71, 146] on div "EVO Micro @ Lofts on Haw River" at bounding box center [138, 143] width 160 height 17
copy div "VO Micro @ Lofts on Haw River"
copy div "EVO Micro @ Lofts on Haw River"
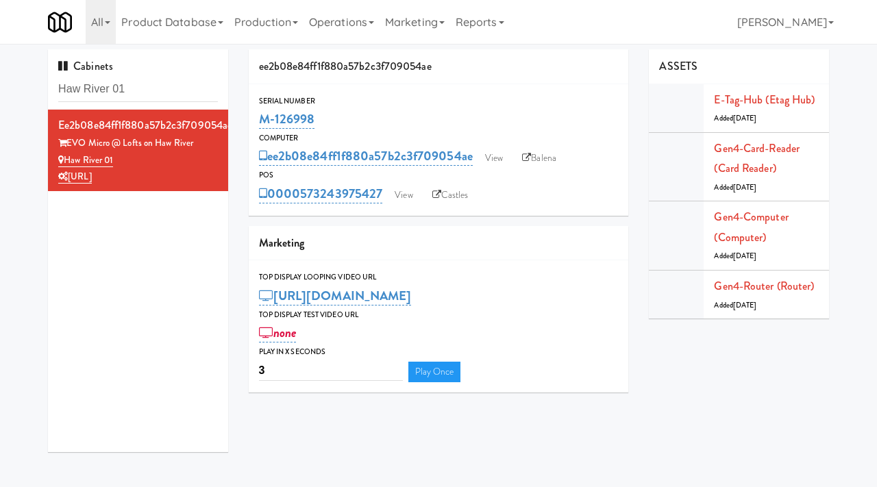
click at [98, 293] on div "ee2b08e84ff1f880a57b2c3f709054ae EVO Micro @ Lofts on Haw River Haw River 01 Ev…" at bounding box center [138, 281] width 180 height 343
drag, startPoint x: 119, startPoint y: 158, endPoint x: 66, endPoint y: 158, distance: 53.4
click at [66, 158] on div "Haw River 01" at bounding box center [138, 160] width 160 height 17
copy link "Haw River 01"
click at [158, 90] on input "Haw River 01" at bounding box center [138, 89] width 160 height 25
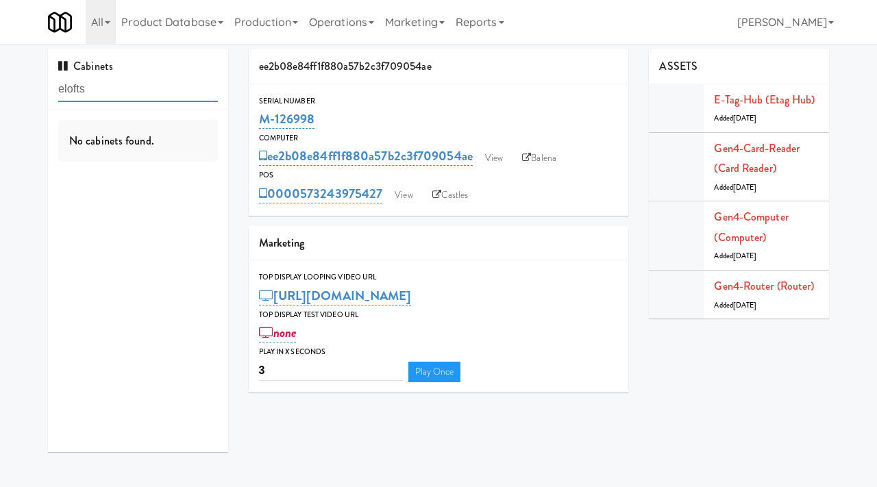
type input "elofts"
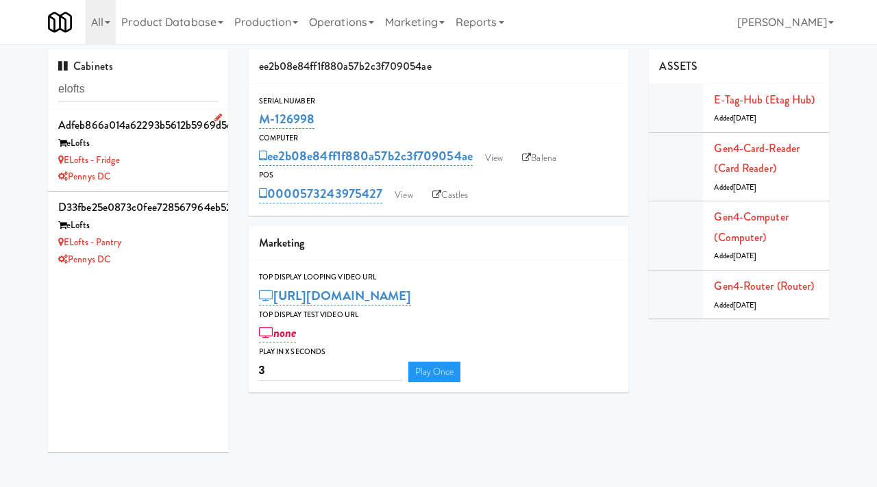
click at [180, 175] on div "Pennys DC" at bounding box center [138, 177] width 160 height 17
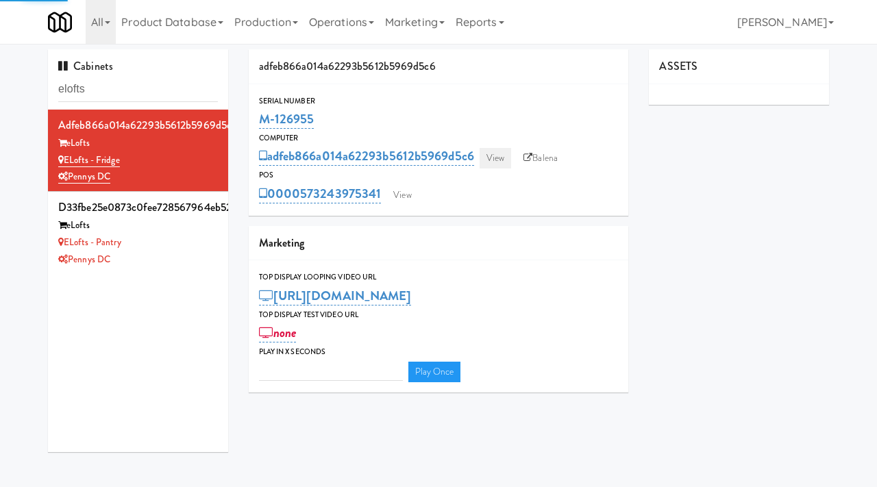
type input "3"
click at [496, 165] on link "View" at bounding box center [496, 158] width 32 height 21
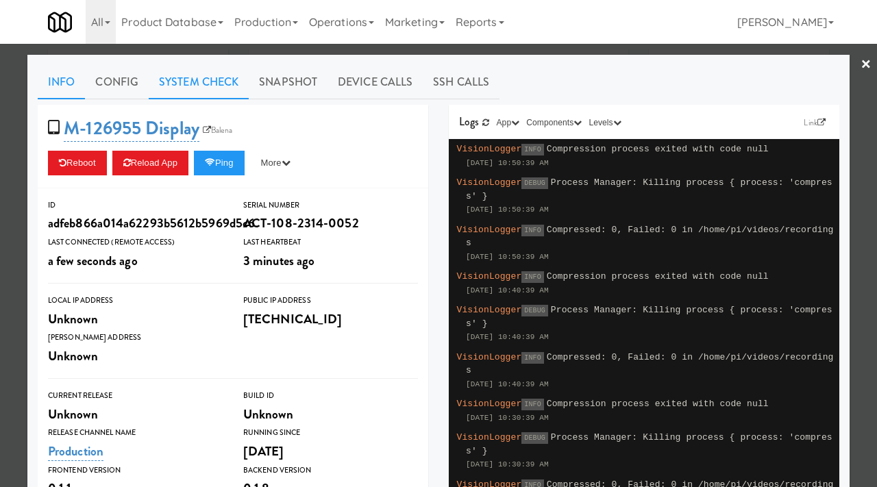
click at [178, 88] on link "System Check" at bounding box center [199, 82] width 100 height 34
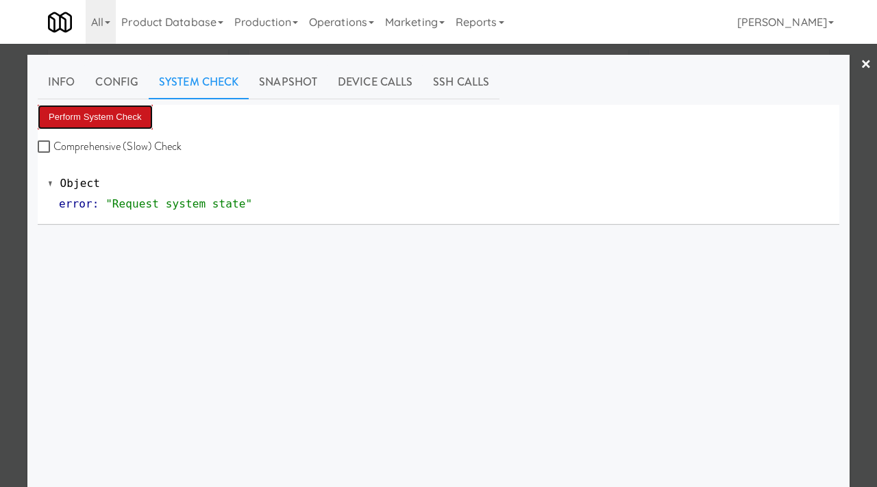
click at [86, 113] on button "Perform System Check" at bounding box center [95, 117] width 115 height 25
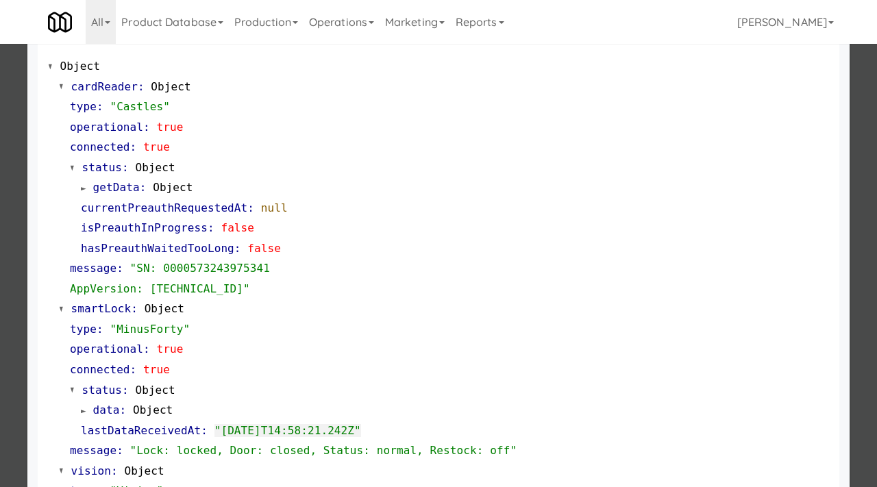
scroll to position [123, 0]
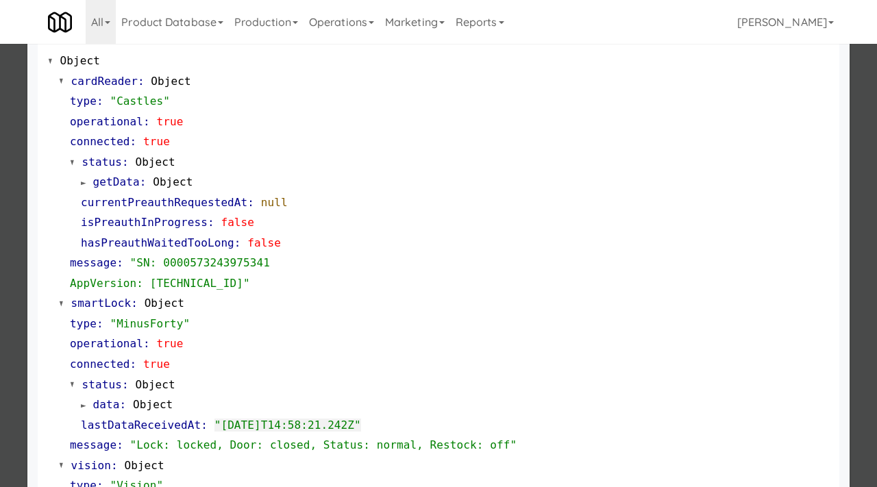
click at [0, 336] on div at bounding box center [438, 243] width 877 height 487
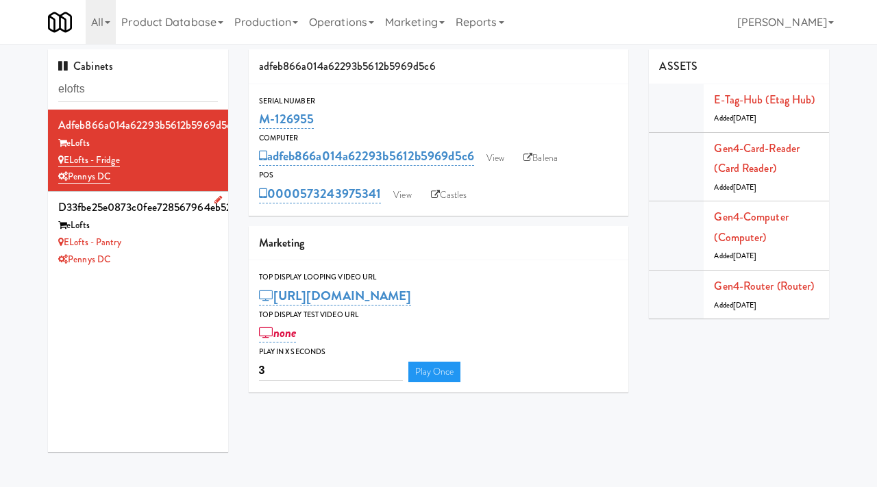
click at [169, 247] on div "eLofts - Pantry" at bounding box center [138, 242] width 160 height 17
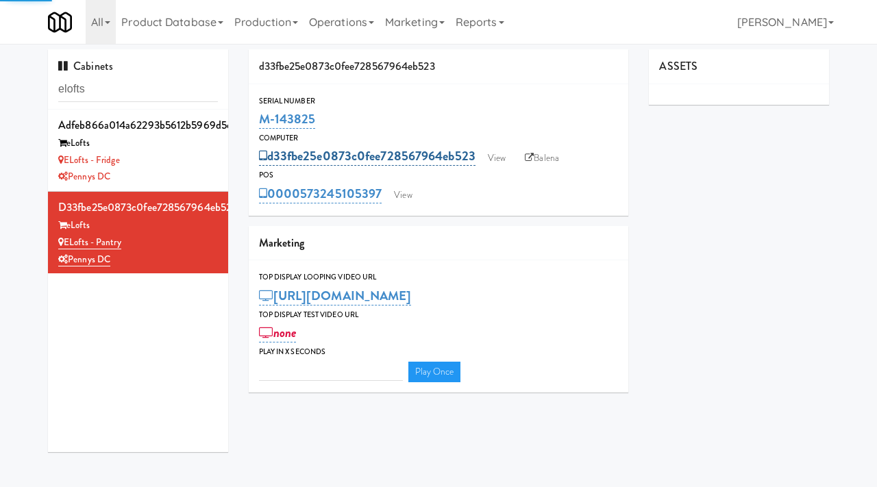
type input "3"
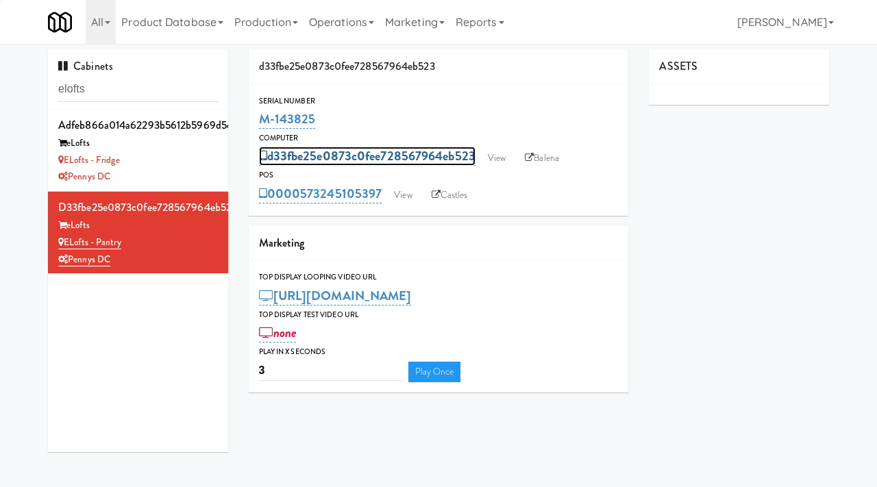
click at [474, 153] on link "d33fbe25e0873c0fee728567964eb523" at bounding box center [367, 156] width 217 height 19
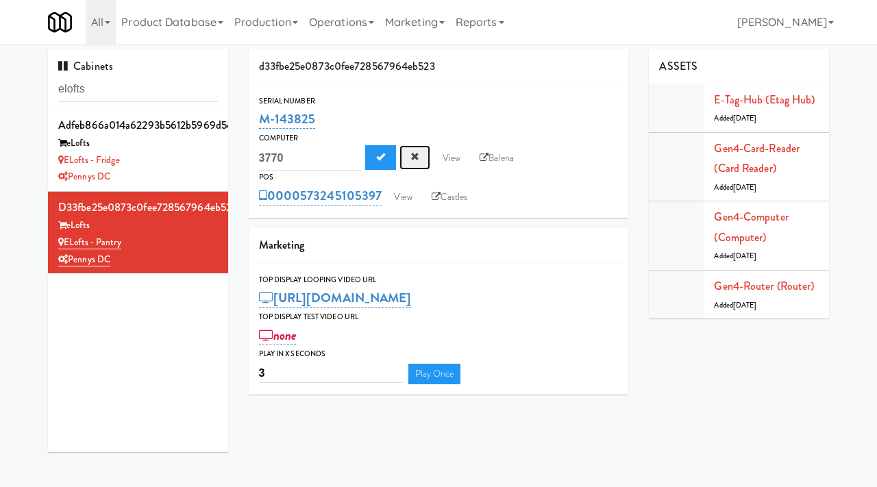
click at [415, 155] on span "Cancel" at bounding box center [414, 156] width 9 height 9
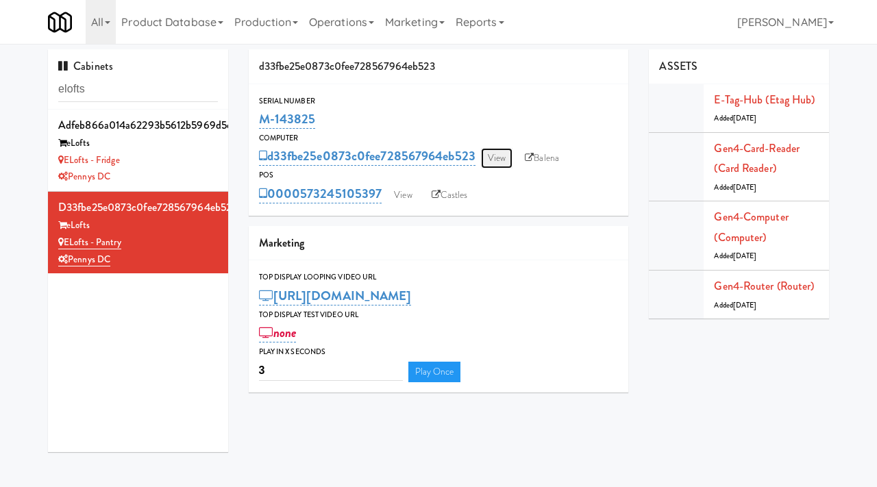
click at [508, 153] on link "View" at bounding box center [497, 158] width 32 height 21
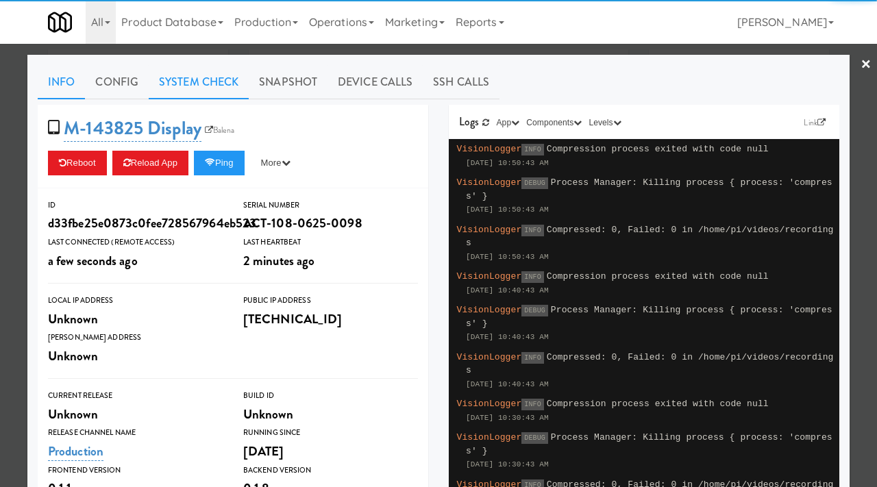
click at [199, 88] on link "System Check" at bounding box center [199, 82] width 100 height 34
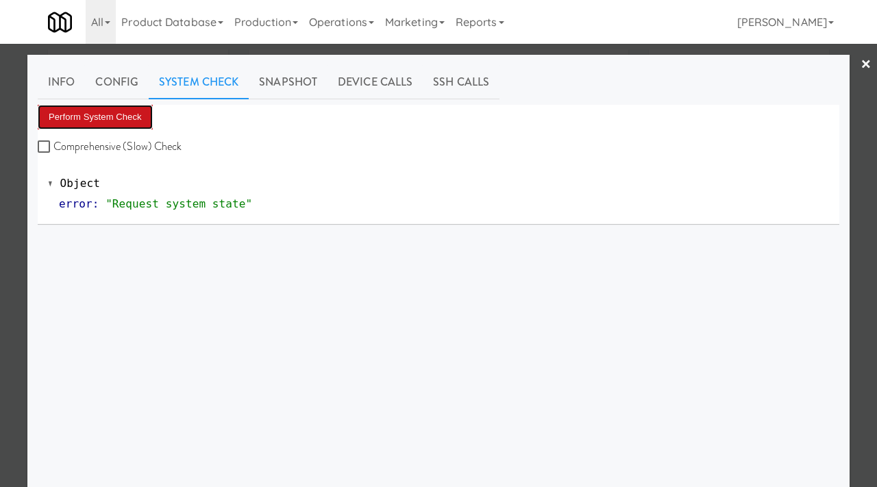
click at [112, 125] on button "Perform System Check" at bounding box center [95, 117] width 115 height 25
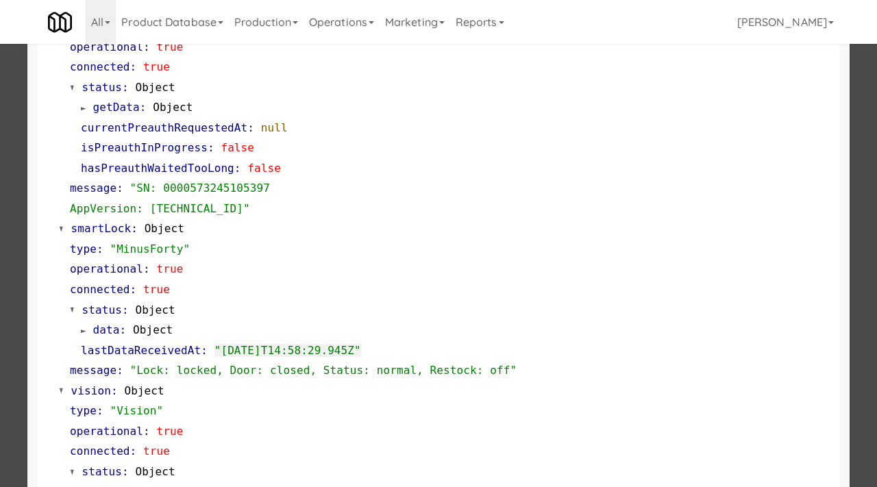
scroll to position [201, 0]
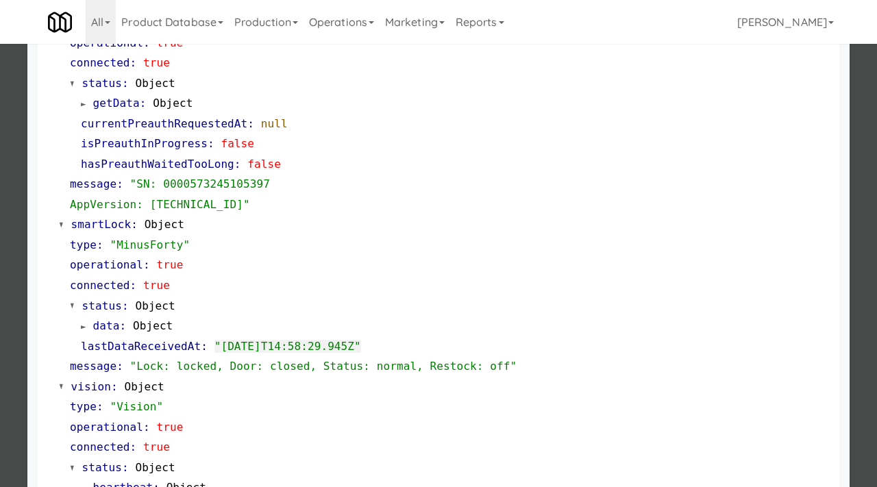
click at [0, 169] on div at bounding box center [438, 243] width 877 height 487
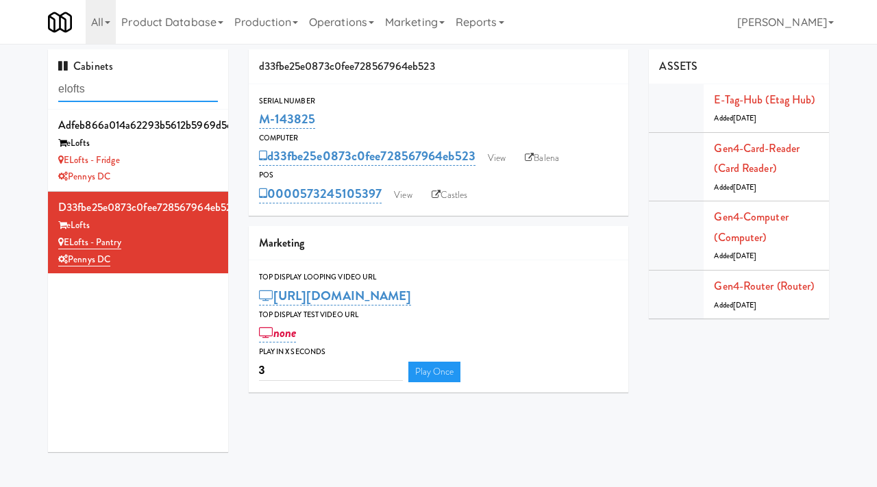
click at [123, 92] on input "elofts" at bounding box center [138, 89] width 160 height 25
type input "standard"
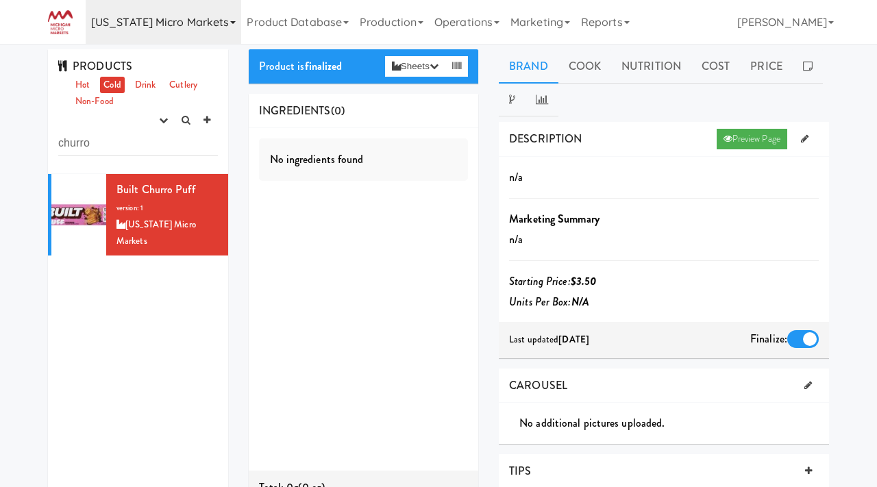
click at [195, 27] on link "[US_STATE] Micro Markets" at bounding box center [164, 22] width 156 height 44
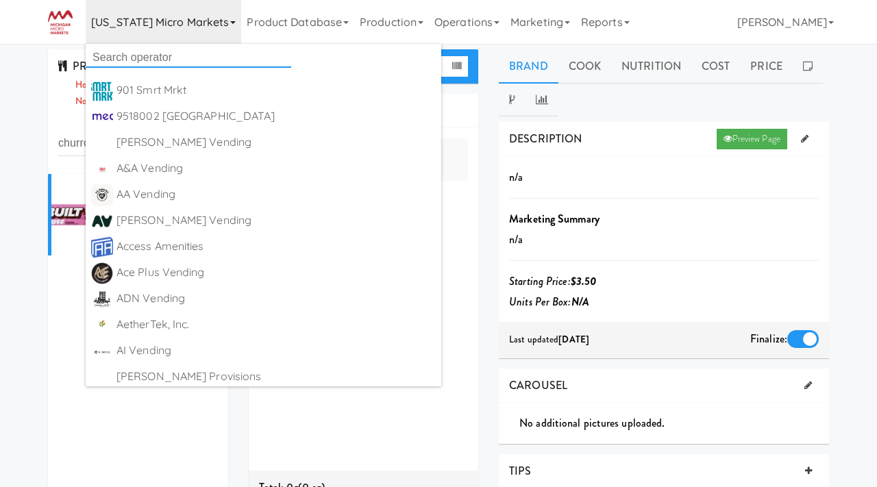
click at [131, 57] on input "text" at bounding box center [189, 57] width 206 height 21
type input "smack"
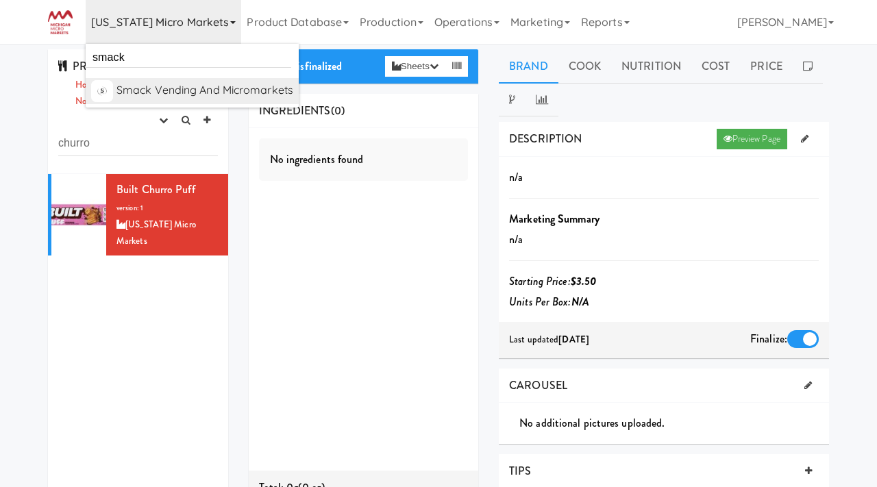
click at [140, 84] on div "Smack Vending and Micromarkets" at bounding box center [204, 90] width 177 height 21
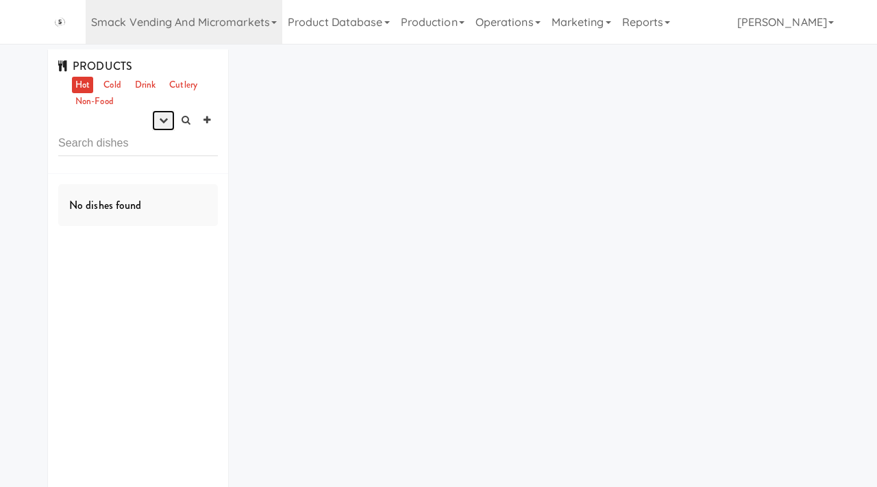
click at [159, 119] on icon "button" at bounding box center [163, 120] width 9 height 9
click at [137, 144] on link "experimenting" at bounding box center [120, 146] width 110 height 25
click at [114, 84] on link "Cold" at bounding box center [112, 85] width 24 height 17
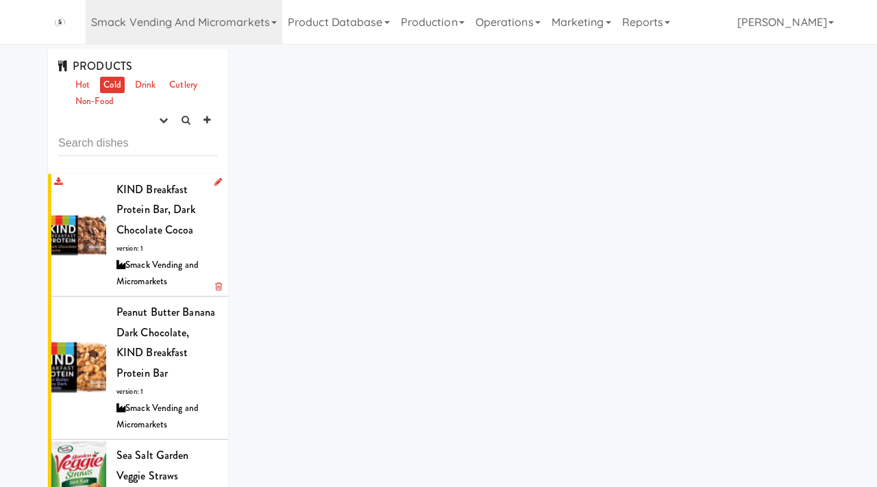
click at [134, 216] on span "KIND Breakfast Protein Bar, Dark Chocolate Cocoa" at bounding box center [155, 210] width 79 height 56
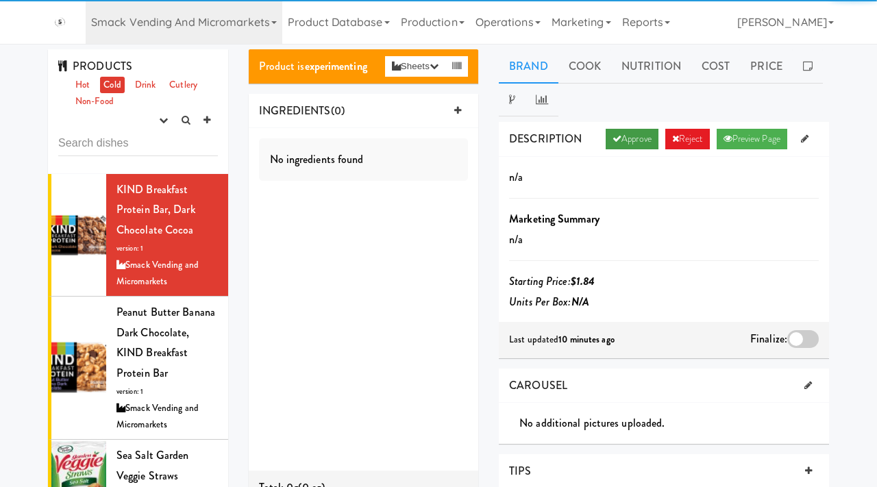
click at [621, 138] on link "Approve" at bounding box center [632, 139] width 53 height 21
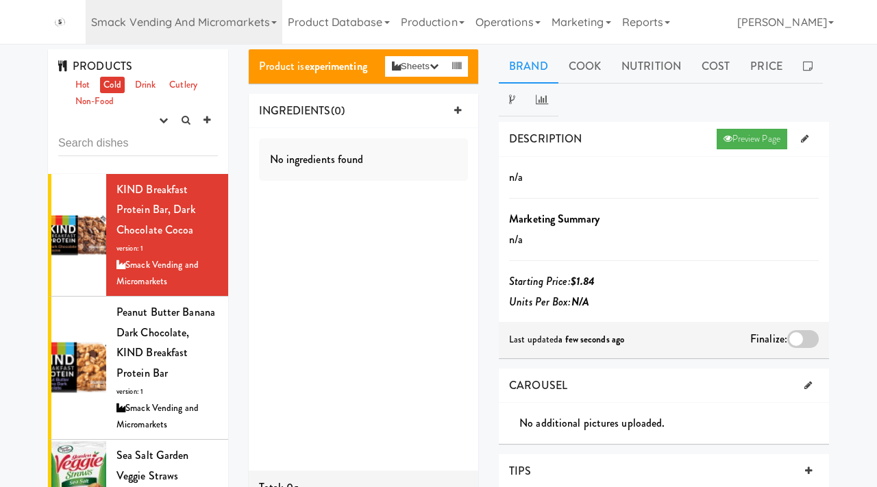
click at [797, 339] on div at bounding box center [803, 339] width 32 height 18
click at [0, 0] on input "checkbox" at bounding box center [0, 0] width 0 height 0
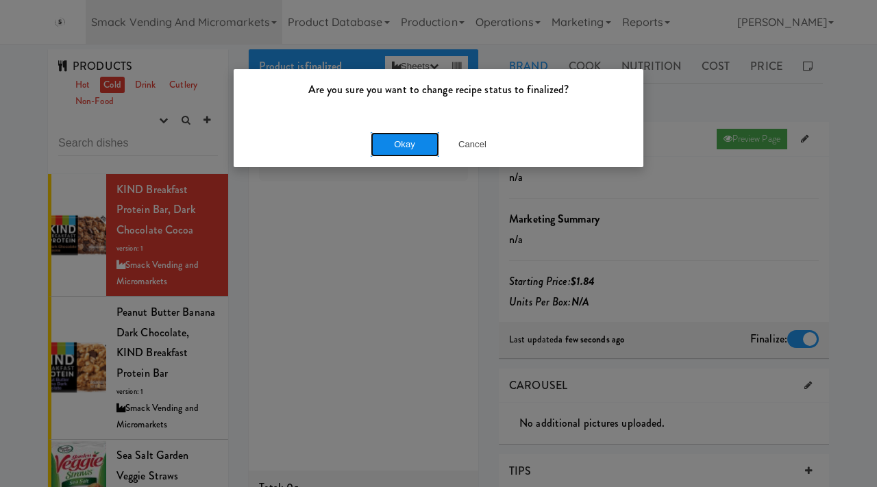
click at [398, 145] on button "Okay" at bounding box center [405, 144] width 69 height 25
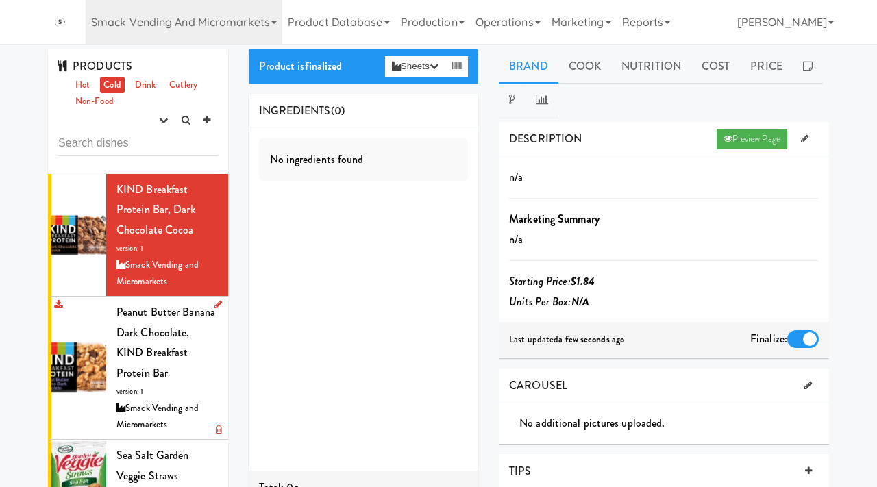
click at [165, 378] on span "Peanut Butter Banana Dark Chocolate, KIND Breakfast Protein Bar" at bounding box center [165, 342] width 99 height 77
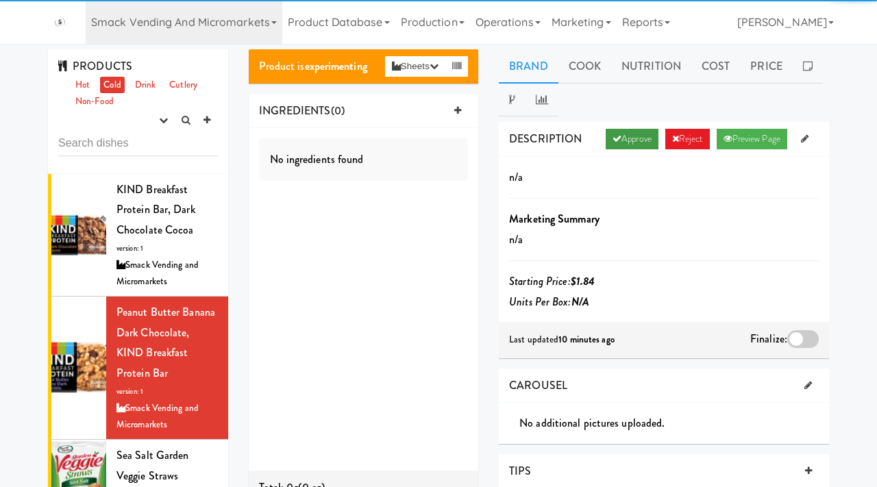
click at [618, 147] on link "Approve" at bounding box center [632, 139] width 53 height 21
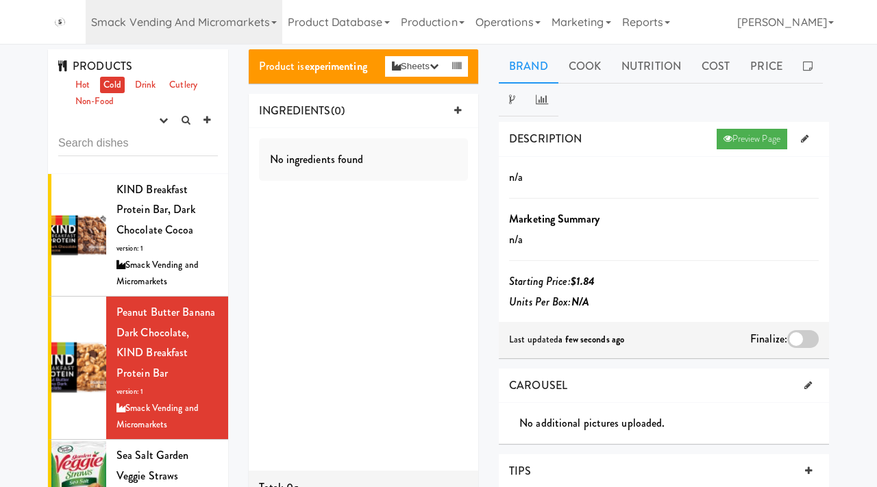
click at [804, 334] on div at bounding box center [803, 339] width 32 height 18
click at [0, 0] on input "checkbox" at bounding box center [0, 0] width 0 height 0
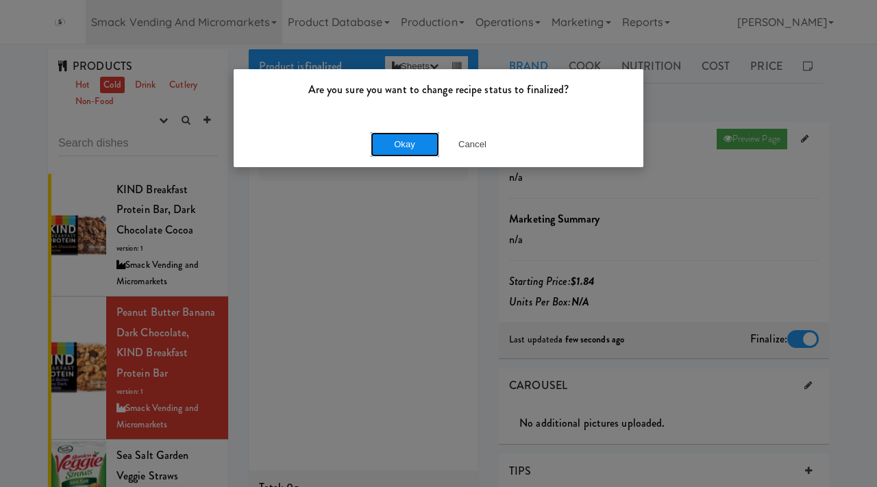
click at [412, 149] on button "Okay" at bounding box center [405, 144] width 69 height 25
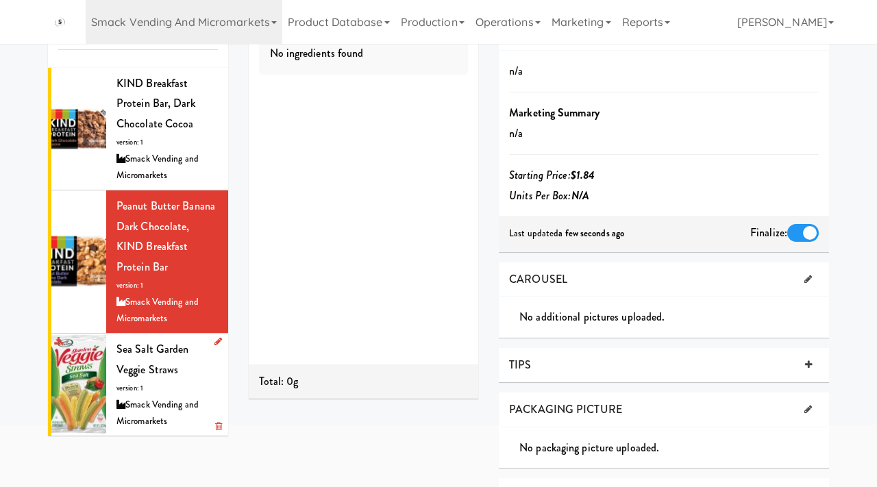
click at [153, 364] on span "Sea Salt Garden Veggie Straws" at bounding box center [152, 359] width 73 height 36
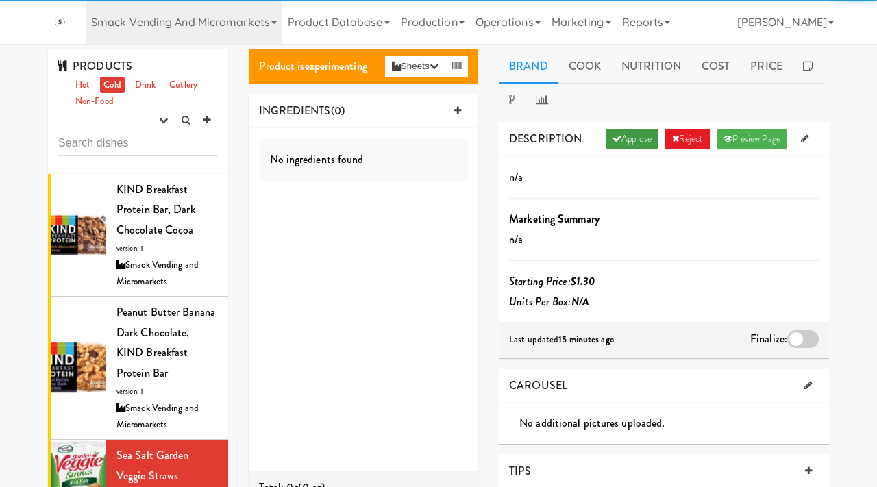
click at [632, 138] on link "Approve" at bounding box center [632, 139] width 53 height 21
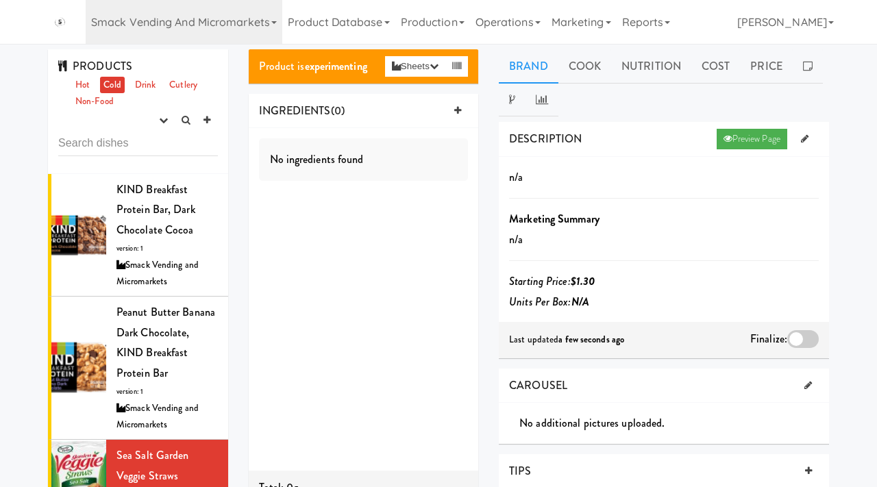
click at [798, 343] on div at bounding box center [803, 339] width 32 height 18
click at [0, 0] on input "checkbox" at bounding box center [0, 0] width 0 height 0
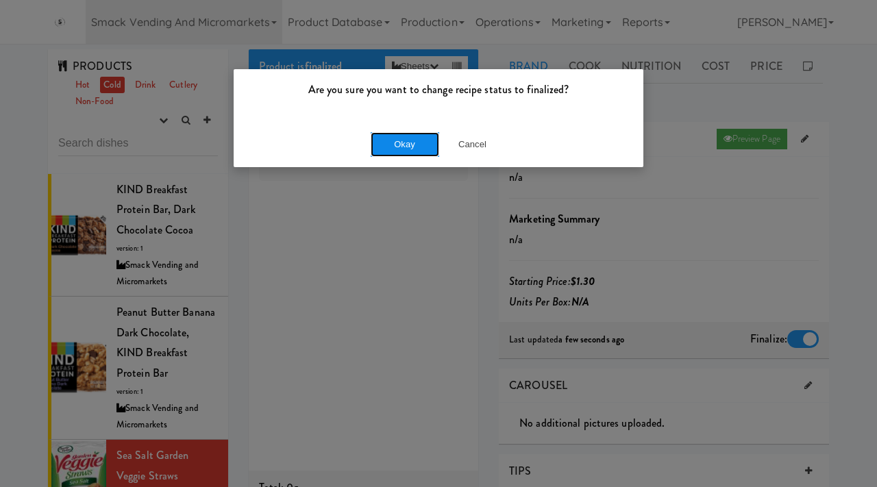
click at [398, 140] on button "Okay" at bounding box center [405, 144] width 69 height 25
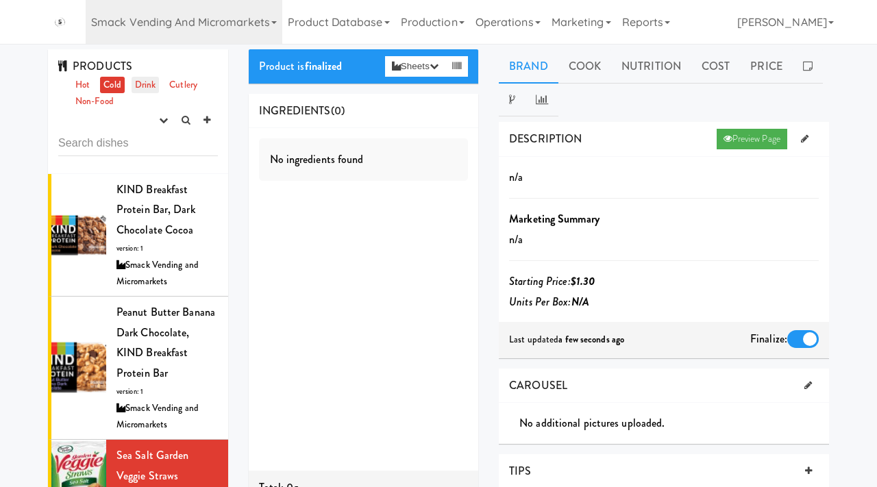
click at [146, 84] on link "Drink" at bounding box center [146, 85] width 28 height 17
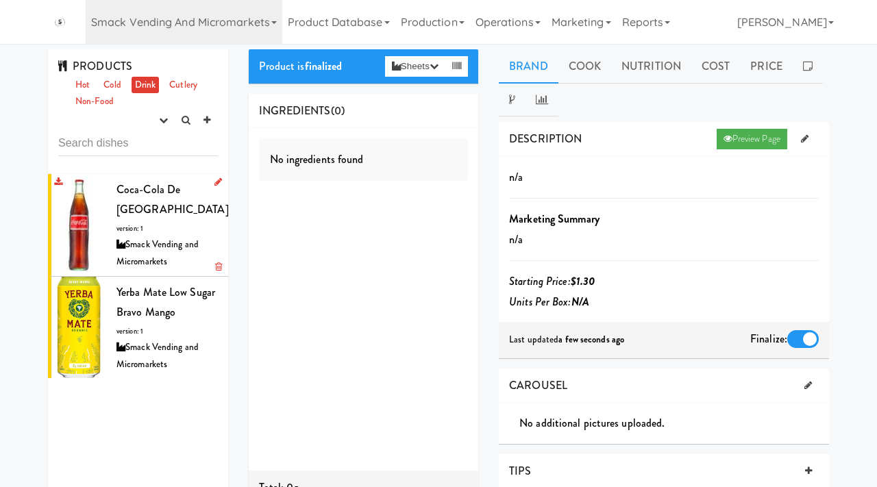
click at [150, 236] on div "Smack Vending and Micromarkets" at bounding box center [166, 253] width 101 height 34
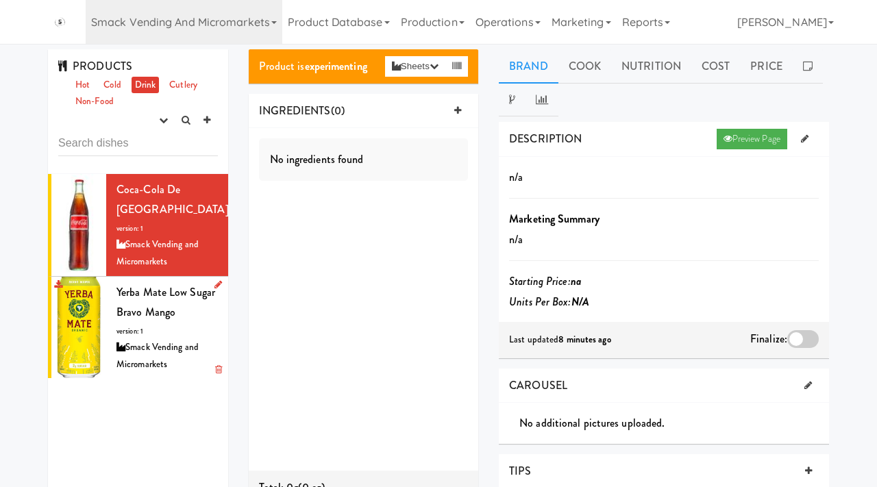
click at [141, 339] on div "Smack Vending and Micromarkets" at bounding box center [166, 356] width 101 height 34
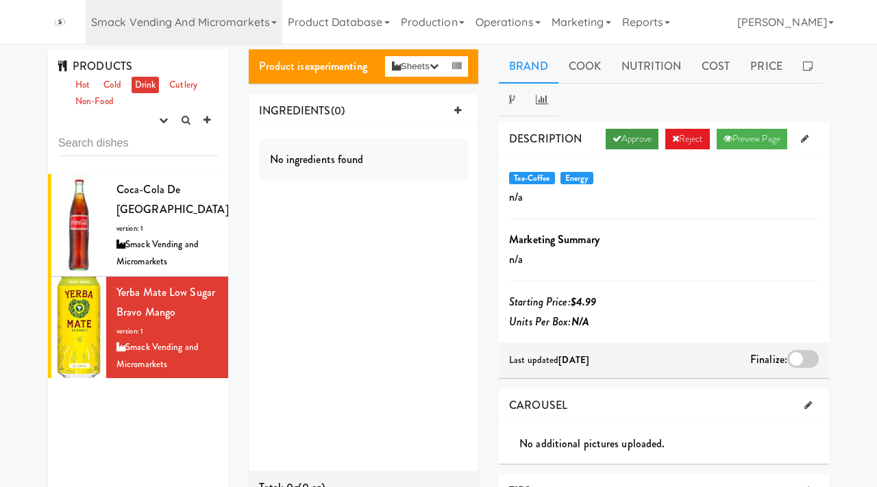
click at [633, 136] on link "Approve" at bounding box center [632, 139] width 53 height 21
click at [800, 363] on div at bounding box center [803, 359] width 32 height 18
click at [0, 0] on input "checkbox" at bounding box center [0, 0] width 0 height 0
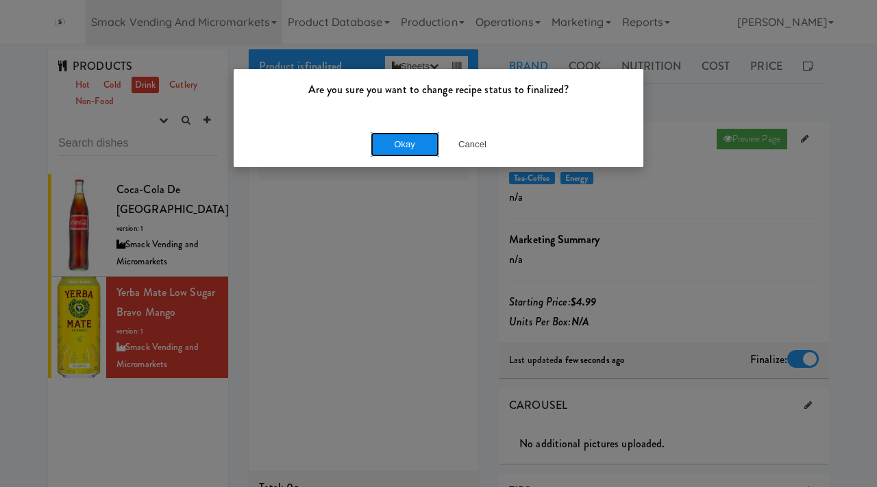
click at [388, 147] on button "Okay" at bounding box center [405, 144] width 69 height 25
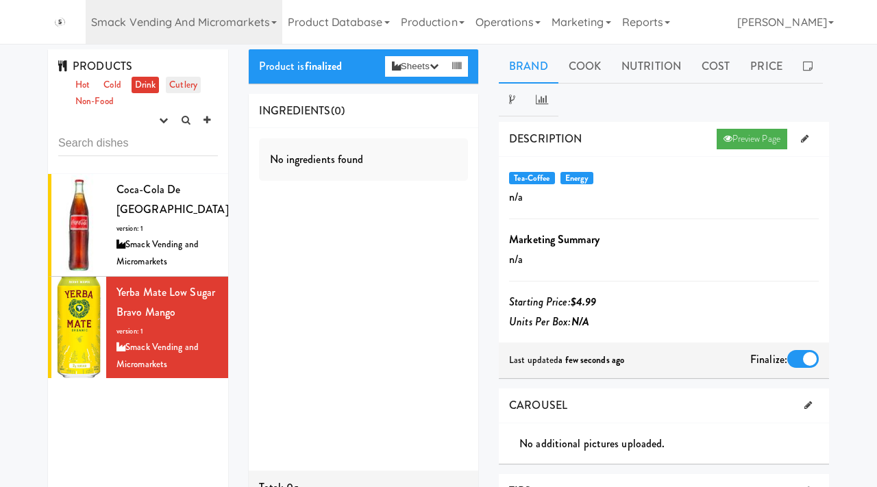
click at [184, 85] on link "Cutlery" at bounding box center [183, 85] width 35 height 17
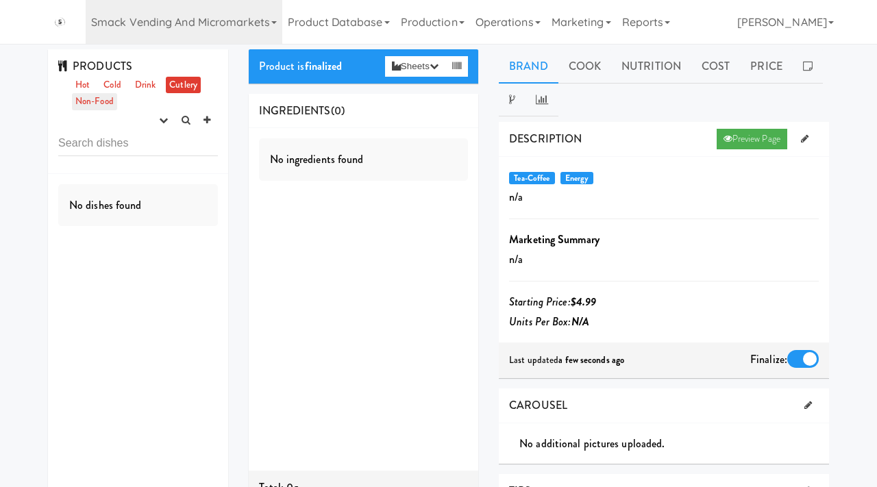
click at [100, 101] on link "Non-Food" at bounding box center [94, 101] width 45 height 17
click at [89, 86] on link "Hot" at bounding box center [82, 85] width 21 height 17
click at [119, 86] on link "Cold" at bounding box center [112, 85] width 24 height 17
click at [160, 121] on icon "button" at bounding box center [163, 120] width 9 height 9
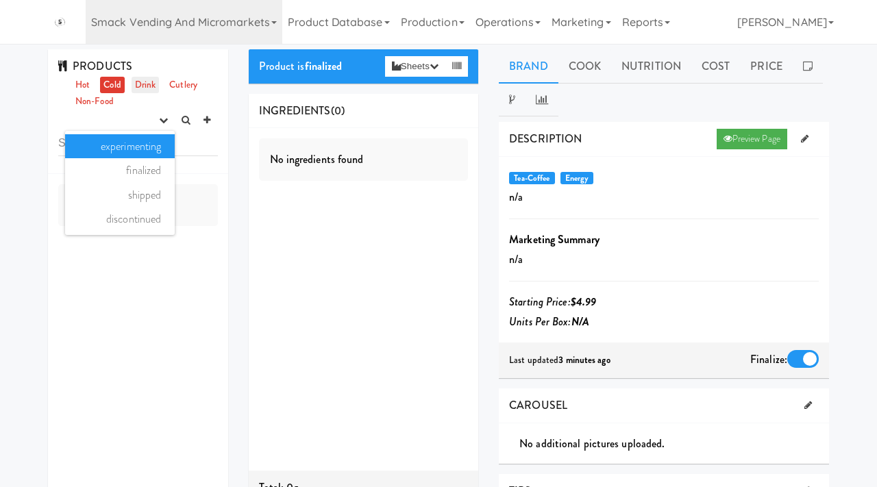
click at [145, 82] on link "Drink" at bounding box center [146, 85] width 28 height 17
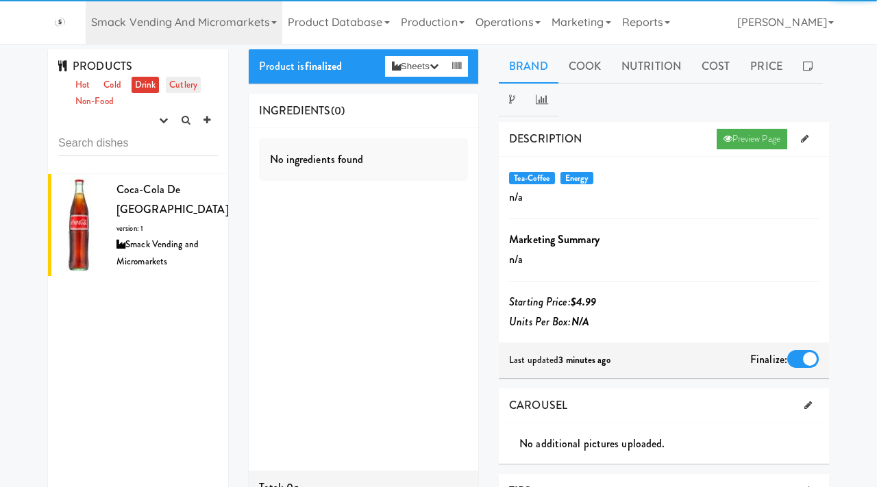
click at [181, 84] on link "Cutlery" at bounding box center [183, 85] width 35 height 17
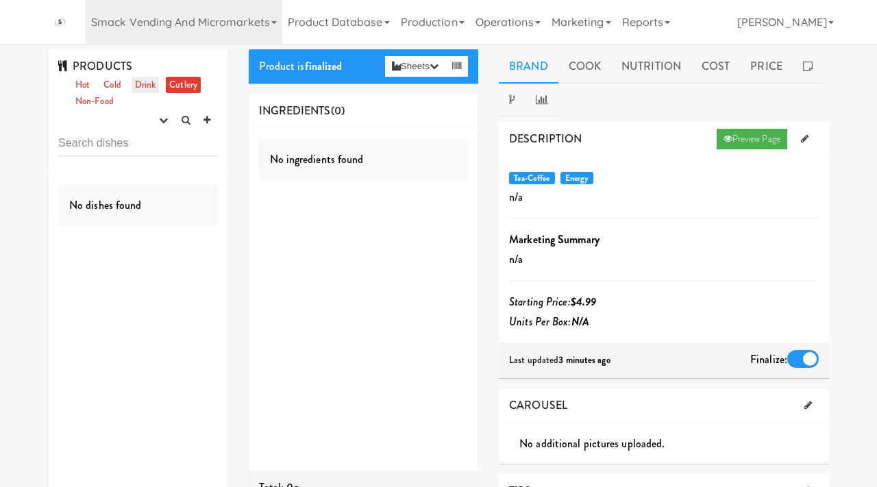
click at [146, 86] on link "Drink" at bounding box center [146, 85] width 28 height 17
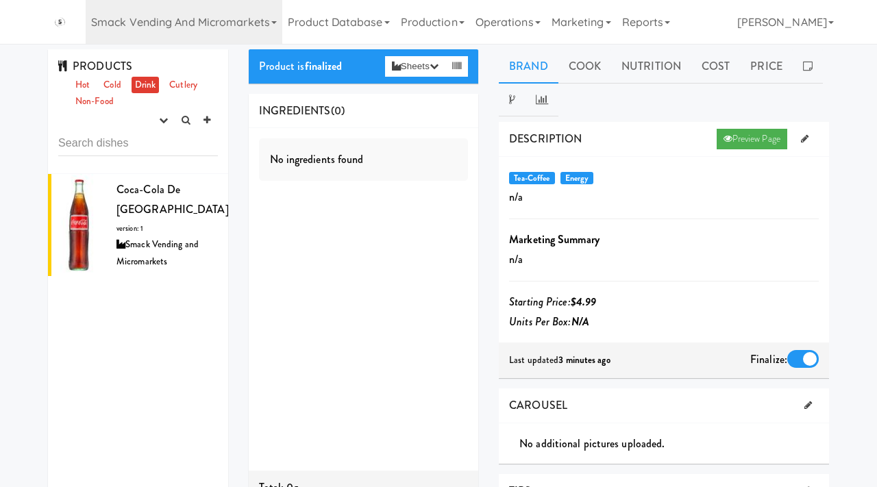
click at [166, 236] on div "Smack Vending and Micromarkets" at bounding box center [166, 253] width 101 height 34
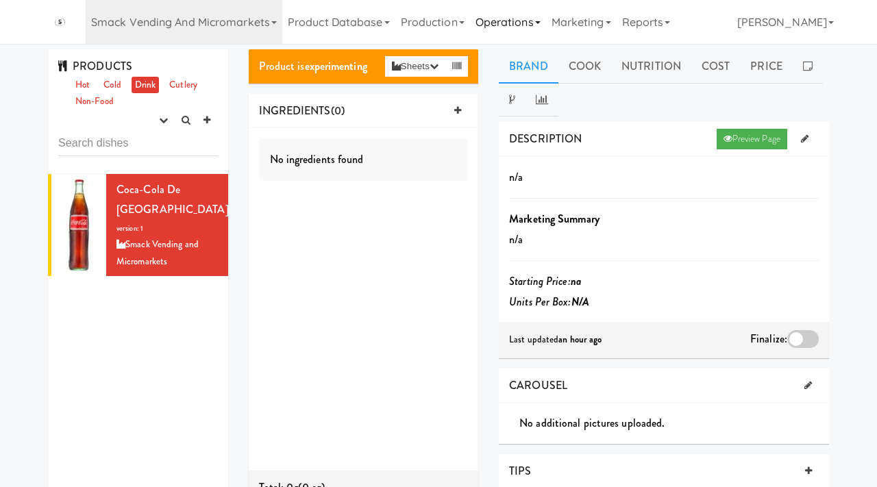
click at [536, 14] on link "Operations" at bounding box center [508, 22] width 76 height 44
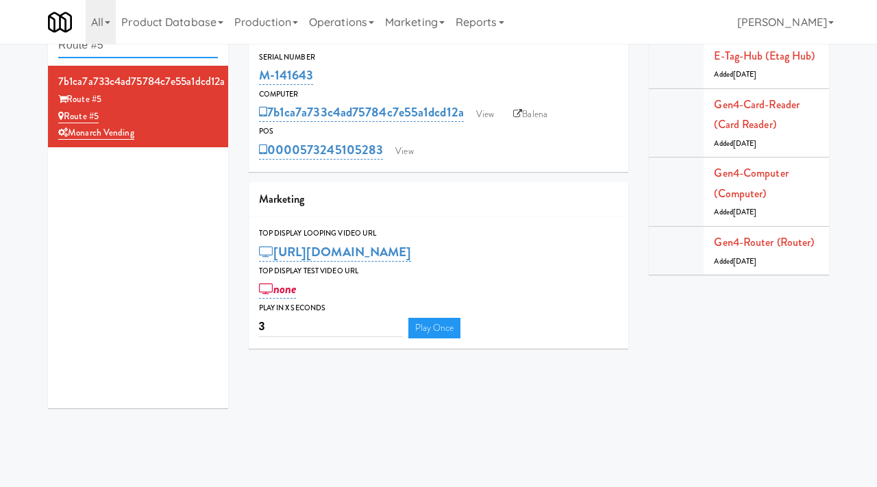
drag, startPoint x: 0, startPoint y: 0, endPoint x: 27, endPoint y: 34, distance: 43.4
click at [27, 34] on body "Okay Okay Select date: previous 2025-Aug next Su Mo Tu We Th Fr Sa 27 28 29 30 …" at bounding box center [438, 243] width 877 height 487
paste input "The Gantry Cabinet"
type input "The Gantry Cabinet"
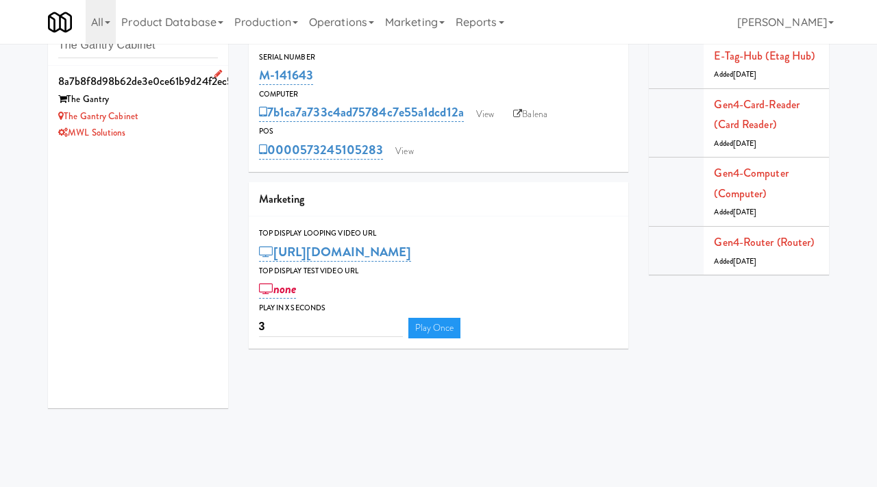
click at [171, 109] on div "The Gantry Cabinet" at bounding box center [138, 116] width 160 height 17
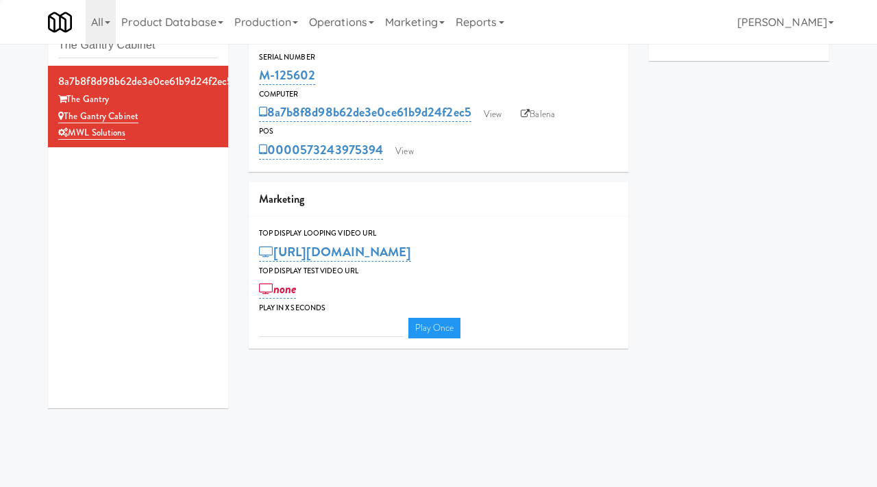
type input "3"
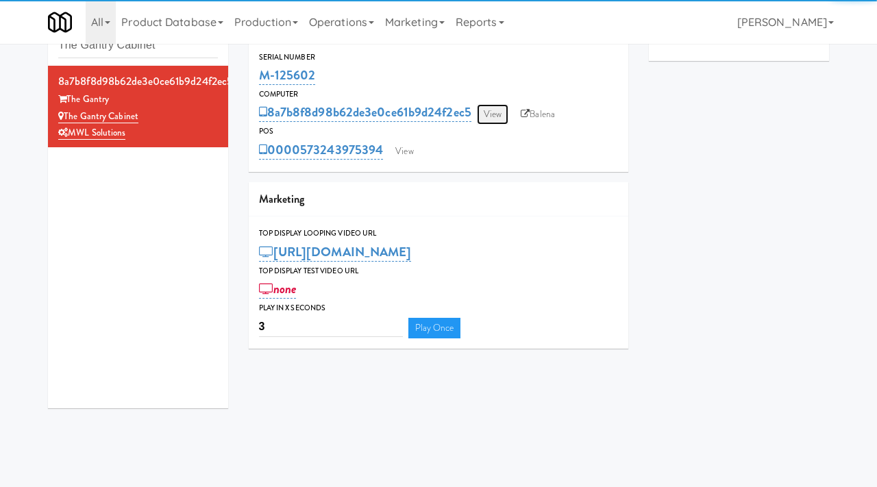
click at [486, 106] on link "View" at bounding box center [493, 114] width 32 height 21
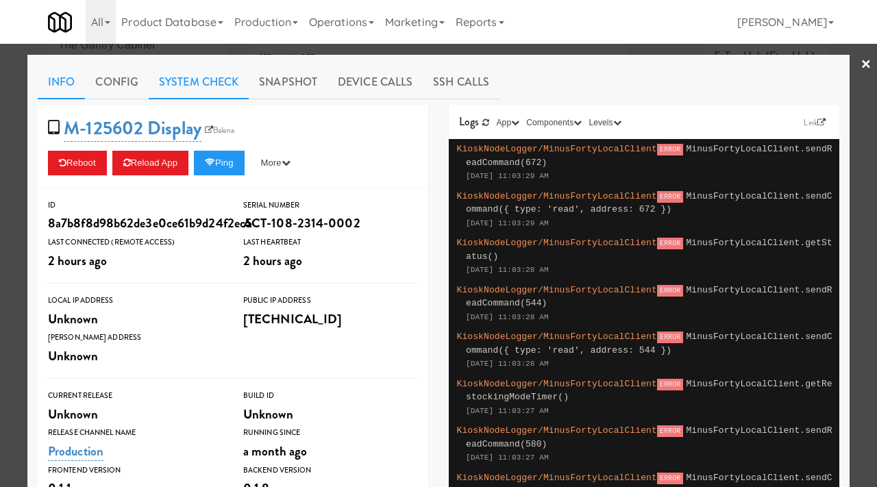
click at [221, 85] on link "System Check" at bounding box center [199, 82] width 100 height 34
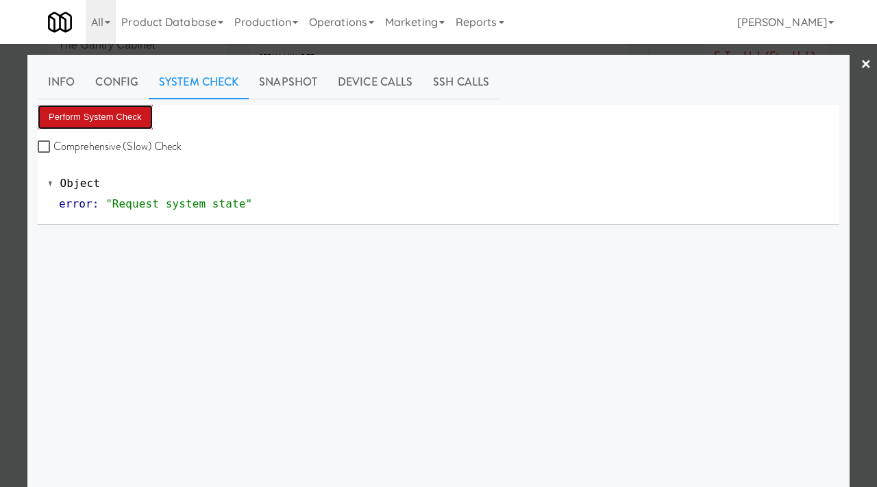
click at [107, 121] on button "Perform System Check" at bounding box center [95, 117] width 115 height 25
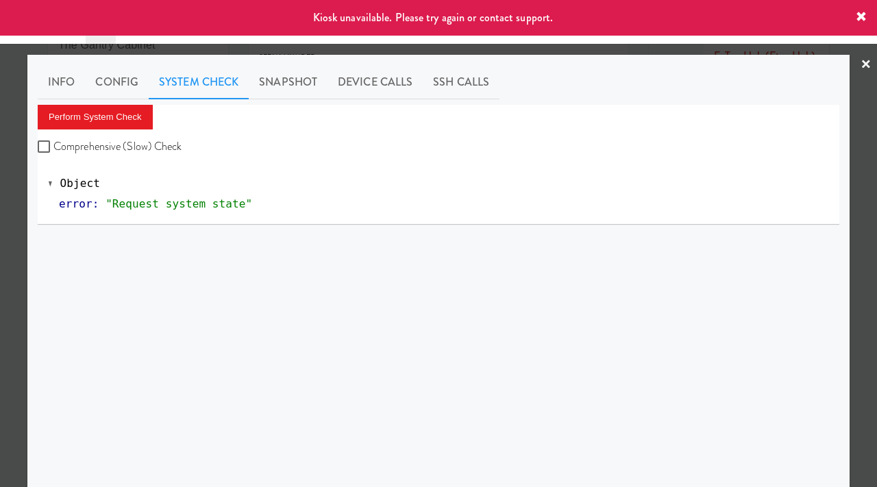
click at [4, 192] on div at bounding box center [438, 243] width 877 height 487
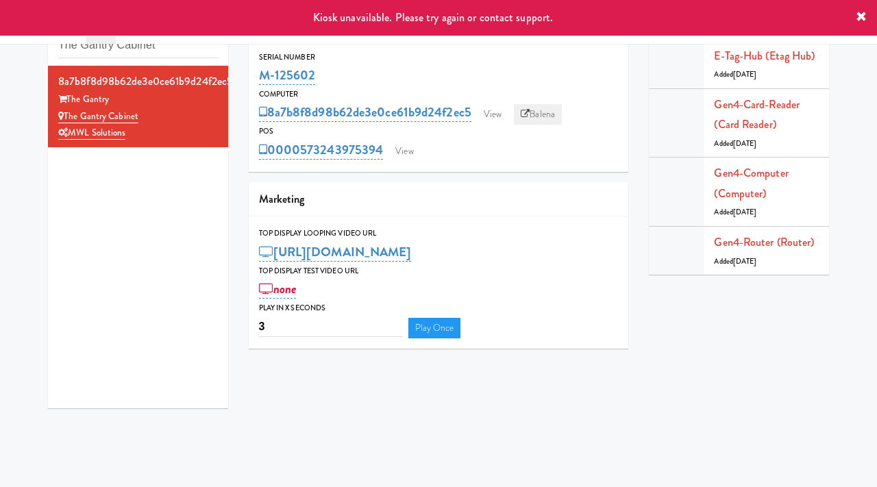
click at [553, 112] on link "Balena" at bounding box center [538, 114] width 48 height 21
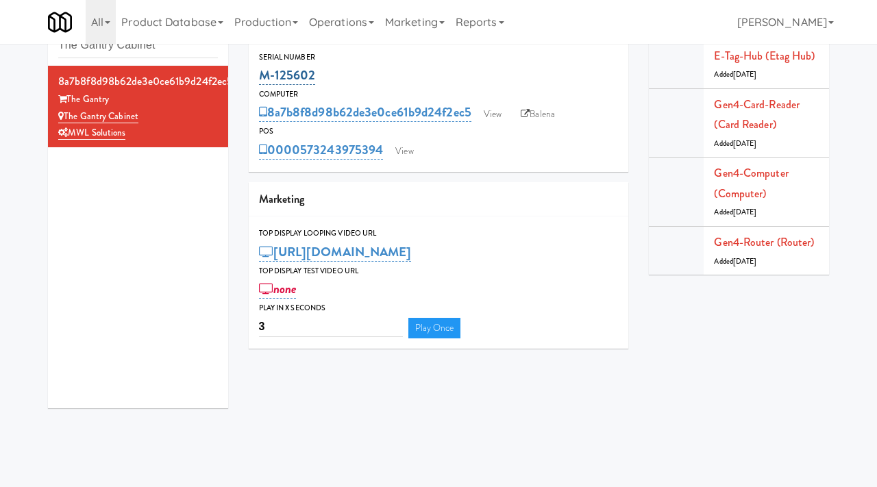
drag, startPoint x: 319, startPoint y: 72, endPoint x: 261, endPoint y: 71, distance: 58.2
click at [261, 71] on div "M-125602" at bounding box center [439, 75] width 360 height 23
copy link "M-125602"
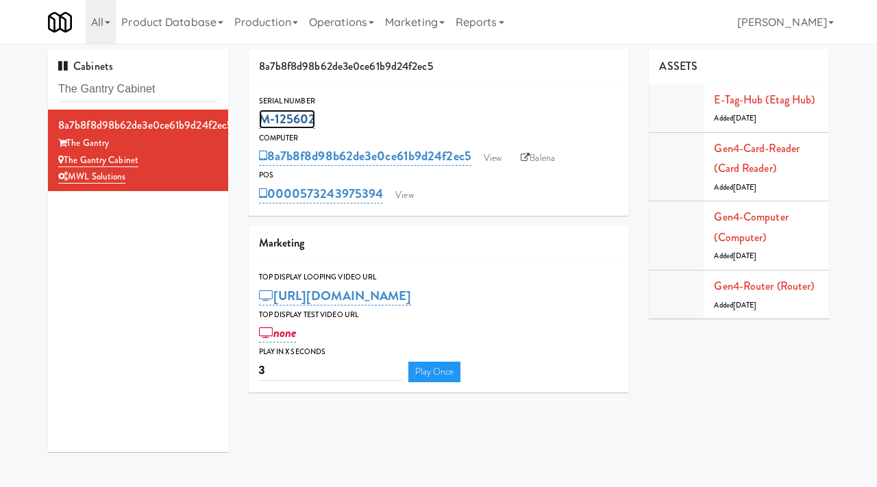
copy link "M-125602"
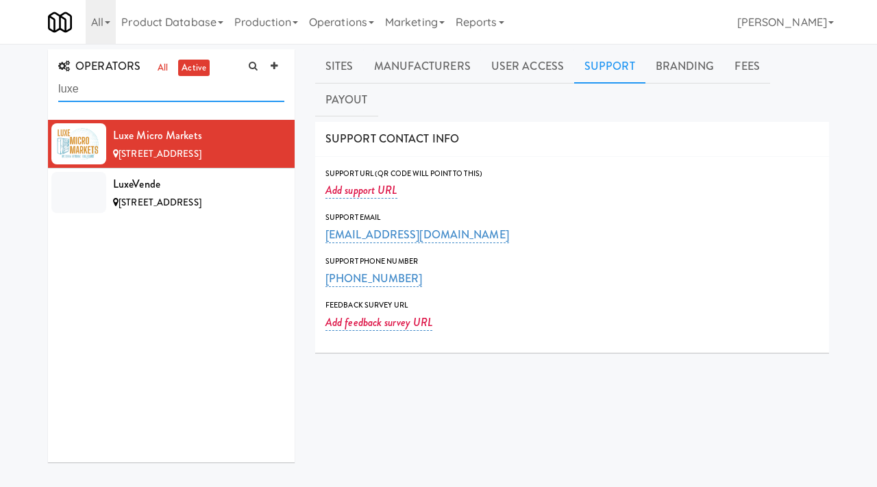
click at [116, 85] on input "luxe" at bounding box center [171, 89] width 226 height 25
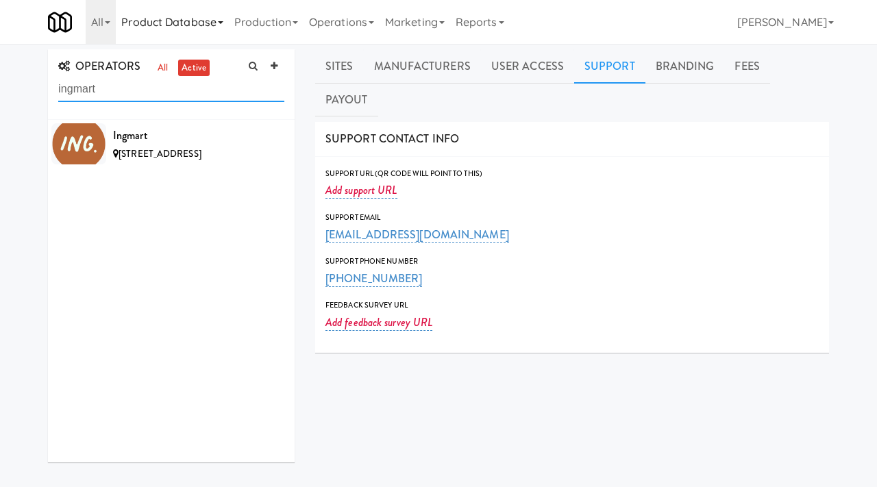
type input "ingmart"
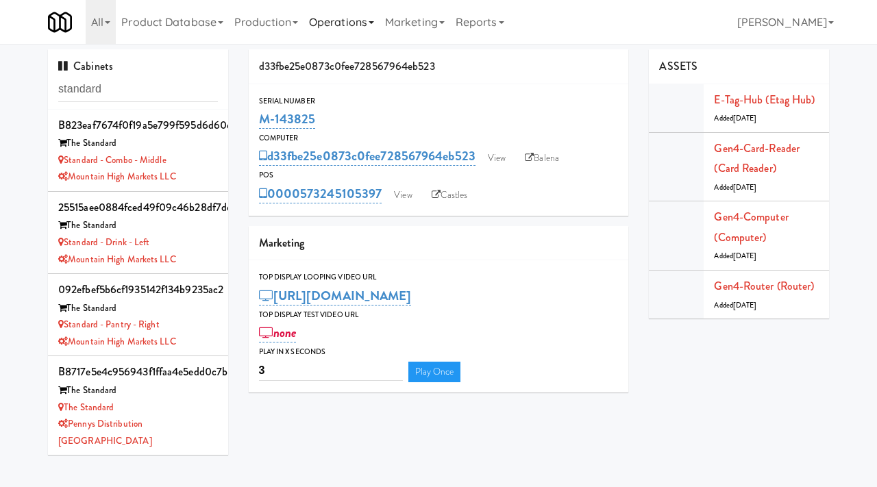
click at [339, 25] on link "Operations" at bounding box center [342, 22] width 76 height 44
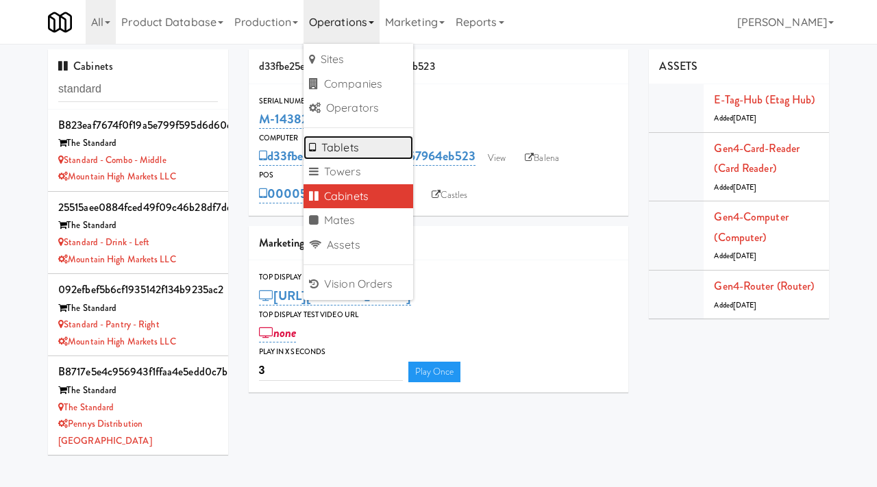
click at [342, 149] on link "Tablets" at bounding box center [359, 148] width 110 height 25
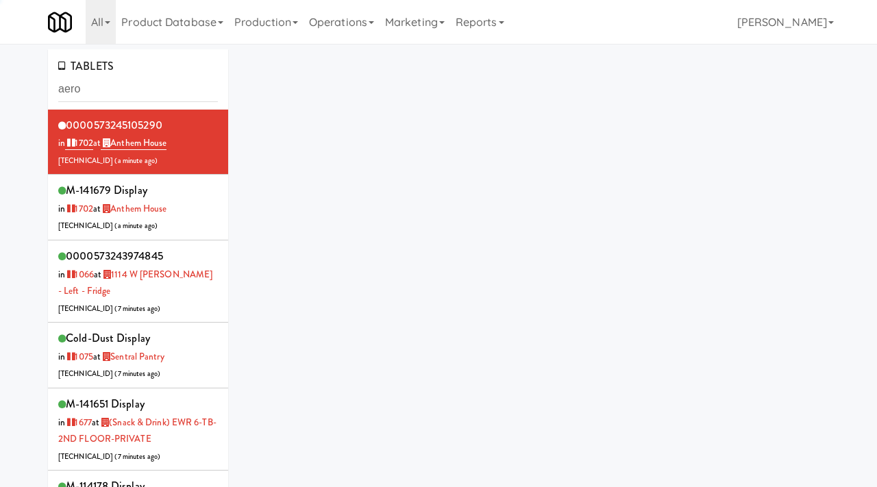
type input "aero"
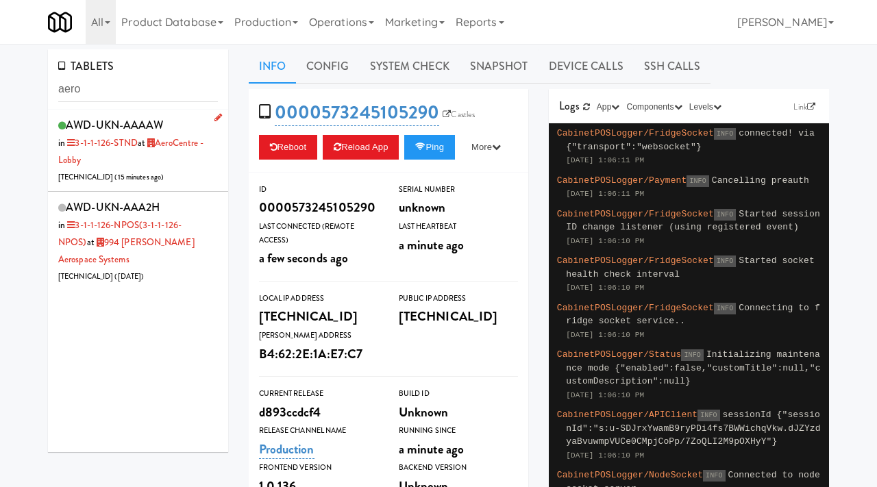
click at [169, 166] on div "AWD-UKN-AAAAW in 3-1-1-126-STND at AeroCentre - Lobby [TECHNICAL_ID] ( 15 minut…" at bounding box center [138, 150] width 160 height 71
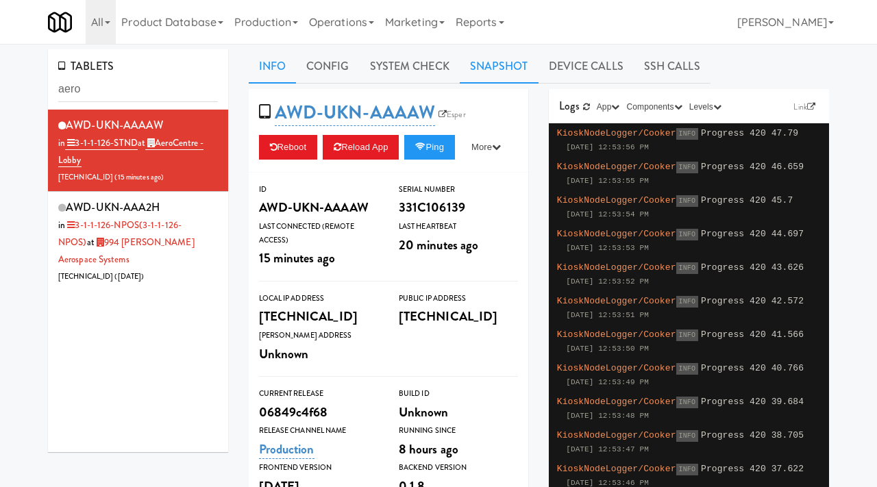
click at [489, 64] on link "Snapshot" at bounding box center [499, 66] width 79 height 34
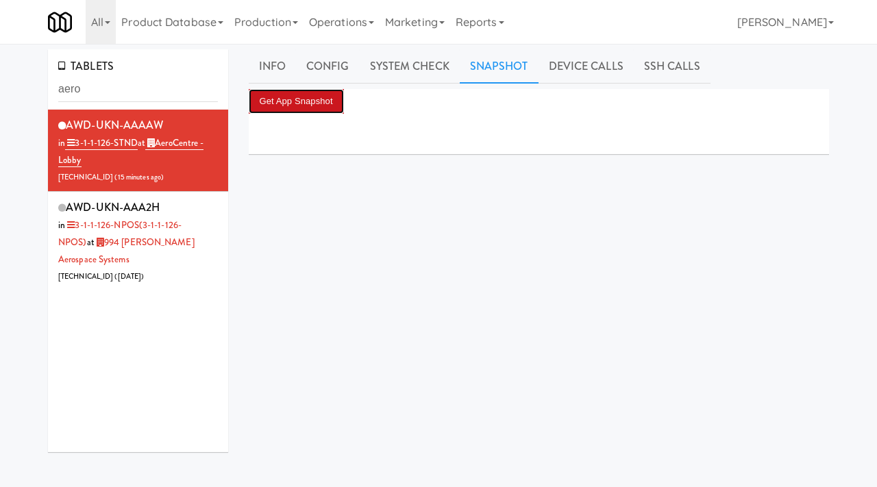
click at [299, 101] on button "Get App Snapshot" at bounding box center [296, 101] width 95 height 25
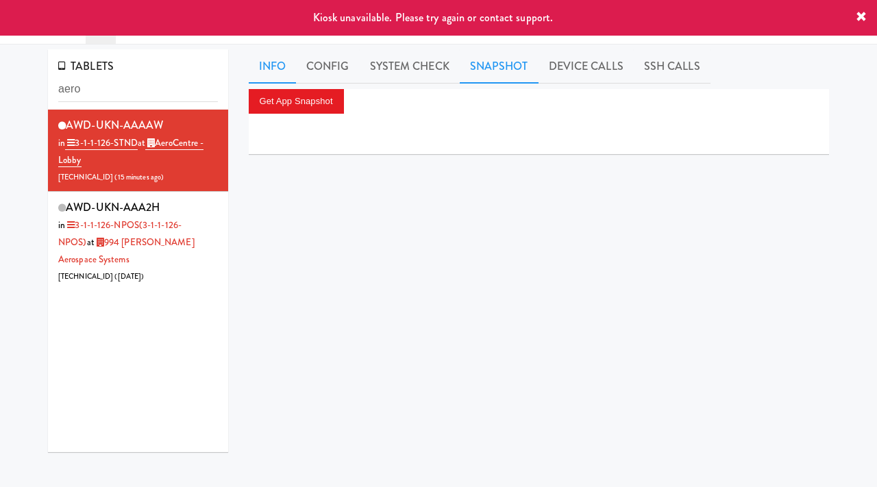
click at [275, 69] on link "Info" at bounding box center [272, 66] width 47 height 34
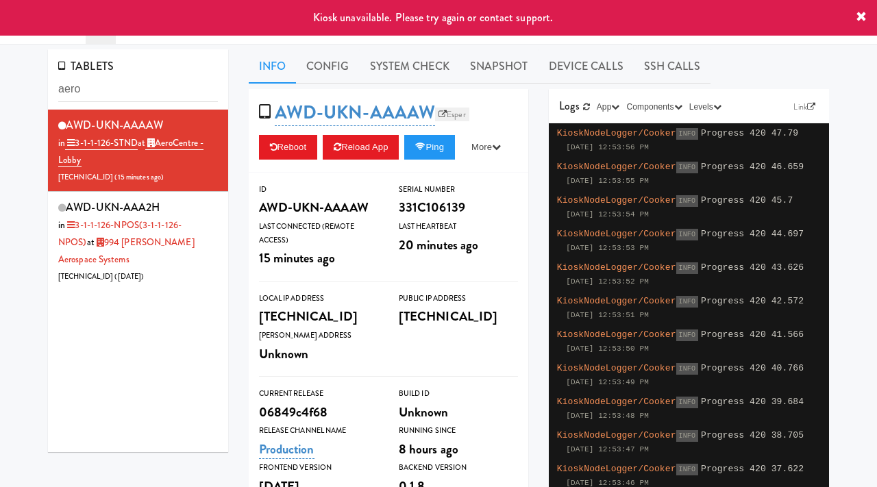
click at [453, 117] on link "Esper" at bounding box center [452, 115] width 34 height 14
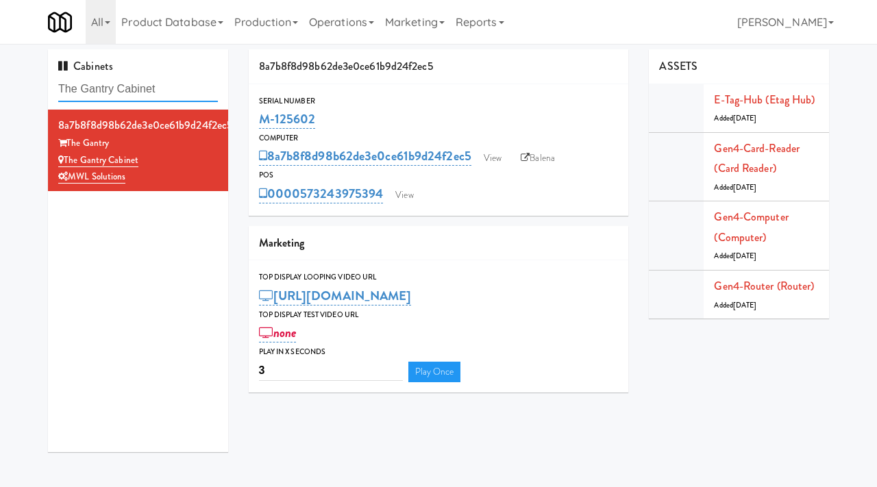
click at [169, 91] on input "The Gantry Cabinet" at bounding box center [138, 89] width 160 height 25
paste input "Ghost Lab - Cooler:"
type input "Ghost Lab - Cooler"
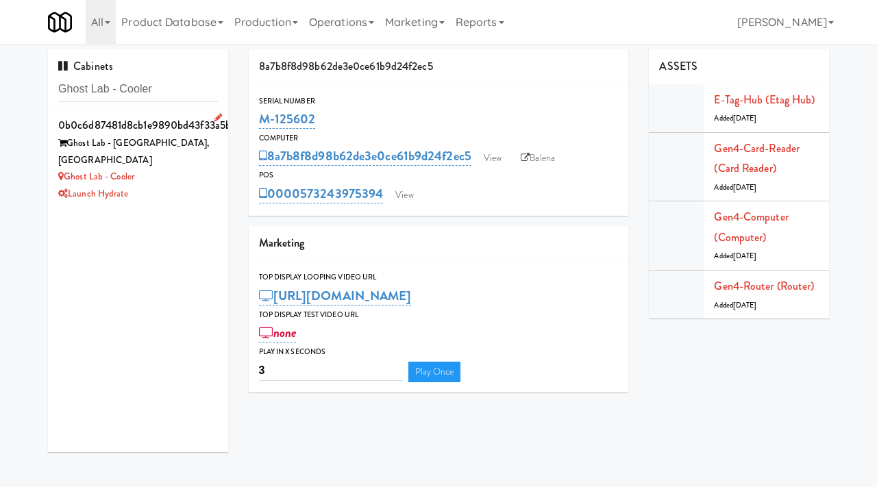
click at [185, 169] on div "Ghost Lab - Cooler" at bounding box center [138, 177] width 160 height 17
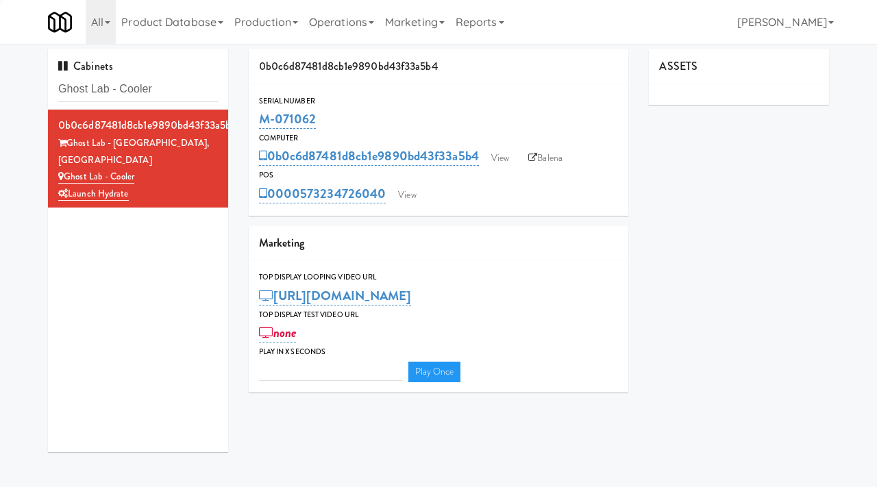
type input "3"
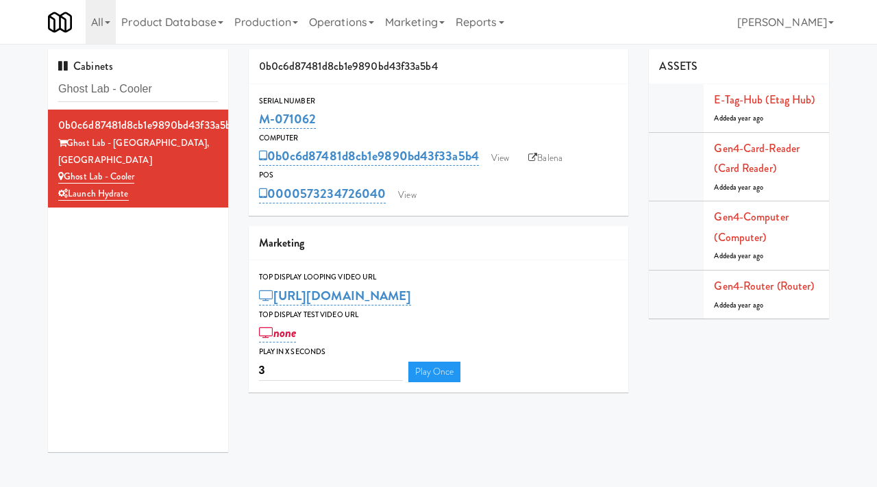
drag, startPoint x: 325, startPoint y: 125, endPoint x: 257, endPoint y: 114, distance: 68.7
click at [257, 114] on div "Serial Number M-071062" at bounding box center [439, 113] width 380 height 37
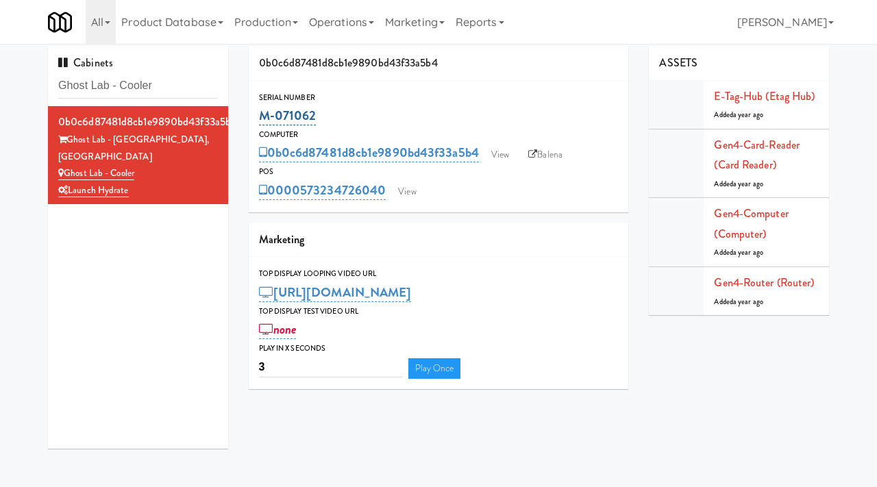
scroll to position [5, 0]
